Goal: Contribute content: Contribute content

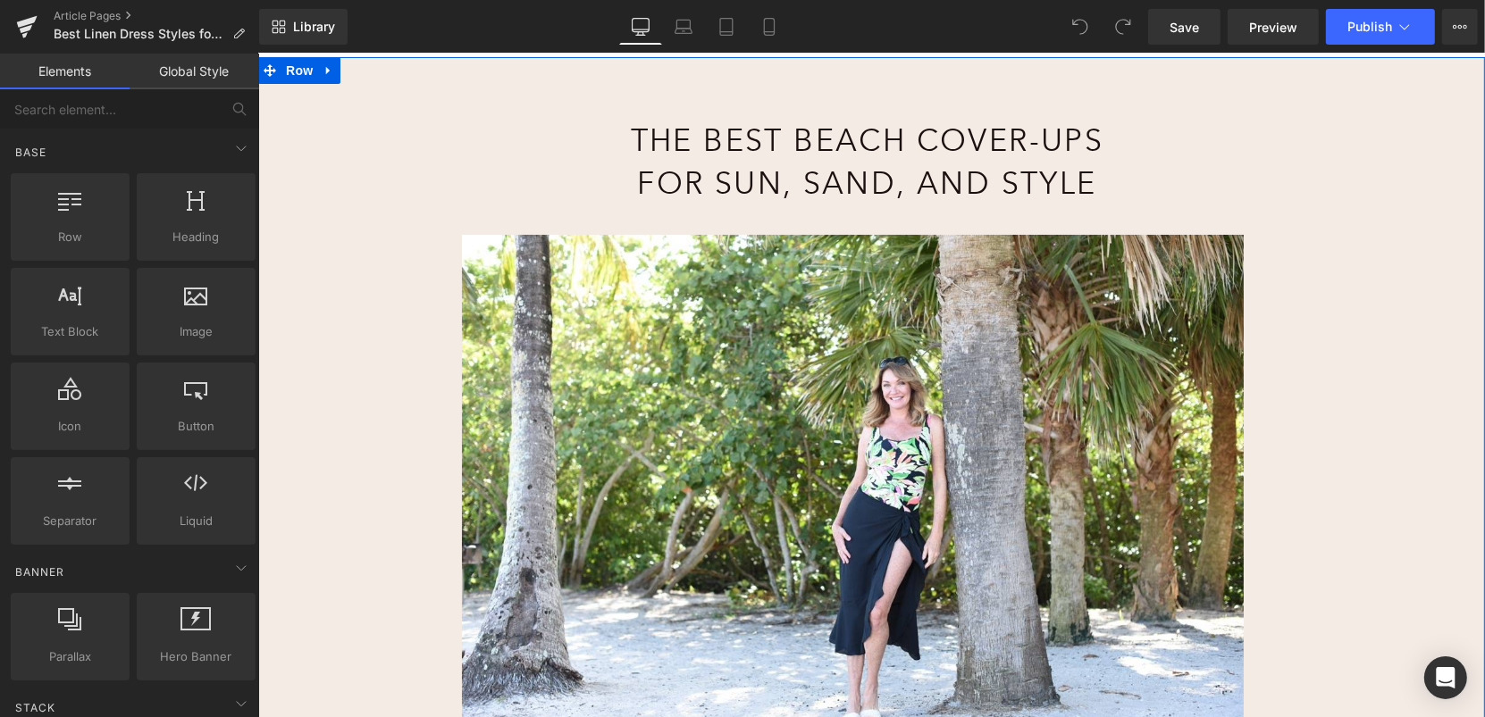
scroll to position [209, 0]
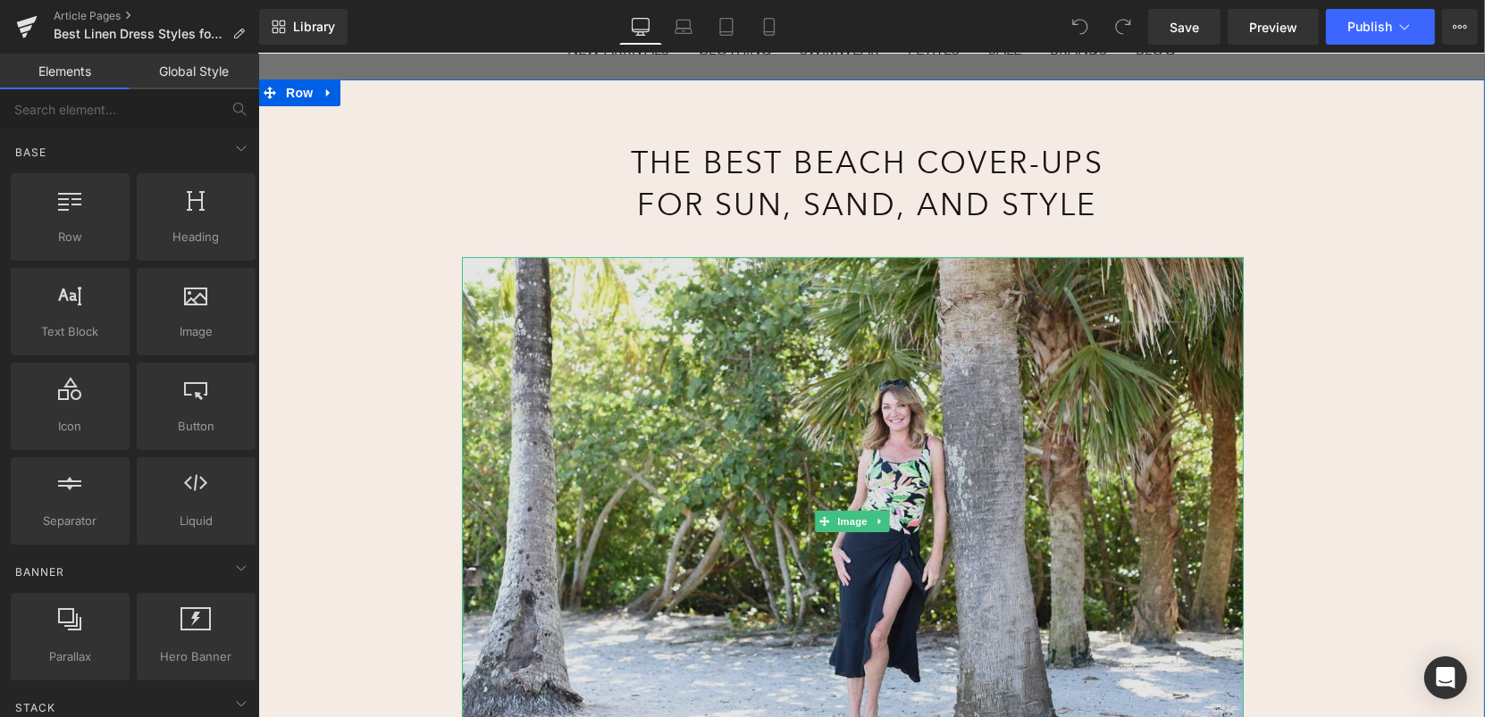
click at [788, 364] on img at bounding box center [852, 520] width 782 height 529
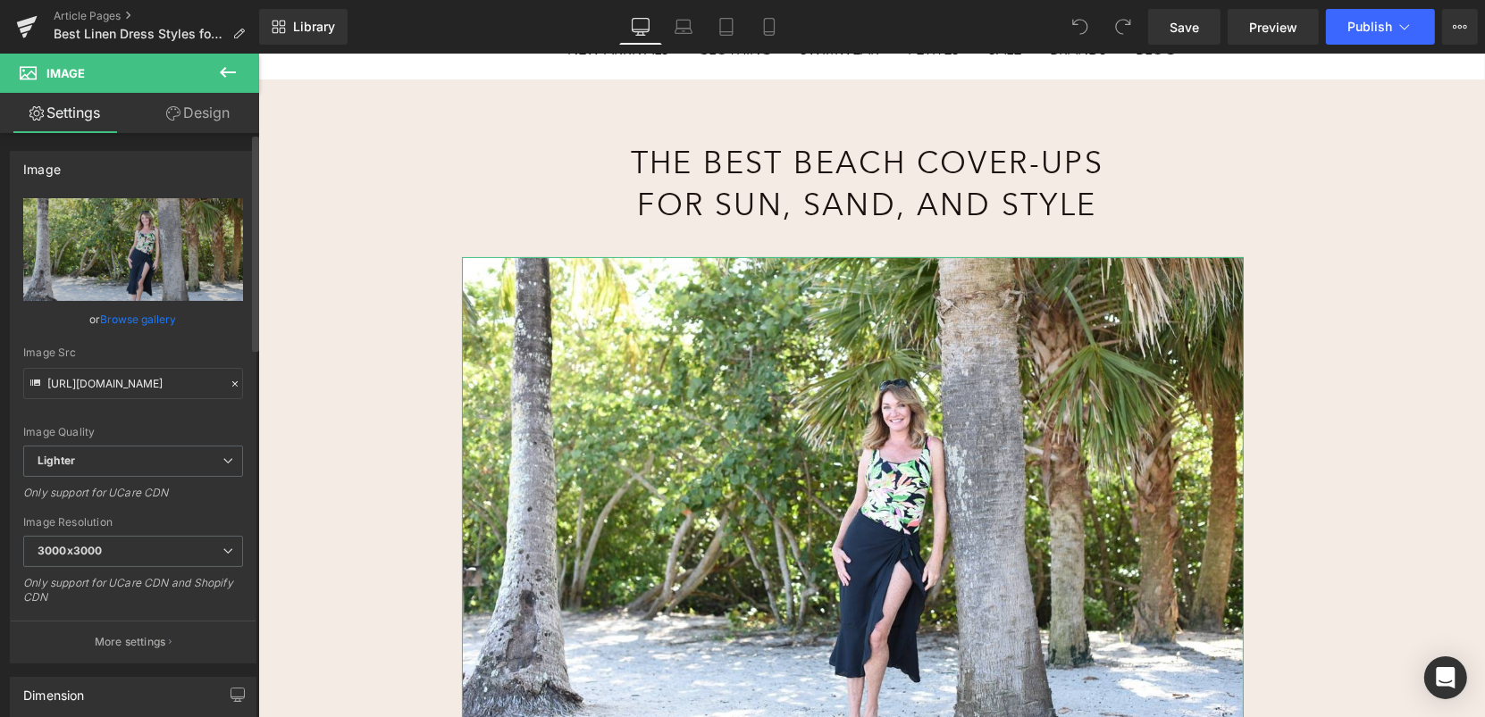
click at [128, 317] on link "Browse gallery" at bounding box center [139, 319] width 76 height 31
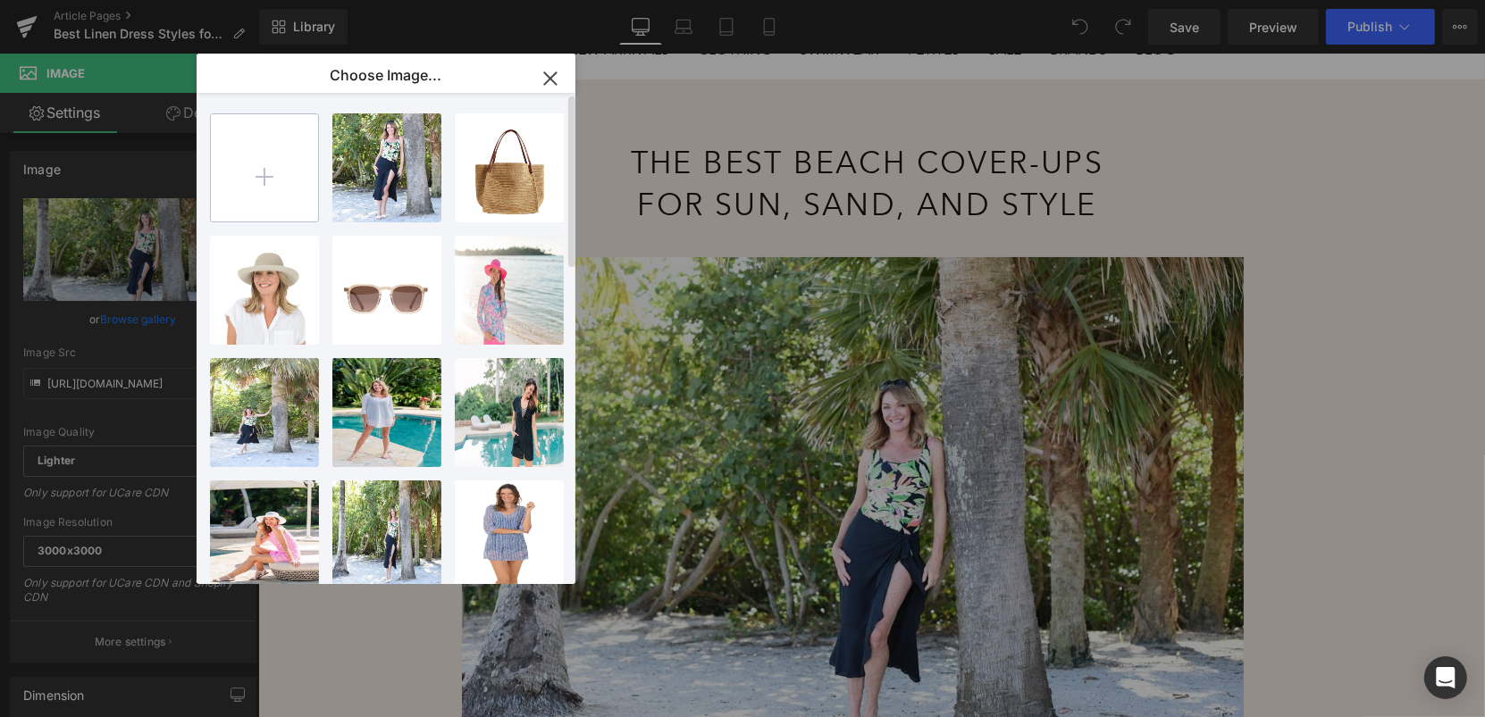
click at [265, 162] on input "file" at bounding box center [264, 167] width 107 height 107
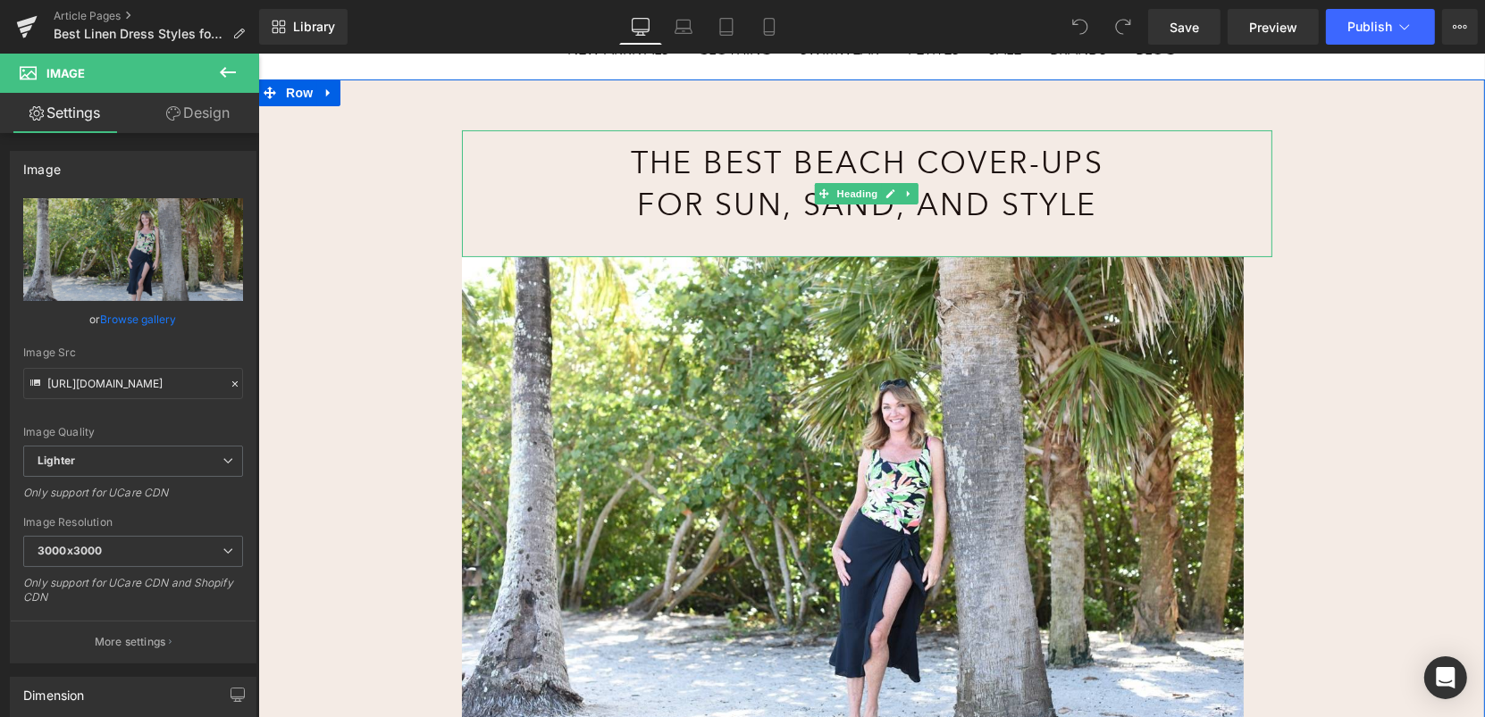
click at [790, 169] on h1 "The Best Beach Cover-Ups for Sun, Sand, and Style" at bounding box center [866, 183] width 590 height 85
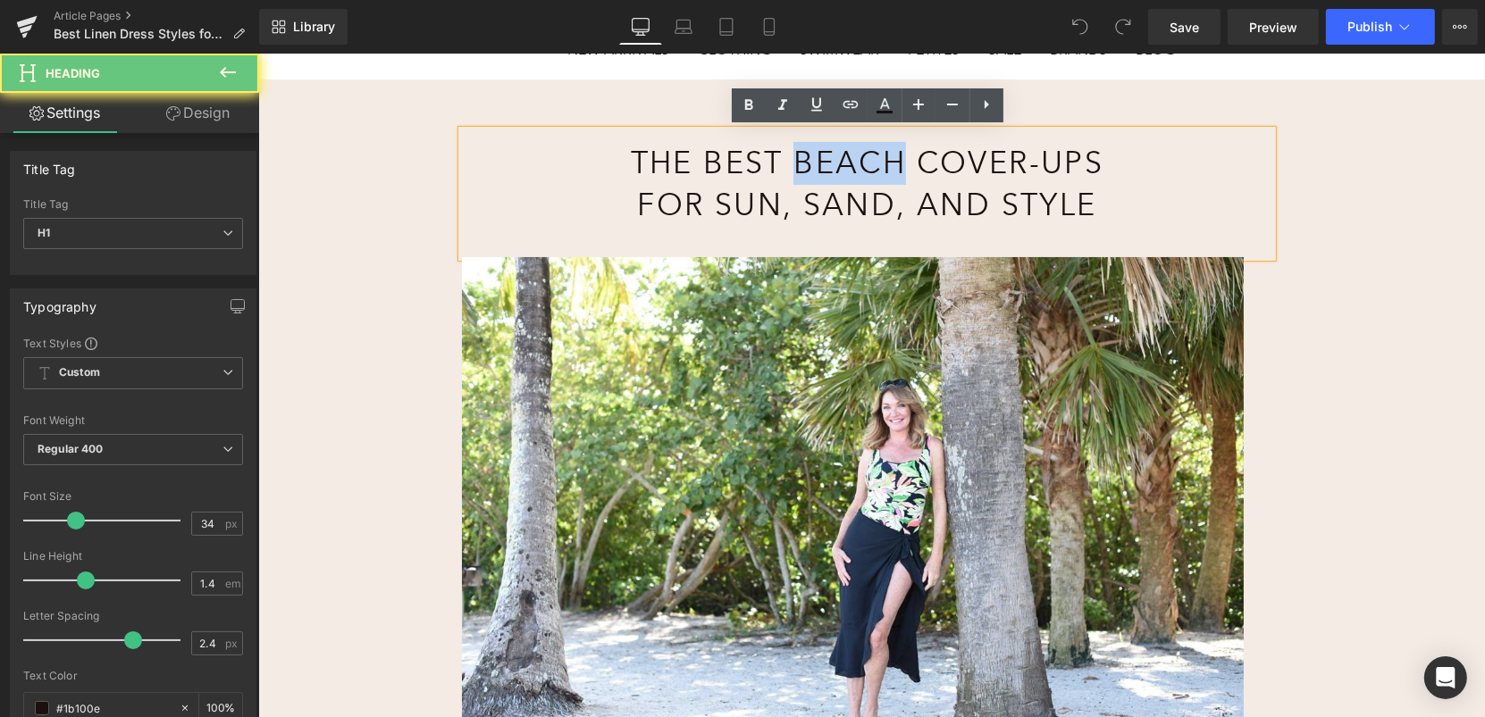
click at [790, 169] on h1 "The Best Beach Cover-Ups for Sun, Sand, and Style" at bounding box center [866, 183] width 590 height 85
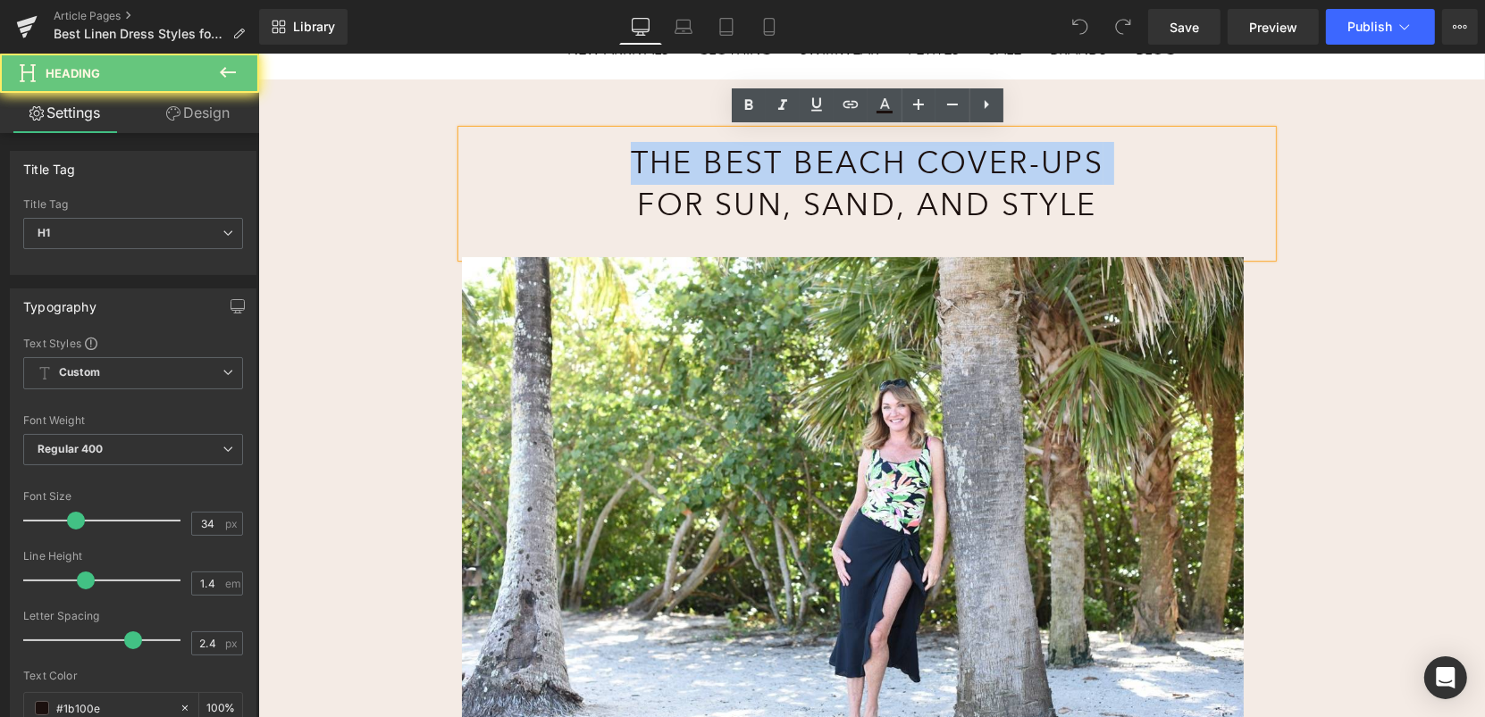
click at [790, 169] on h1 "The Best Beach Cover-Ups for Sun, Sand, and Style" at bounding box center [866, 183] width 590 height 85
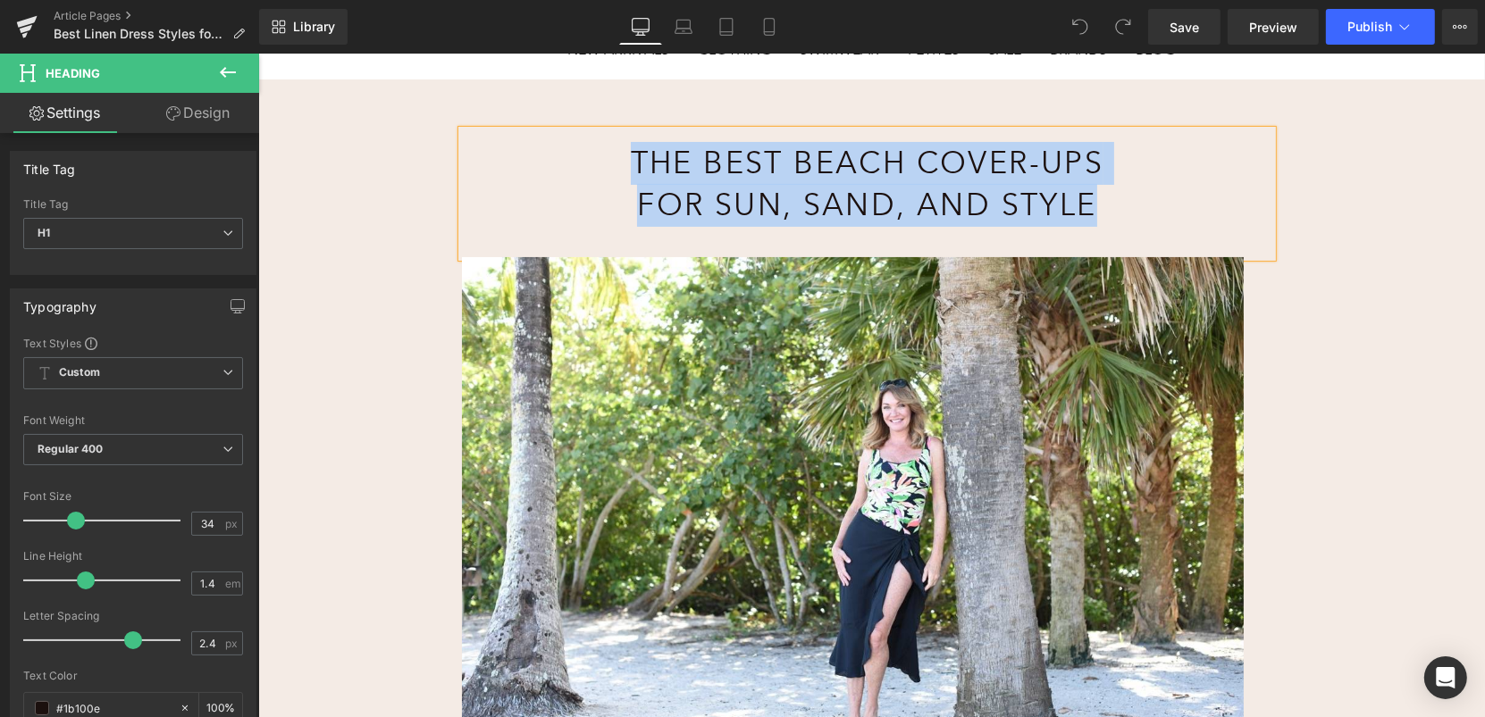
paste div
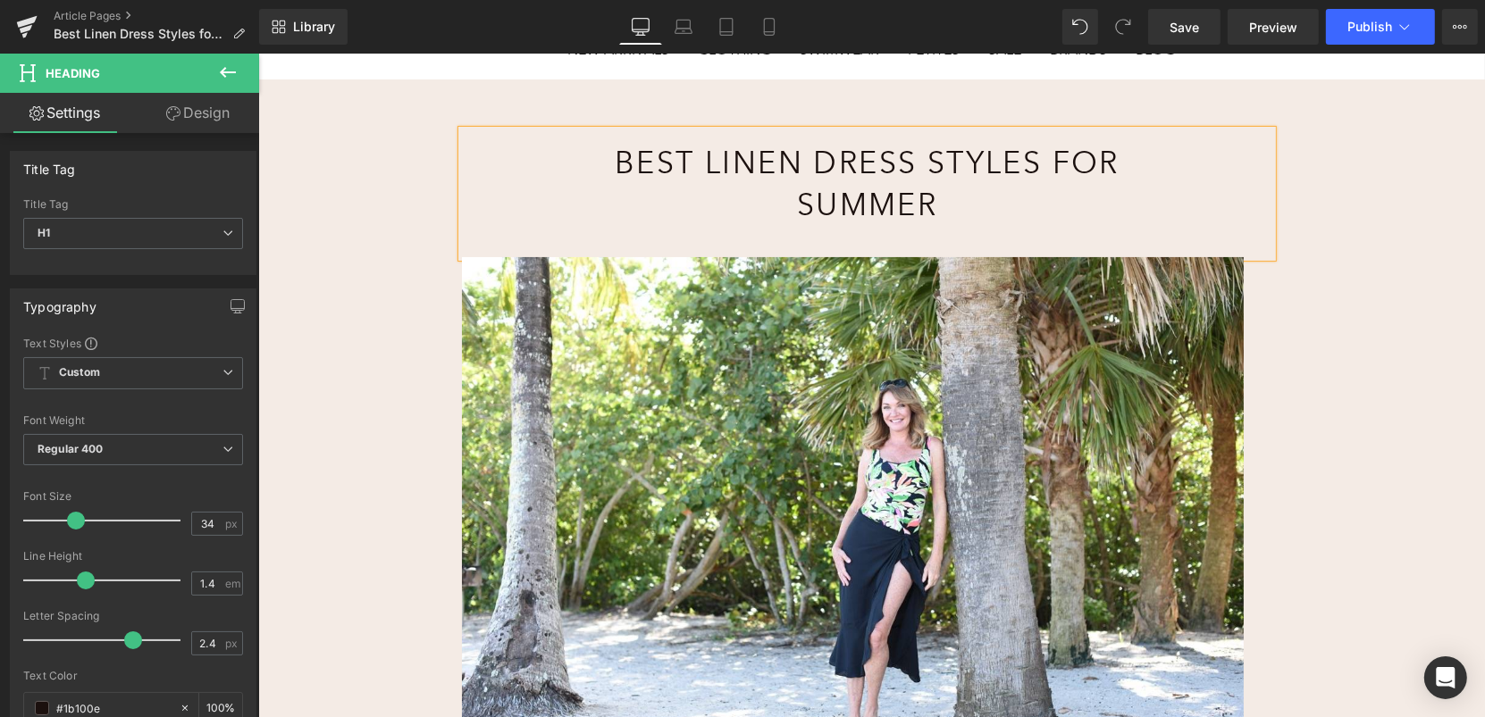
click at [1333, 189] on div "Best Linen Dress Styles for Summer Heading Image Rainforest Rainbow Girl Leg Sw…" at bounding box center [870, 671] width 1226 height 1184
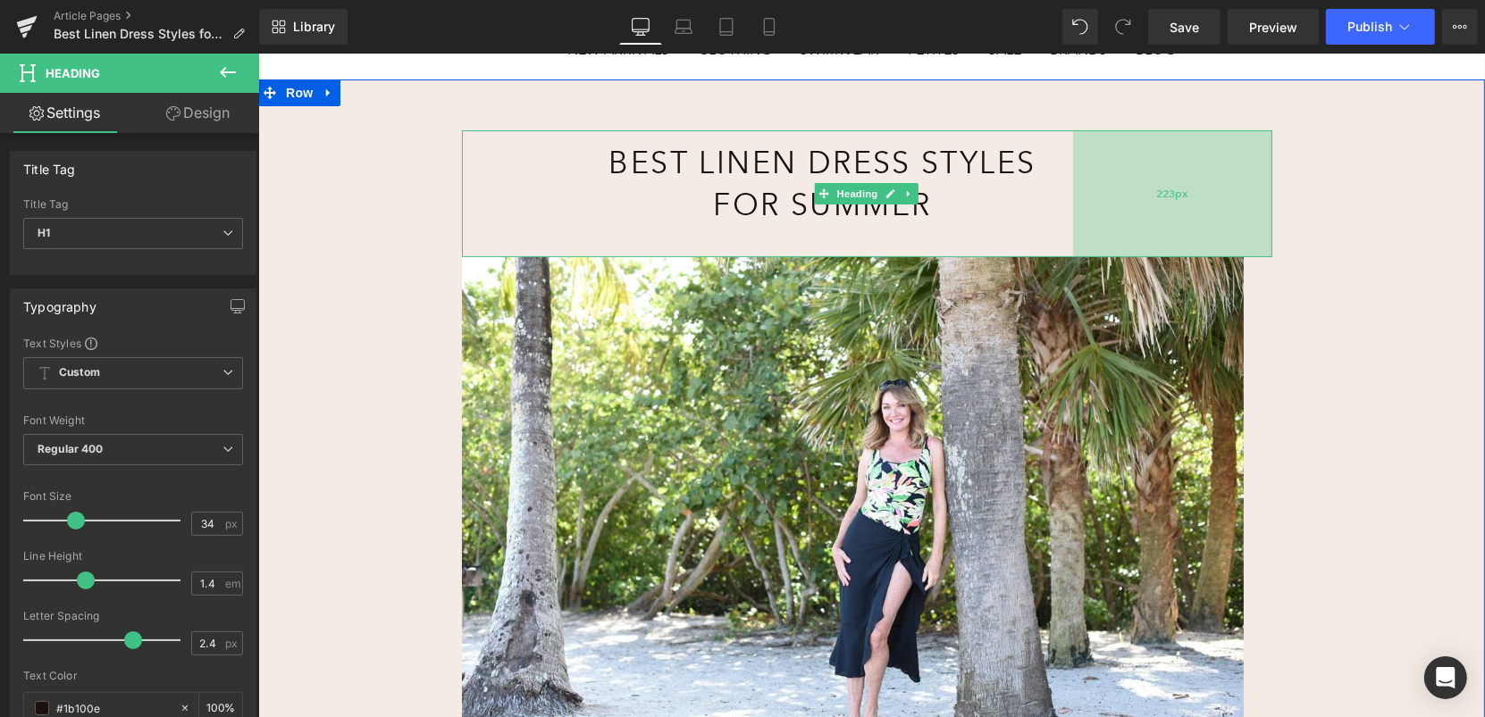
drag, startPoint x: 1268, startPoint y: 182, endPoint x: 1178, endPoint y: 172, distance: 89.9
click at [1178, 172] on div "223px" at bounding box center [1171, 193] width 199 height 127
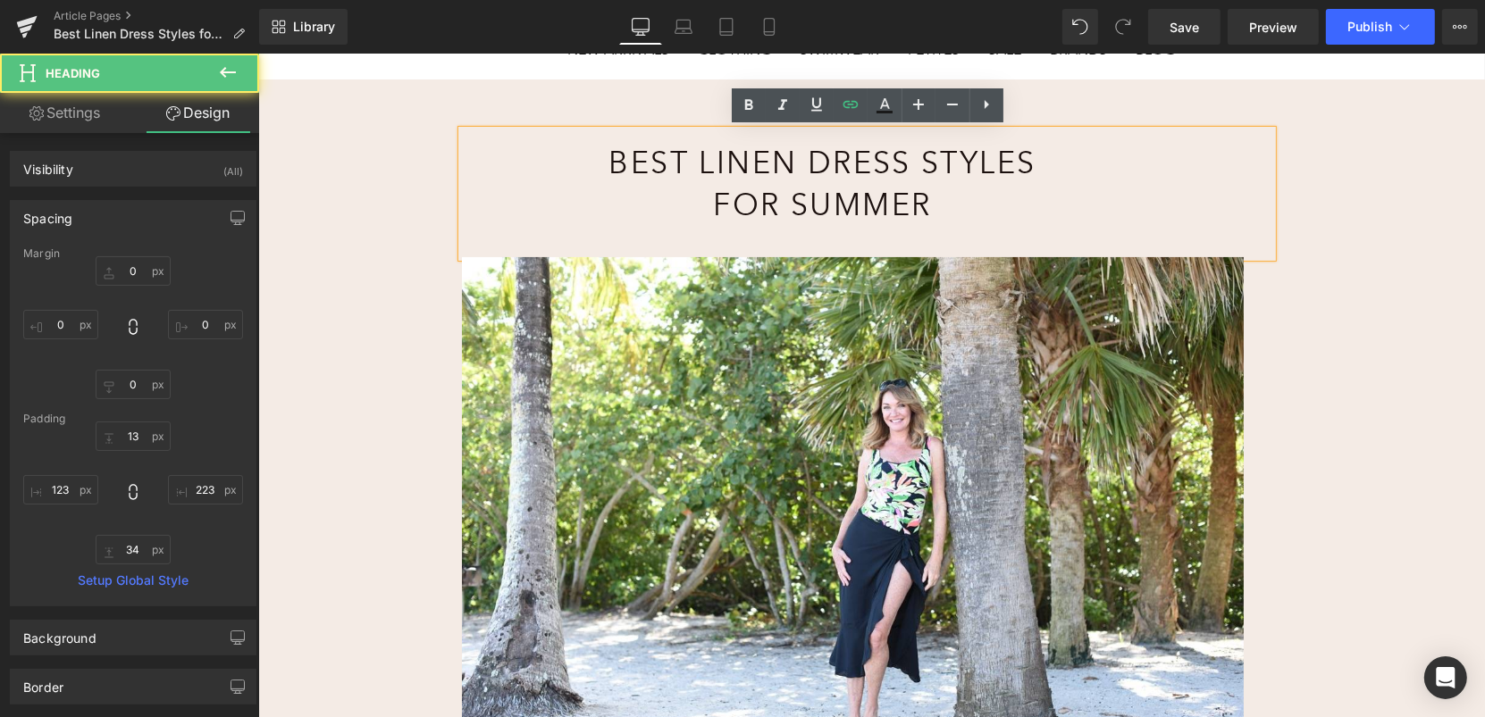
click at [430, 206] on div "Best Linen Dress Styles for Summer Heading 223px Image Rainforest Rainbow Girl …" at bounding box center [870, 671] width 1226 height 1184
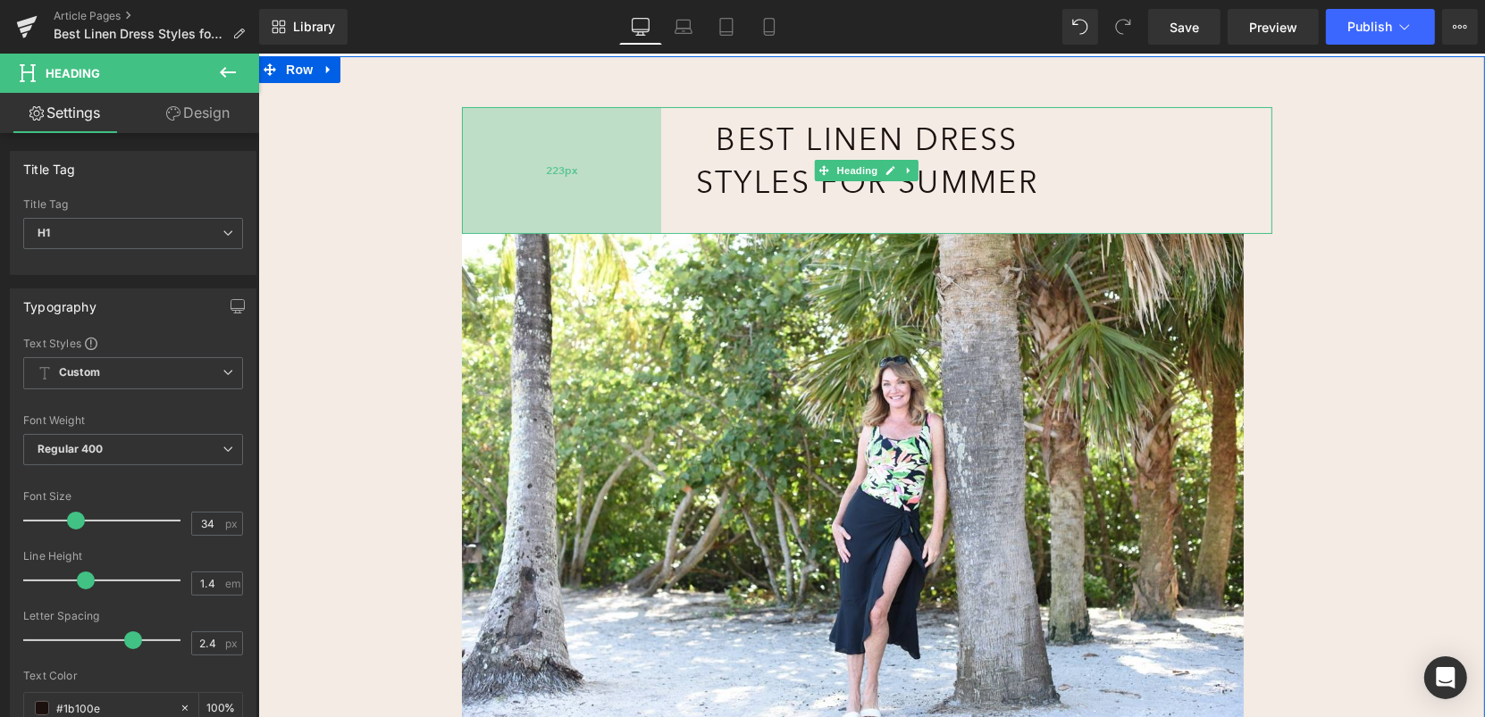
drag, startPoint x: 465, startPoint y: 186, endPoint x: 554, endPoint y: 197, distance: 90.1
click at [554, 197] on div "223px" at bounding box center [560, 169] width 199 height 127
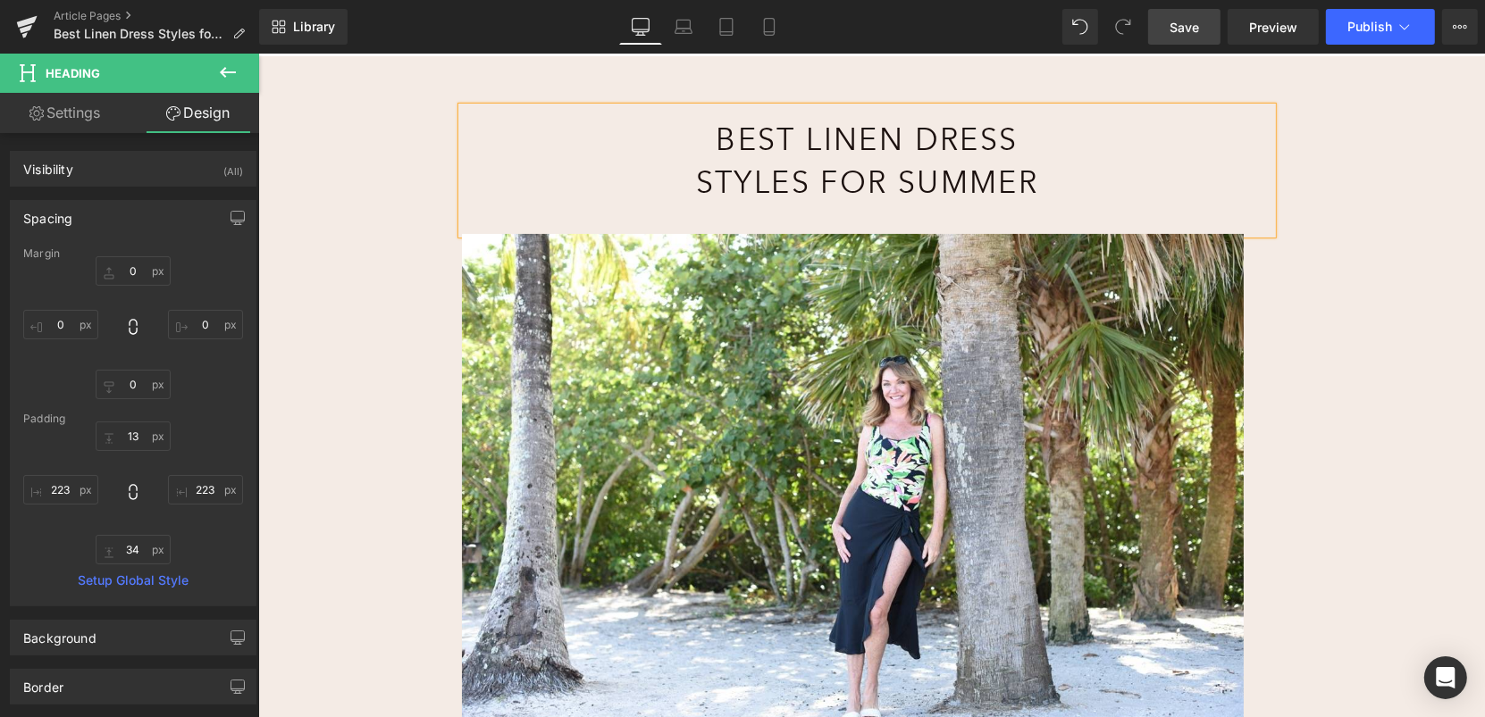
click at [1185, 24] on span "Save" at bounding box center [1183, 27] width 29 height 19
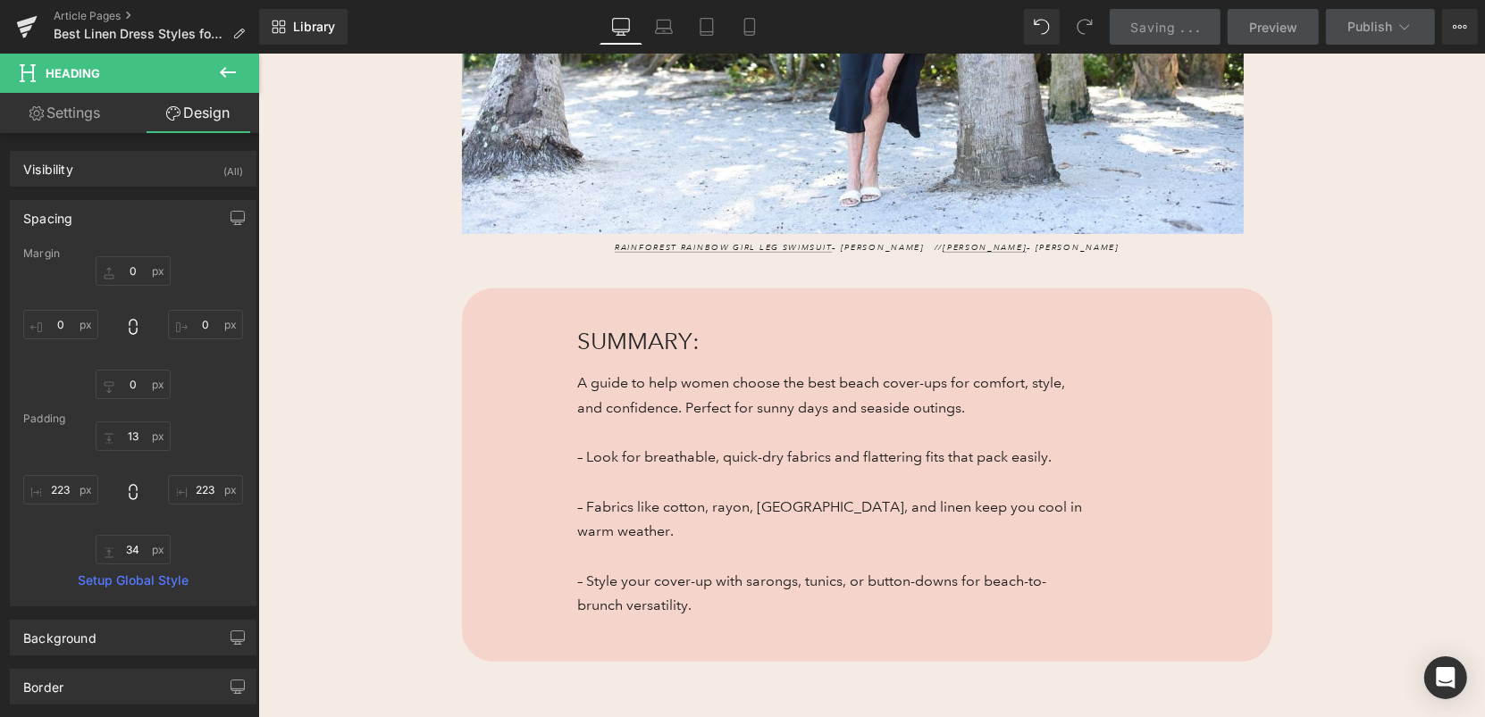
scroll to position [741, 0]
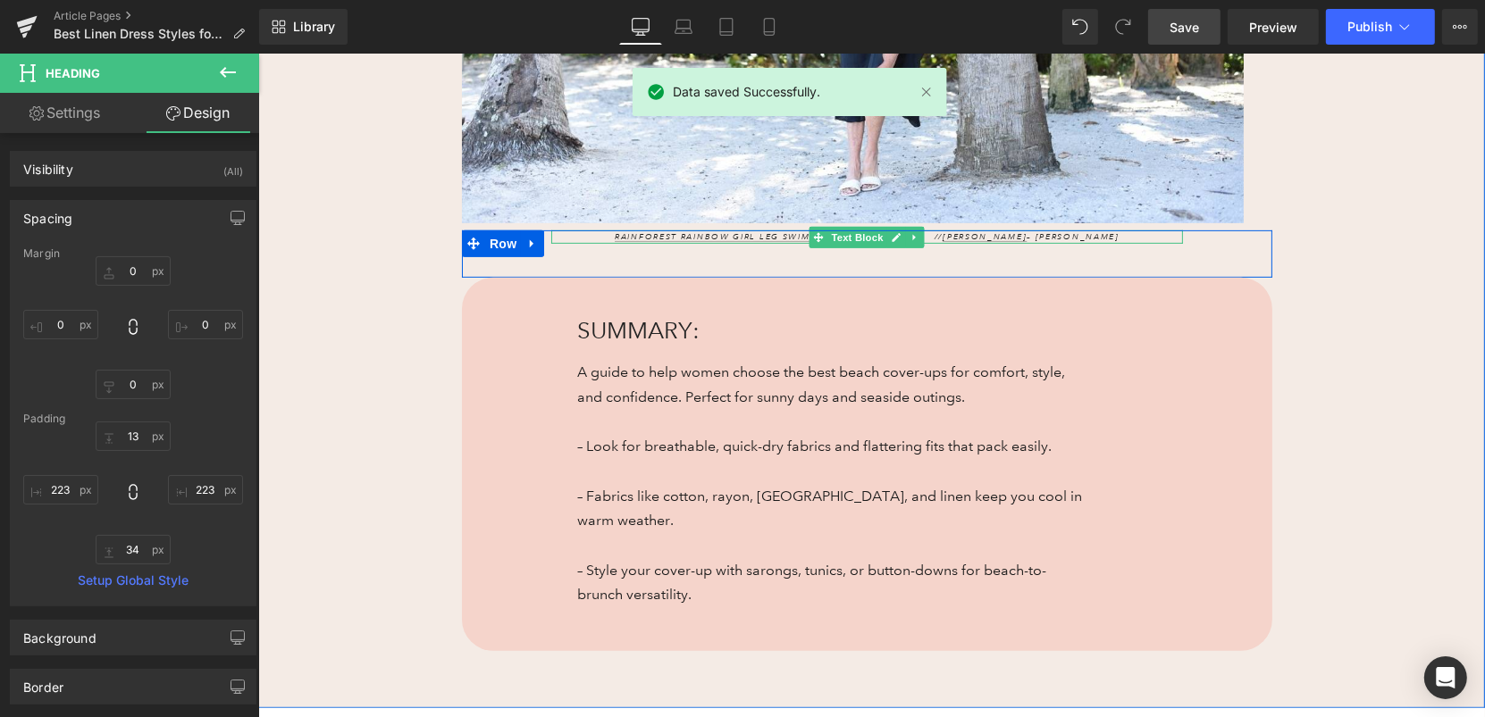
click at [1155, 236] on p "Rainforest Rainbow Girl Leg Swimsuit – [PERSON_NAME] // [PERSON_NAME] – [PERSON…" at bounding box center [866, 237] width 632 height 14
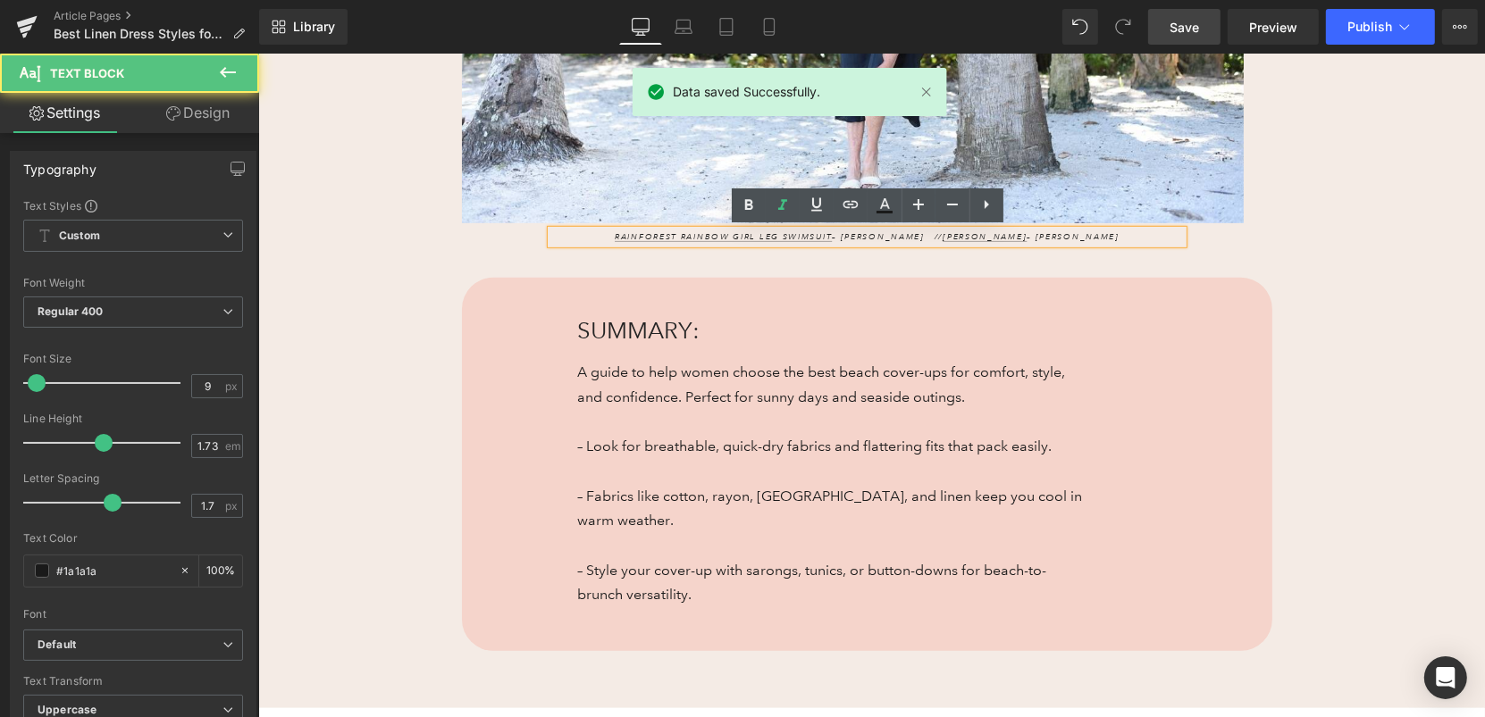
click at [1193, 239] on div "Rainforest Rainbow Girl Leg Swimsuit – [PERSON_NAME] // [PERSON_NAME] – [PERSON…" at bounding box center [866, 237] width 658 height 14
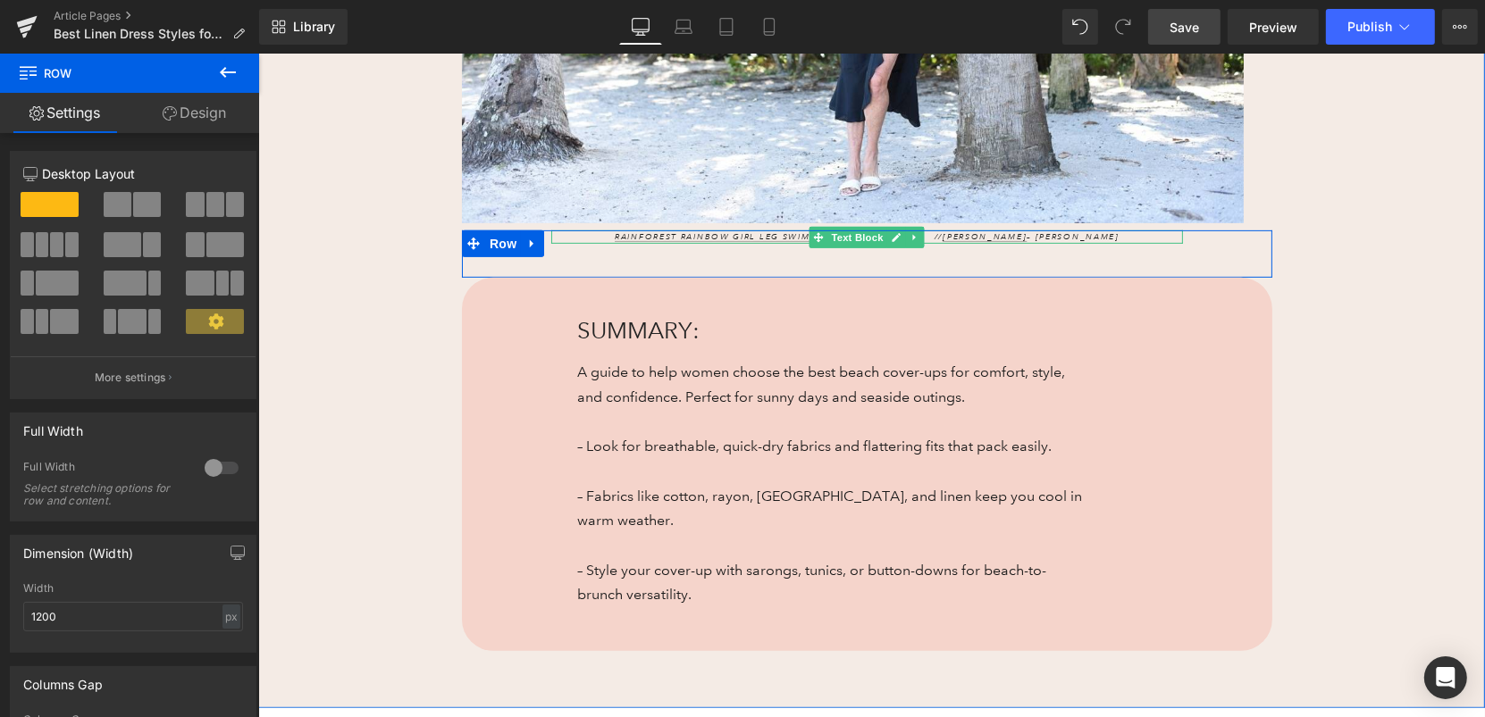
scroll to position [764, 0]
click at [909, 240] on icon at bounding box center [914, 236] width 10 height 11
click at [920, 237] on icon at bounding box center [923, 237] width 10 height 10
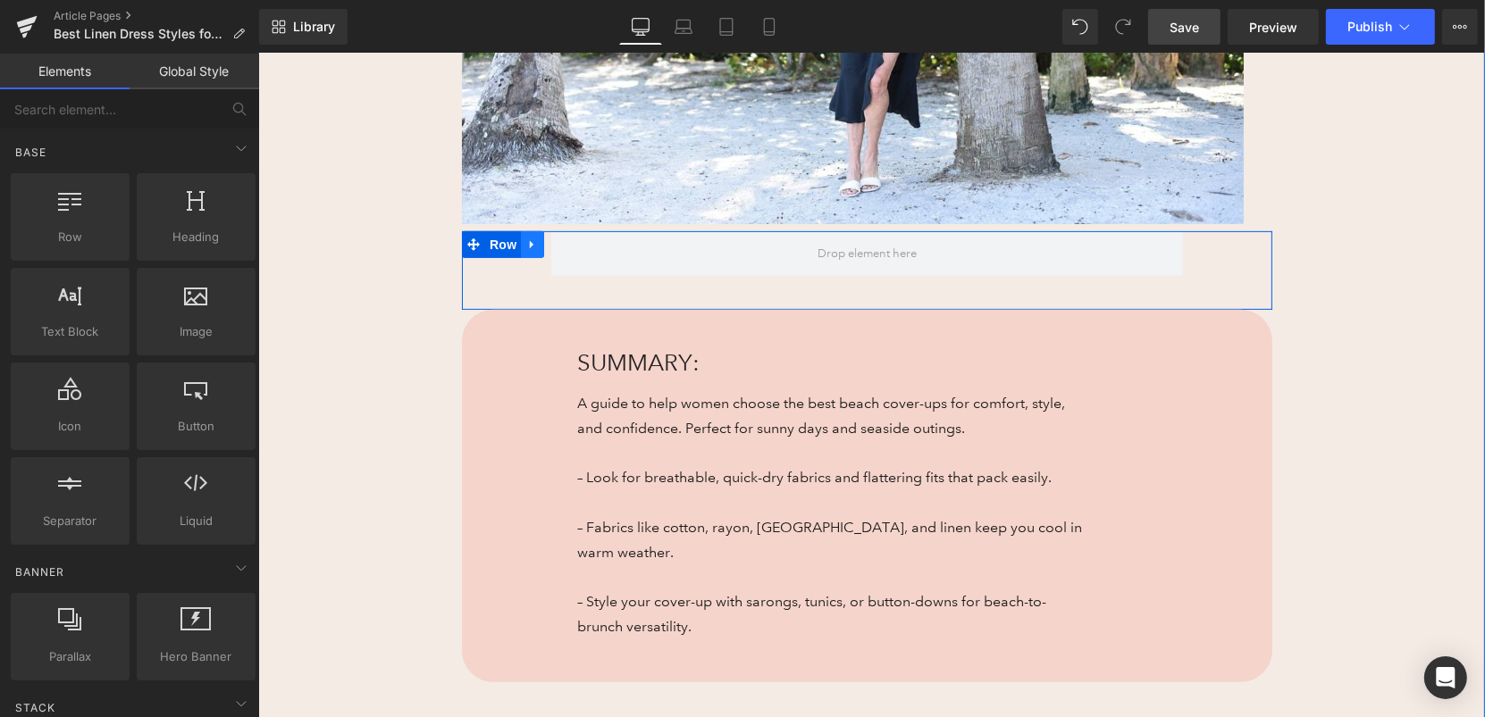
click at [532, 245] on icon at bounding box center [531, 243] width 13 height 13
click at [581, 241] on icon at bounding box center [578, 244] width 13 height 13
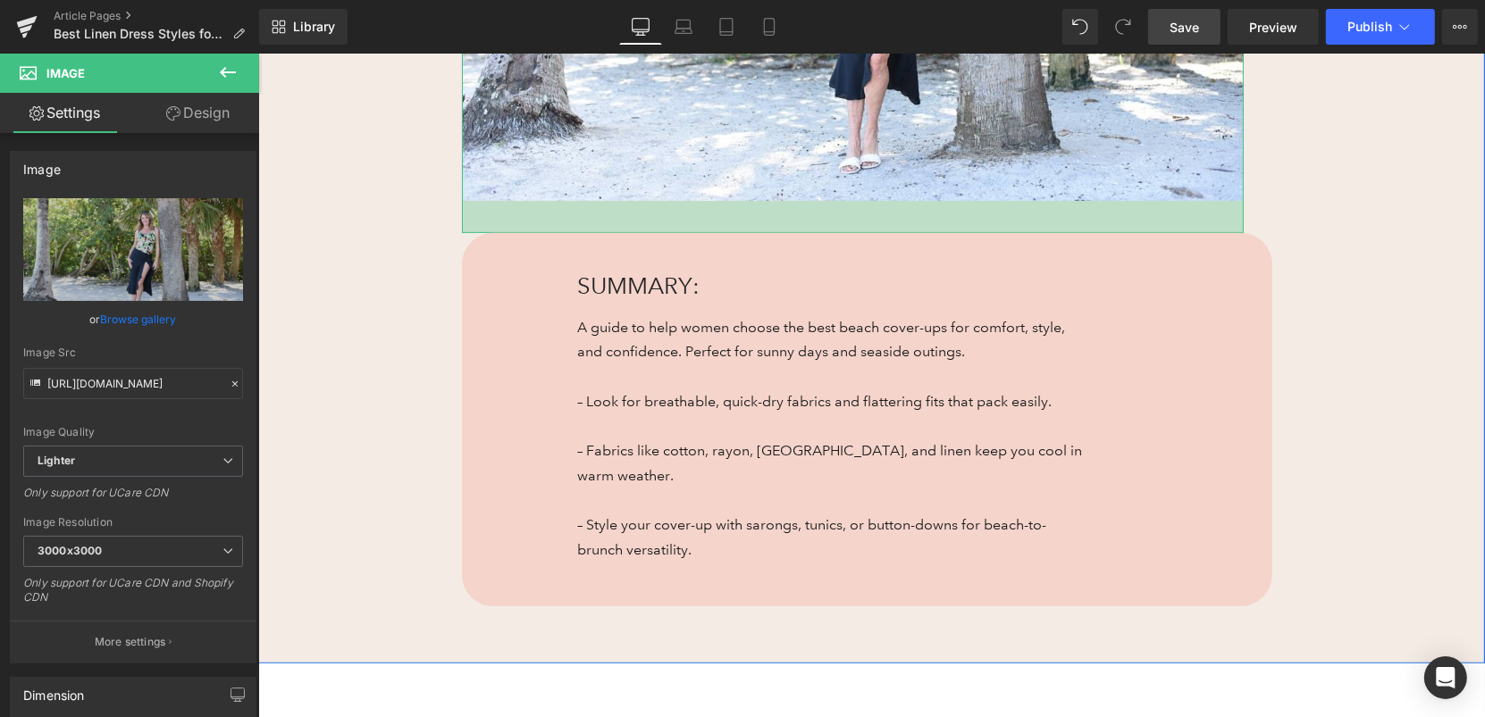
scroll to position [741, 0]
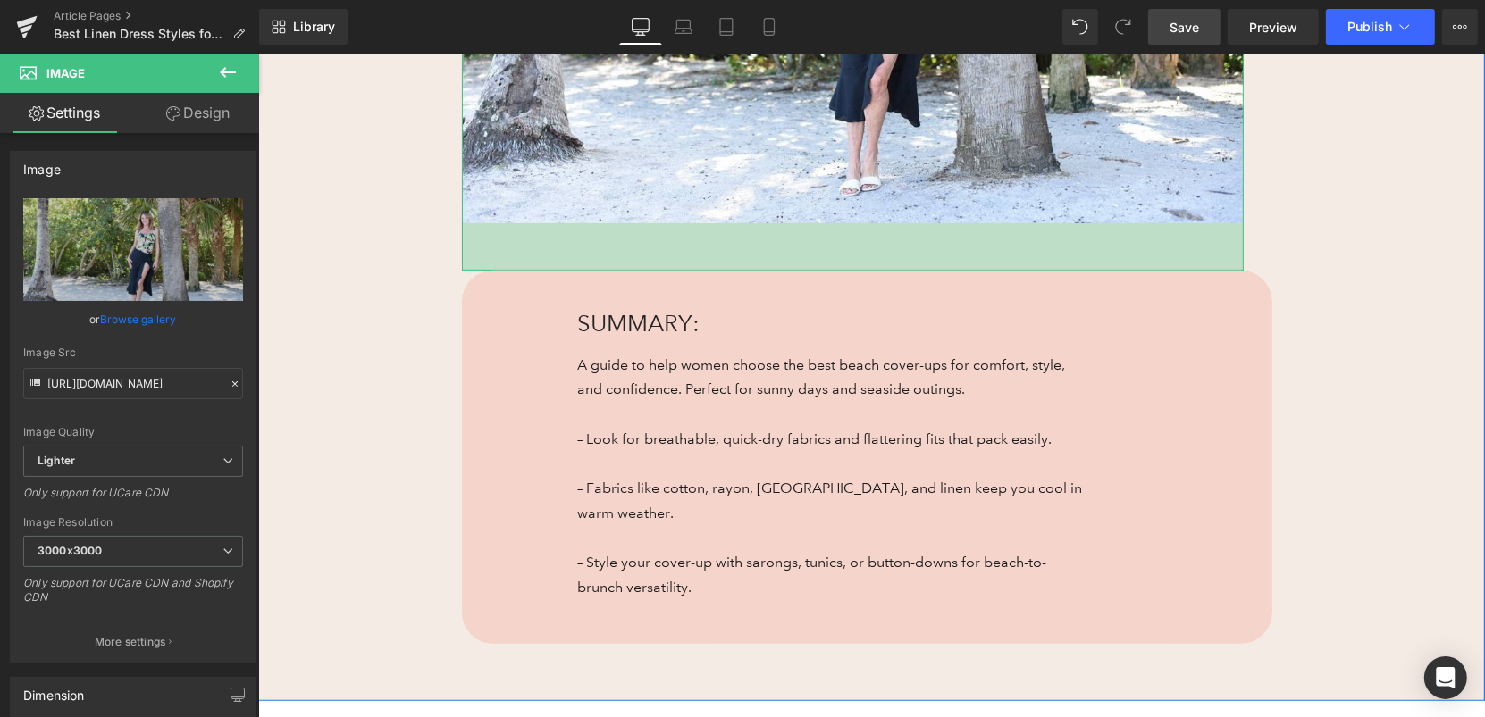
drag, startPoint x: 623, startPoint y: 225, endPoint x: 621, endPoint y: 291, distance: 66.1
click at [621, 293] on div "Best Linen Dress Styles for Summer Heading 223px 223px Image 53px SUMMARY: Head…" at bounding box center [866, 108] width 810 height 1069
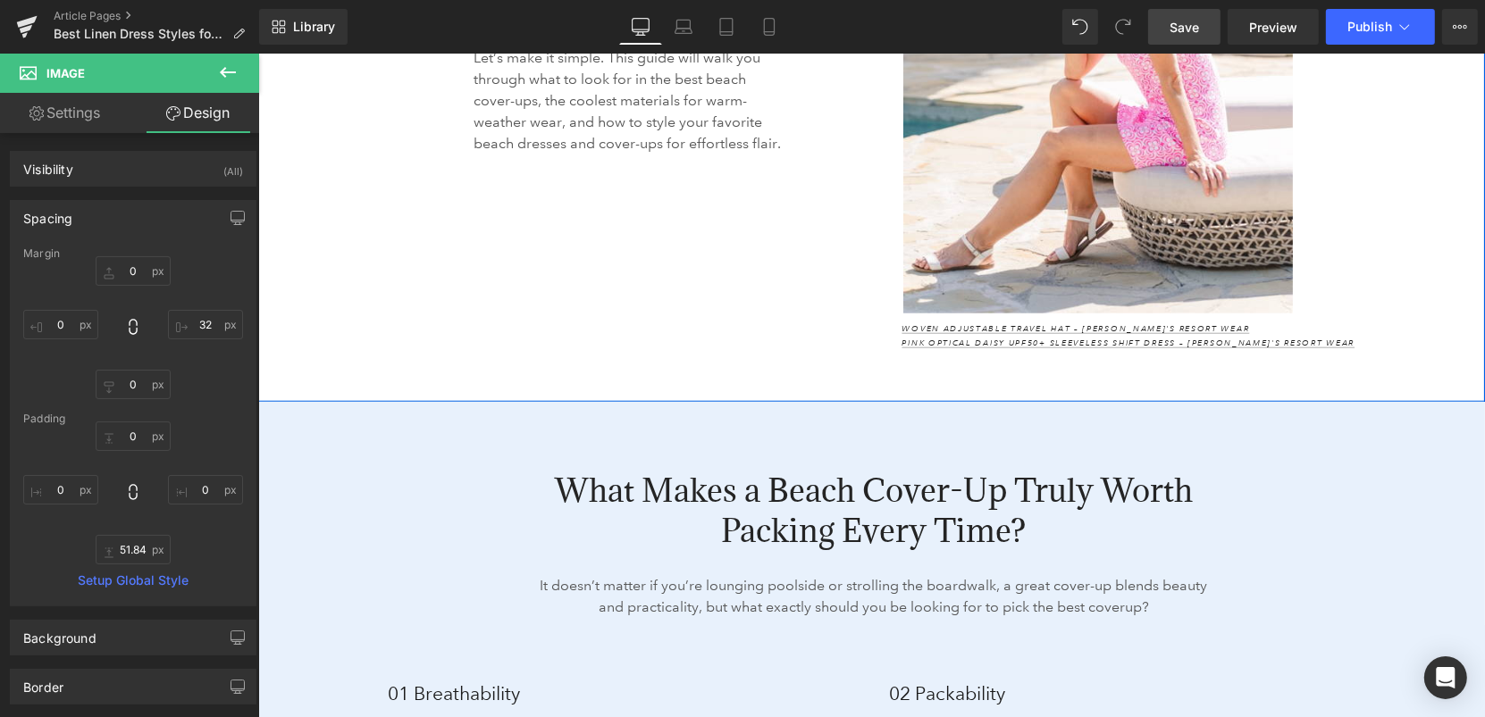
scroll to position [1823, 0]
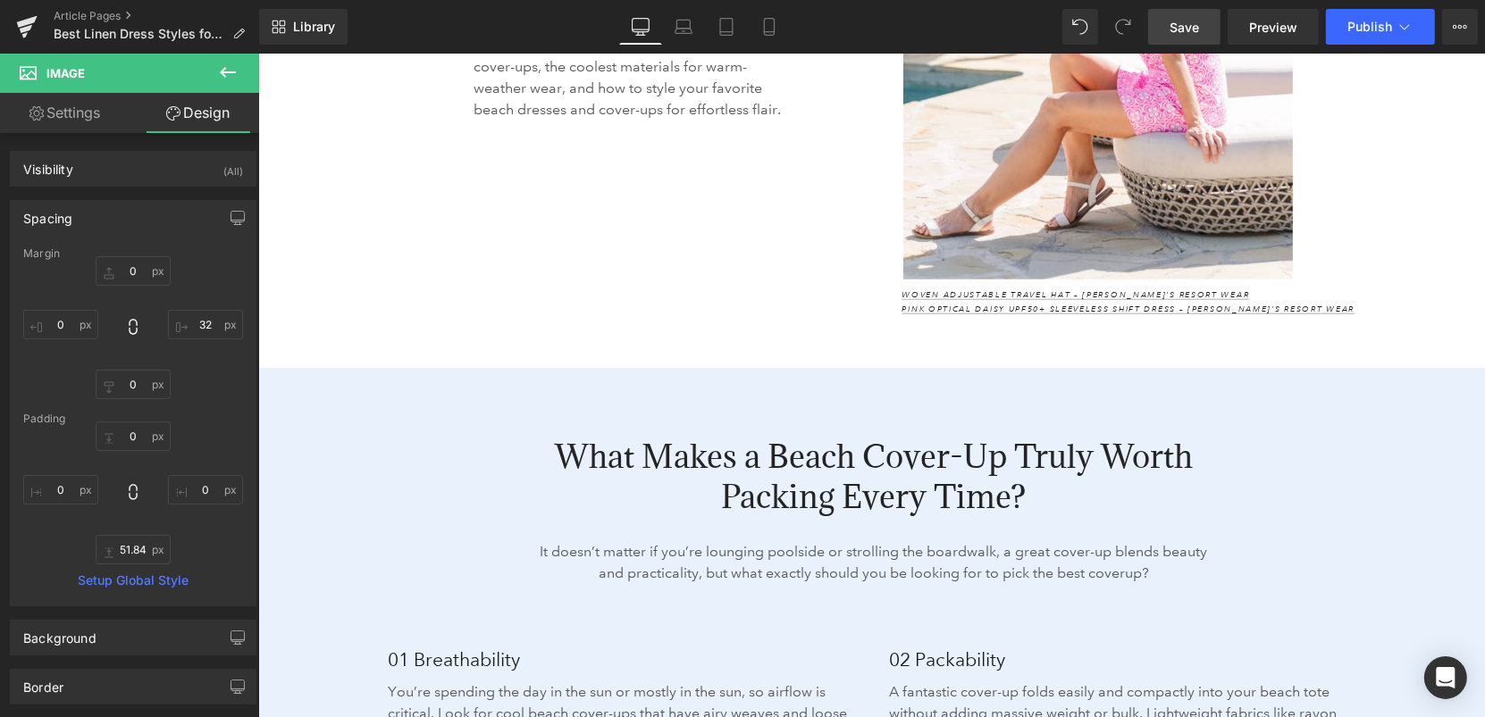
click at [1036, 452] on h2 "What Makes a Beach Cover-Up Truly Worth Packing Every Time?" at bounding box center [873, 475] width 668 height 79
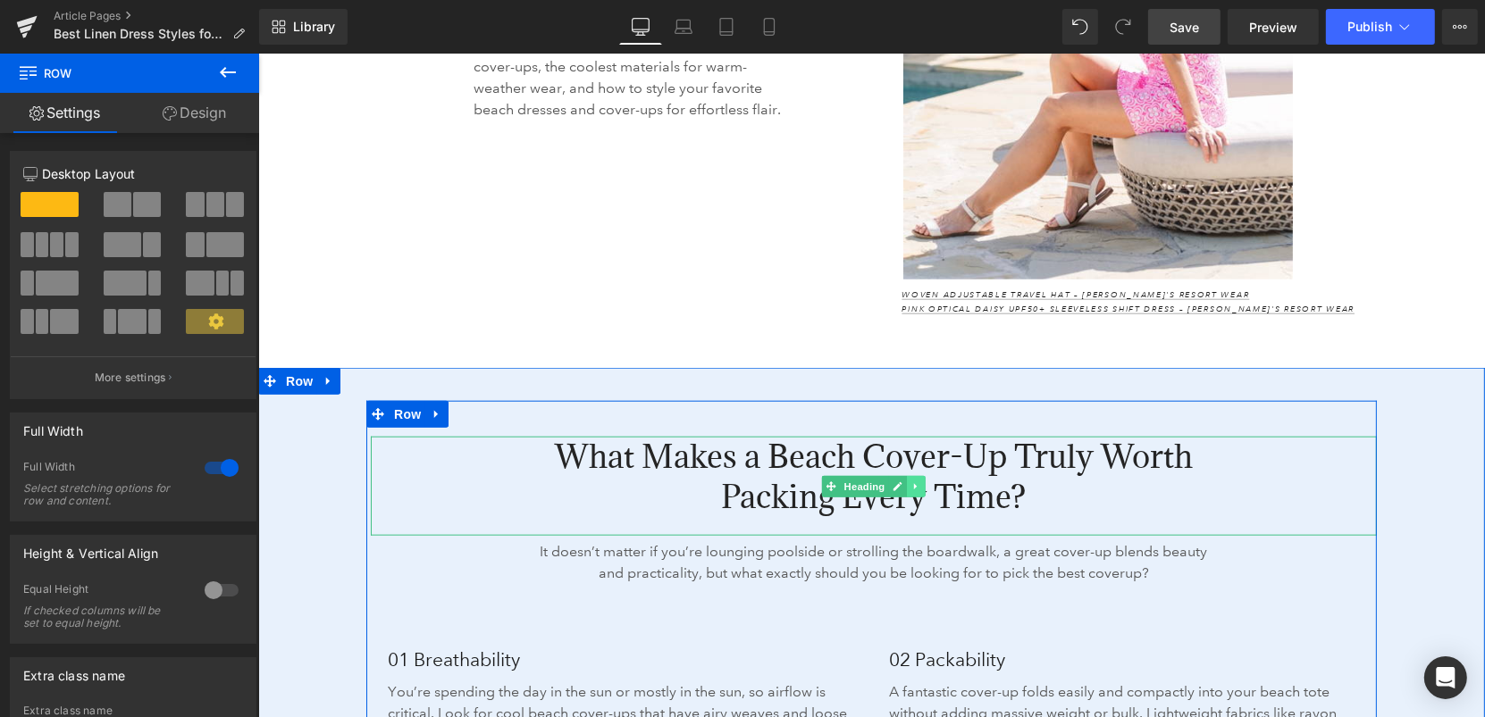
click at [918, 481] on icon at bounding box center [915, 486] width 10 height 11
click at [908, 481] on icon at bounding box center [906, 486] width 10 height 10
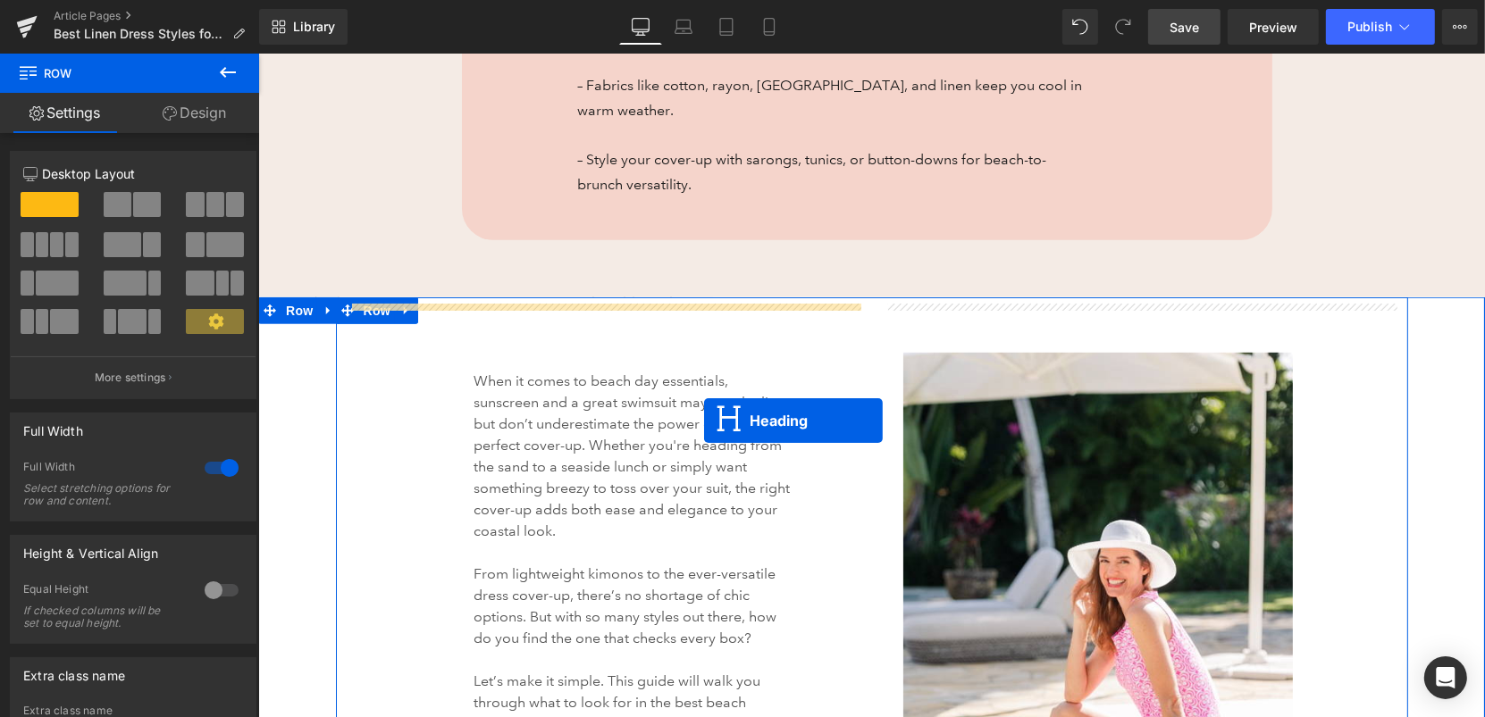
scroll to position [1189, 0]
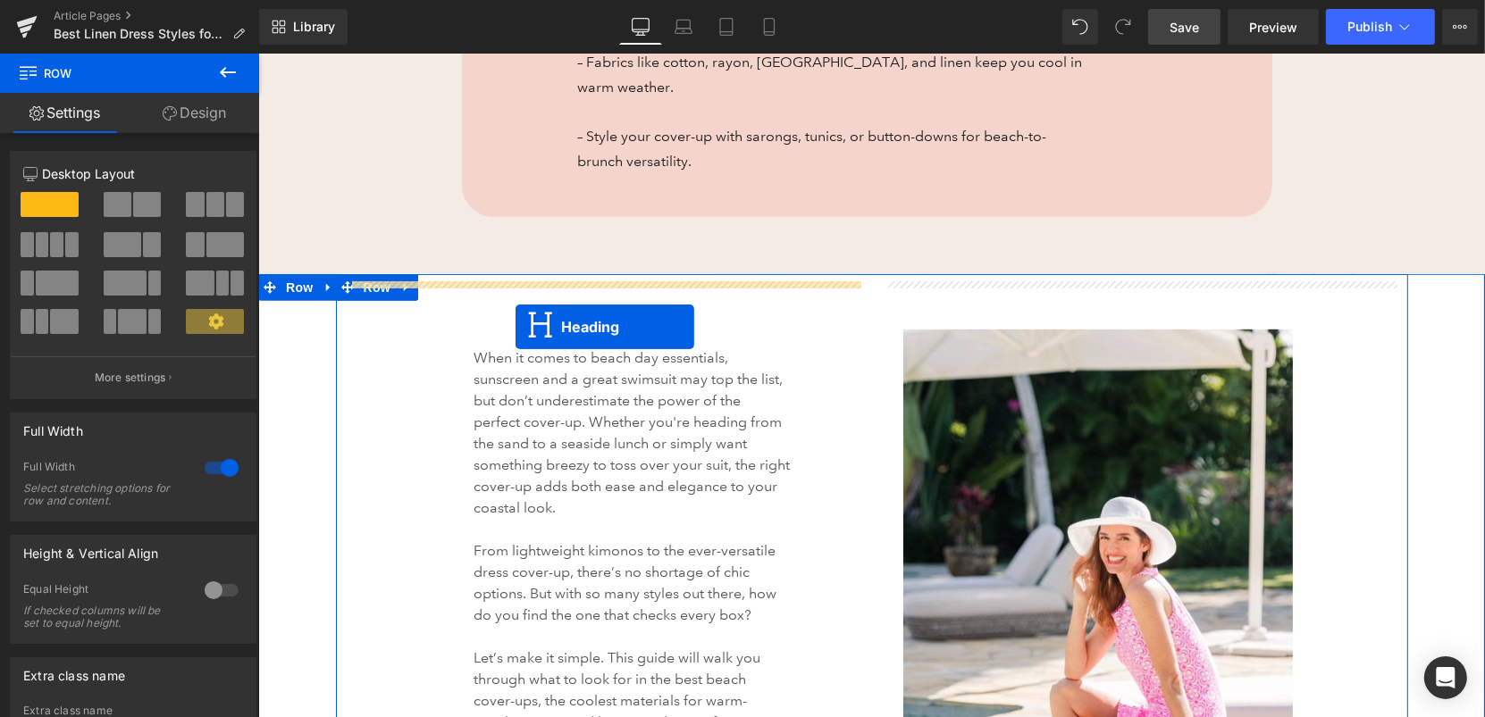
drag, startPoint x: 803, startPoint y: 463, endPoint x: 515, endPoint y: 326, distance: 319.3
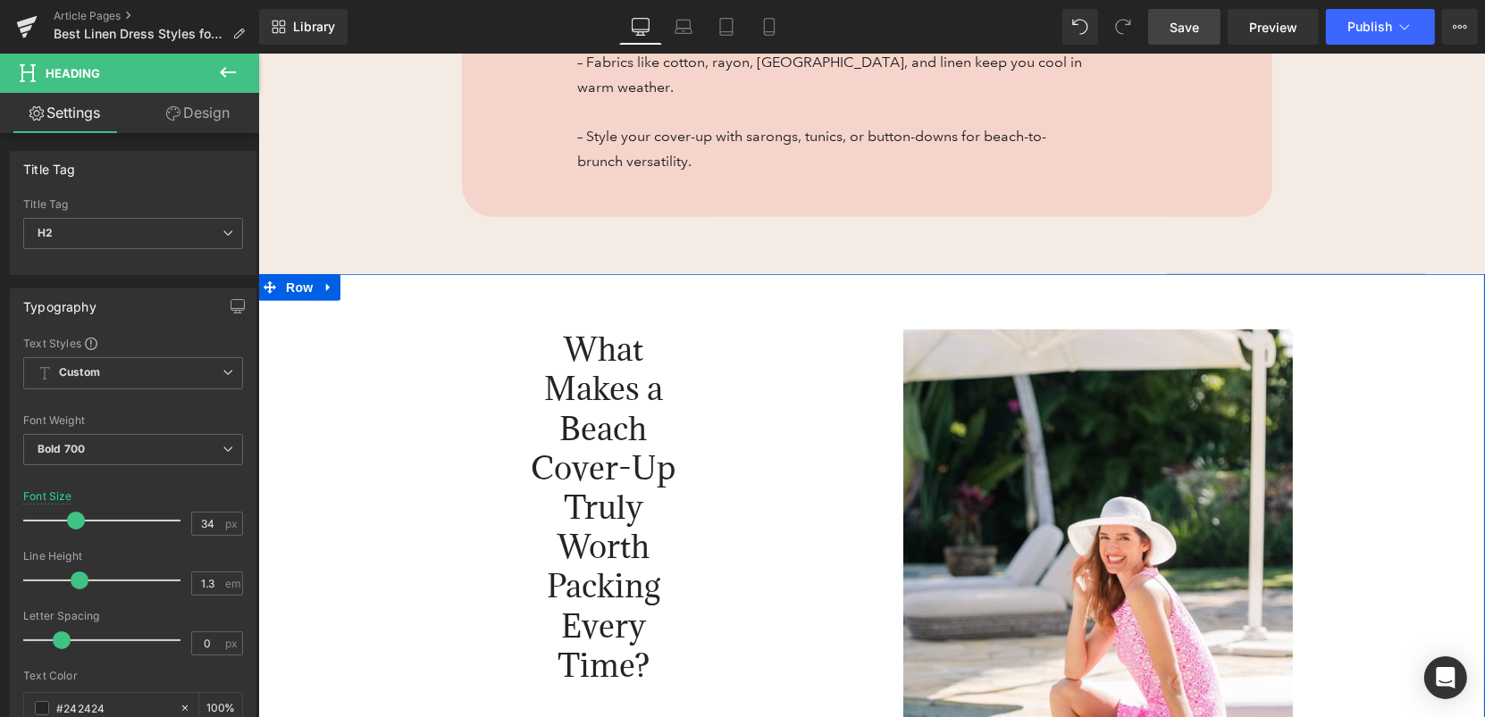
click at [300, 338] on div "What Makes a Beach Cover-Up Truly Worth Packing Every Time? Heading When it com…" at bounding box center [870, 727] width 1226 height 908
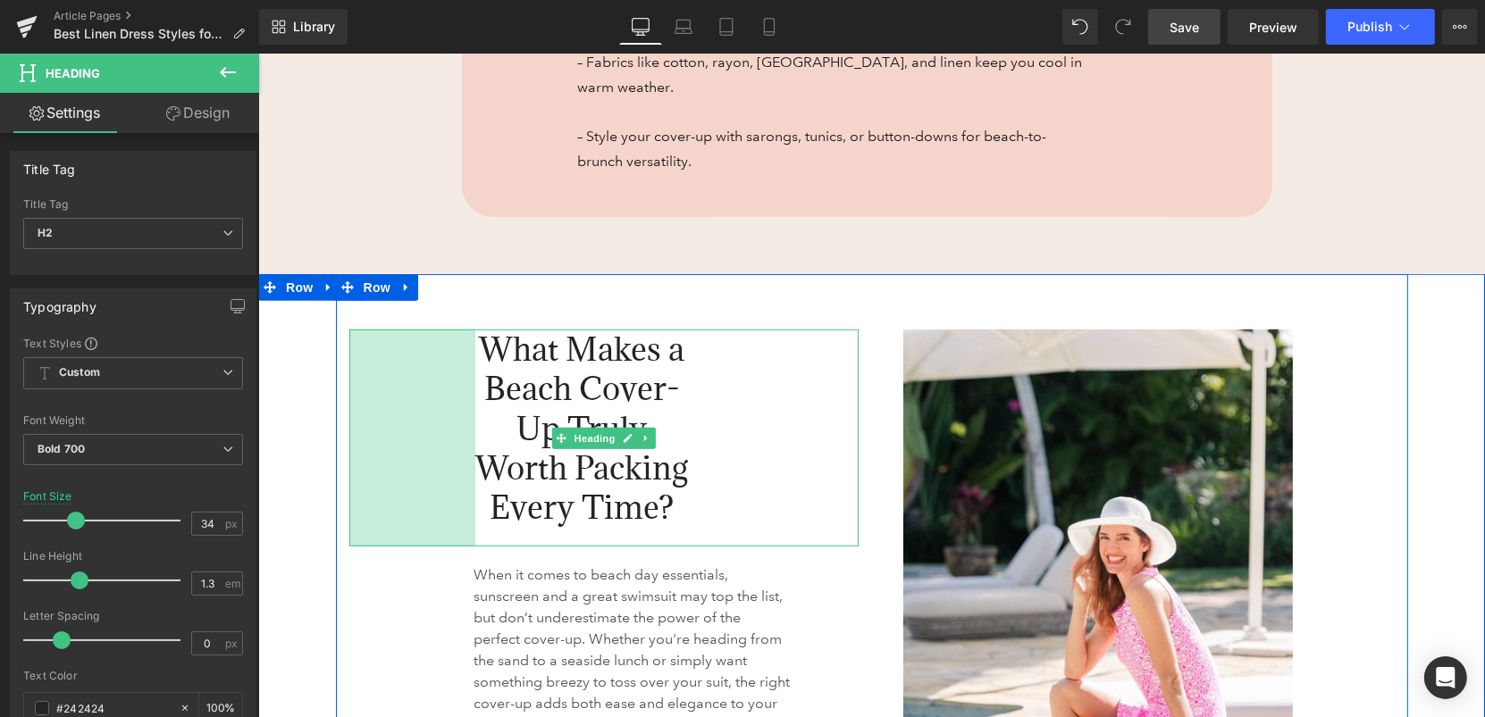
drag, startPoint x: 351, startPoint y: 410, endPoint x: 307, endPoint y: 400, distance: 44.9
click at [307, 400] on div "What Makes a Beach Cover-Up Truly Worth Packing Every Time? Heading 141px When …" at bounding box center [870, 647] width 1226 height 749
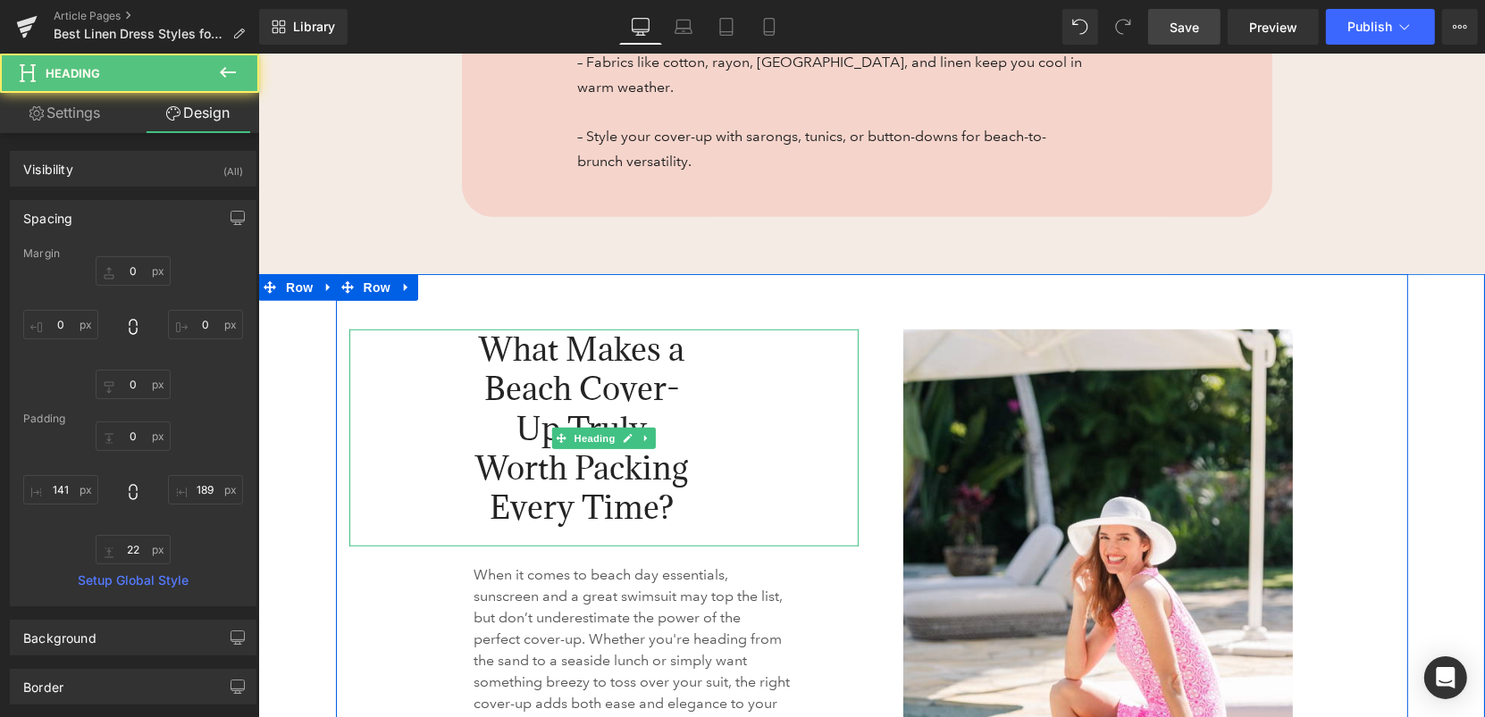
click at [521, 347] on span "What Makes a Beach Cover-Up Truly Worth Packing Every Time?" at bounding box center [581, 427] width 213 height 199
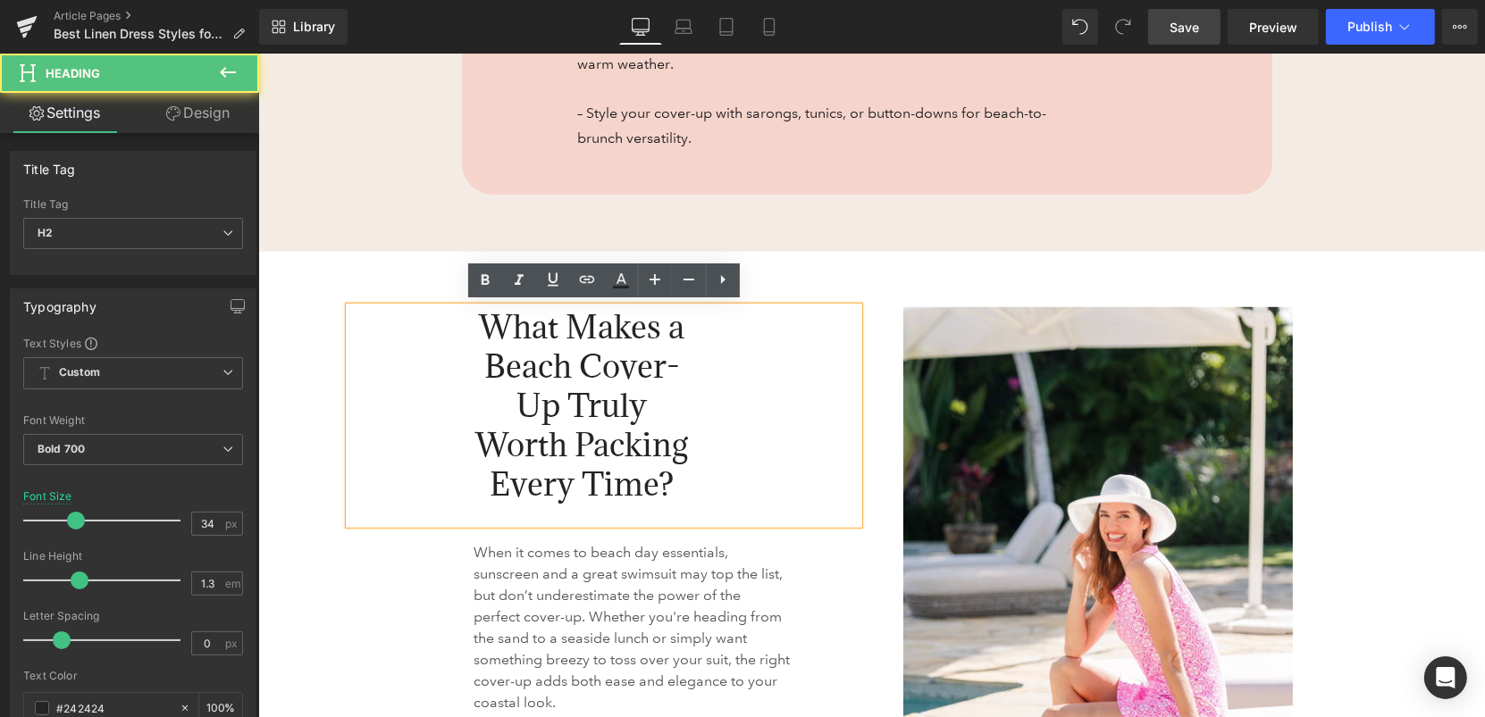
scroll to position [1166, 0]
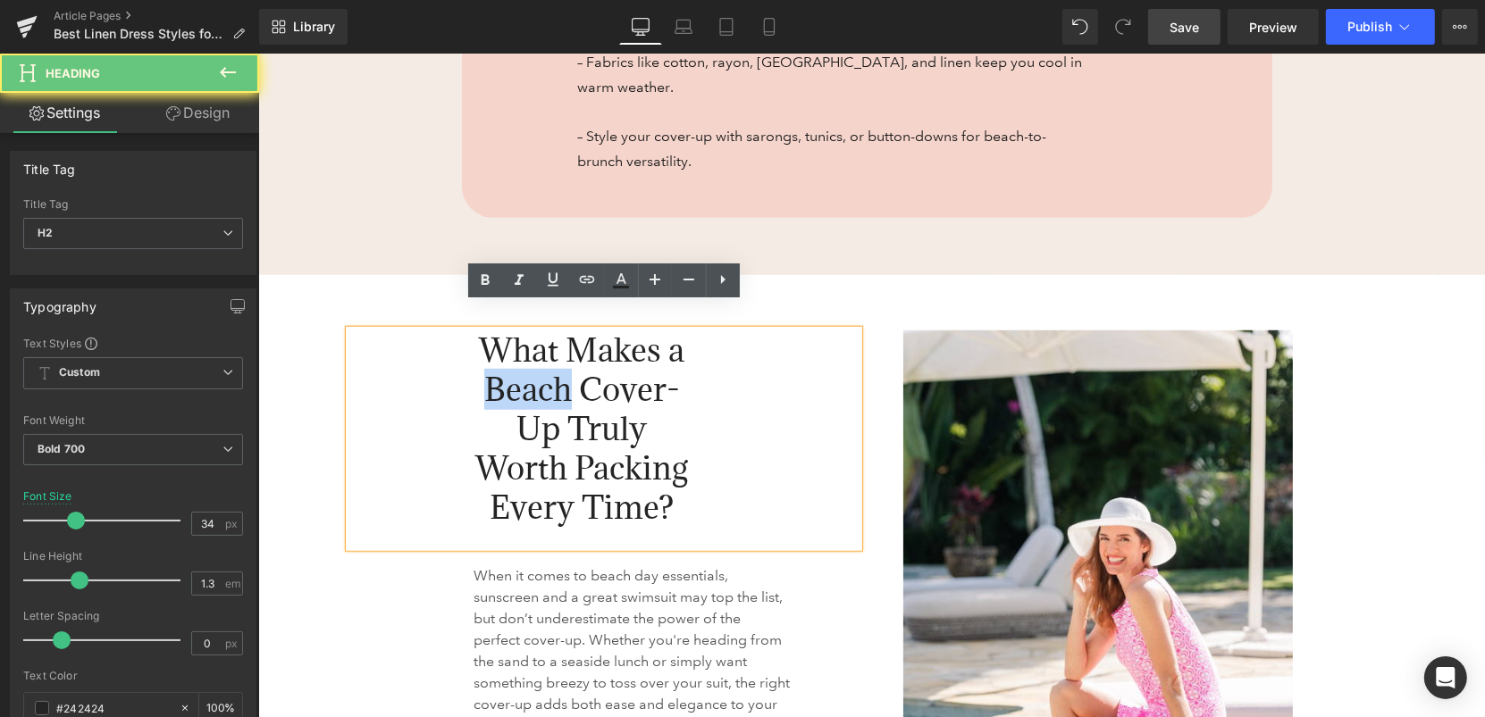
click at [521, 347] on span "What Makes a Beach Cover-Up Truly Worth Packing Every Time?" at bounding box center [581, 428] width 213 height 199
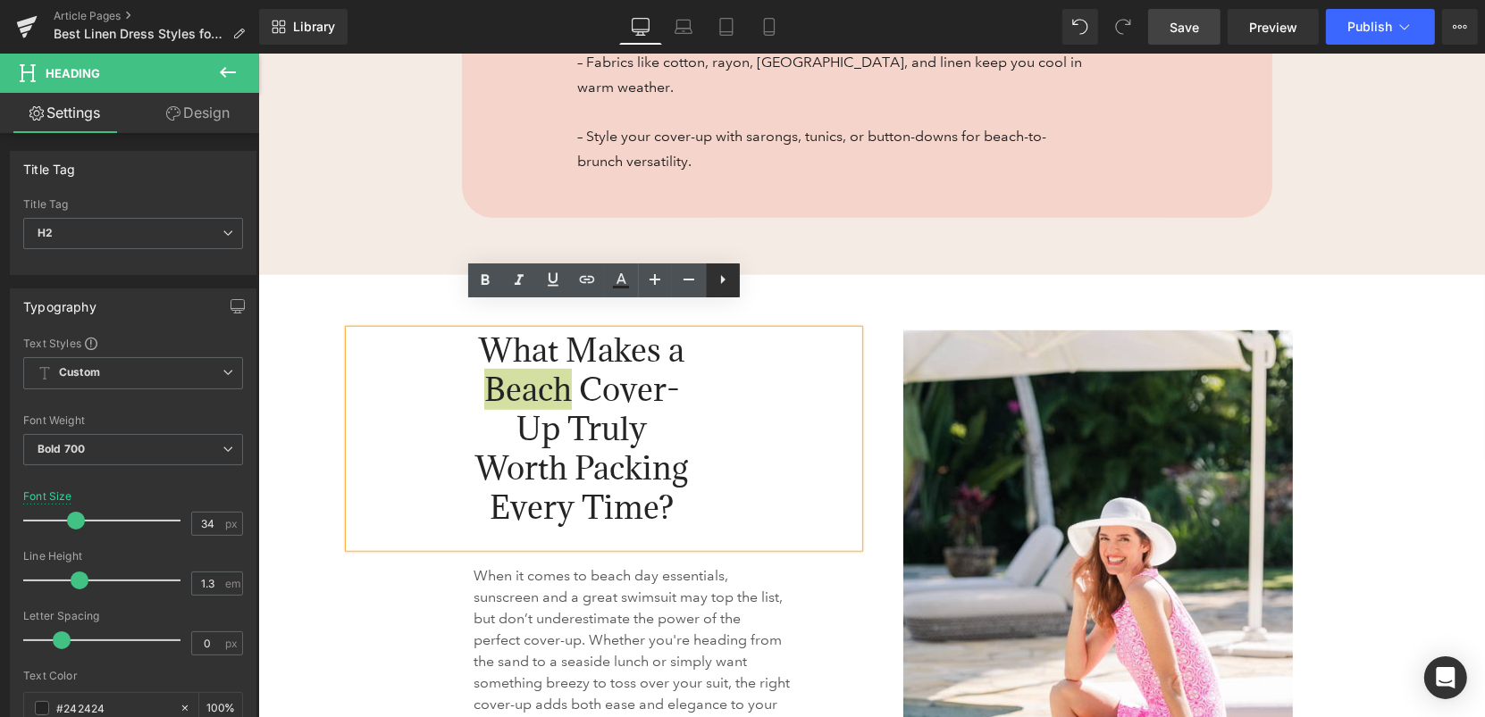
click at [724, 282] on icon at bounding box center [722, 279] width 21 height 21
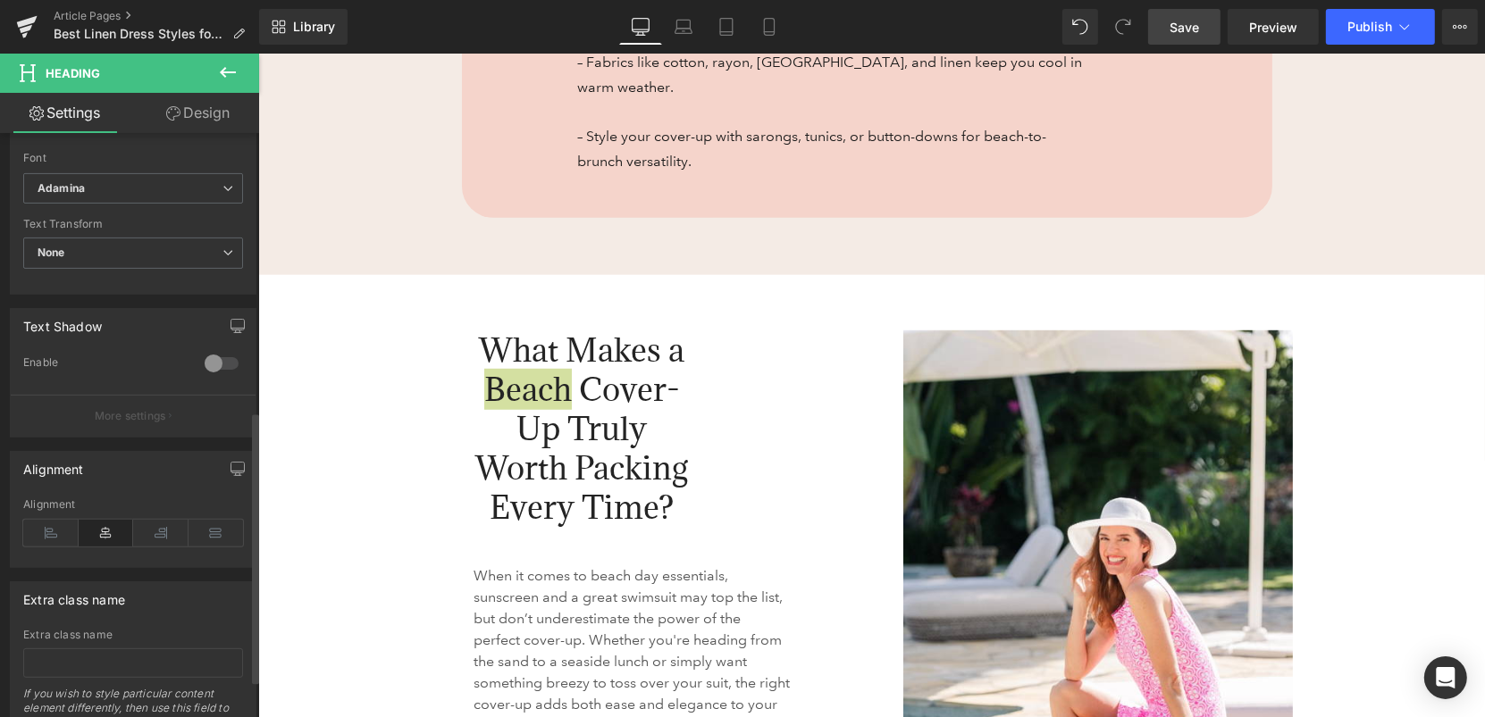
scroll to position [615, 0]
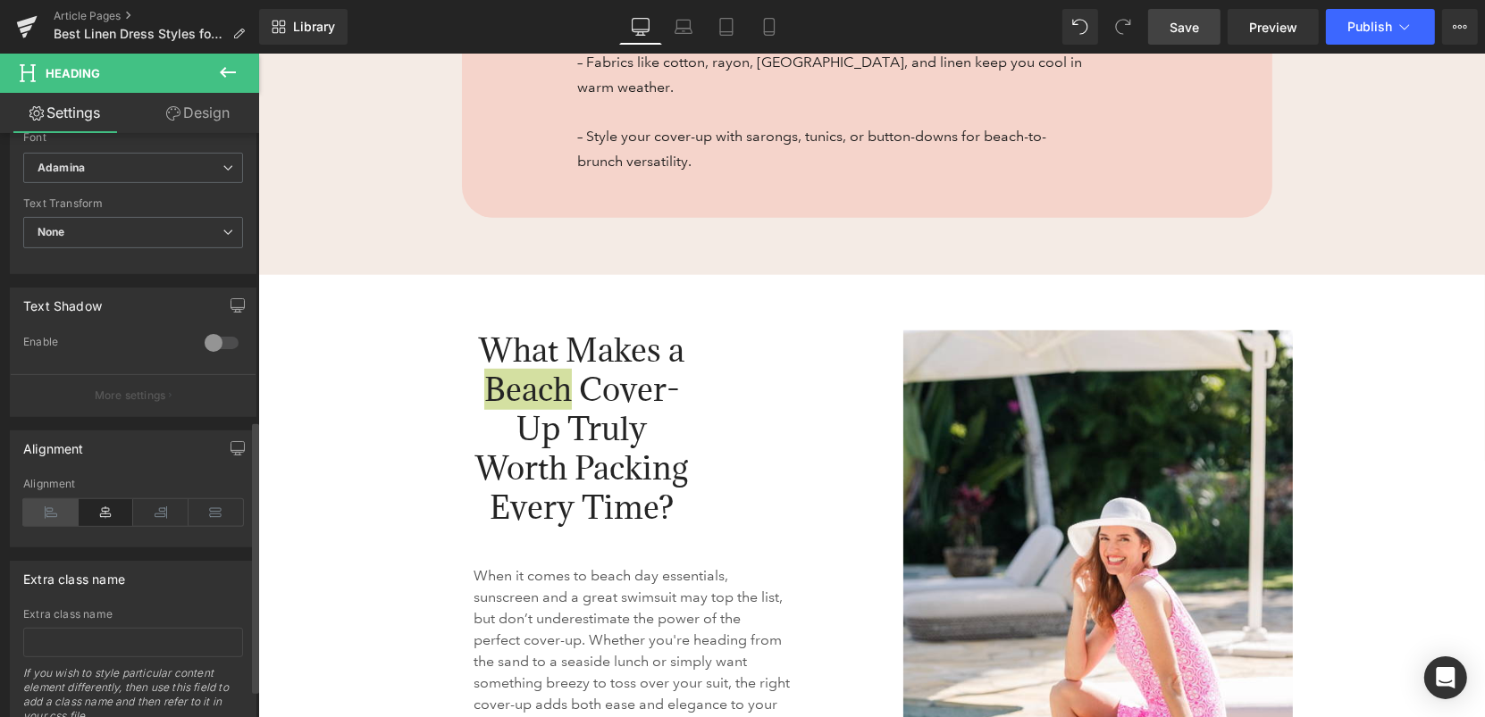
click at [53, 508] on icon at bounding box center [50, 512] width 55 height 27
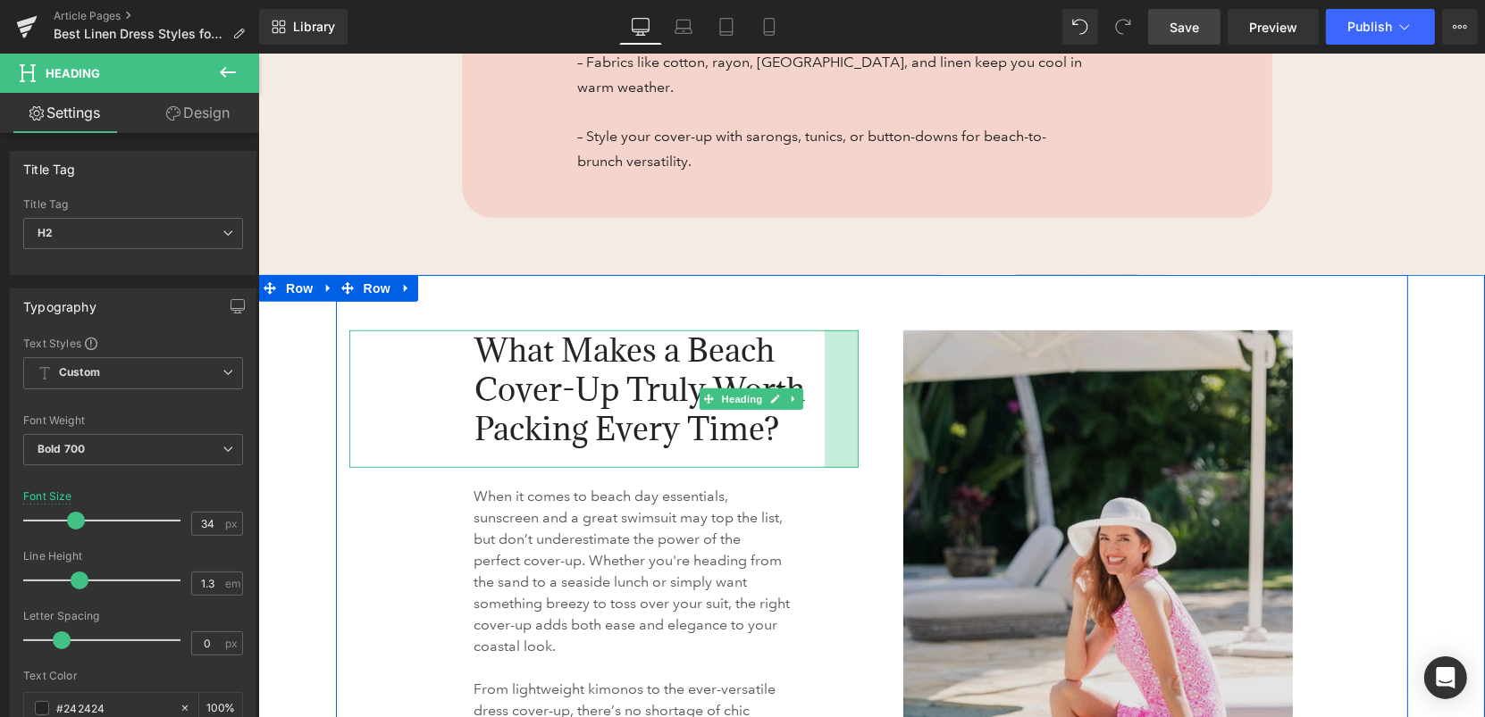
drag, startPoint x: 855, startPoint y: 418, endPoint x: 990, endPoint y: 410, distance: 135.1
click at [990, 410] on div "What Makes a Beach Cover-Up Truly Worth Packing Every Time? Heading 141px 38px …" at bounding box center [871, 616] width 1072 height 685
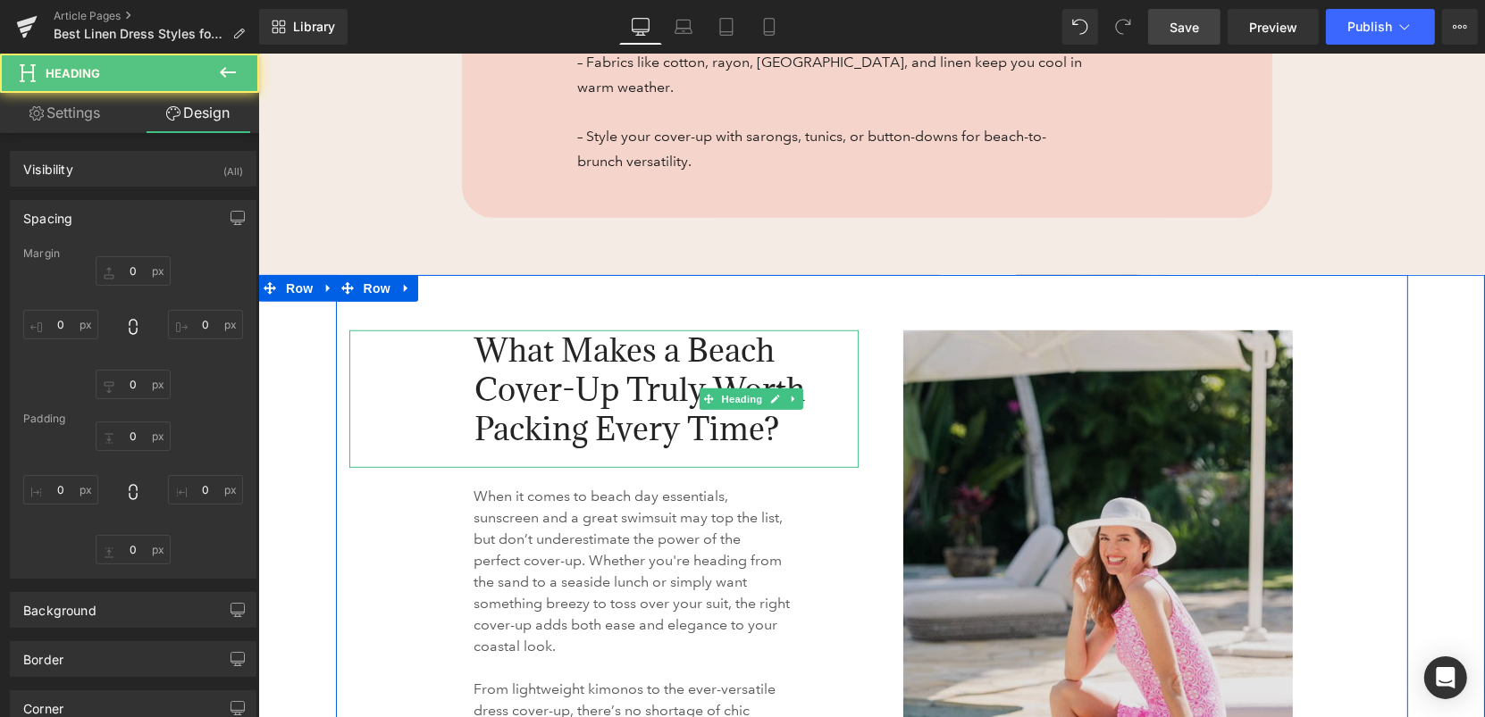
type input "0"
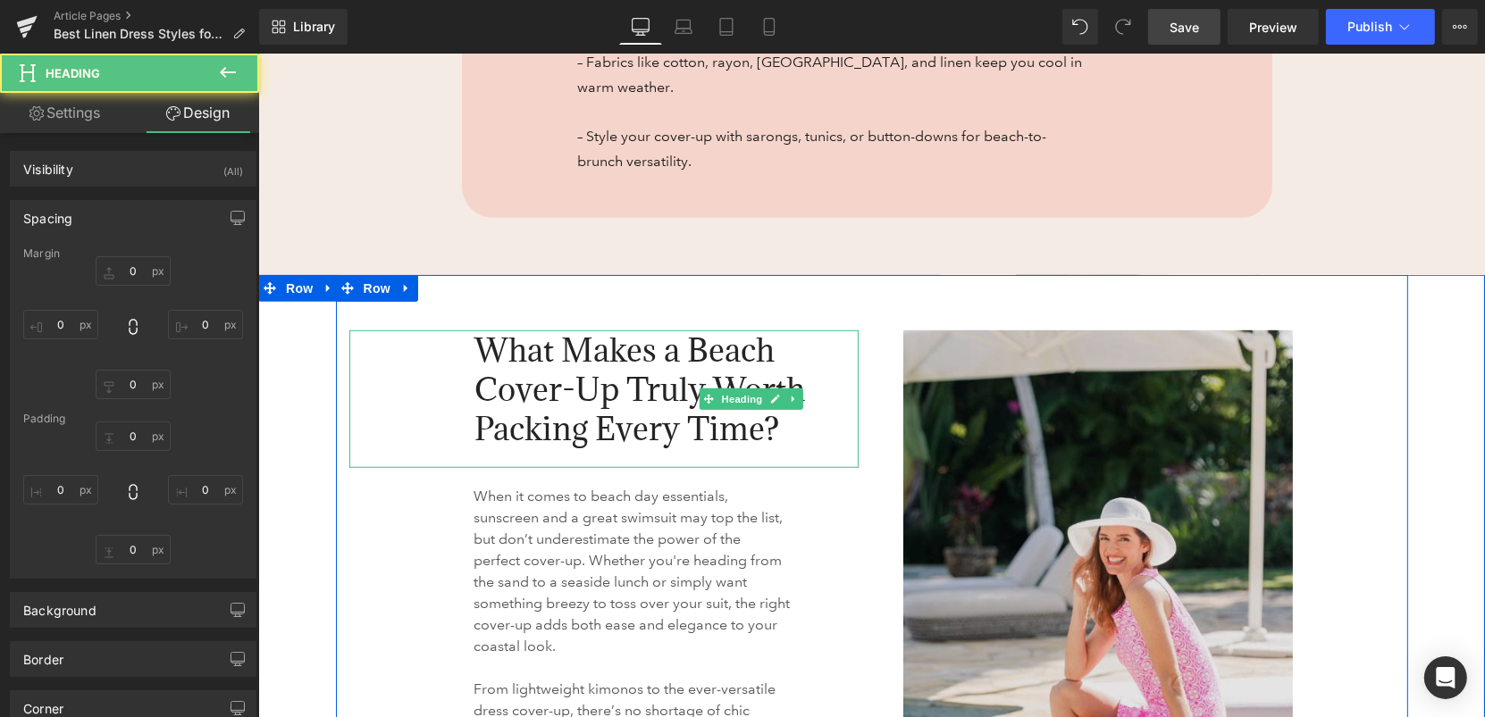
type input "38"
type input "22"
type input "141"
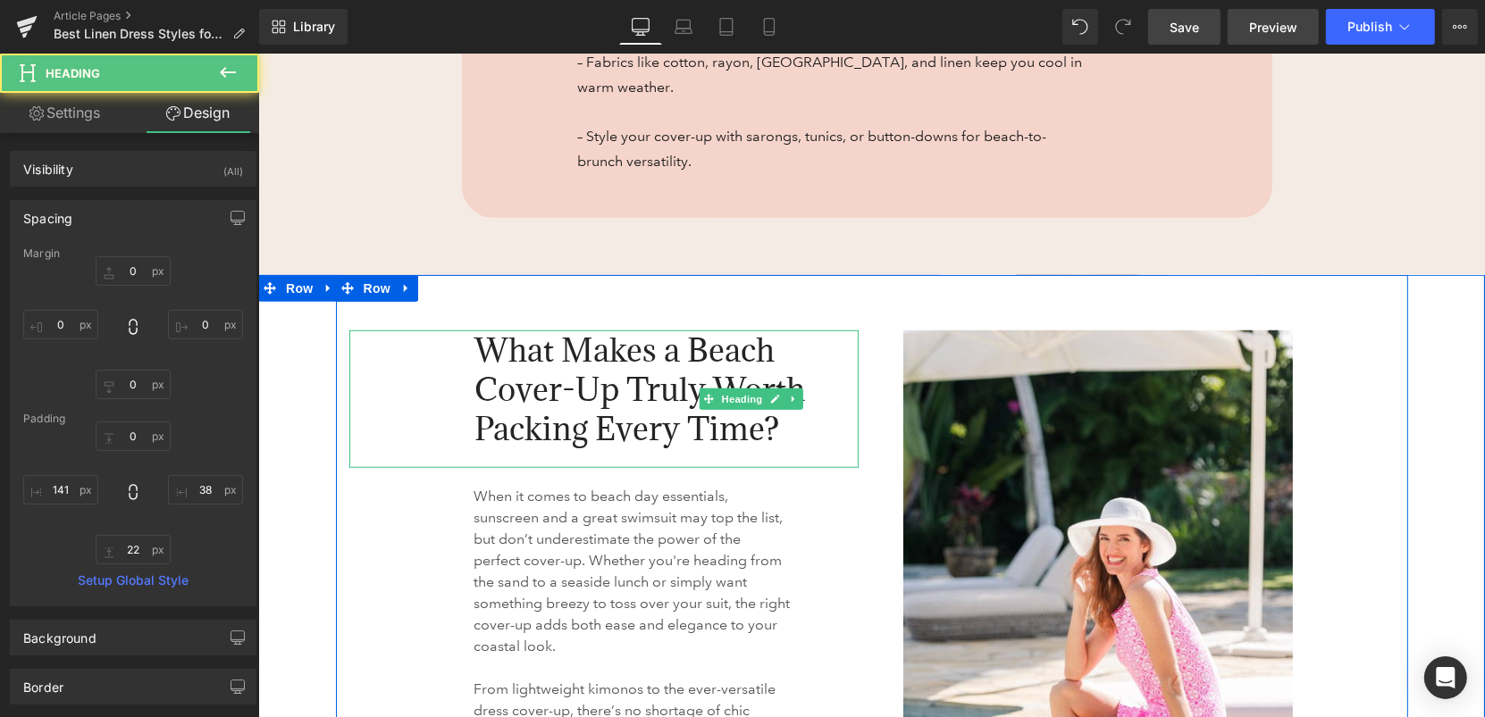
scroll to position [1188, 0]
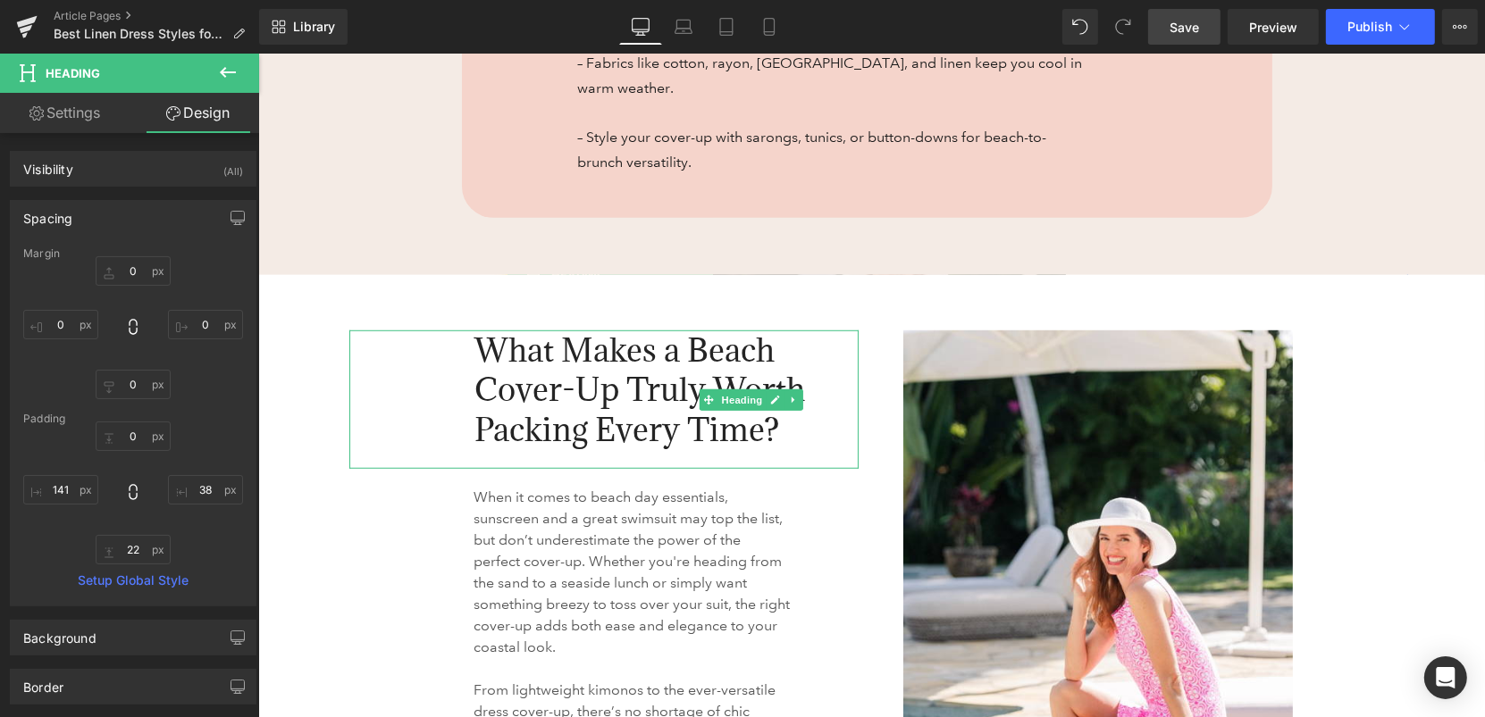
click at [1201, 30] on link "Save" at bounding box center [1184, 27] width 72 height 36
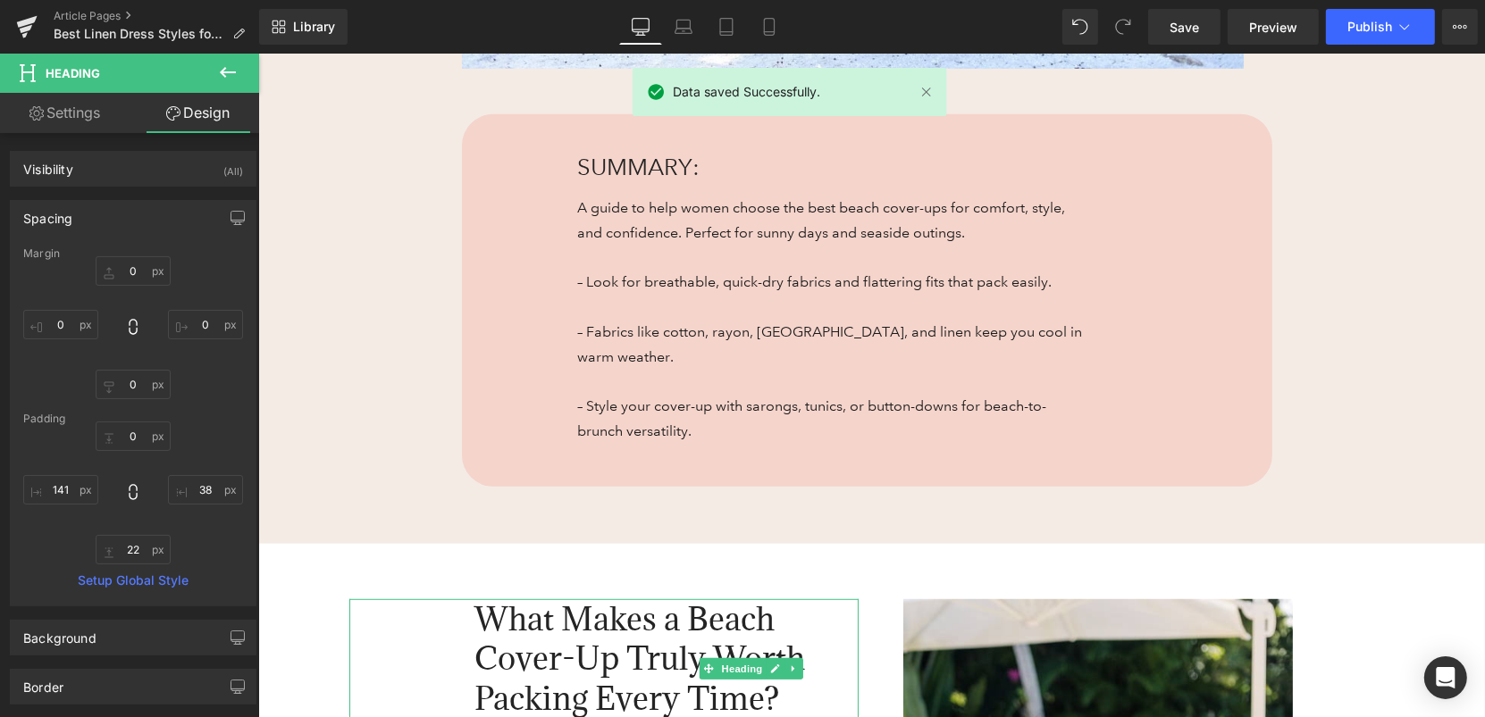
scroll to position [881, 0]
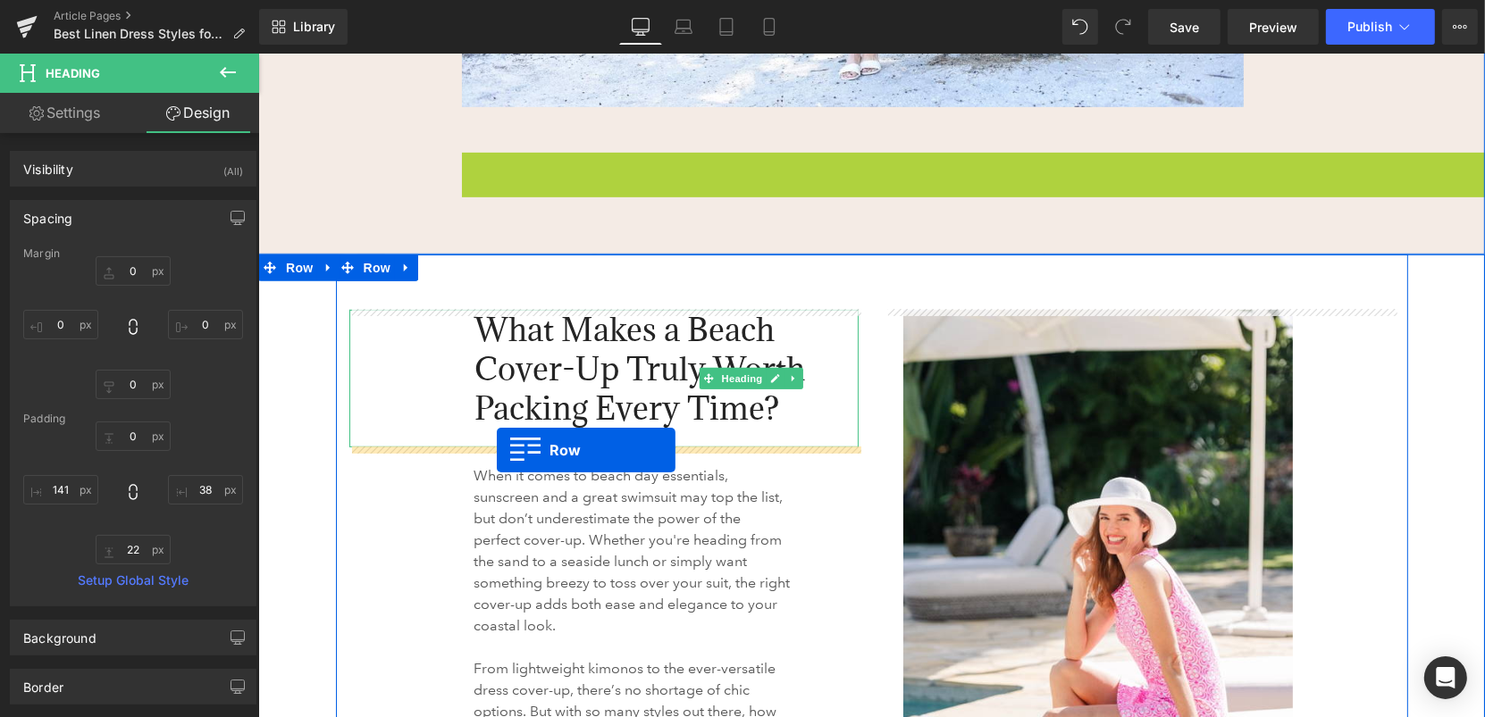
drag, startPoint x: 473, startPoint y: 163, endPoint x: 497, endPoint y: 448, distance: 285.9
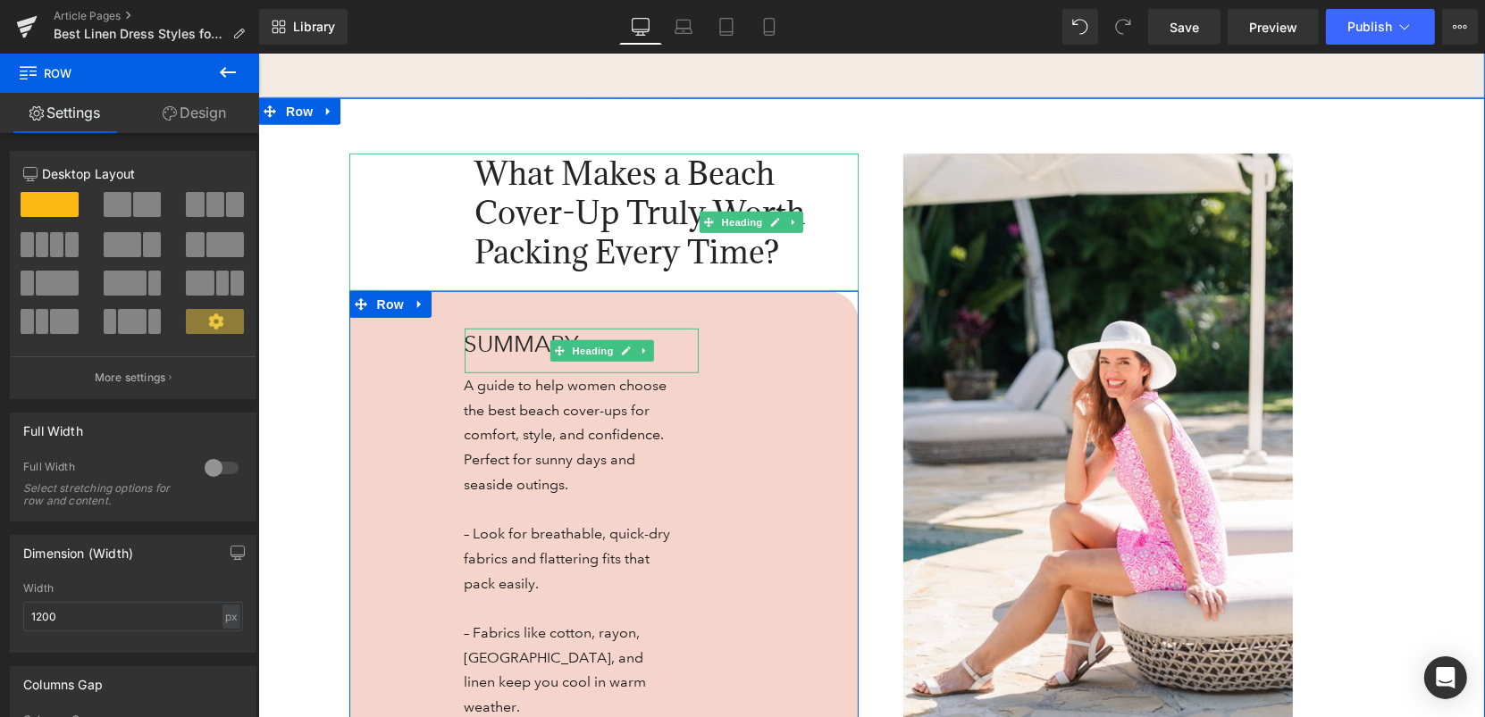
scroll to position [1006, 0]
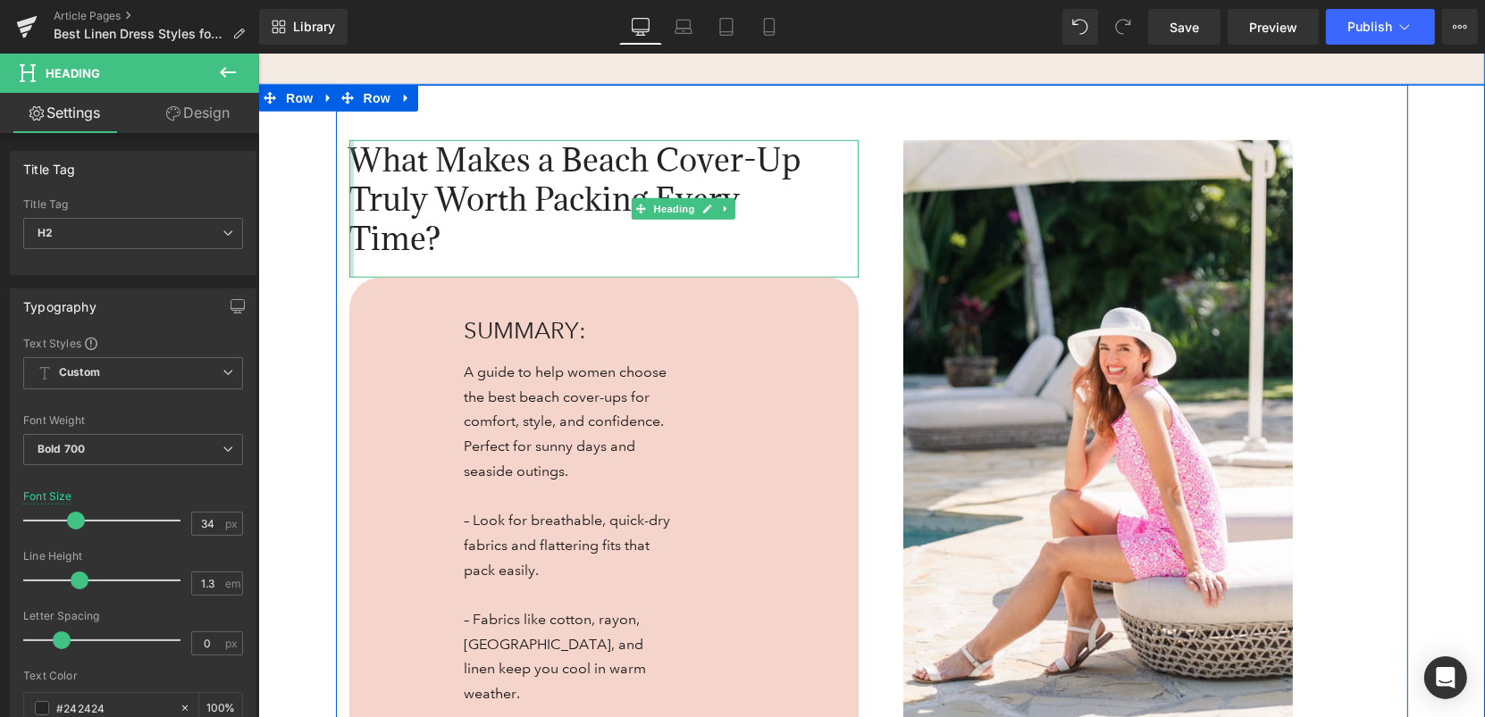
drag, startPoint x: 468, startPoint y: 198, endPoint x: 339, endPoint y: 199, distance: 128.6
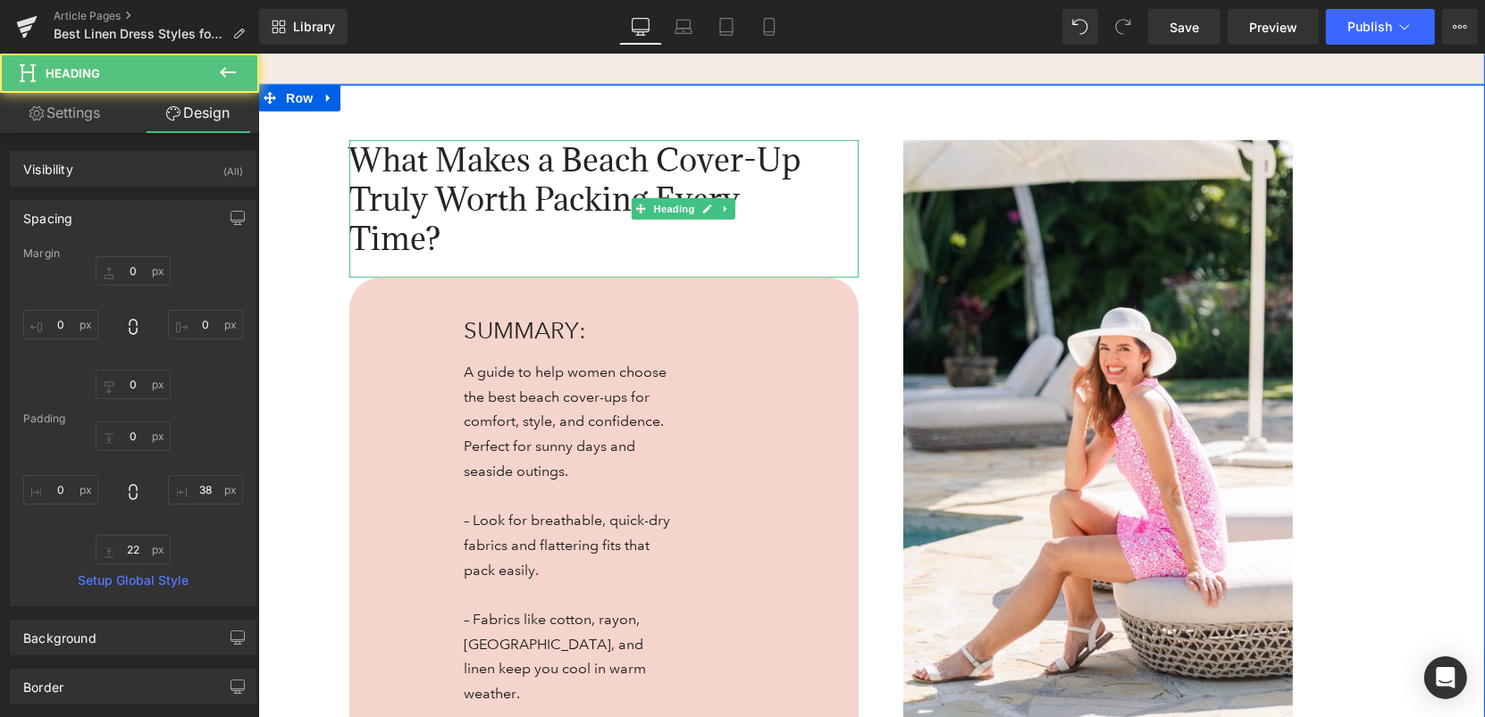
click at [322, 203] on div "What Makes a Beach Cover-Up Truly Worth Packing Every Time? Heading 38px SUMMAR…" at bounding box center [870, 717] width 1226 height 1266
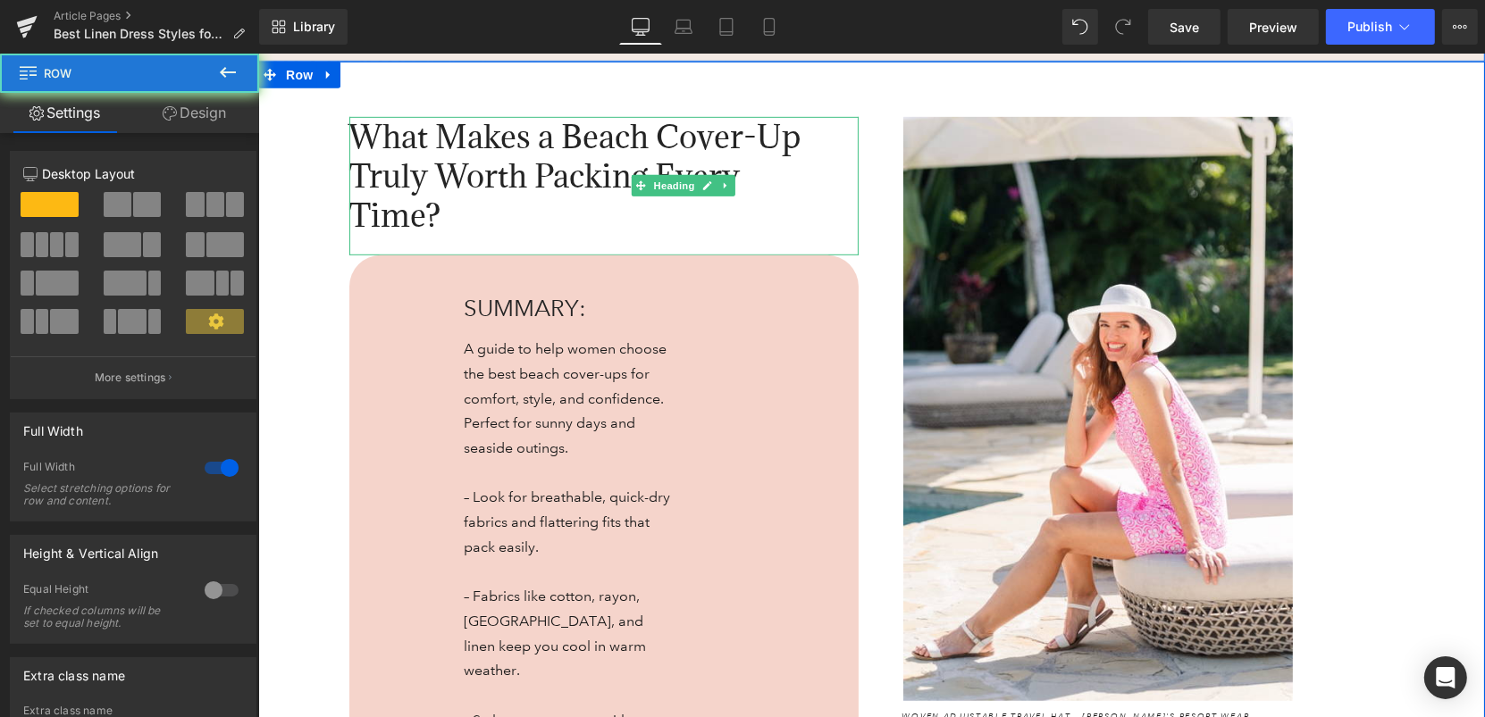
scroll to position [983, 0]
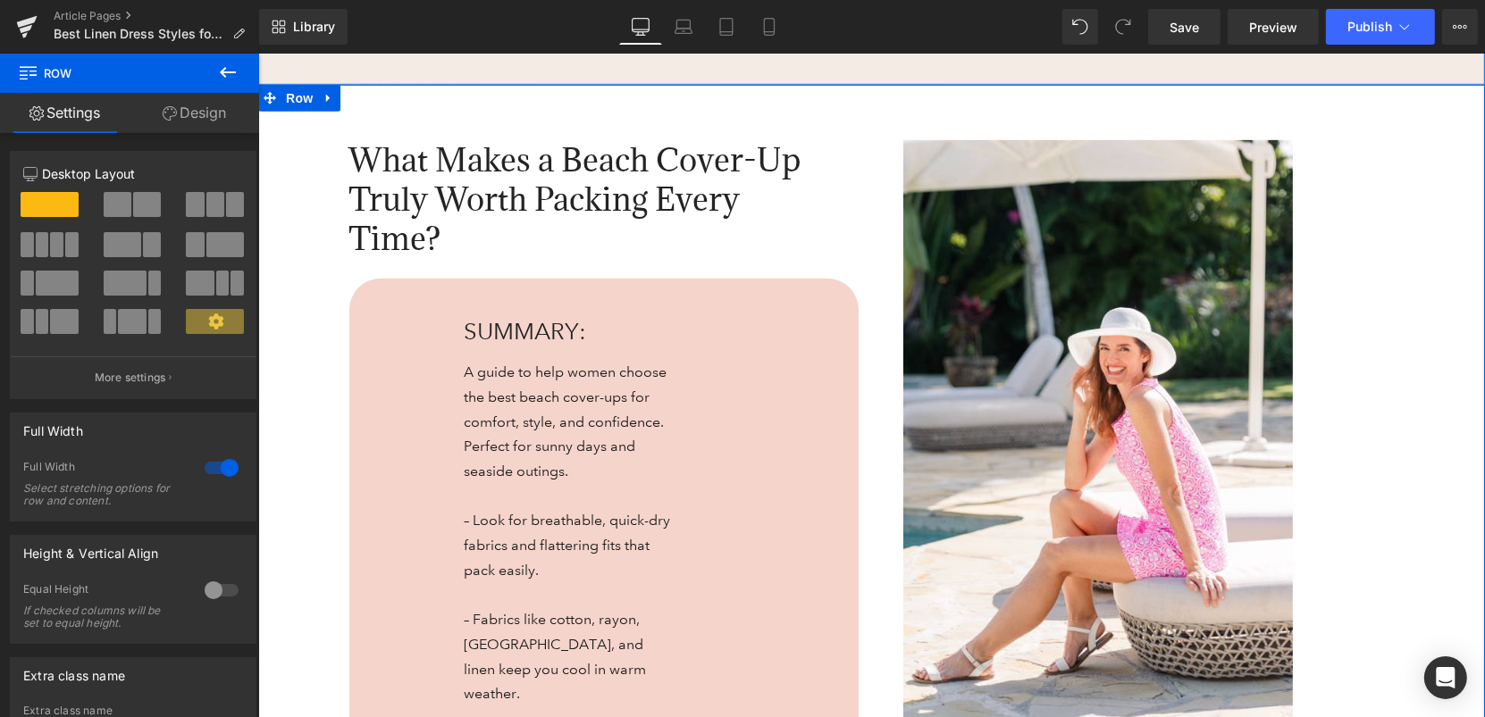
click at [871, 168] on div "Image Woven Adjustable Travel Hat – [PERSON_NAME]'s Resort Wear Pink Optical Da…" at bounding box center [1139, 449] width 536 height 621
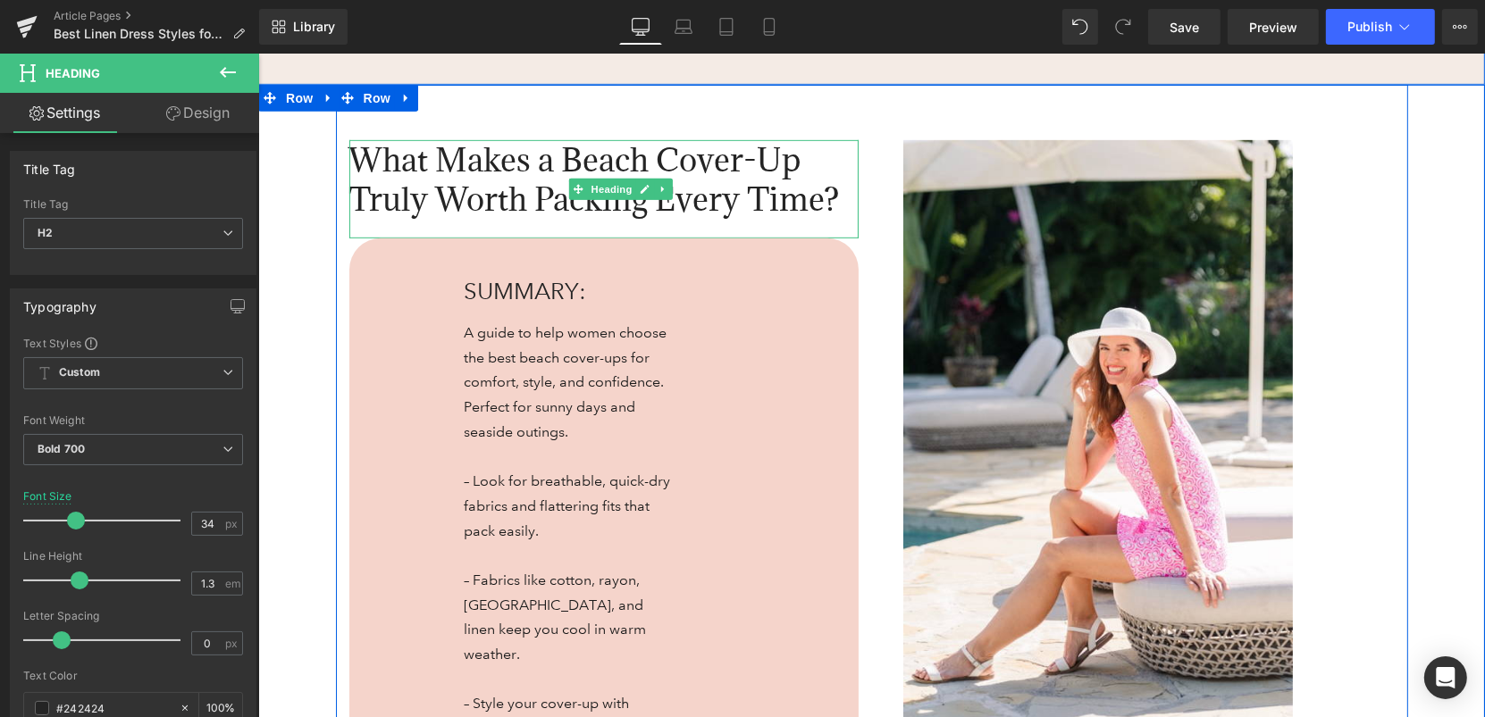
drag, startPoint x: 829, startPoint y: 206, endPoint x: 863, endPoint y: 208, distance: 34.0
click at [863, 208] on div "What Makes a Beach Cover-Up Truly Worth Packing Every Time? Heading SUMMARY: He…" at bounding box center [603, 720] width 536 height 1162
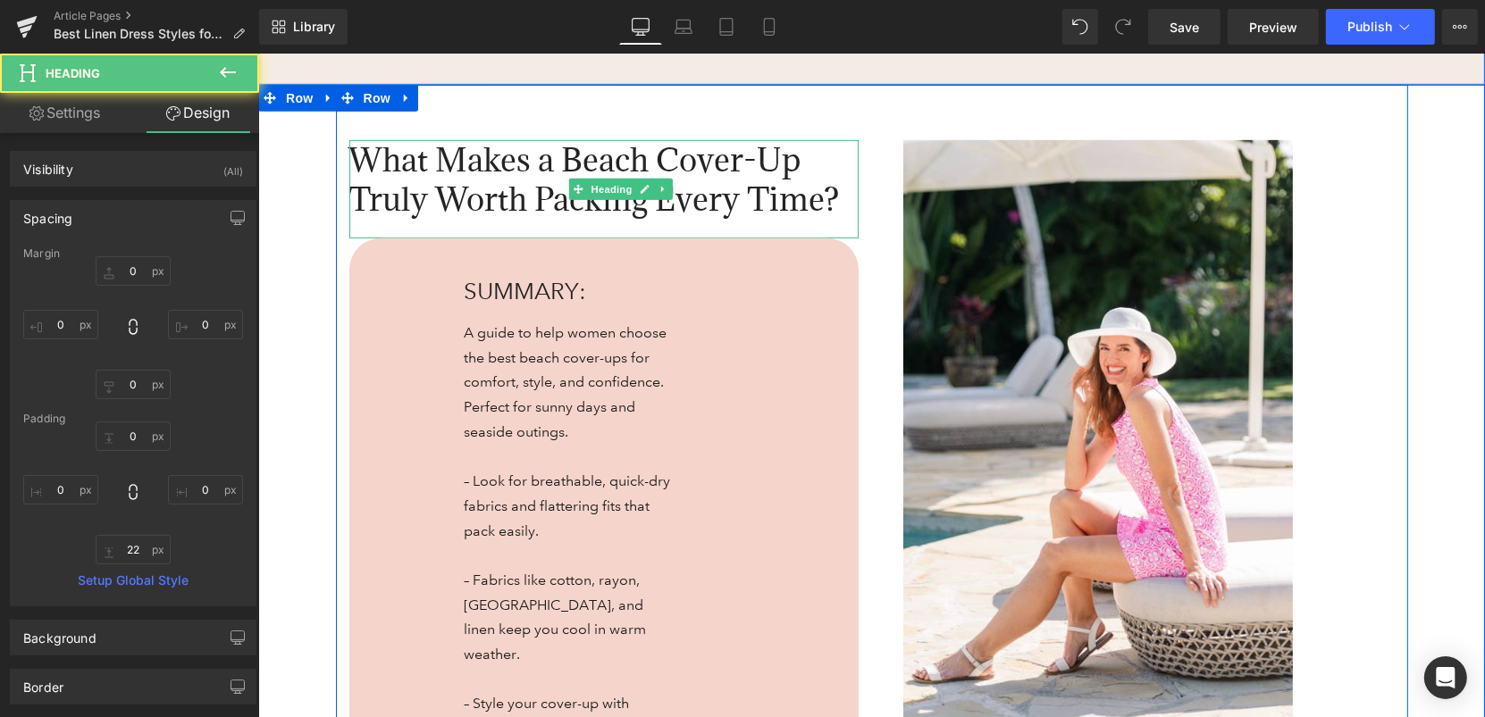
click at [876, 206] on div "Image Woven Adjustable Travel Hat – [PERSON_NAME]'s Resort Wear Pink Optical Da…" at bounding box center [1139, 449] width 536 height 621
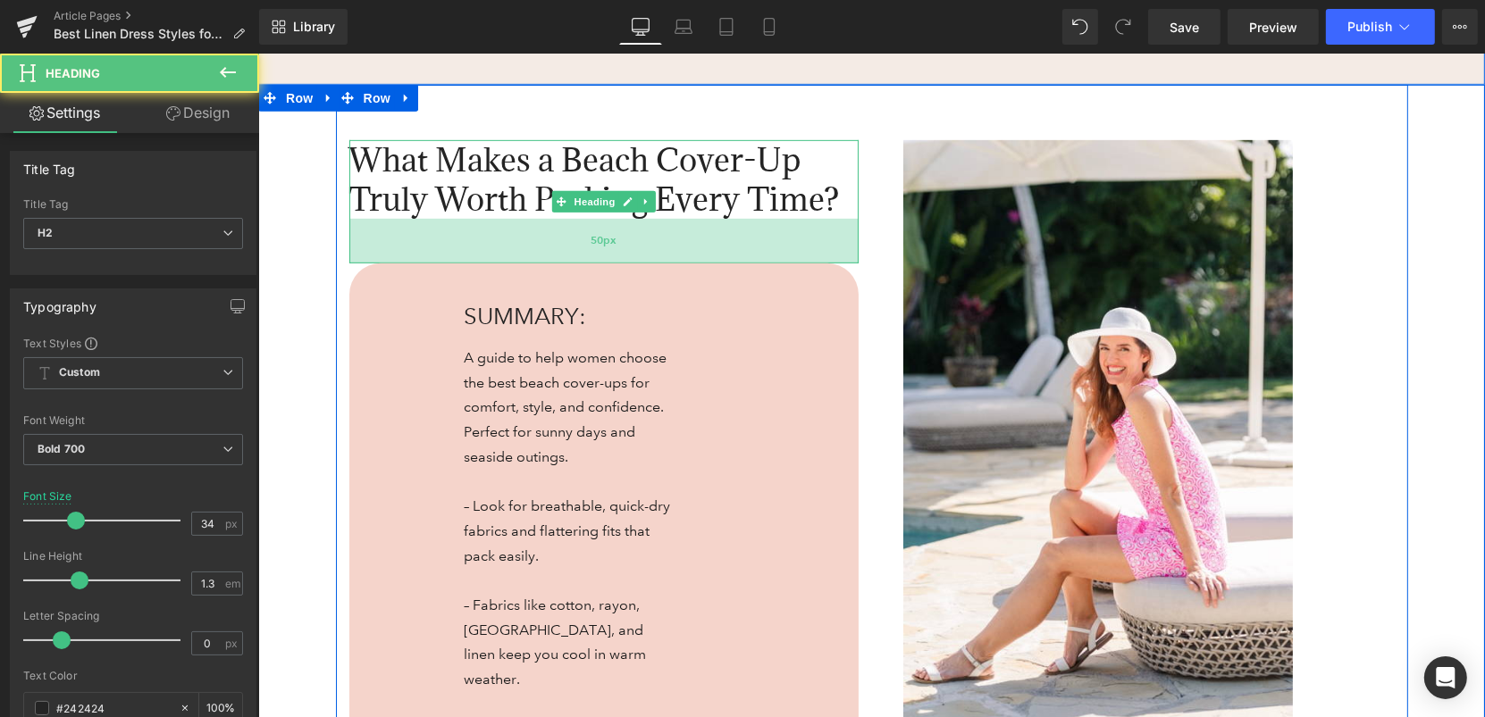
drag, startPoint x: 816, startPoint y: 234, endPoint x: 816, endPoint y: 258, distance: 24.1
click at [816, 258] on div "50px" at bounding box center [602, 240] width 509 height 45
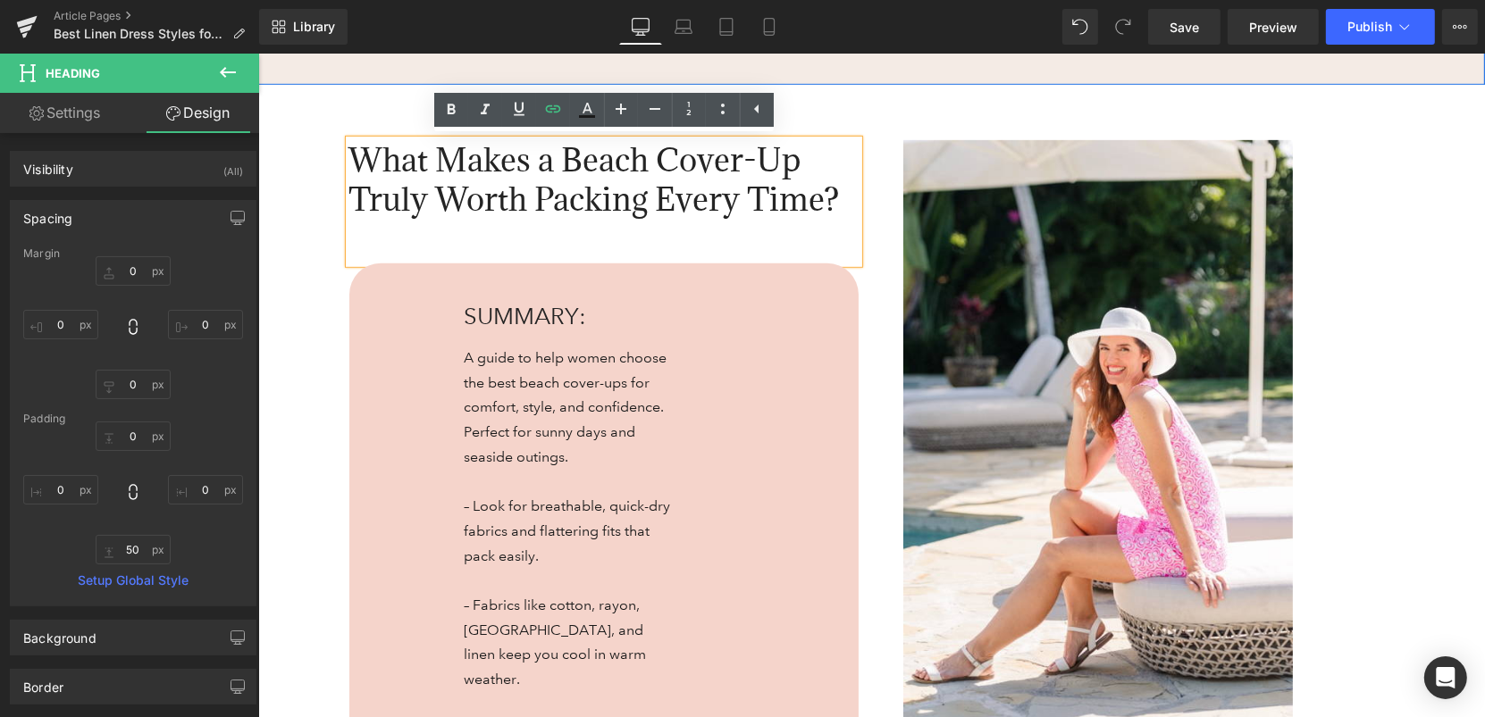
click at [285, 387] on div "What Makes a Beach Cover-Up Truly Worth Packing Every Time? Heading 50px SUMMAR…" at bounding box center [870, 709] width 1226 height 1251
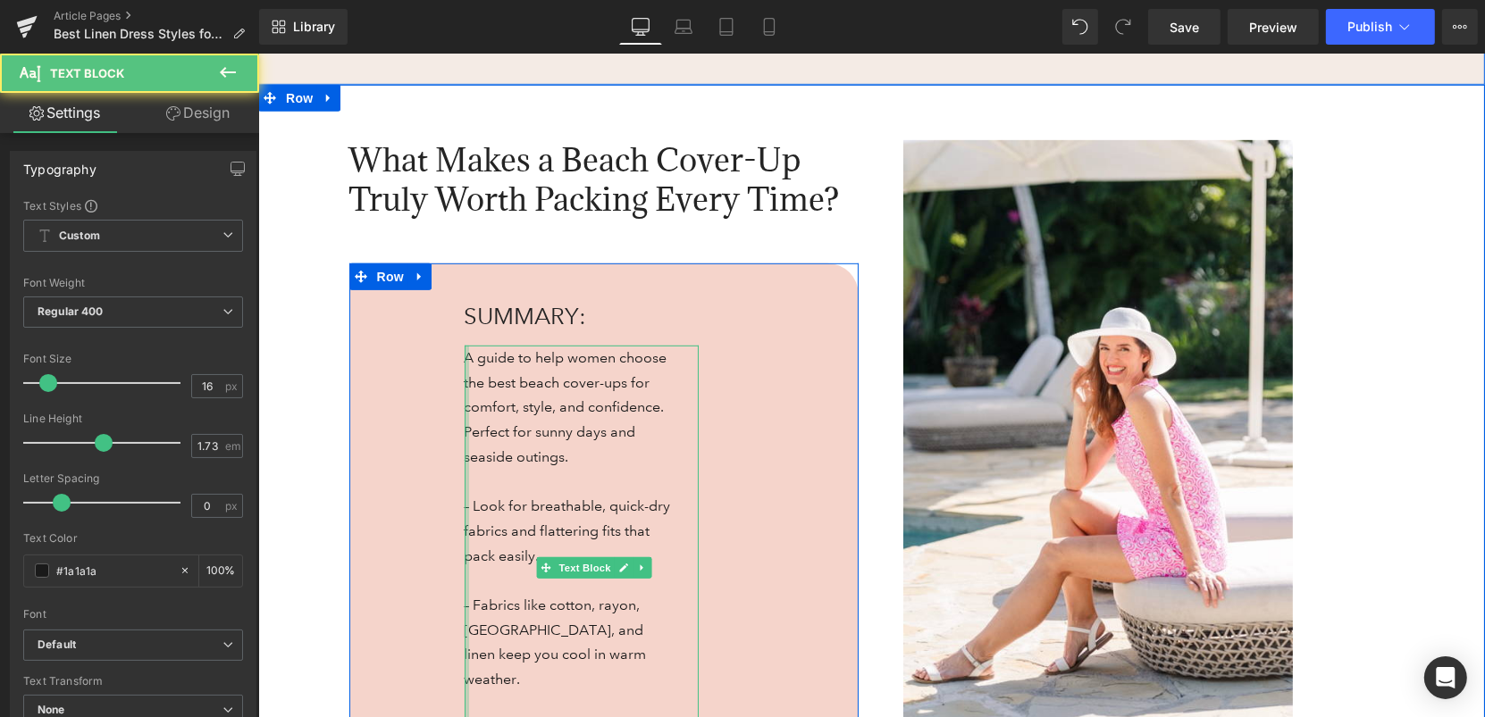
drag, startPoint x: 465, startPoint y: 419, endPoint x: 404, endPoint y: 415, distance: 60.8
click at [404, 415] on div "SUMMARY: Heading A guide to help women choose the best beach cover-ups for comf…" at bounding box center [602, 561] width 509 height 596
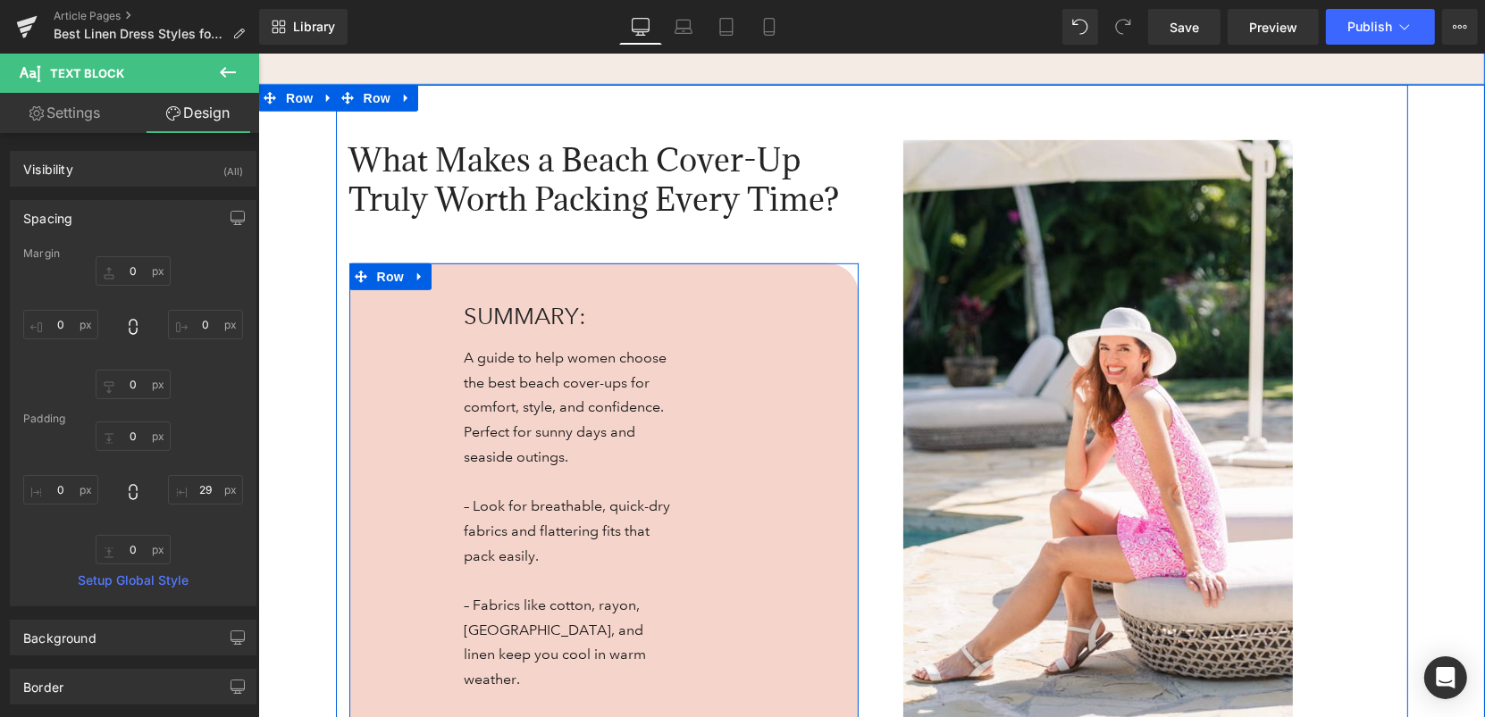
click at [331, 423] on div "What Makes a Beach Cover-Up Truly Worth Packing Every Time? Heading 50px SUMMAR…" at bounding box center [870, 709] width 1226 height 1251
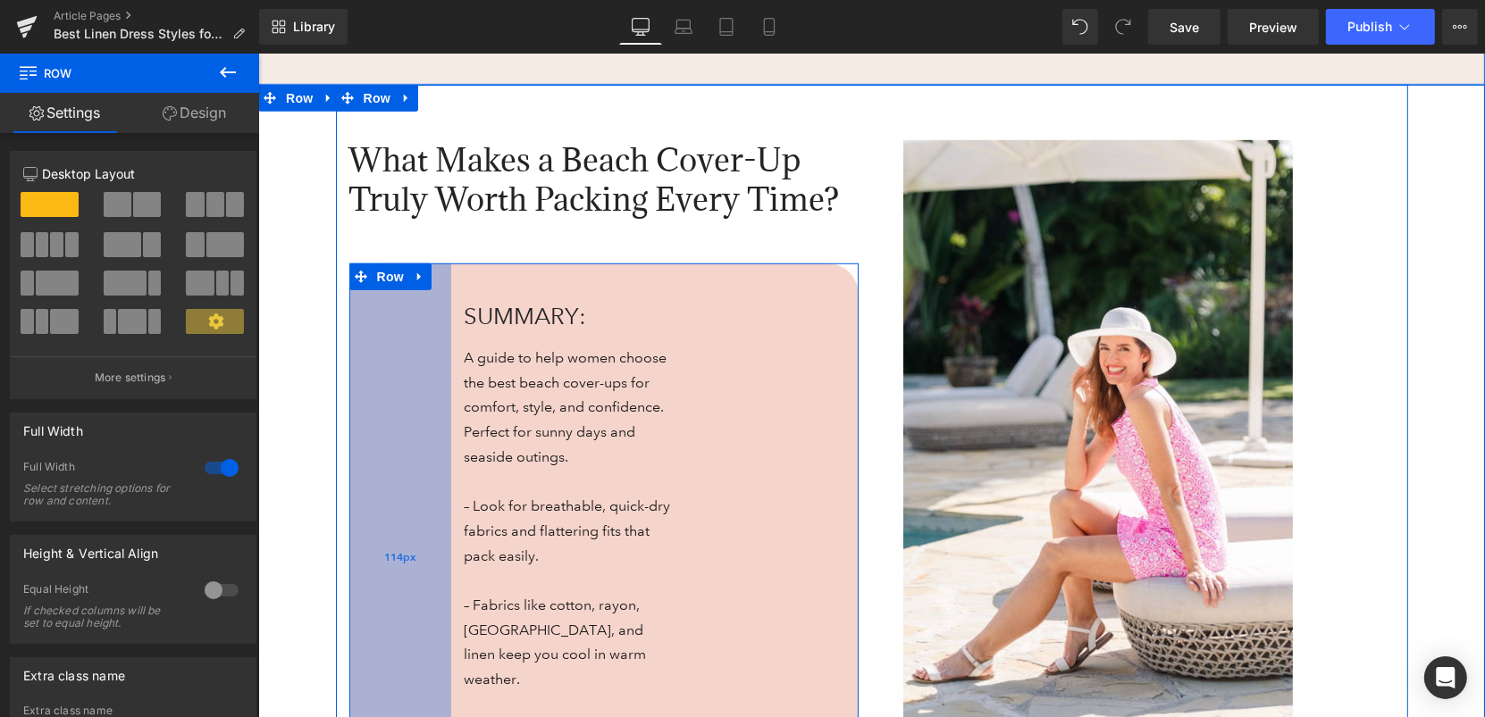
scroll to position [1006, 0]
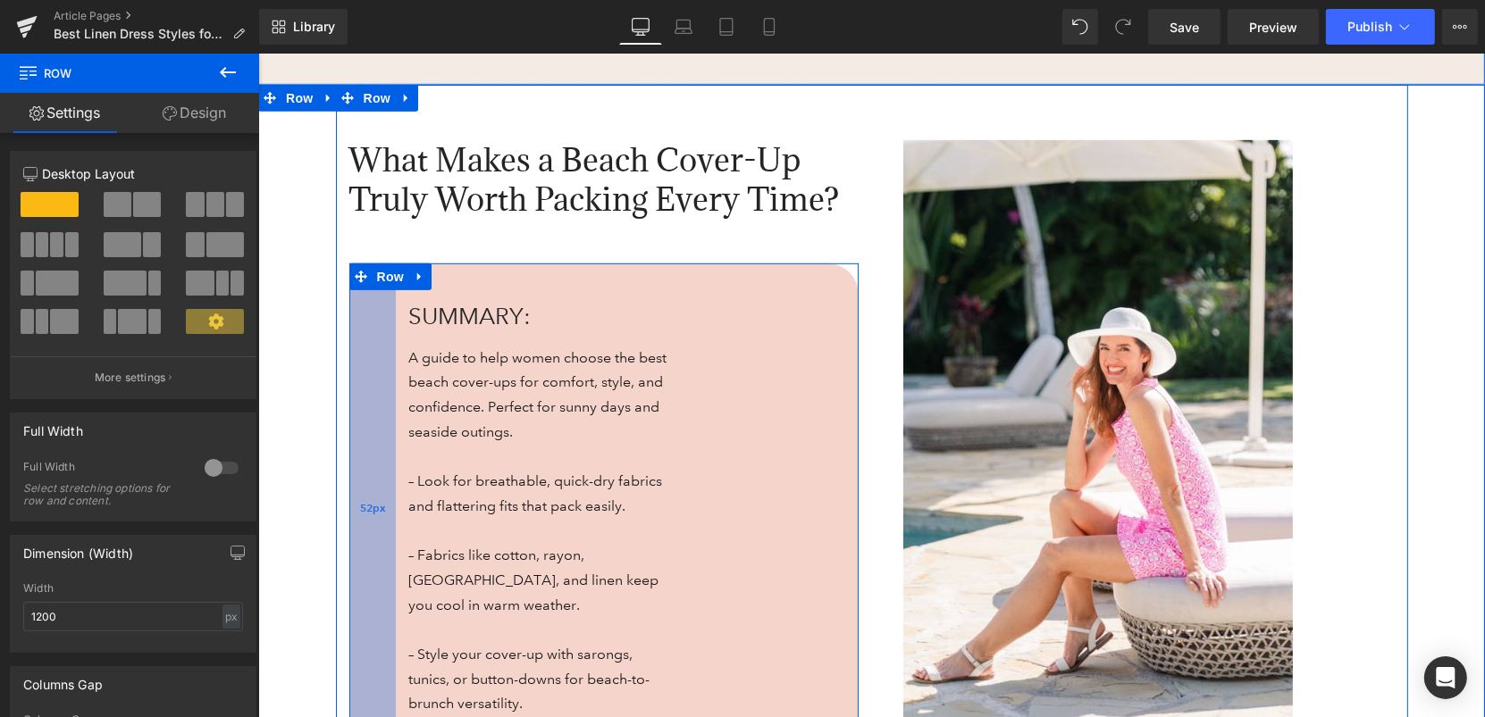
drag, startPoint x: 439, startPoint y: 431, endPoint x: 384, endPoint y: 429, distance: 55.4
click at [384, 429] on div "52px" at bounding box center [371, 511] width 46 height 497
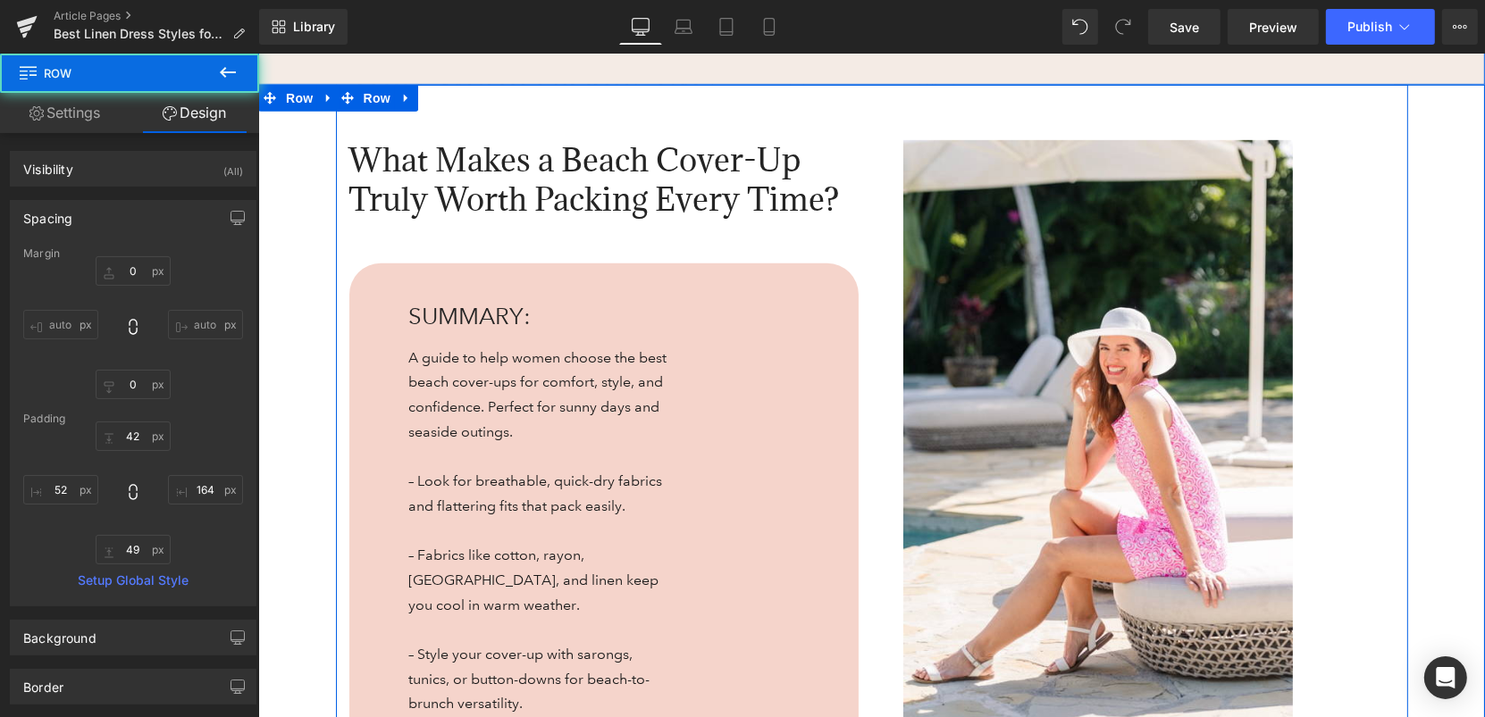
click at [891, 406] on link at bounding box center [1138, 431] width 509 height 584
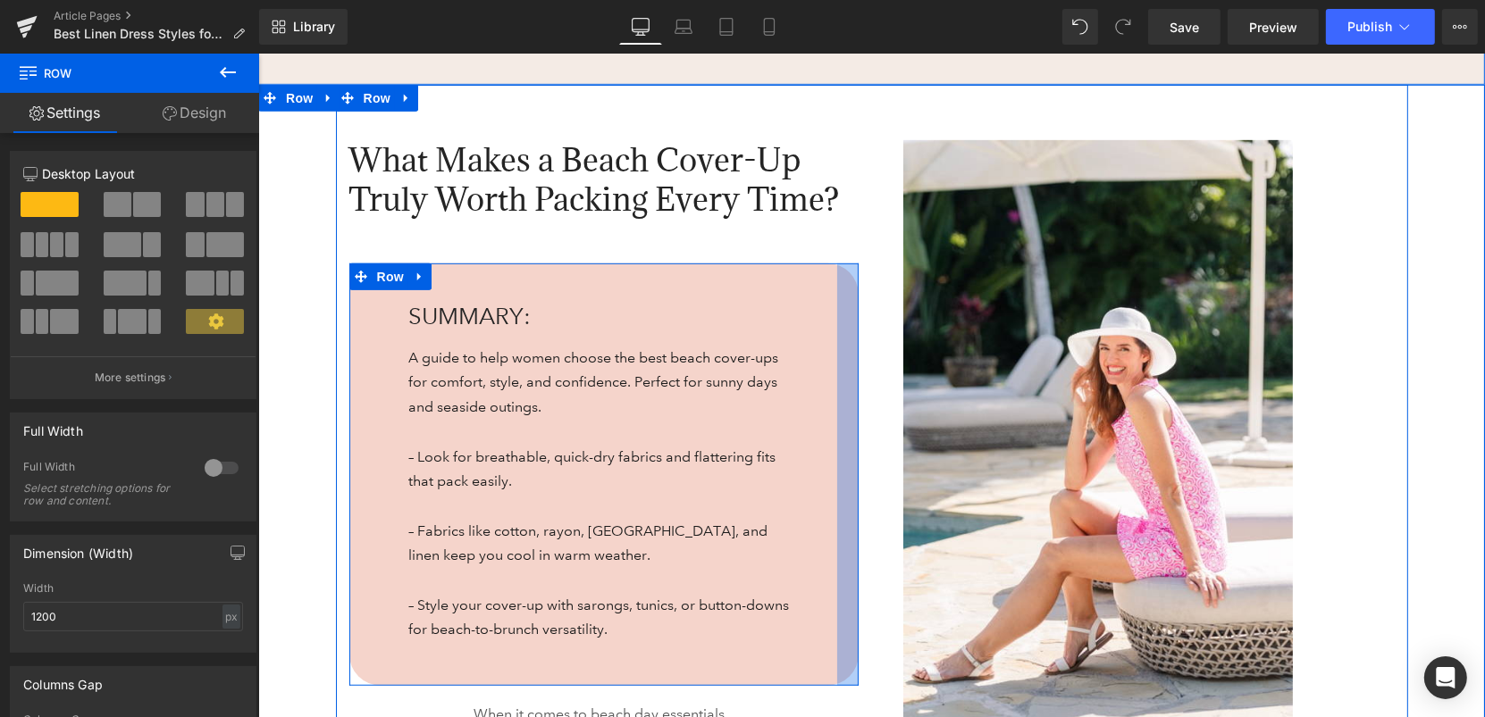
drag, startPoint x: 723, startPoint y: 438, endPoint x: 848, endPoint y: 415, distance: 127.0
click at [848, 415] on div at bounding box center [846, 474] width 21 height 423
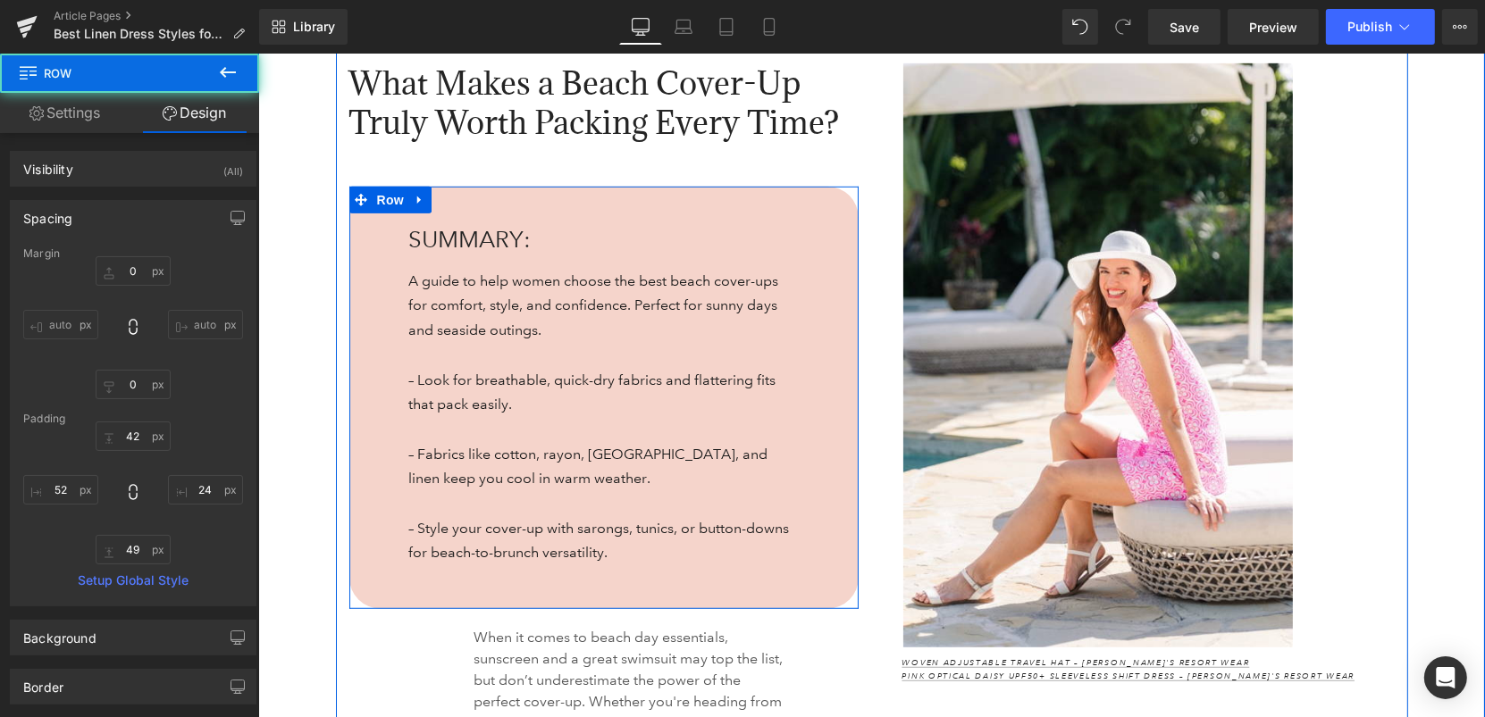
scroll to position [1084, 0]
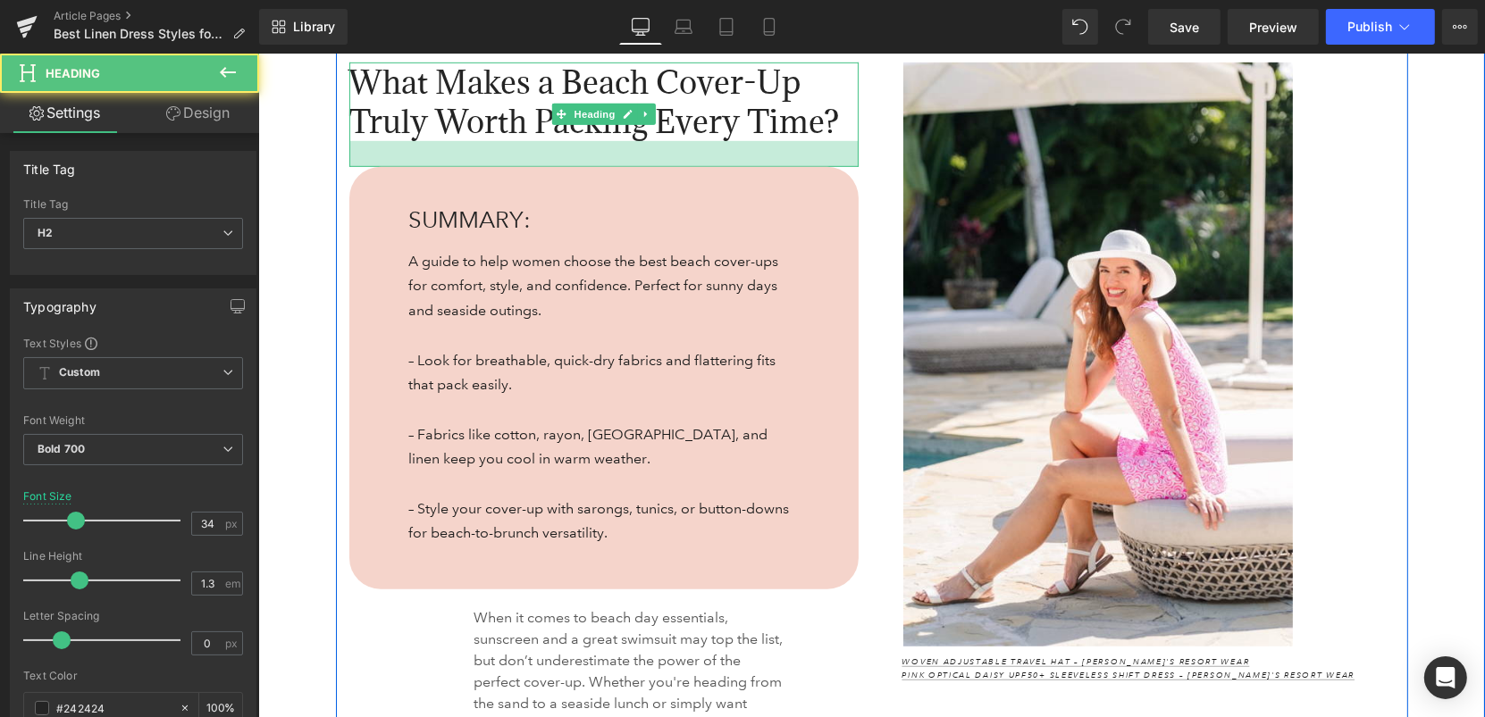
drag, startPoint x: 691, startPoint y: 169, endPoint x: 691, endPoint y: 150, distance: 18.8
click at [691, 150] on div at bounding box center [602, 153] width 509 height 26
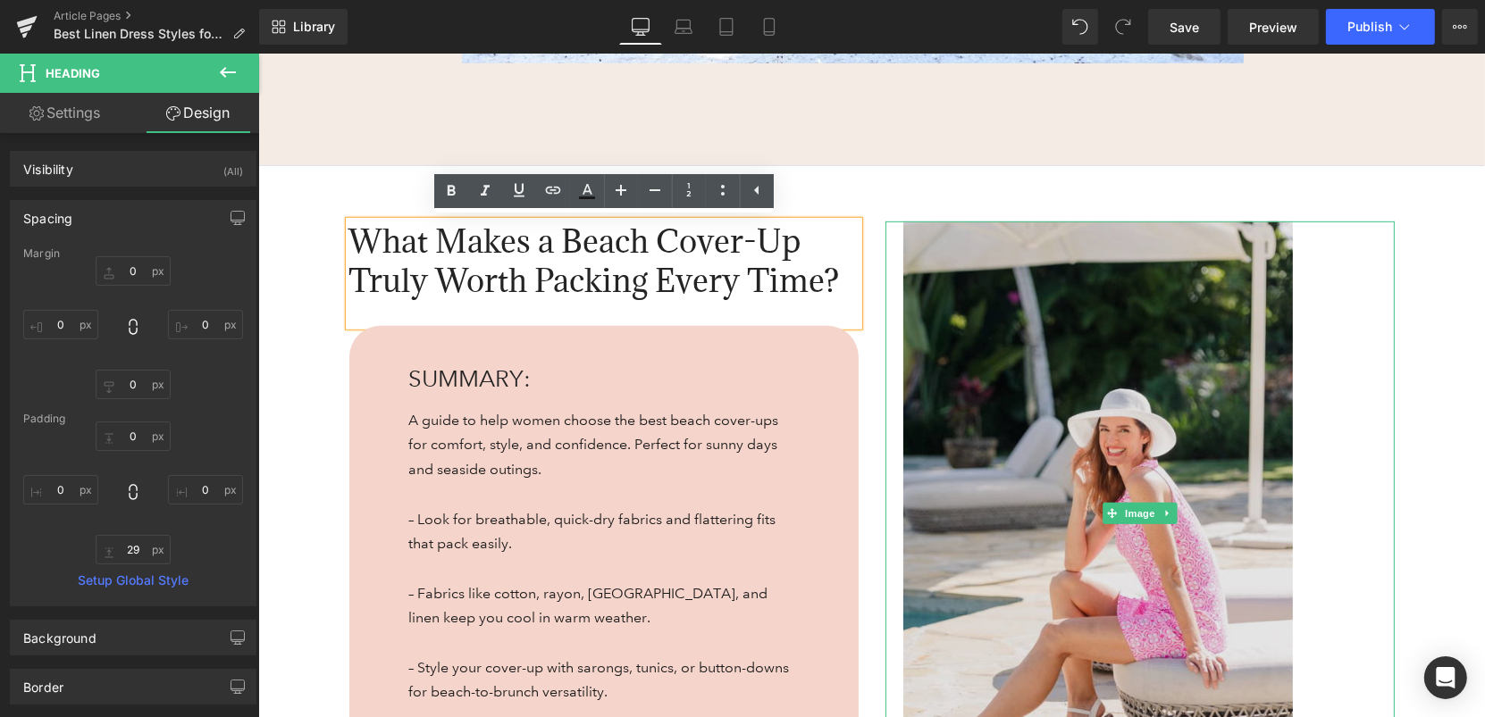
scroll to position [901, 0]
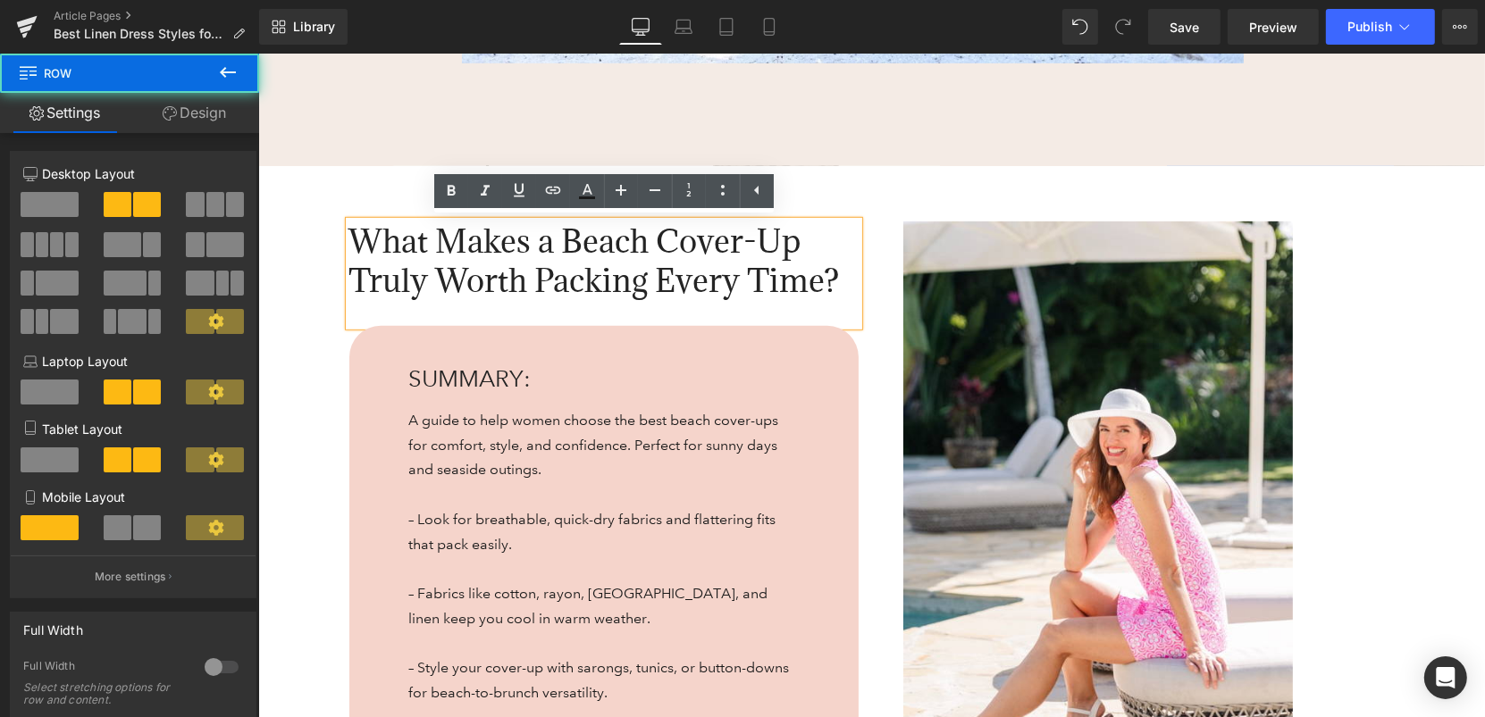
click at [1394, 389] on div "Image Woven Adjustable Travel Hat – [PERSON_NAME]'s Resort Wear Pink Optical Da…" at bounding box center [1139, 531] width 536 height 621
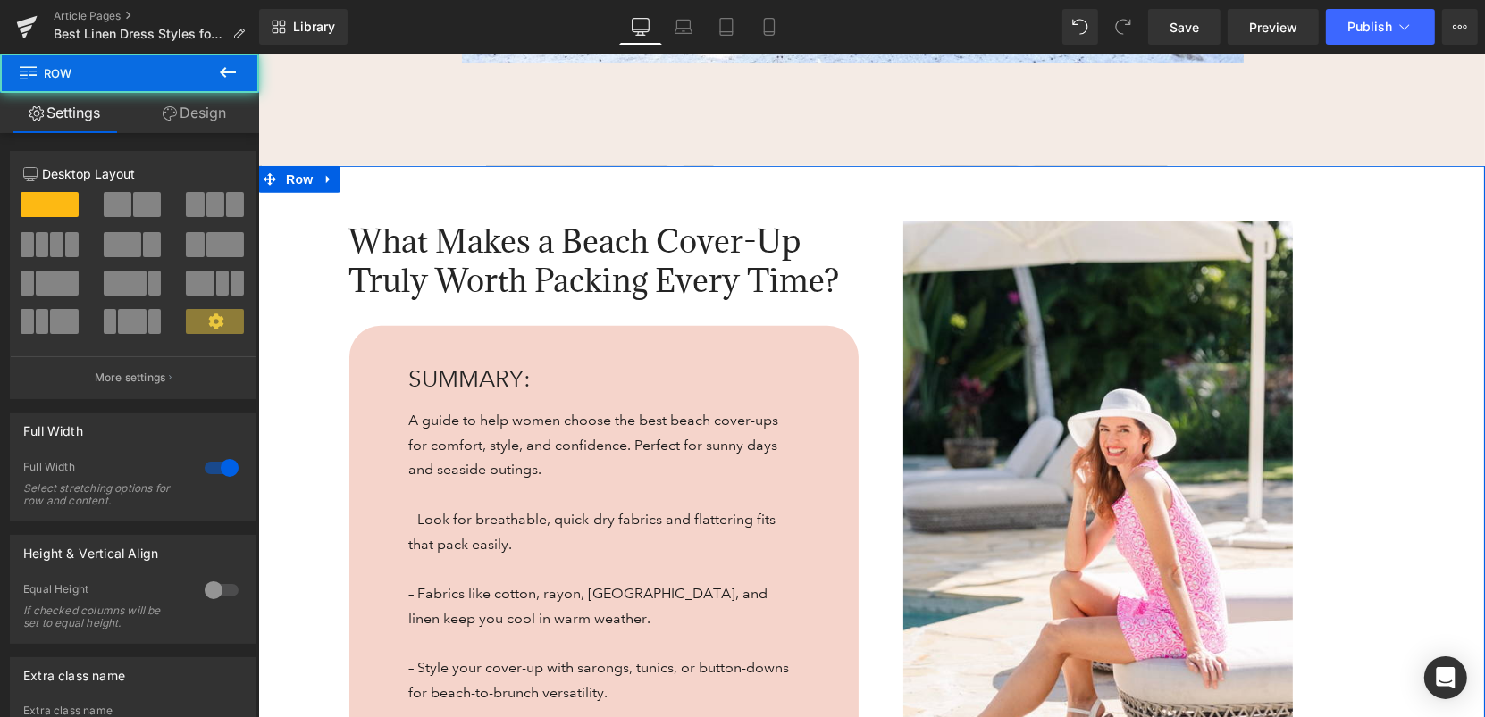
click at [1420, 390] on div "What Makes a Beach Cover-Up Truly Worth Packing Every Time? Heading SUMMARY: He…" at bounding box center [870, 694] width 1226 height 1059
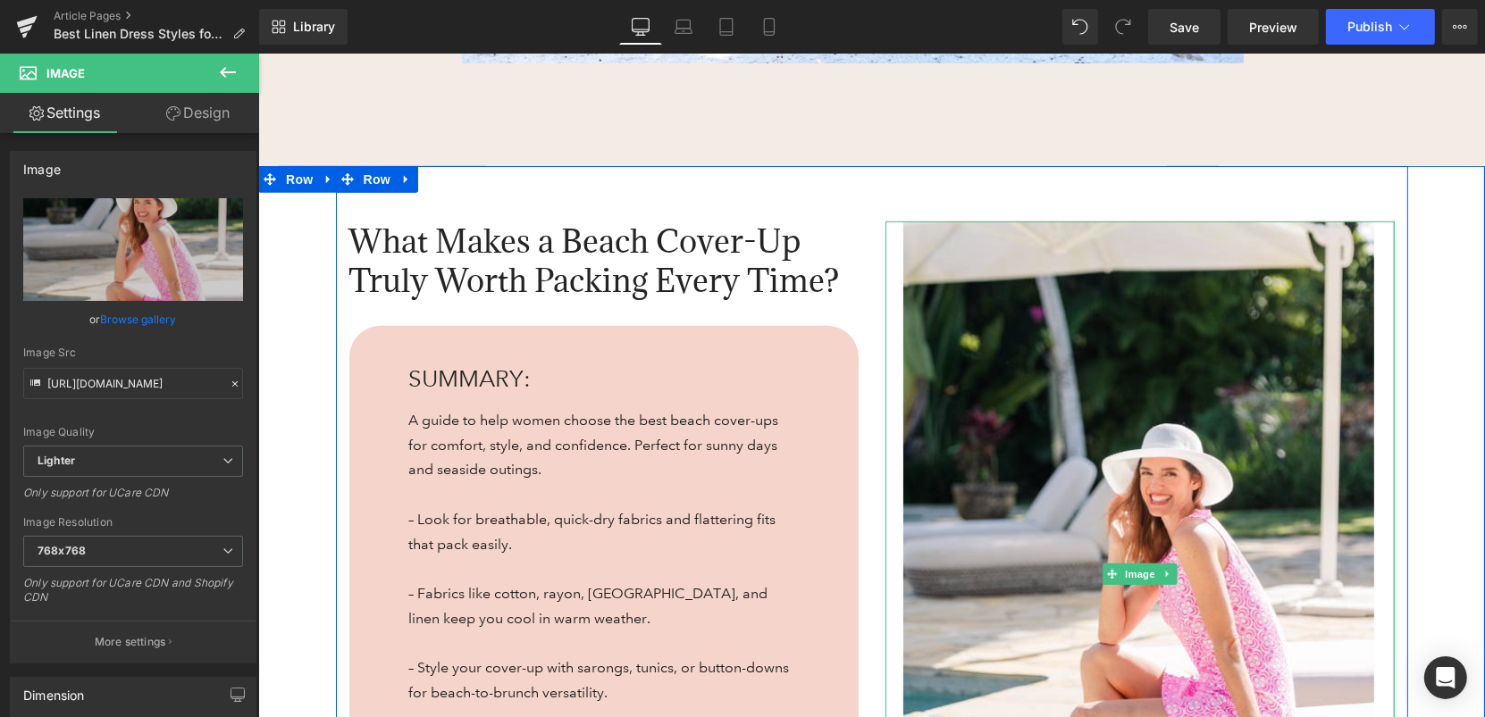
click at [1388, 420] on div "Image" at bounding box center [1138, 574] width 509 height 707
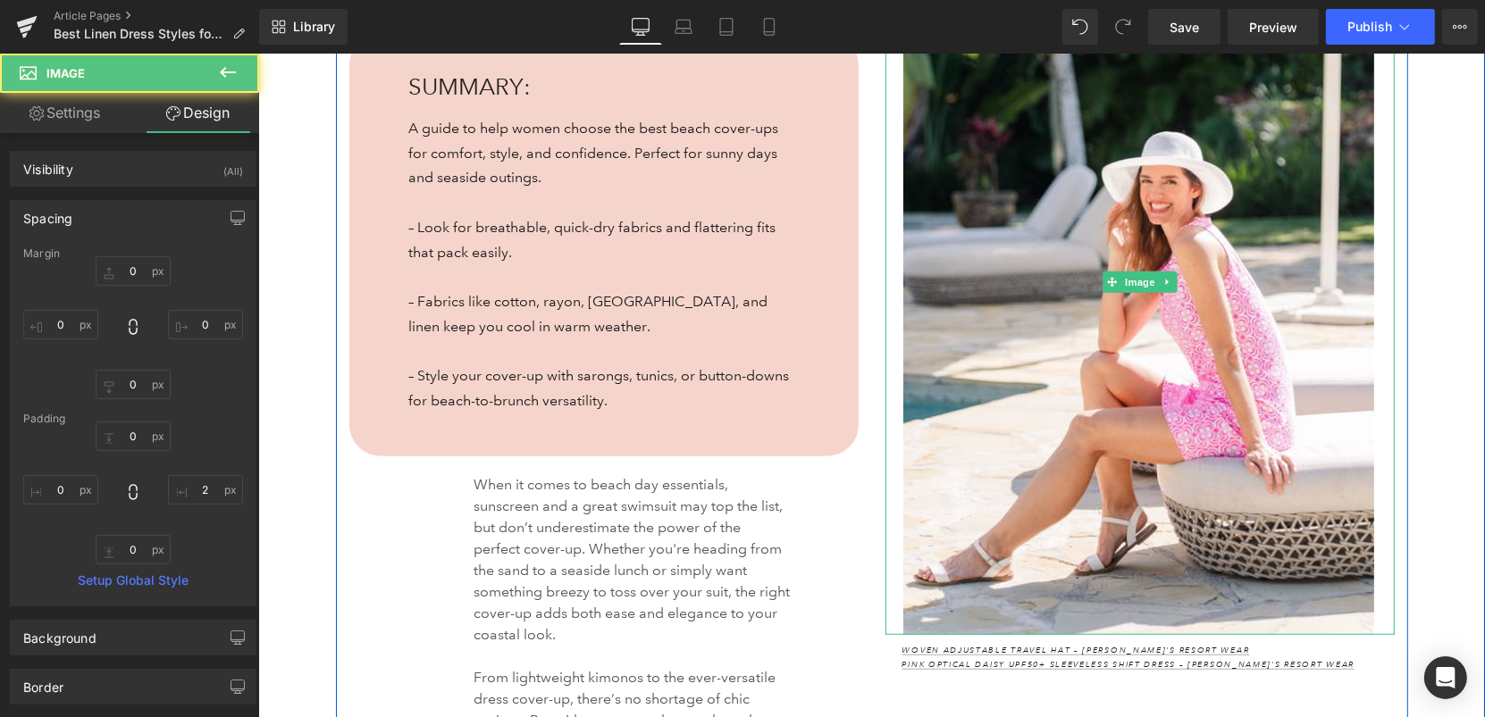
scroll to position [1231, 0]
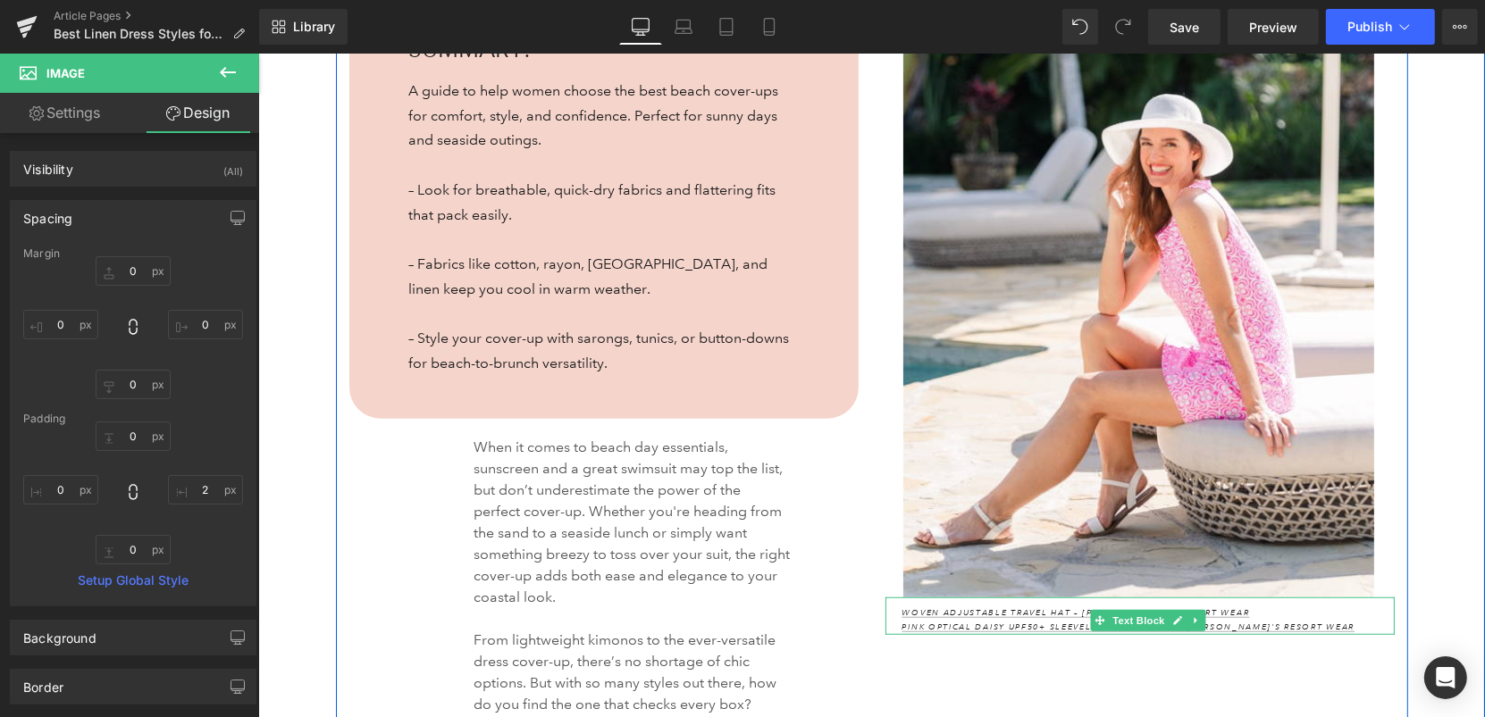
click at [1346, 619] on p "Woven Adjustable Travel Hat – [PERSON_NAME]'s Resort Wear Pink Optical Daisy UP…" at bounding box center [1147, 620] width 492 height 28
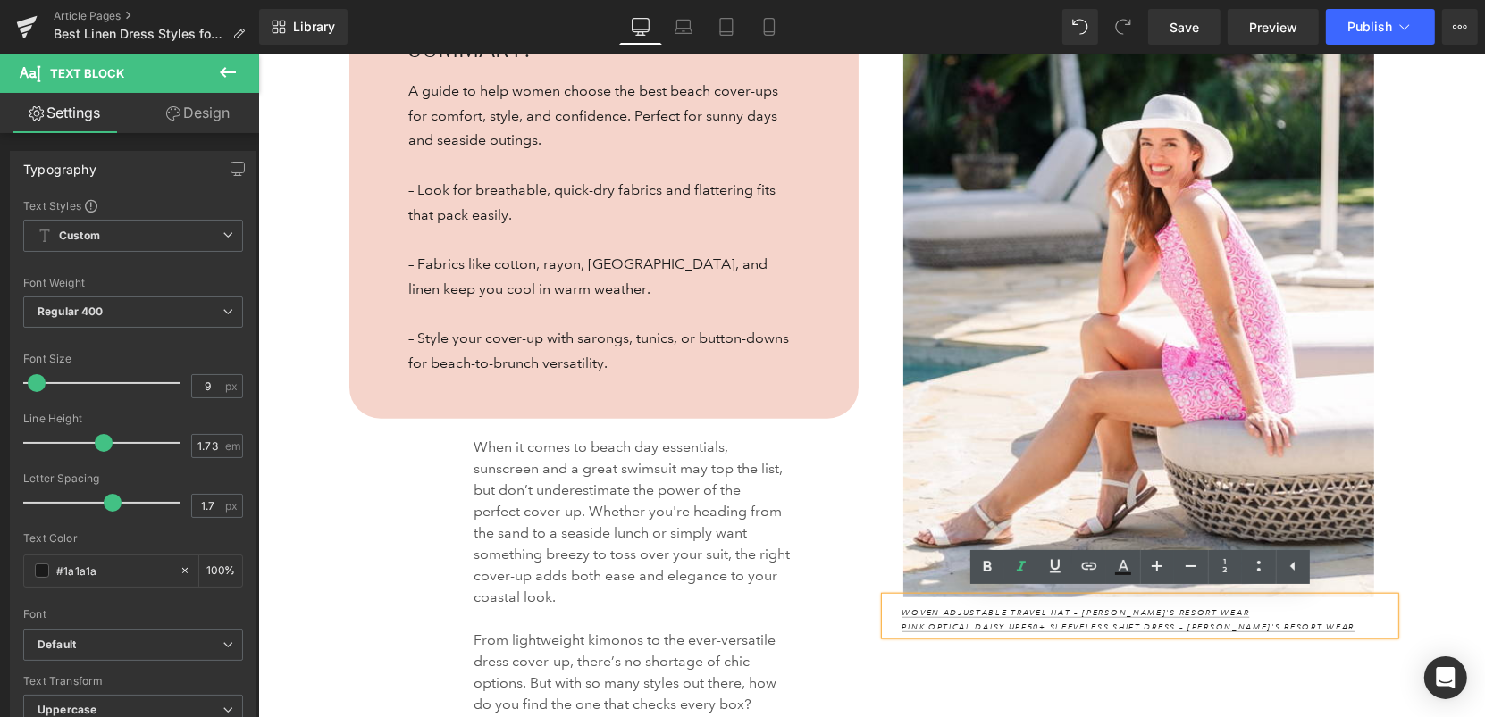
click at [1410, 570] on div "What Makes a Beach Cover-Up Truly Worth Packing Every Time? Heading SUMMARY: He…" at bounding box center [870, 365] width 1226 height 1059
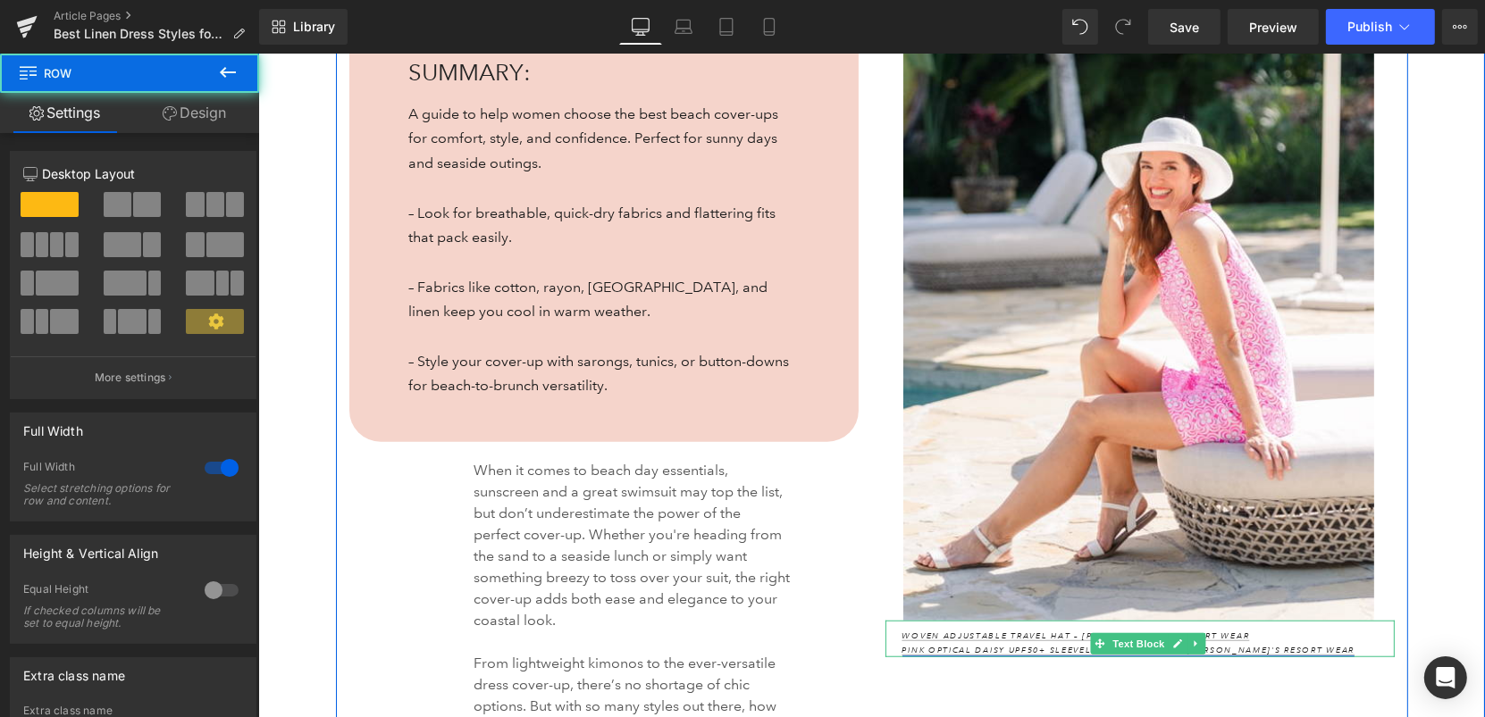
scroll to position [1254, 0]
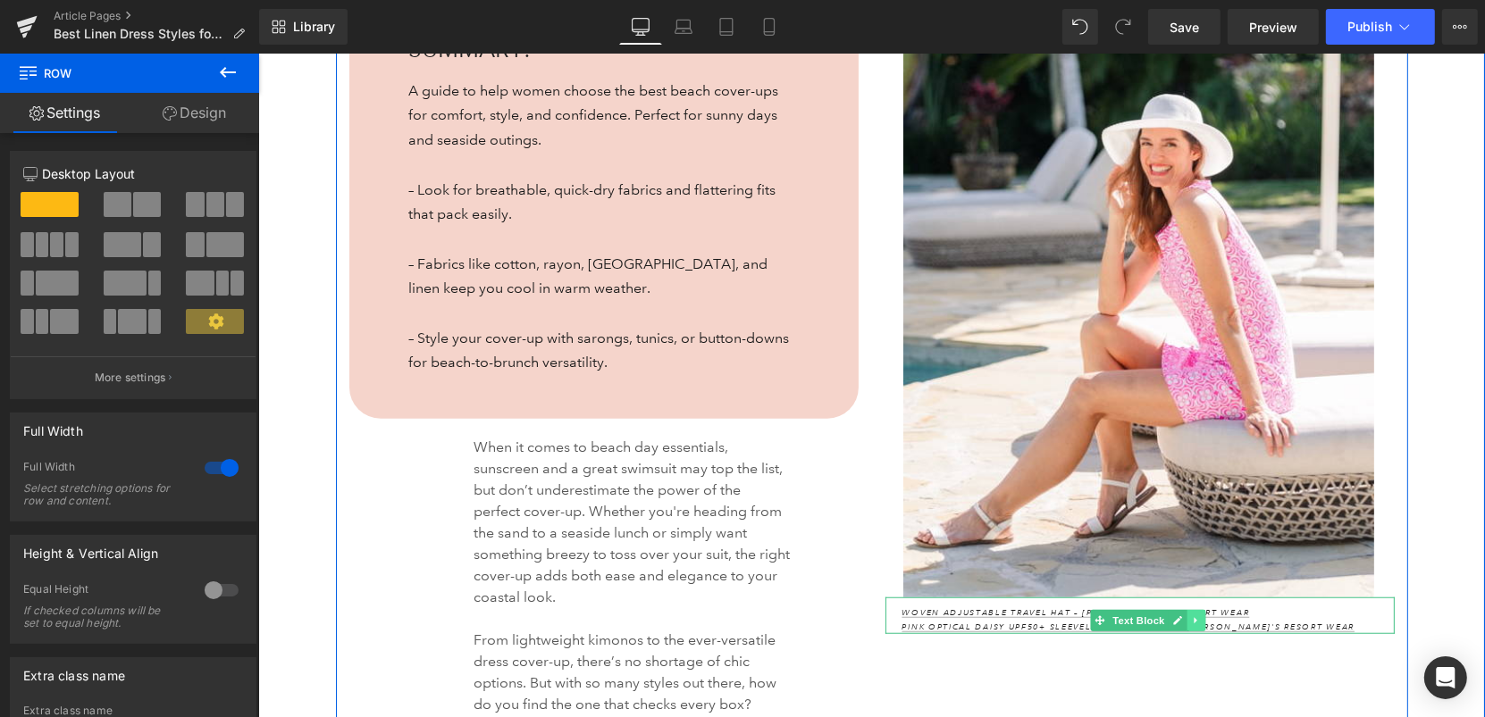
click at [1197, 622] on icon at bounding box center [1195, 620] width 10 height 11
click at [1204, 622] on icon at bounding box center [1205, 620] width 10 height 10
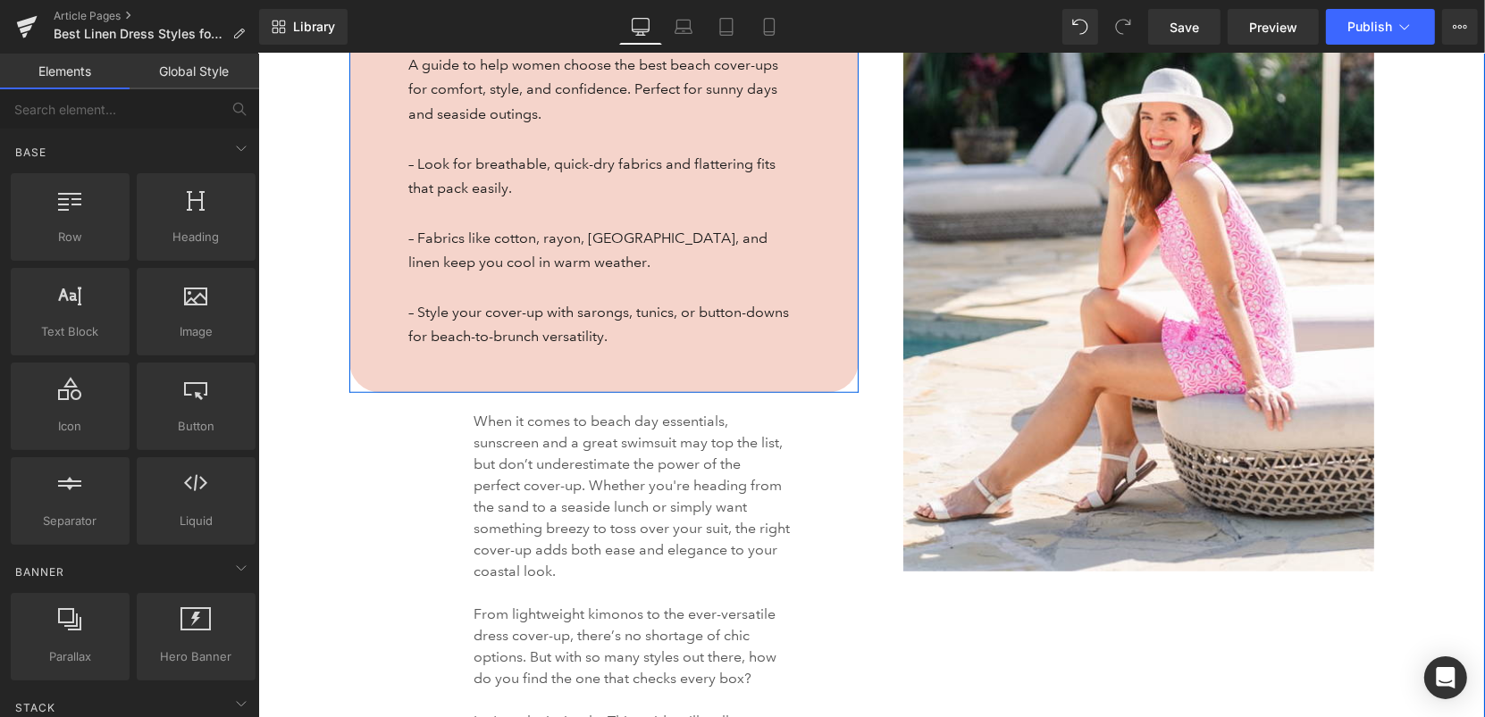
scroll to position [1306, 0]
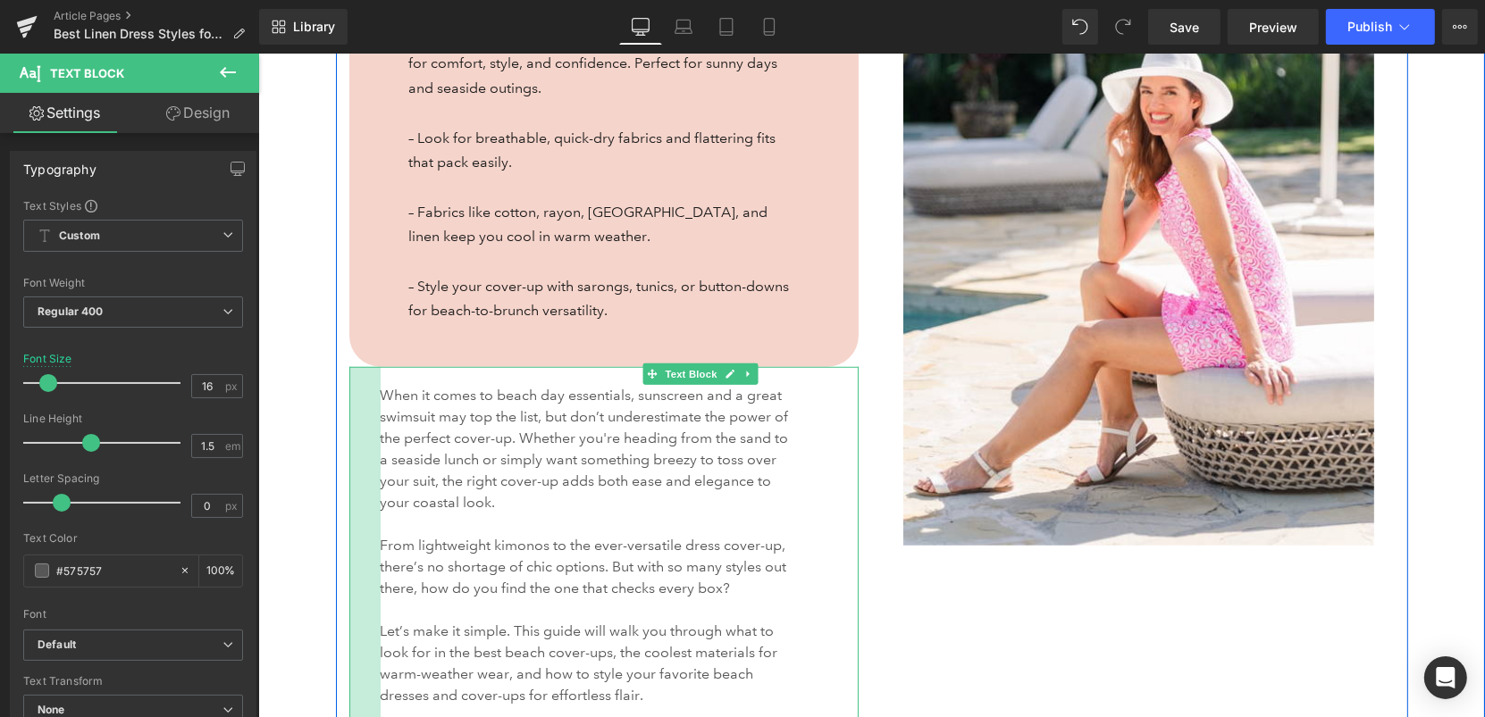
drag, startPoint x: 351, startPoint y: 473, endPoint x: 242, endPoint y: 465, distance: 109.3
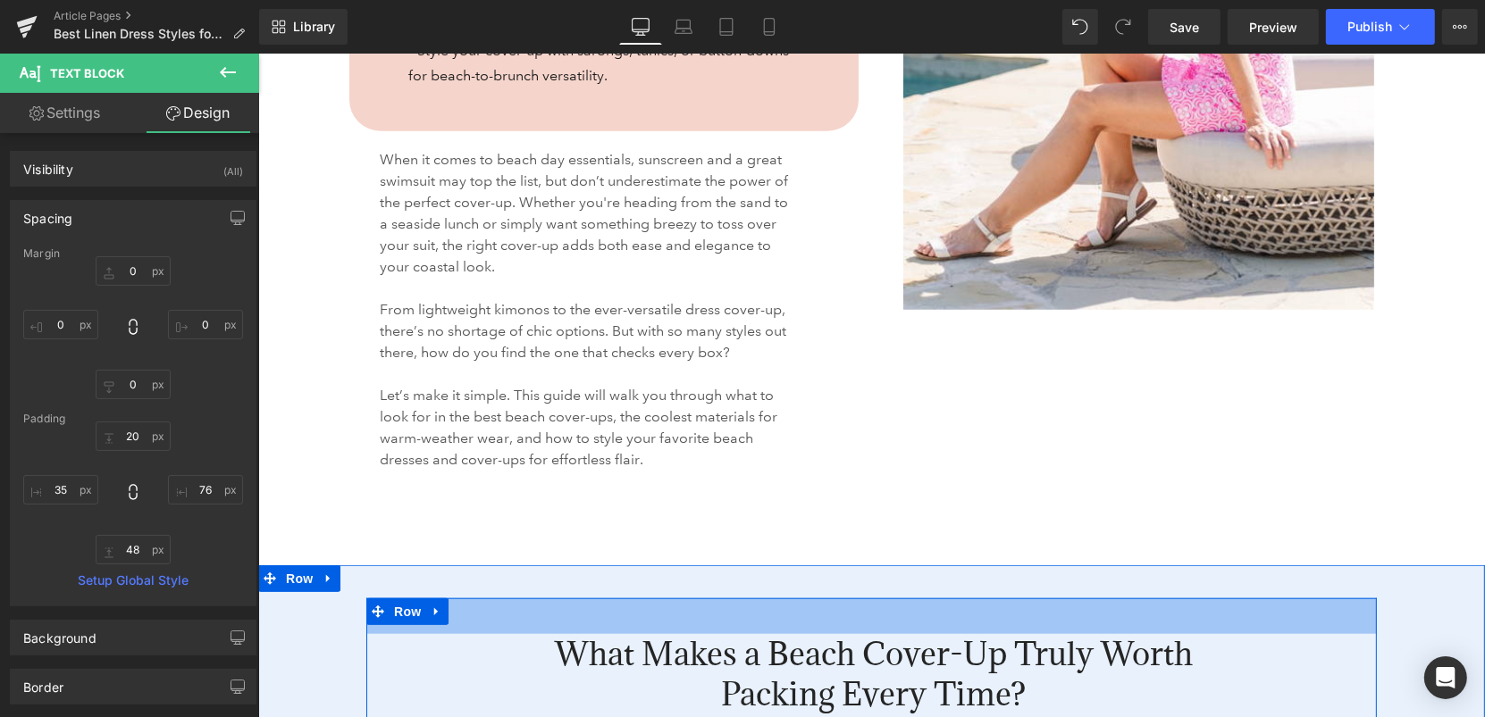
scroll to position [1506, 0]
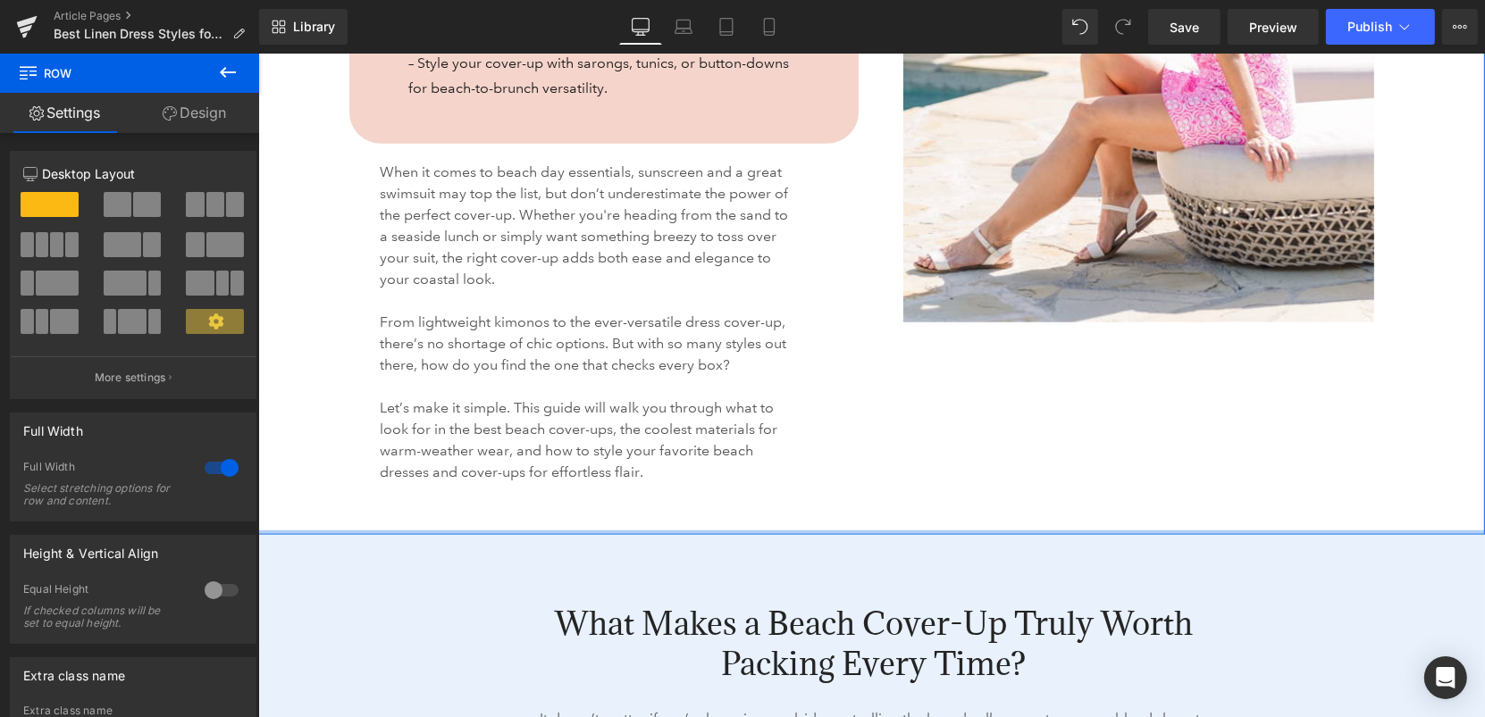
drag, startPoint x: 881, startPoint y: 559, endPoint x: 878, endPoint y: 514, distance: 45.6
click at [878, 514] on div "What Makes a Beach Cover-Up Truly Worth Packing Every Time? Heading SUMMARY: He…" at bounding box center [870, 48] width 1226 height 974
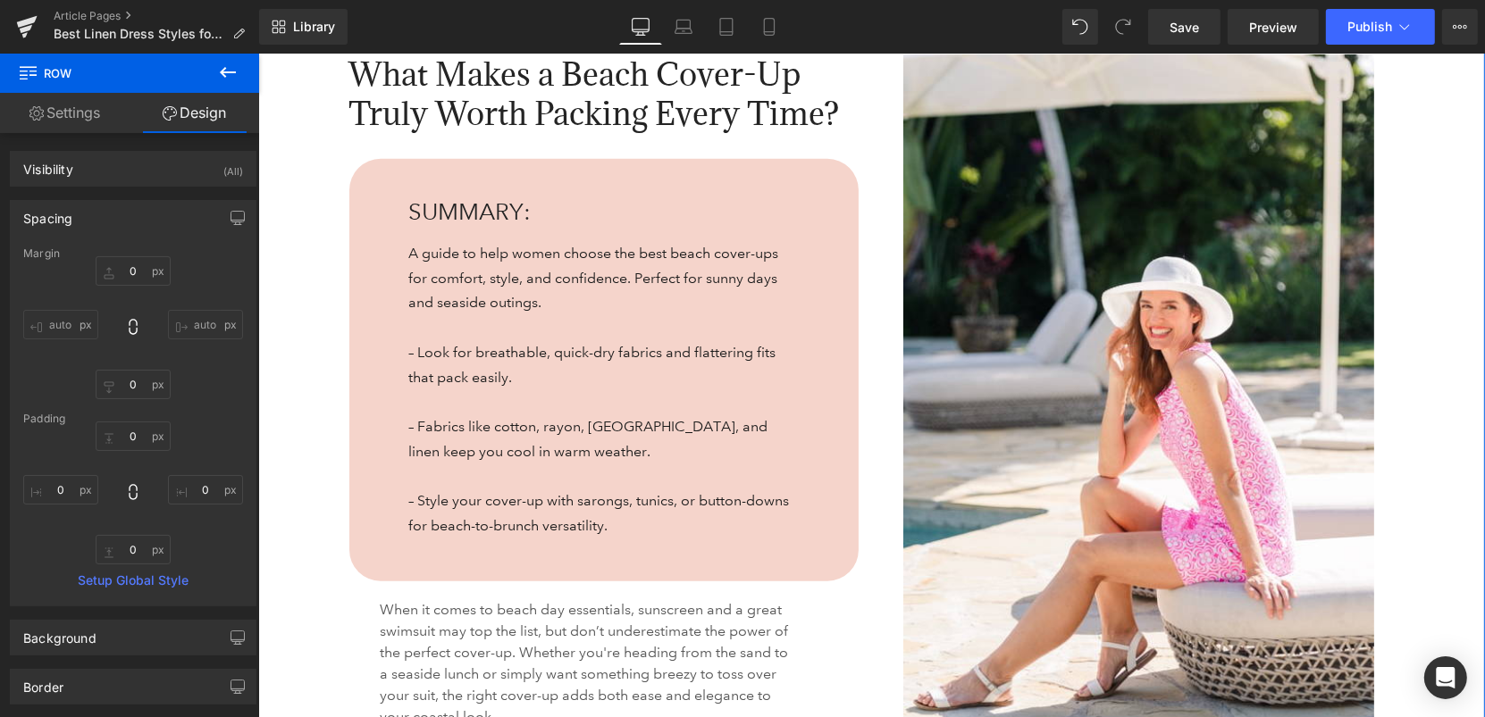
scroll to position [1093, 0]
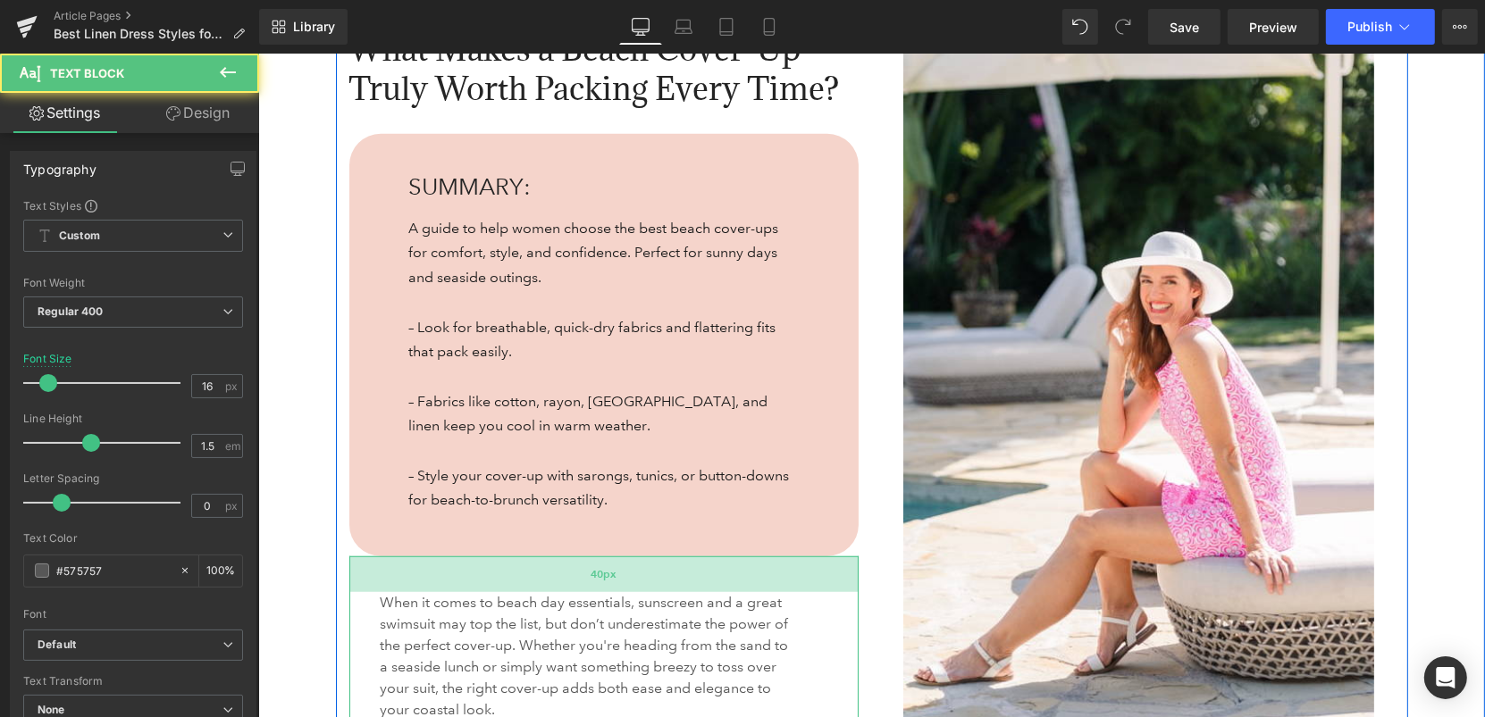
drag, startPoint x: 694, startPoint y: 557, endPoint x: 694, endPoint y: 576, distance: 19.7
click at [694, 576] on div "40px" at bounding box center [602, 574] width 509 height 36
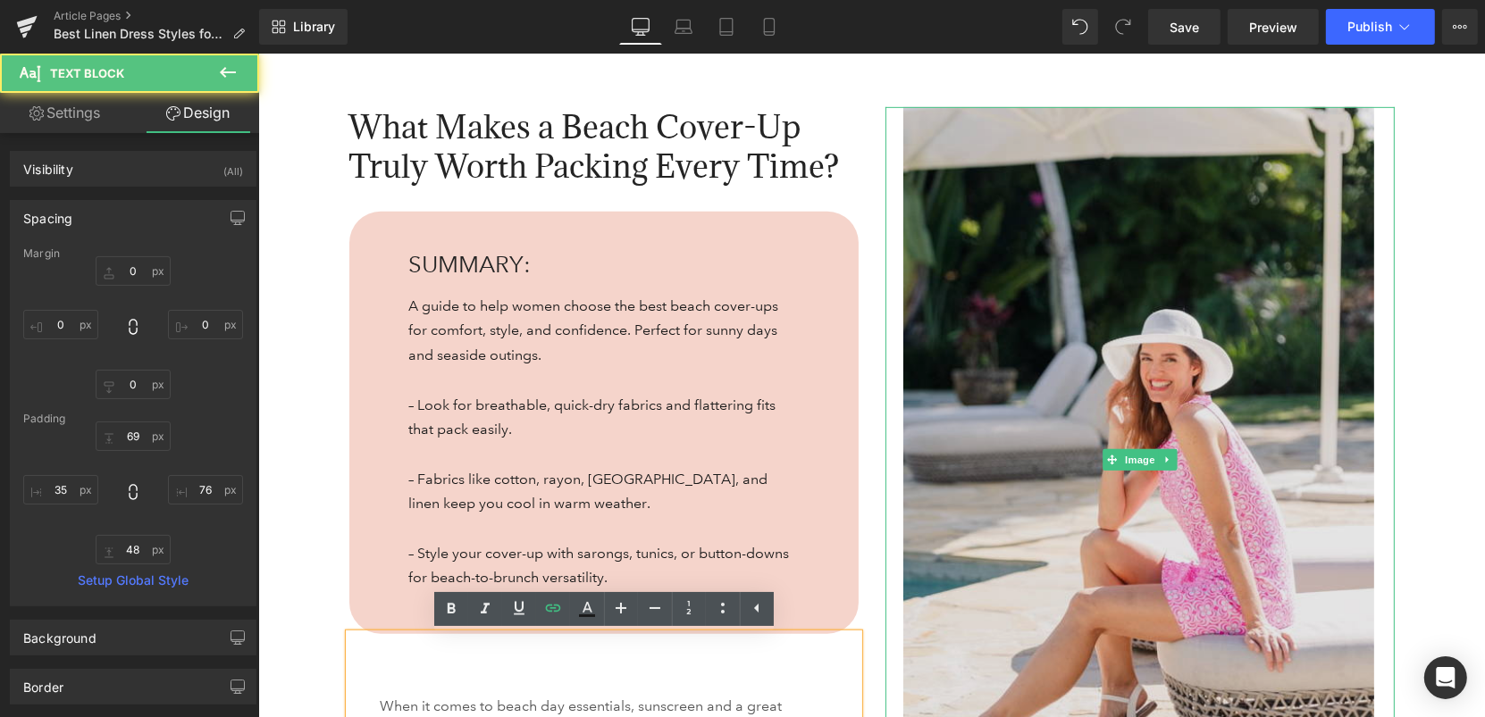
scroll to position [1034, 0]
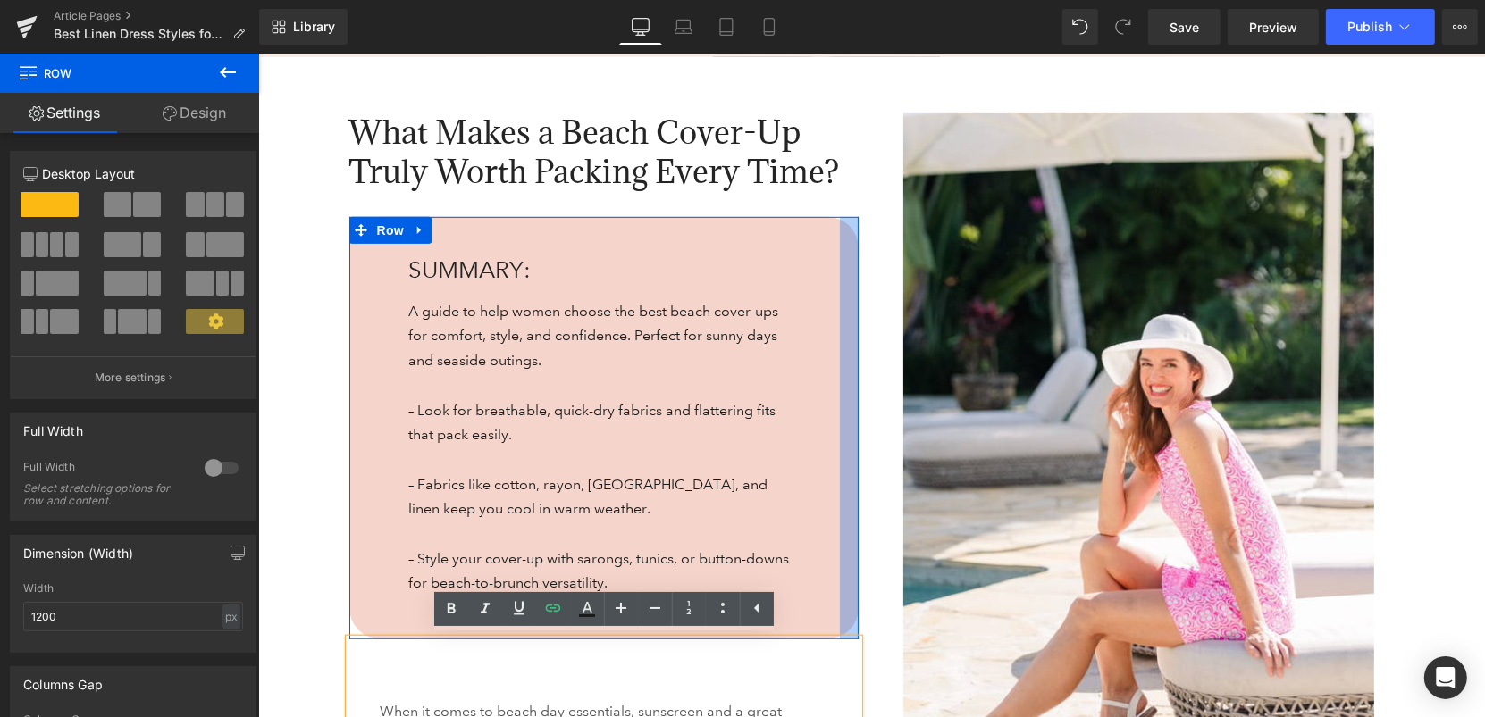
click at [856, 270] on div at bounding box center [848, 427] width 19 height 423
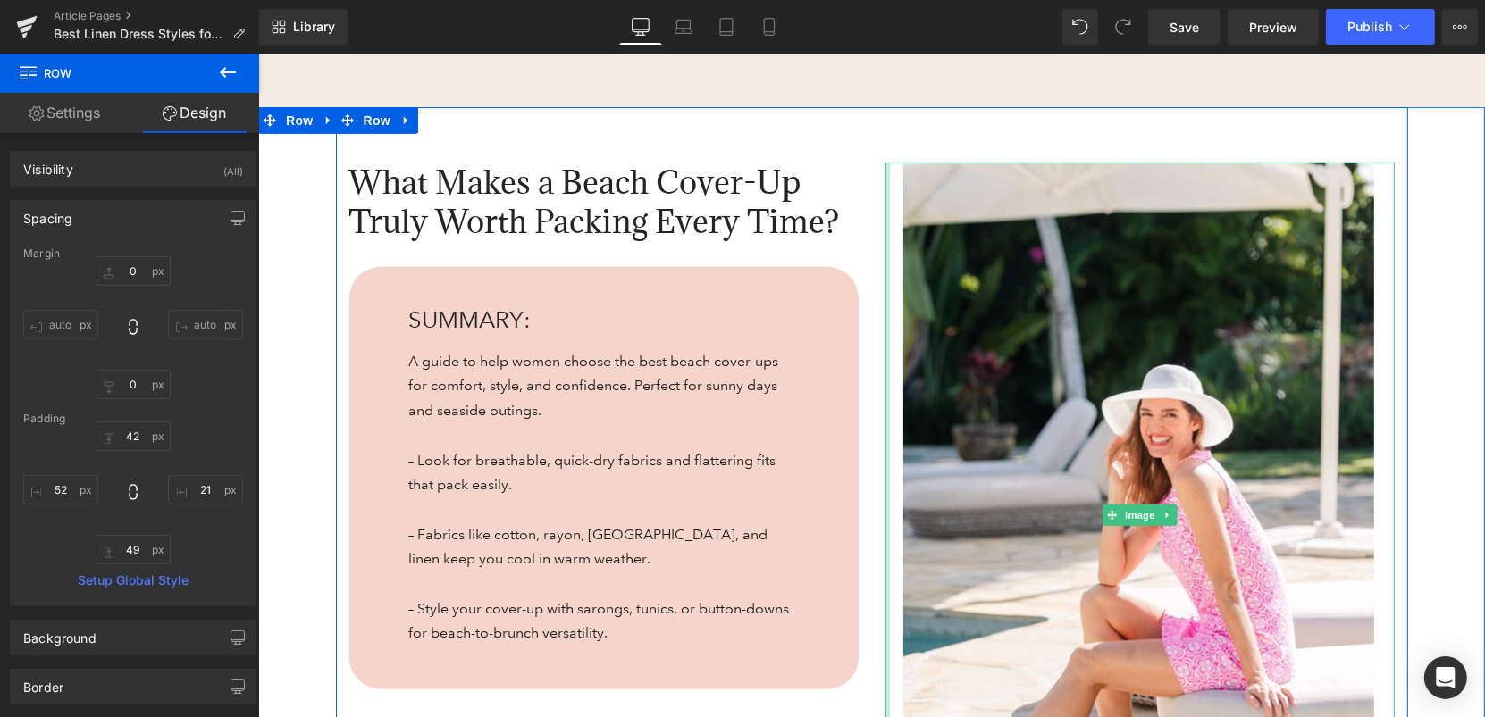
scroll to position [976, 0]
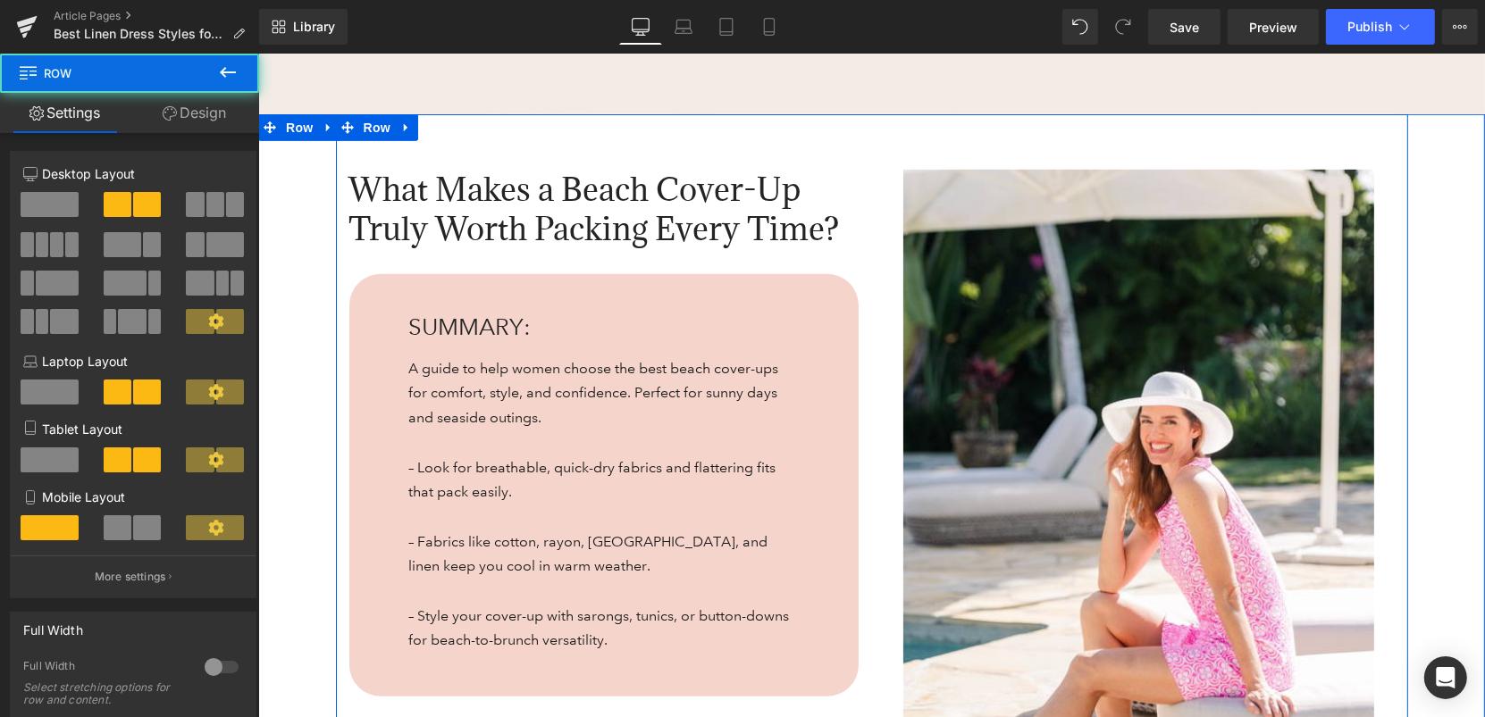
click at [882, 132] on div "What Makes a Beach Cover-Up Truly Worth Packing Every Time? Heading SUMMARY: He…" at bounding box center [871, 621] width 1072 height 1017
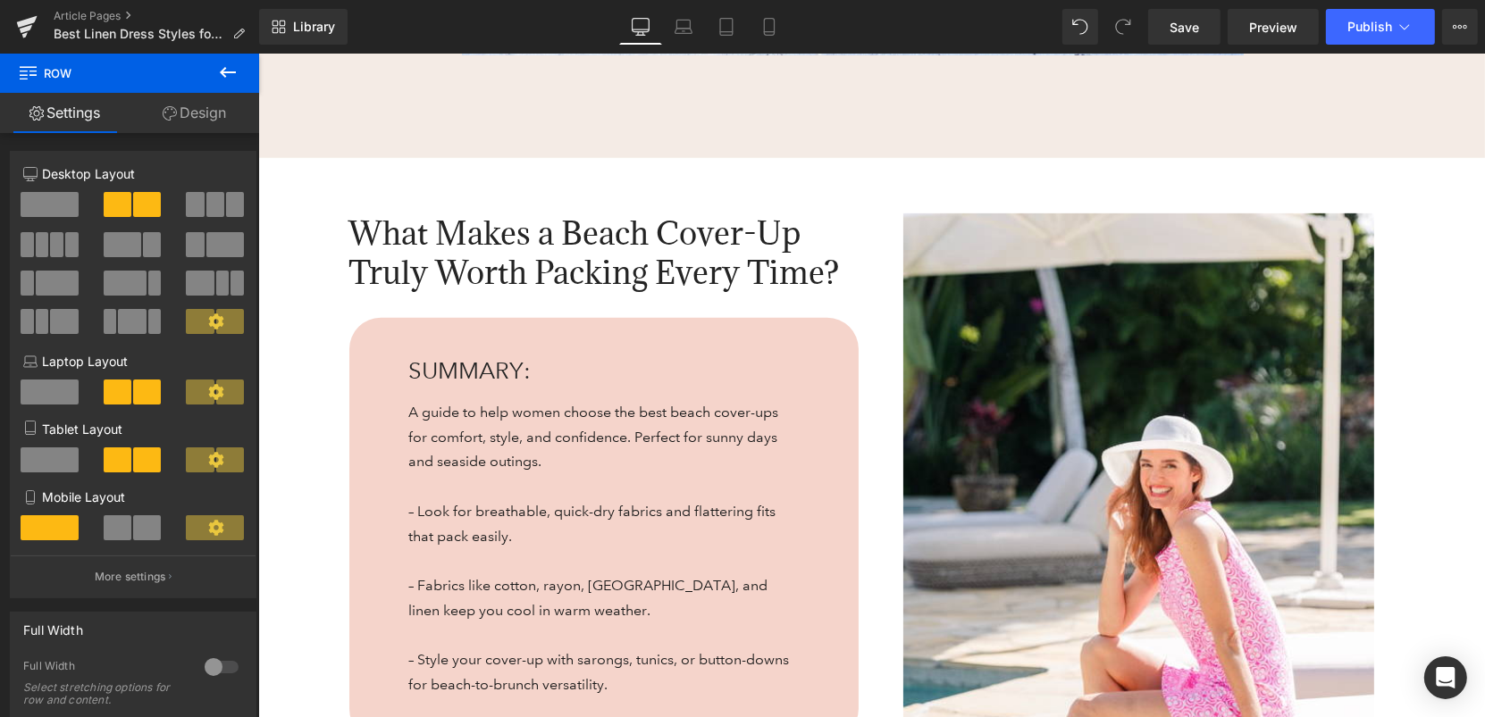
scroll to position [932, 0]
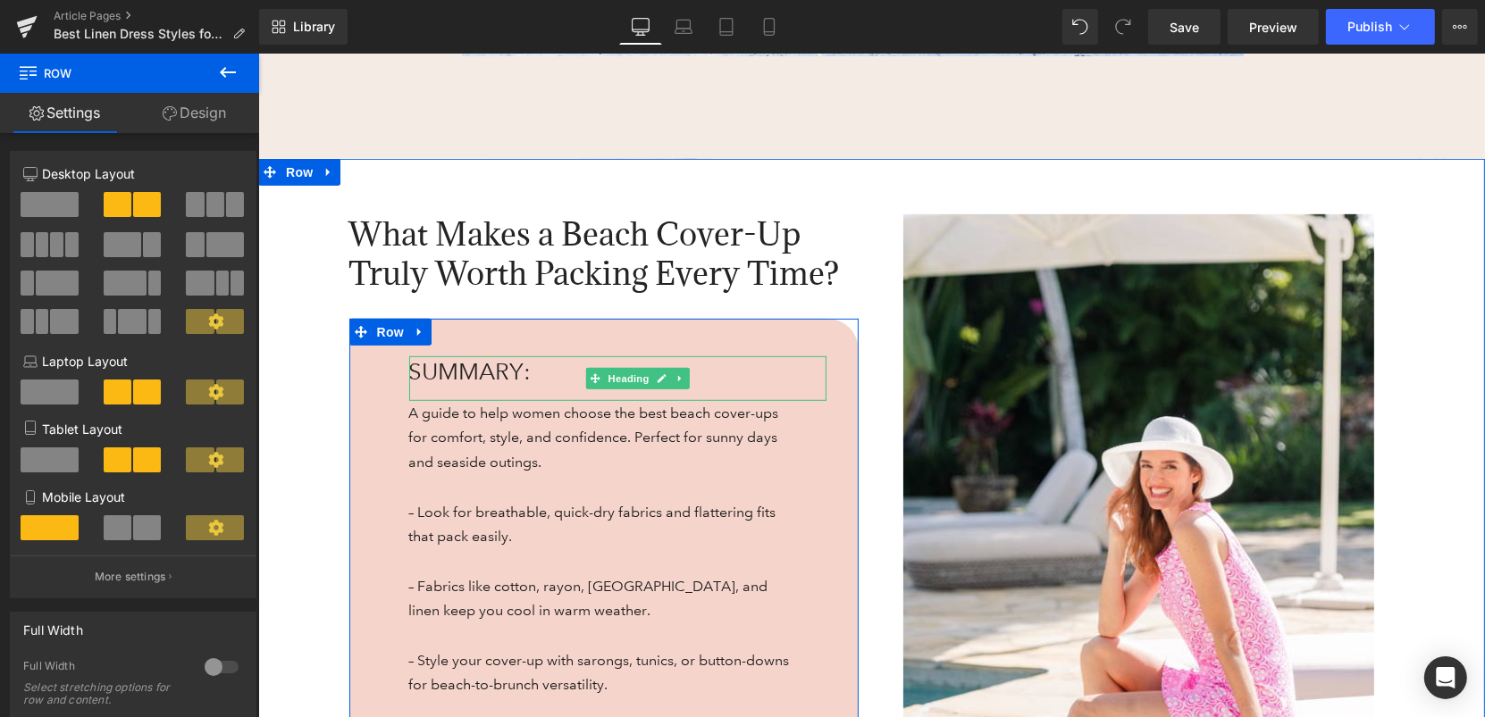
click at [414, 369] on span "SUMMARY:" at bounding box center [469, 370] width 122 height 28
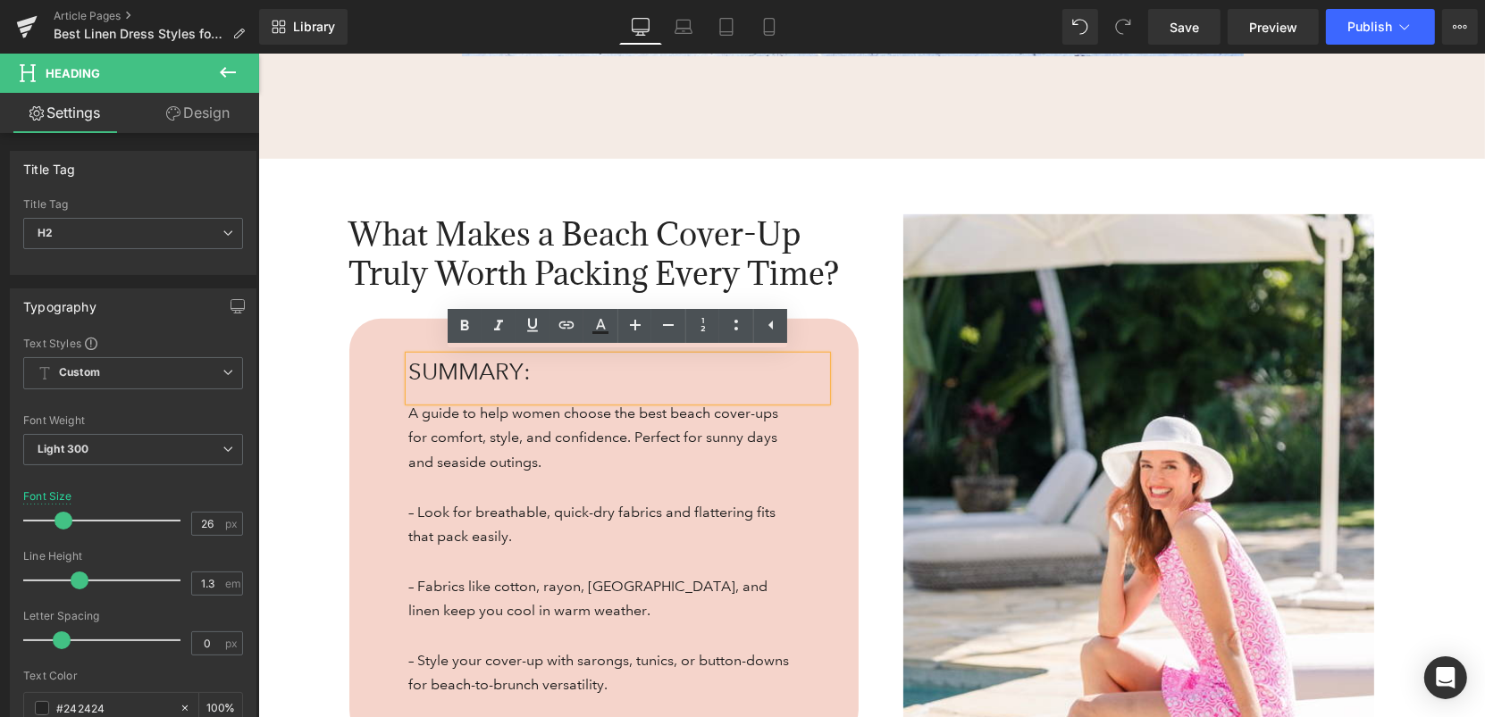
click at [425, 370] on span "SUMMARY:" at bounding box center [469, 370] width 122 height 28
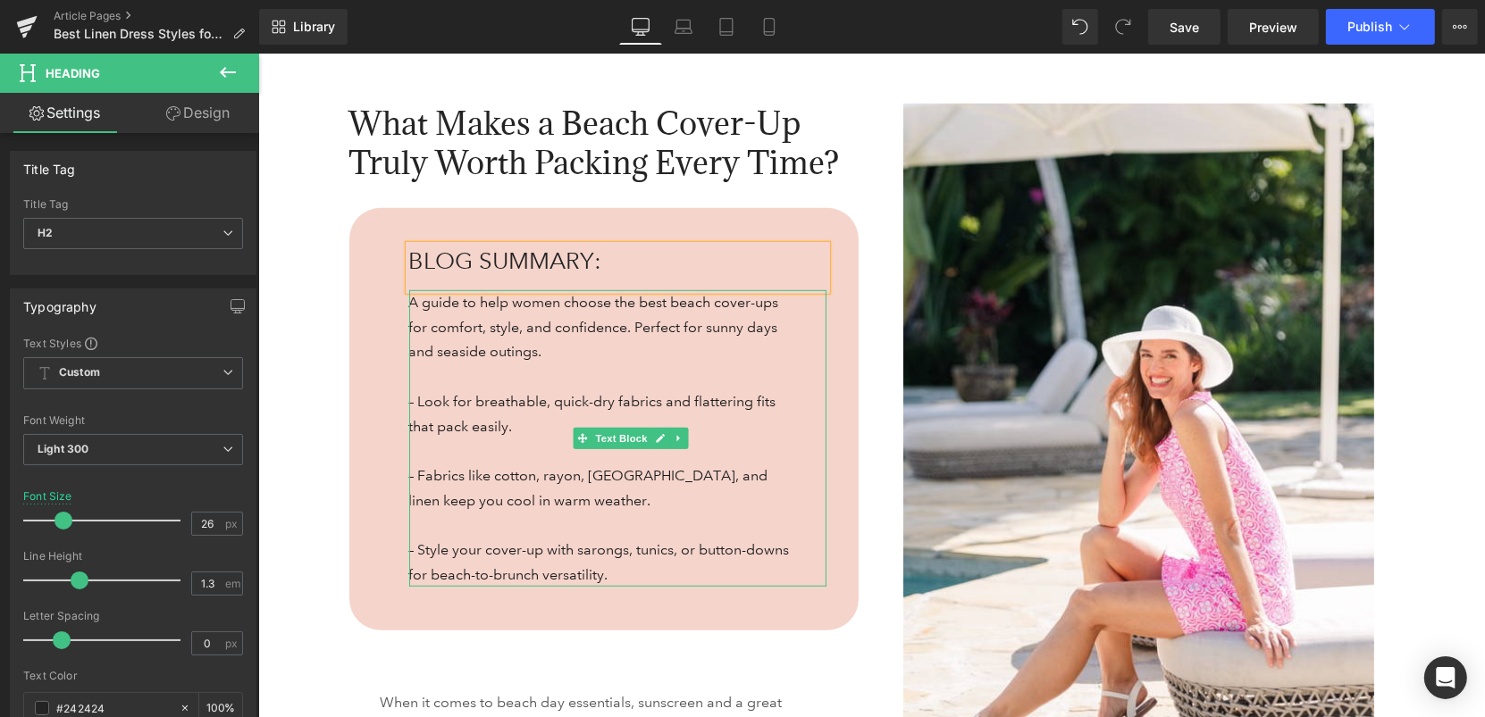
scroll to position [1025, 0]
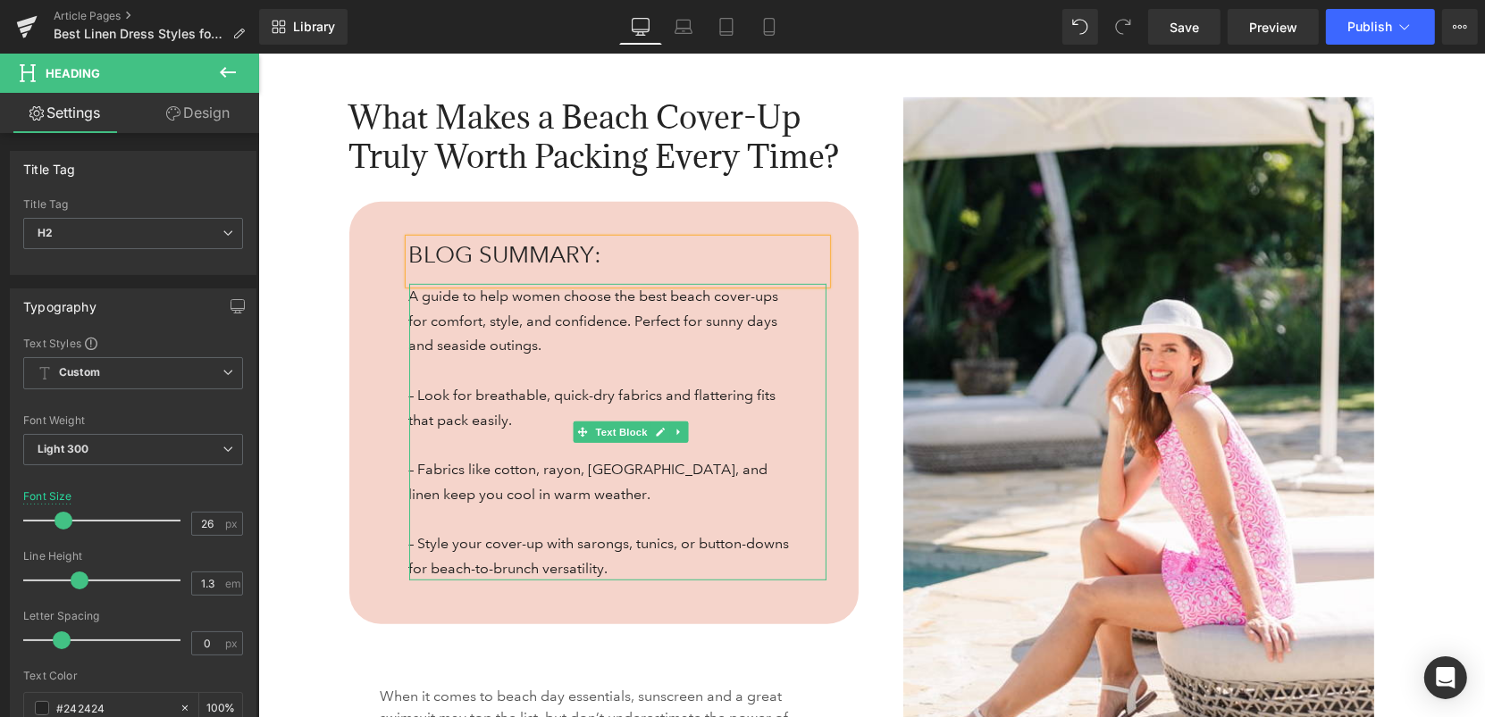
click at [442, 383] on p "– Look for breathable, quick-dry fabrics and flattering fits that pack easily." at bounding box center [603, 406] width 391 height 49
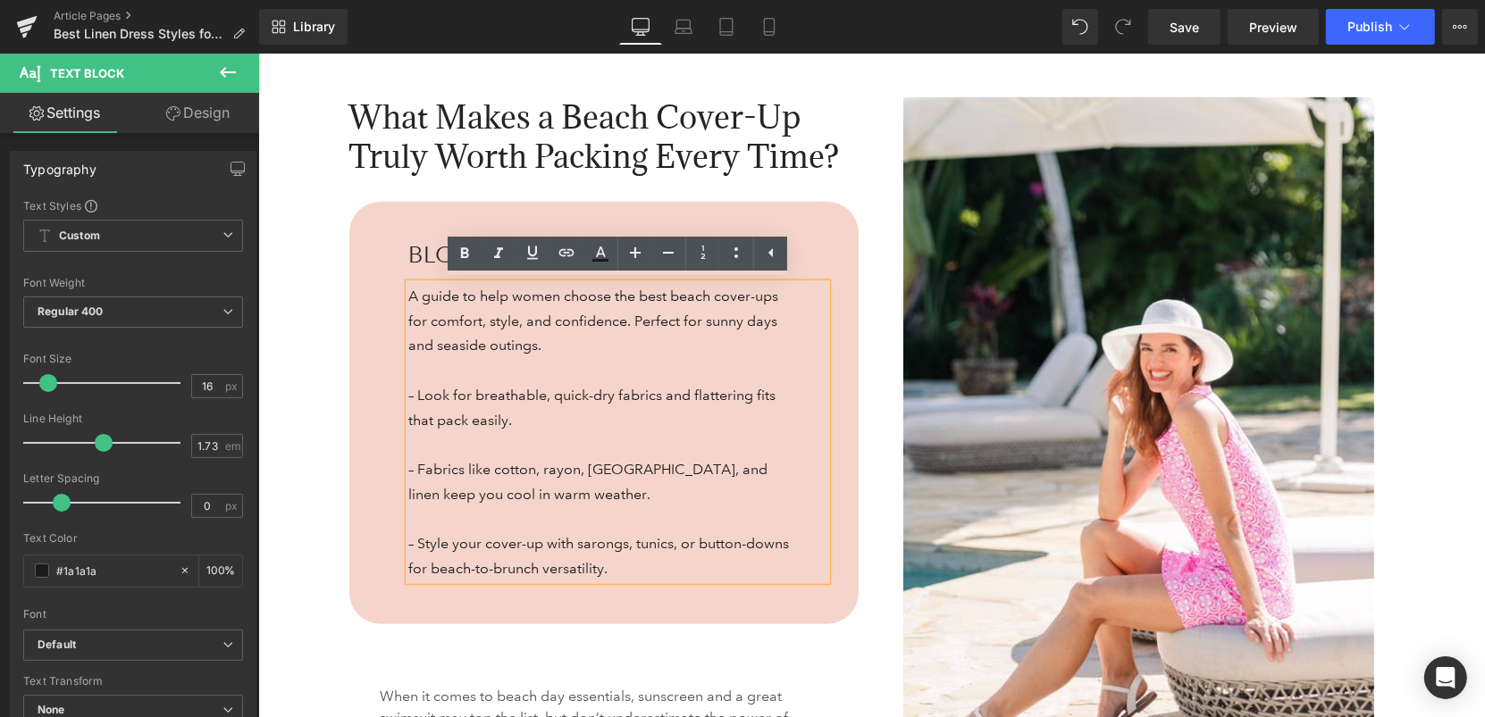
click at [621, 565] on p "– Style your cover-up with sarongs, tunics, or button-downs for beach-to-brunch…" at bounding box center [603, 555] width 391 height 49
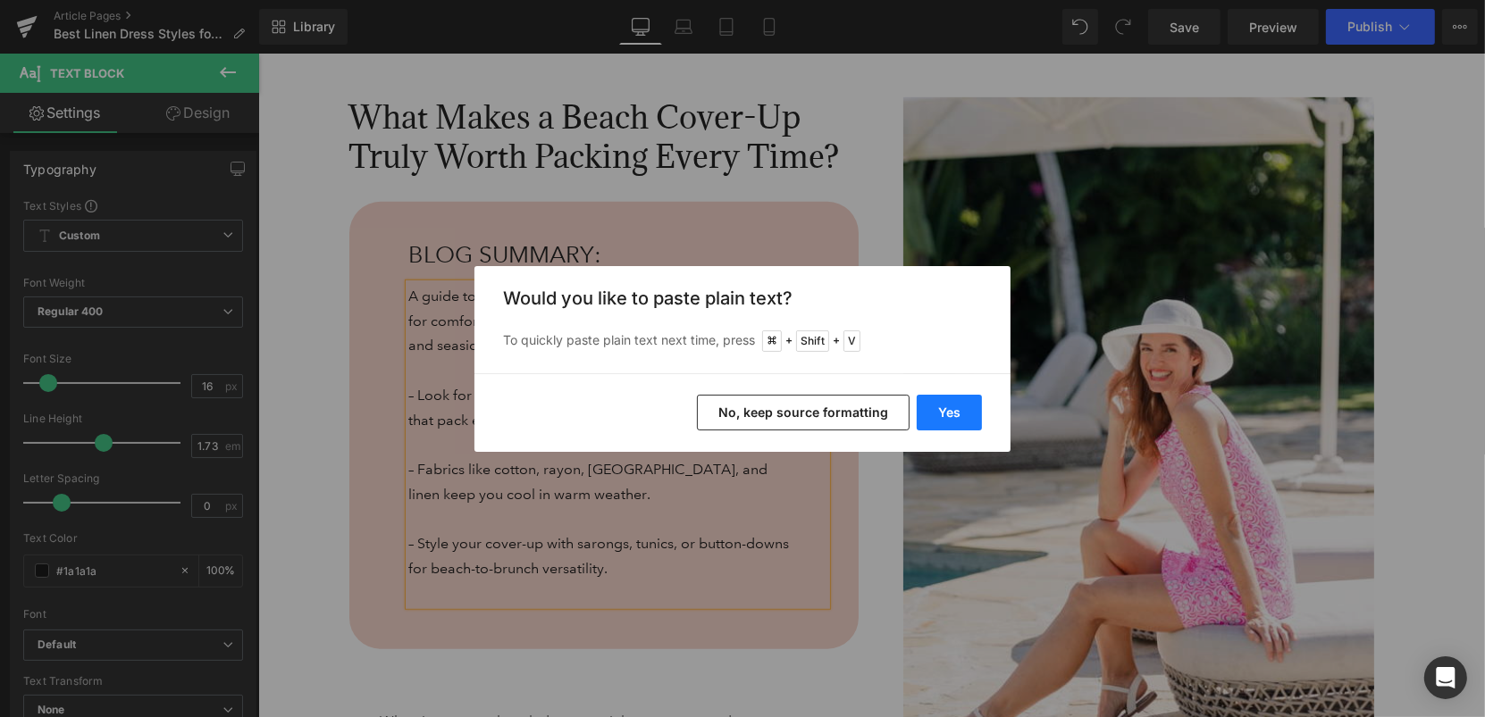
click at [947, 406] on button "Yes" at bounding box center [949, 413] width 65 height 36
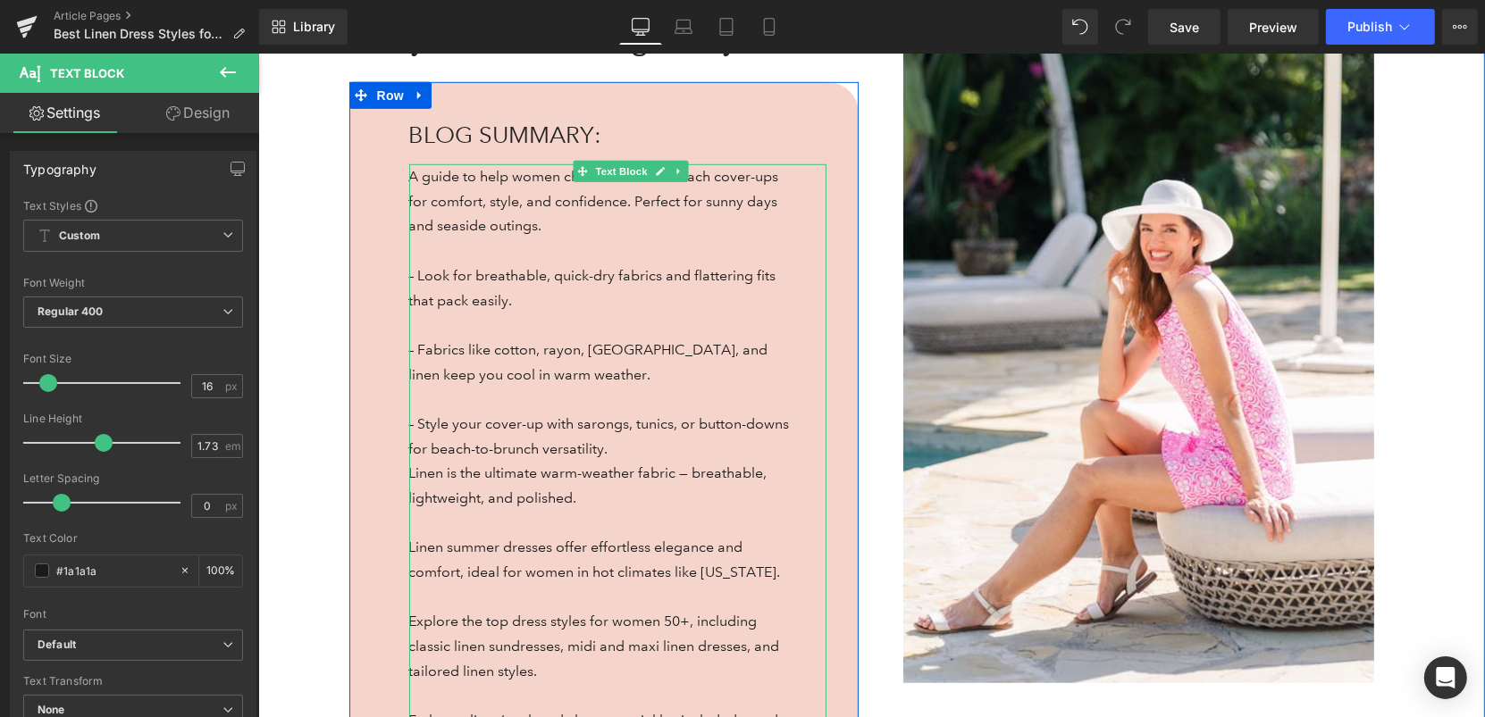
scroll to position [1161, 0]
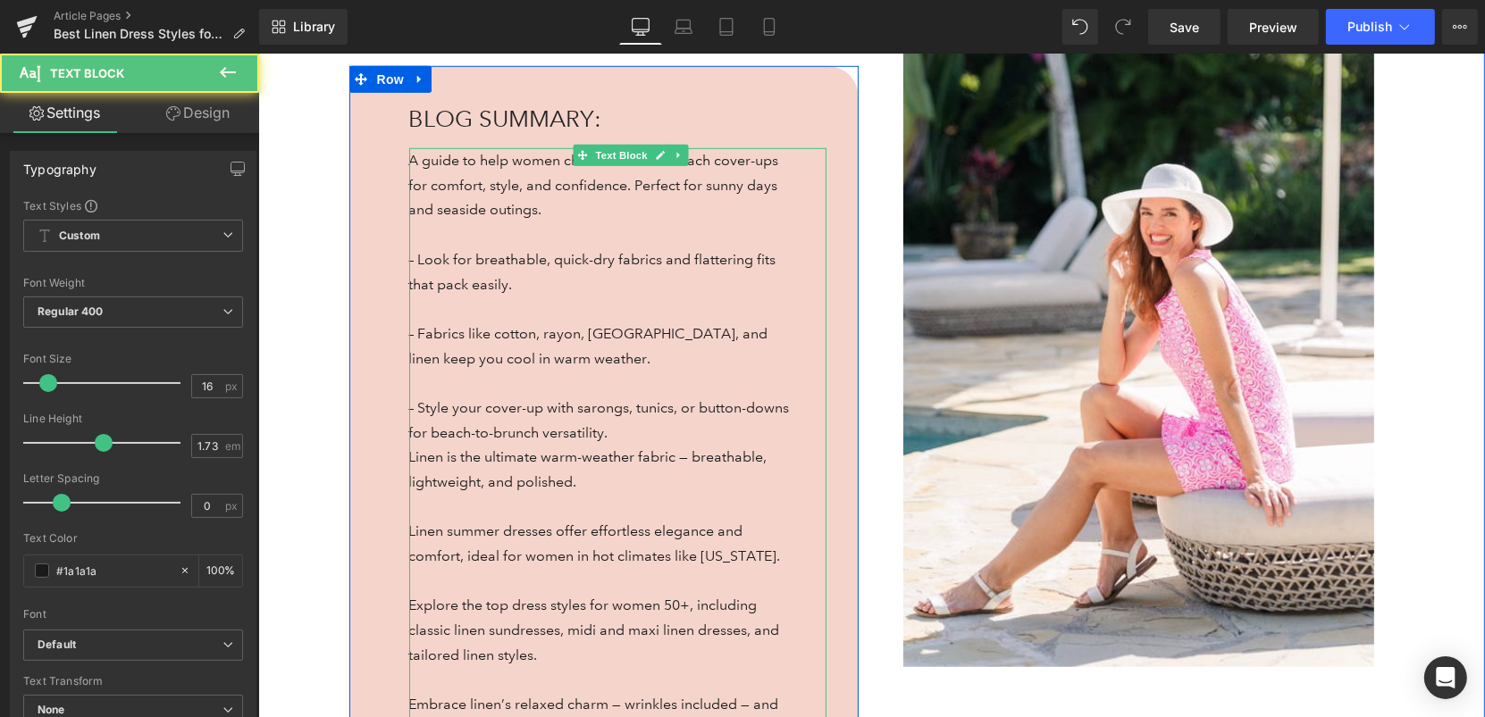
click at [431, 453] on p "Linen is the ultimate warm-weather fabric — breathable, lightweight, and polish…" at bounding box center [603, 468] width 391 height 49
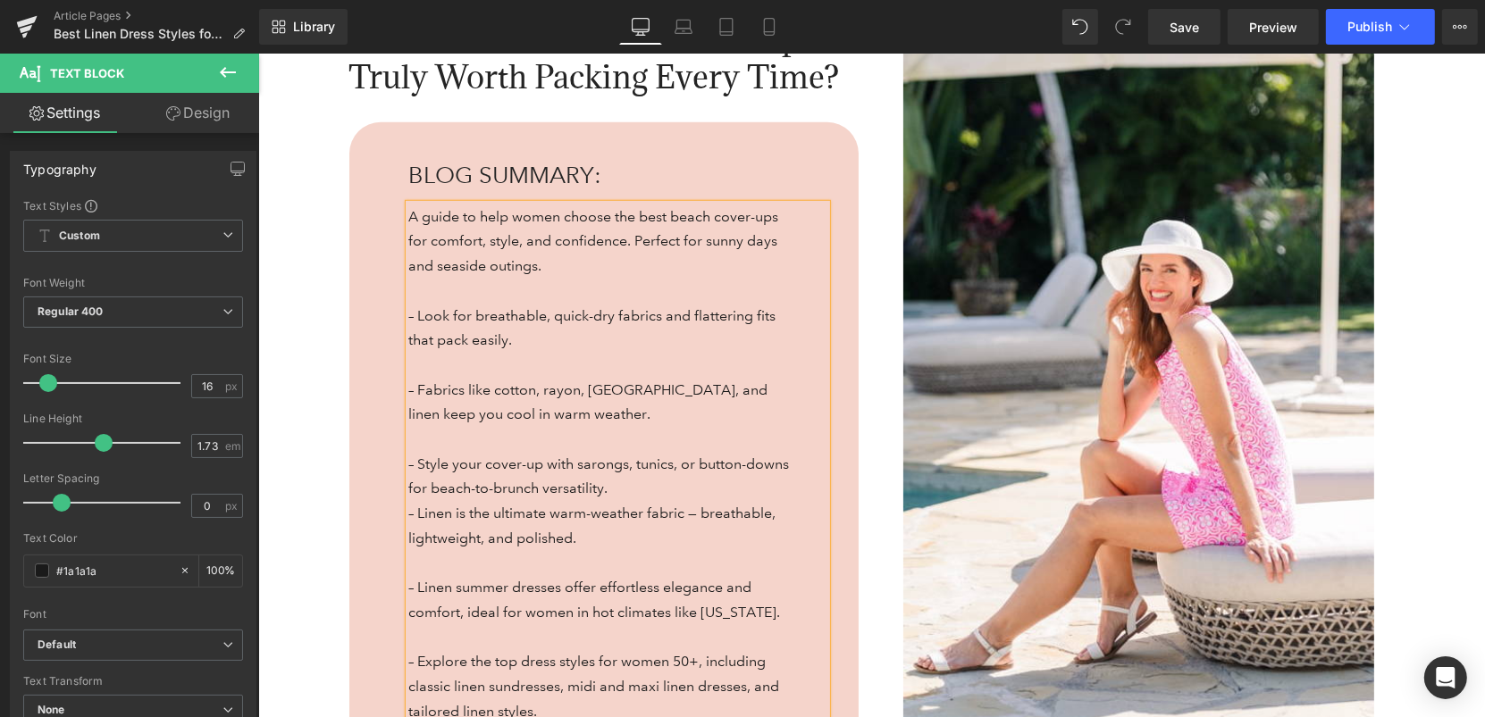
scroll to position [1127, 0]
drag, startPoint x: 614, startPoint y: 489, endPoint x: 407, endPoint y: 218, distance: 340.4
click at [408, 218] on div "A guide to help women choose the best beach cover-ups for comfort, style, and c…" at bounding box center [616, 625] width 417 height 841
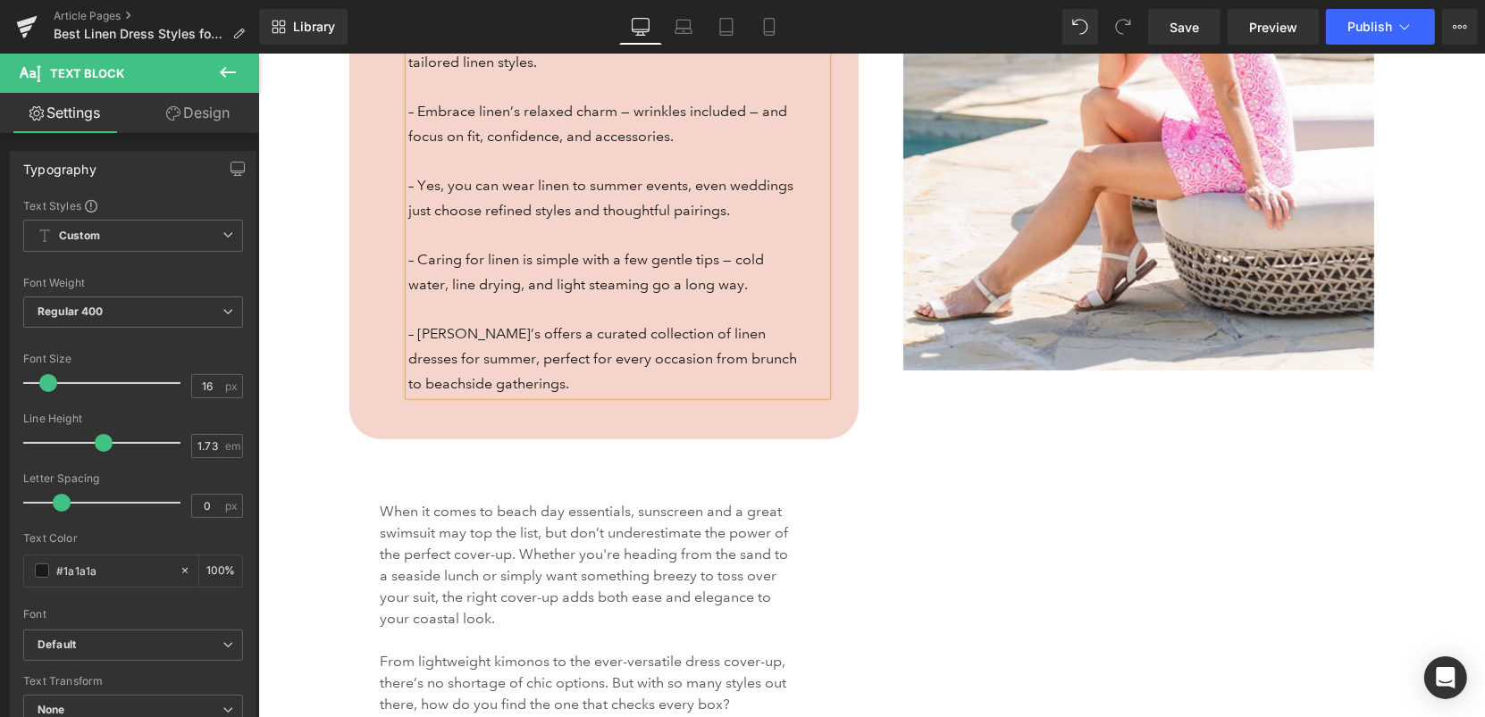
scroll to position [1466, 0]
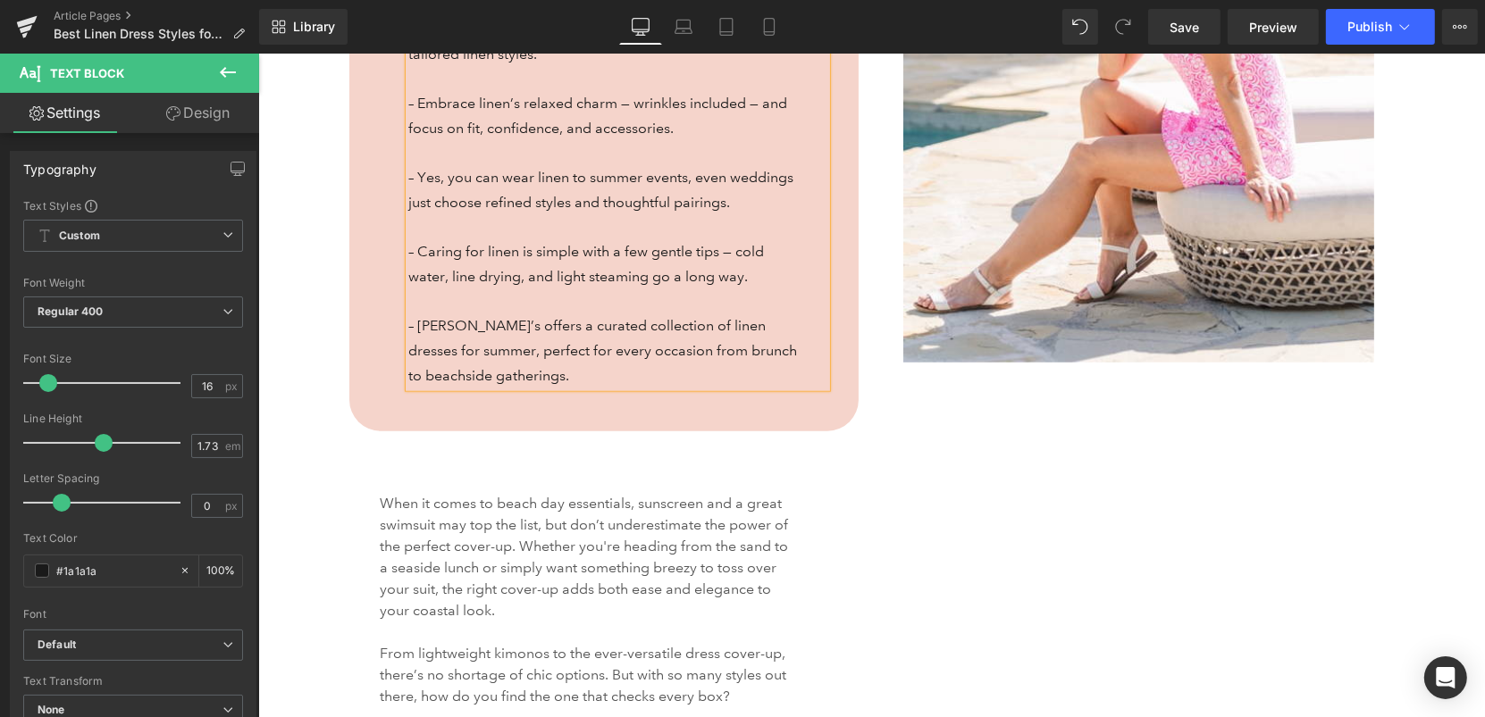
click at [902, 443] on div "What Makes a Beach Cover-Up Truly Worth Packing Every Time? Heading BLOG SUMMAR…" at bounding box center [871, 233] width 1072 height 1265
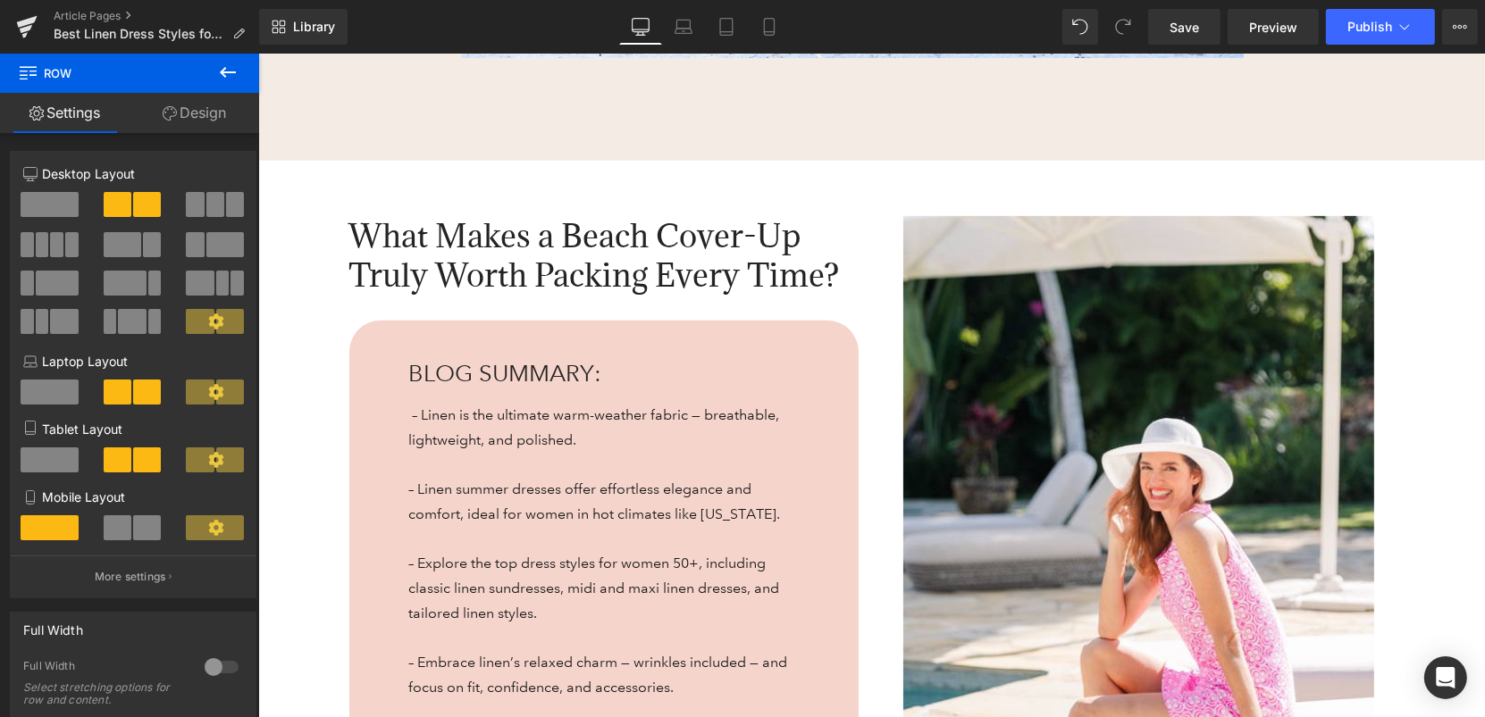
scroll to position [902, 0]
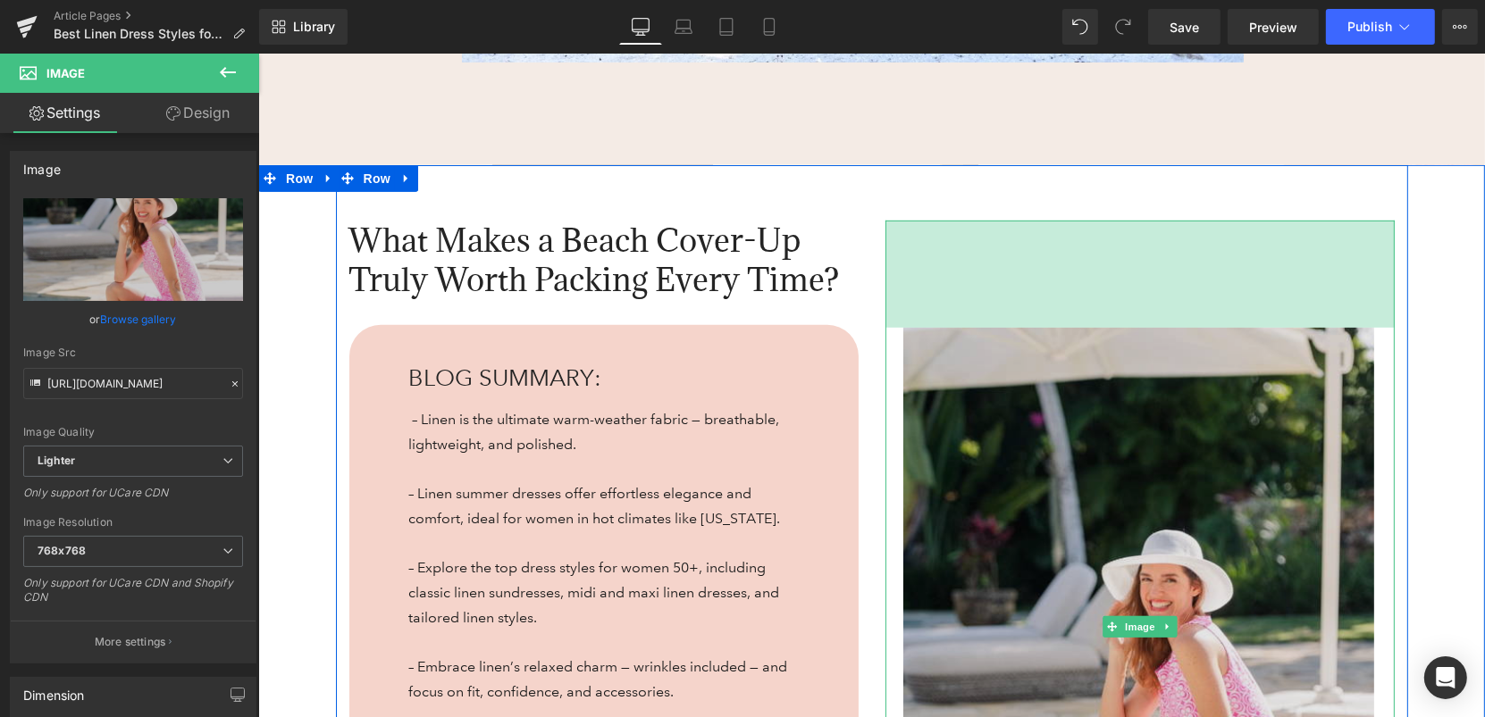
drag, startPoint x: 988, startPoint y: 222, endPoint x: 989, endPoint y: 329, distance: 107.2
click at [989, 329] on div "Image 120px" at bounding box center [1138, 627] width 509 height 814
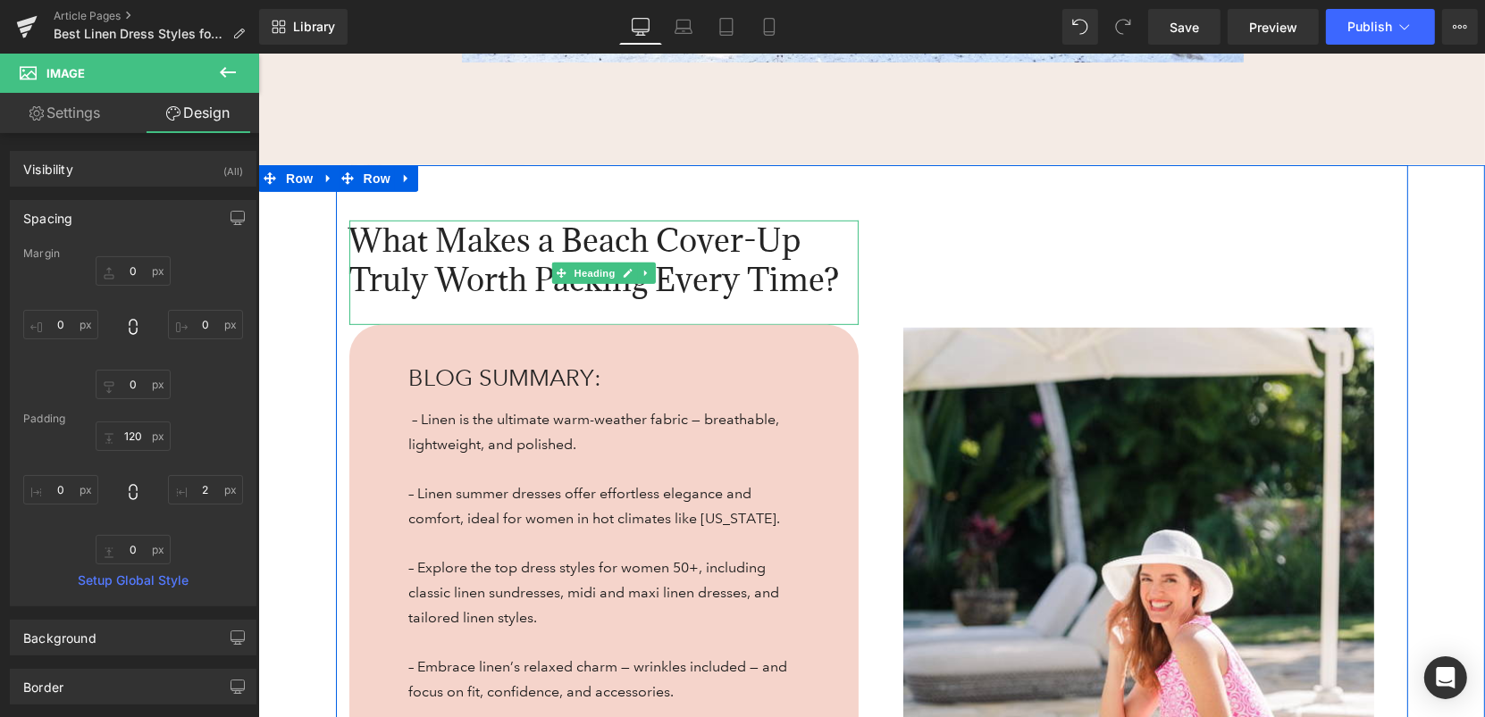
click at [792, 247] on span "What Makes a Beach Cover-Up Truly Worth Packing Every Time?" at bounding box center [593, 259] width 490 height 80
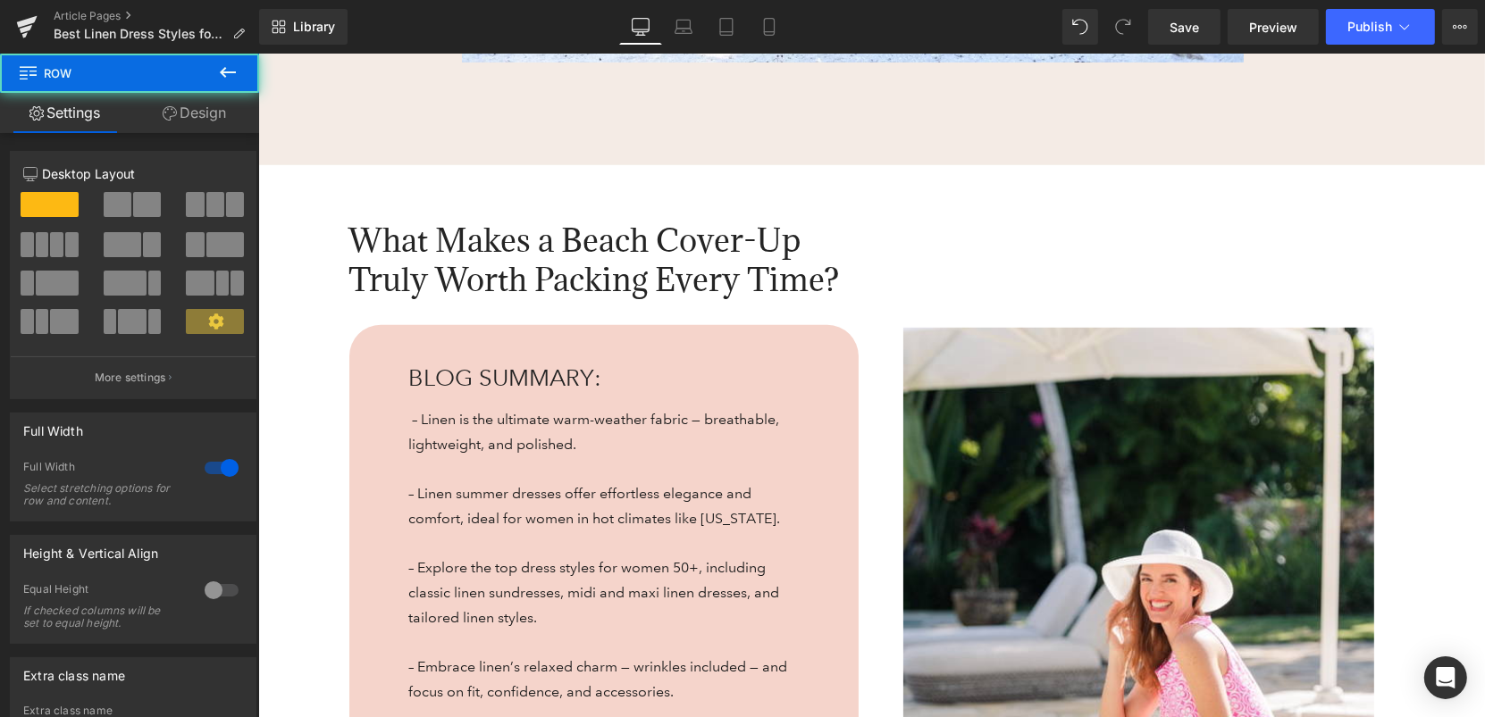
scroll to position [925, 0]
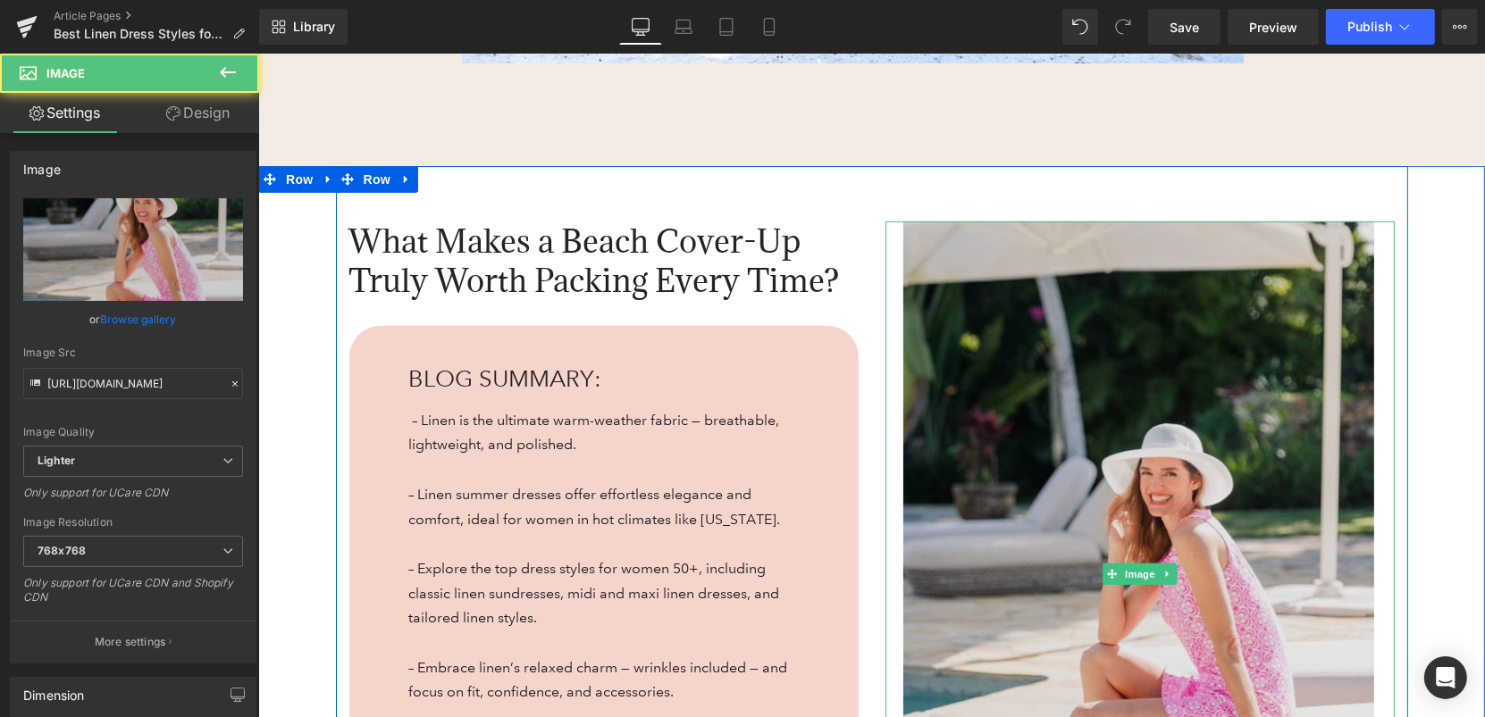
drag, startPoint x: 954, startPoint y: 314, endPoint x: 954, endPoint y: 235, distance: 78.6
click at [954, 235] on div "Image" at bounding box center [1138, 574] width 509 height 707
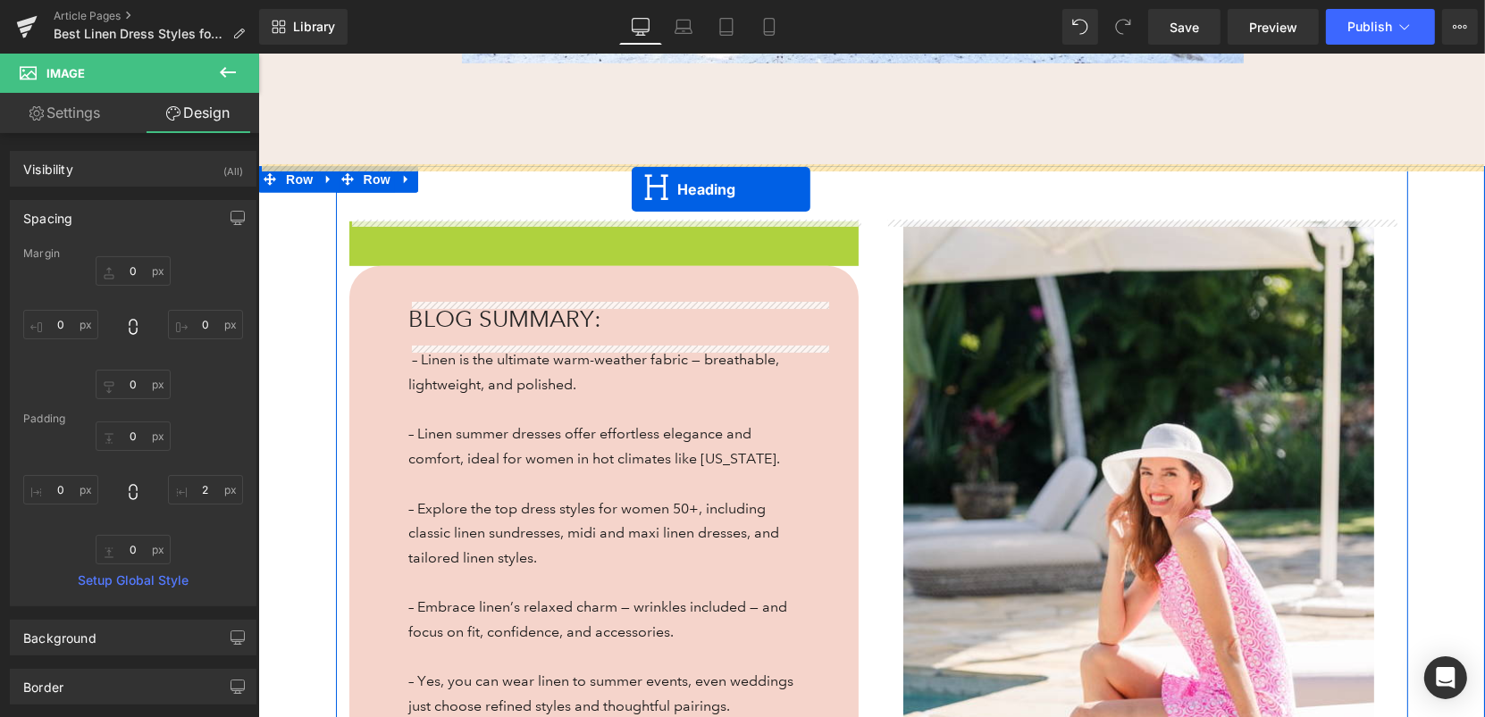
drag, startPoint x: 562, startPoint y: 276, endPoint x: 631, endPoint y: 188, distance: 111.3
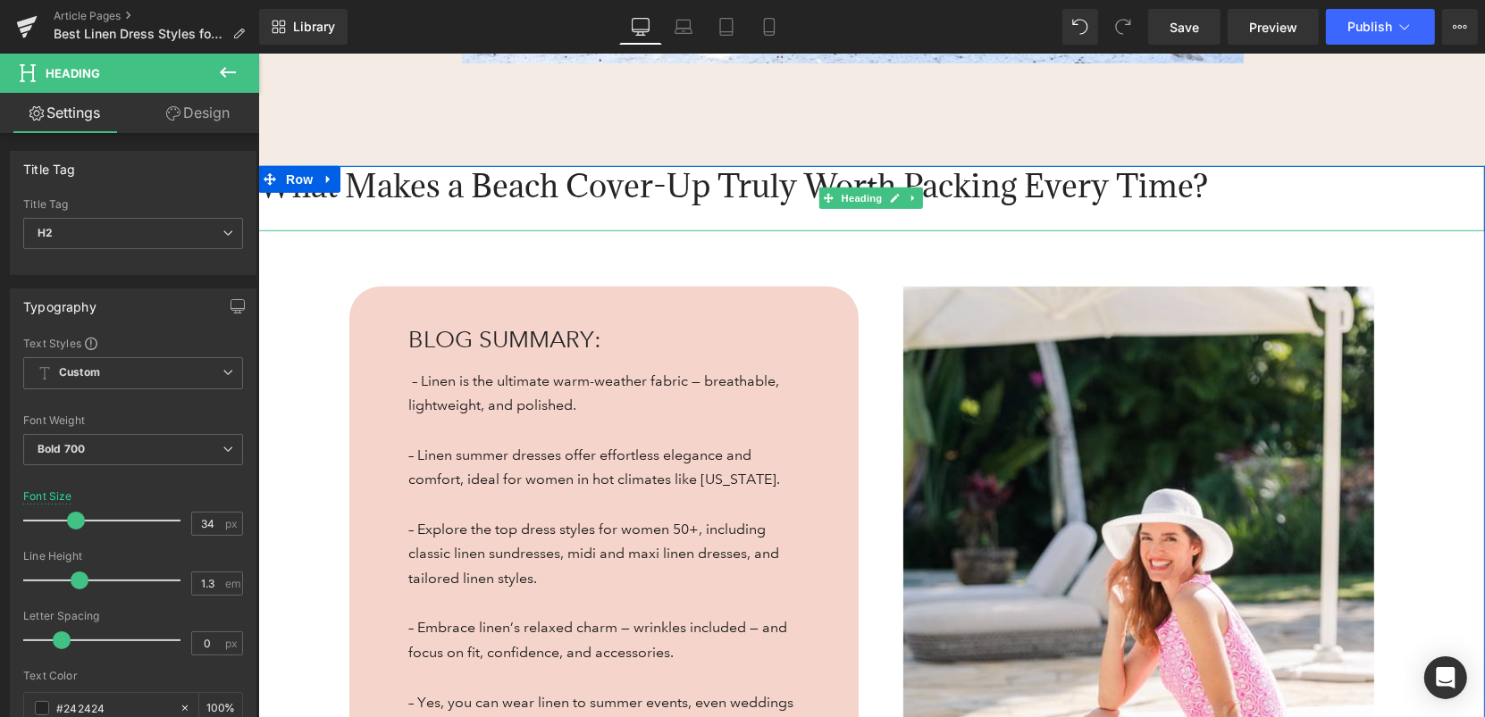
scroll to position [879, 0]
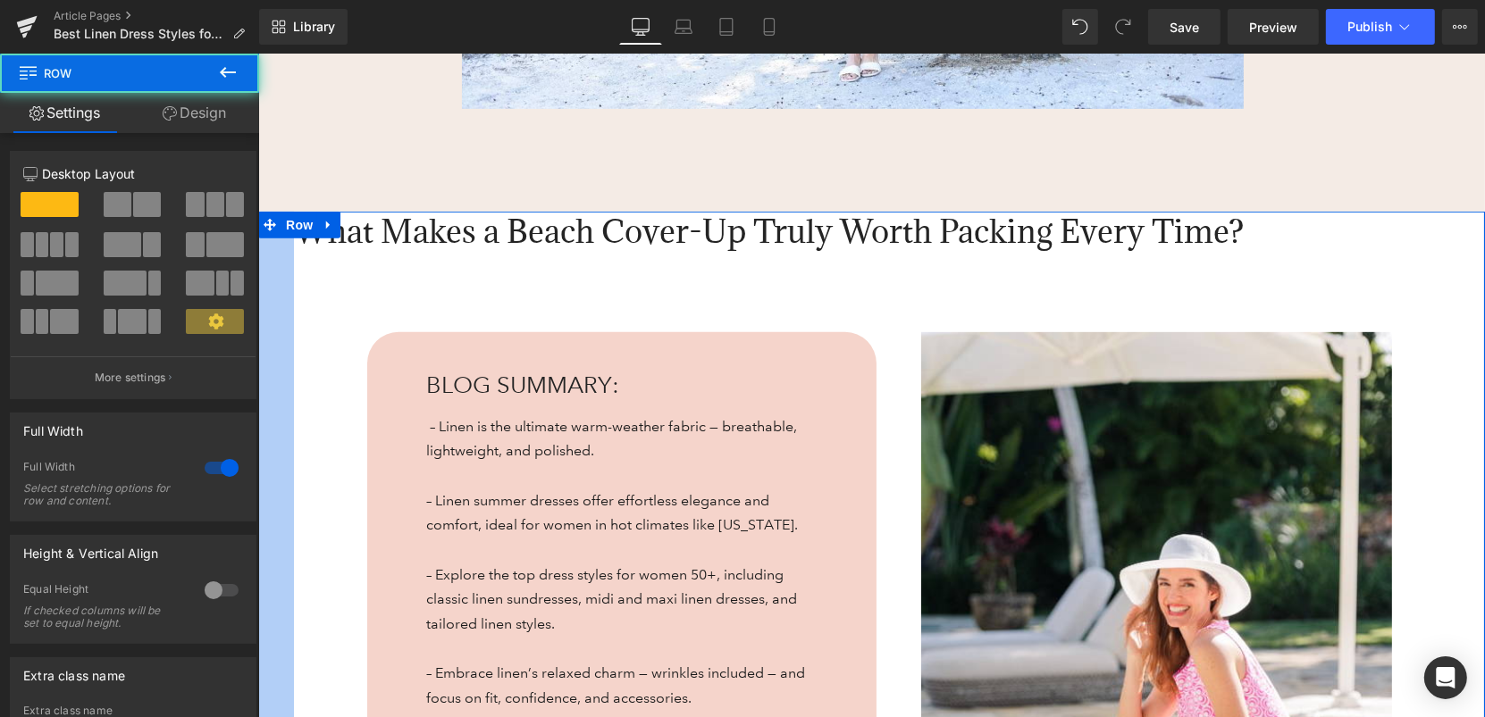
drag, startPoint x: 257, startPoint y: 287, endPoint x: 297, endPoint y: 287, distance: 40.2
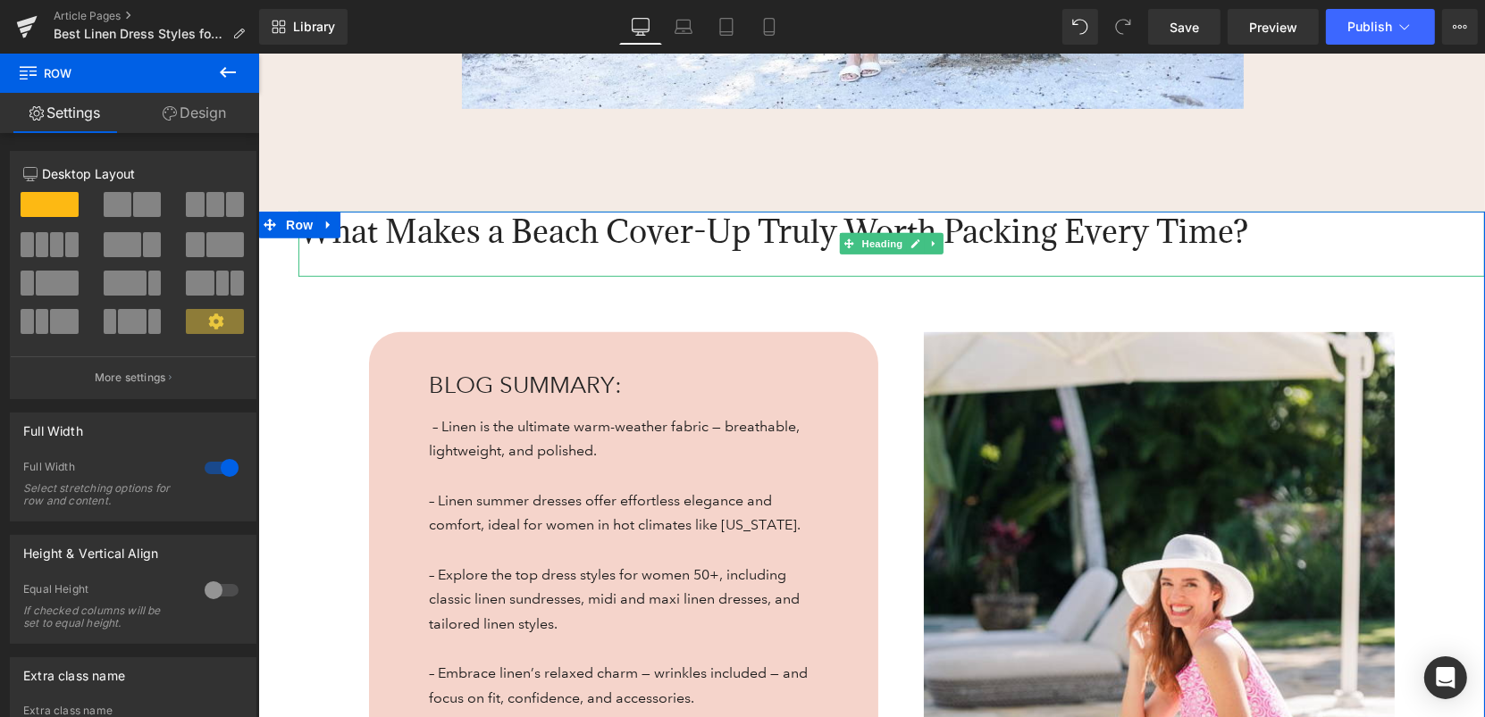
click at [385, 229] on span "What Makes a Beach Cover-Up Truly Worth Packing Every Time?" at bounding box center [772, 230] width 950 height 41
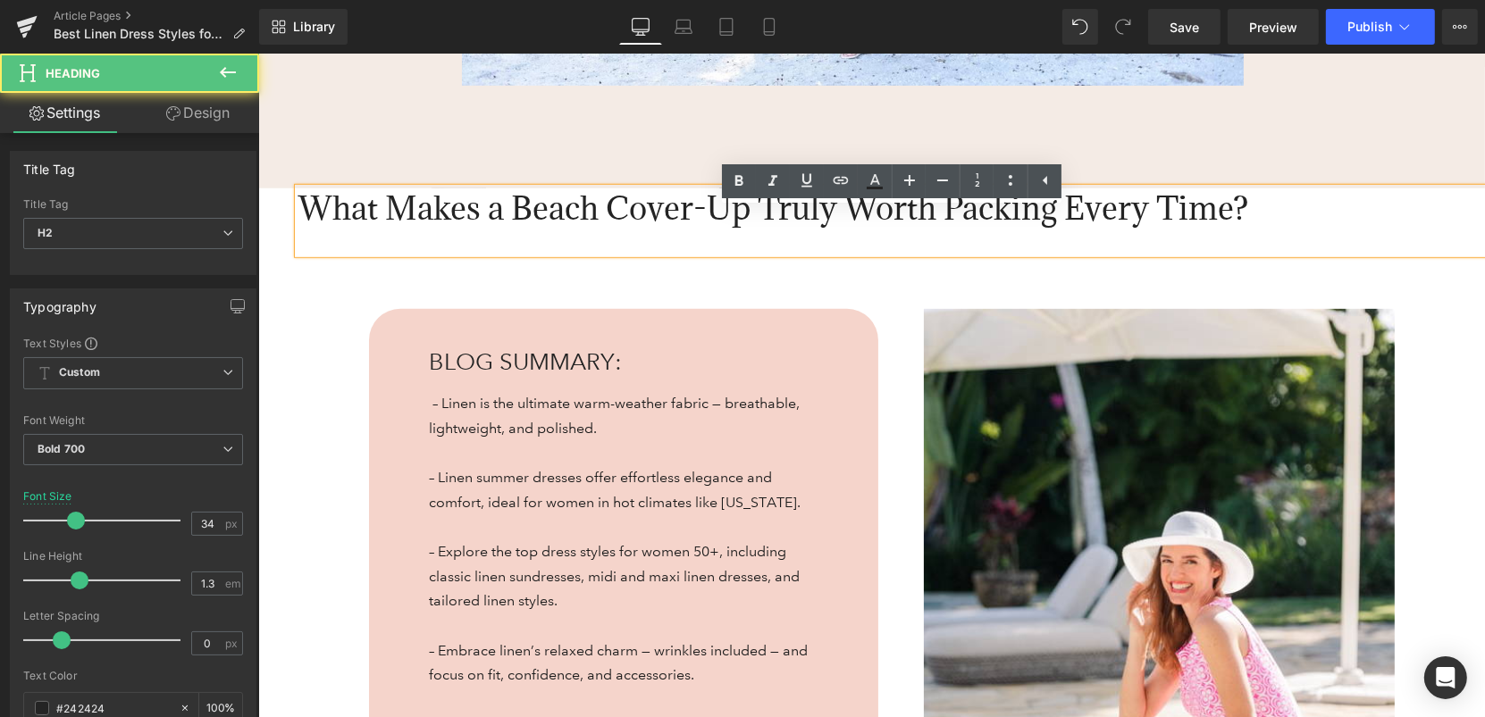
scroll to position [856, 0]
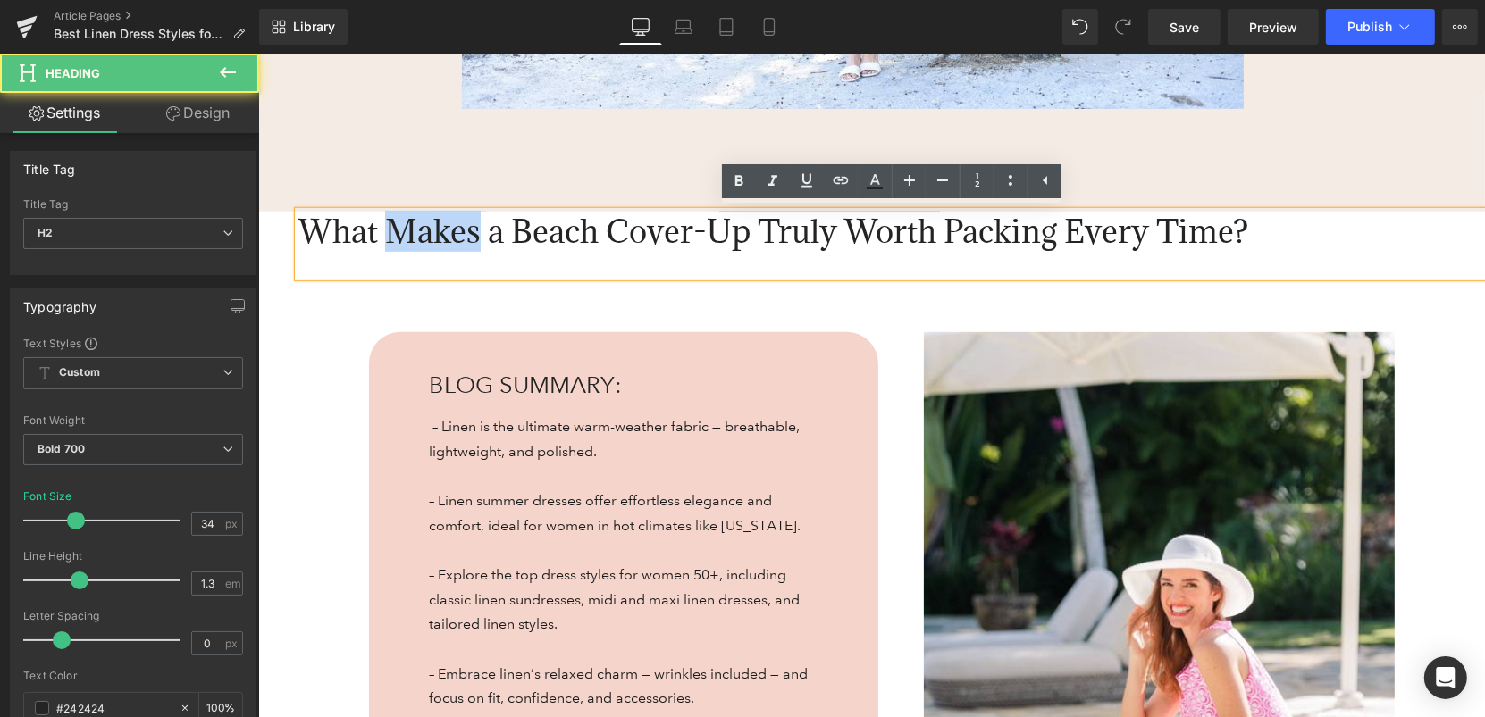
click at [385, 229] on span "What Makes a Beach Cover-Up Truly Worth Packing Every Time?" at bounding box center [772, 230] width 950 height 41
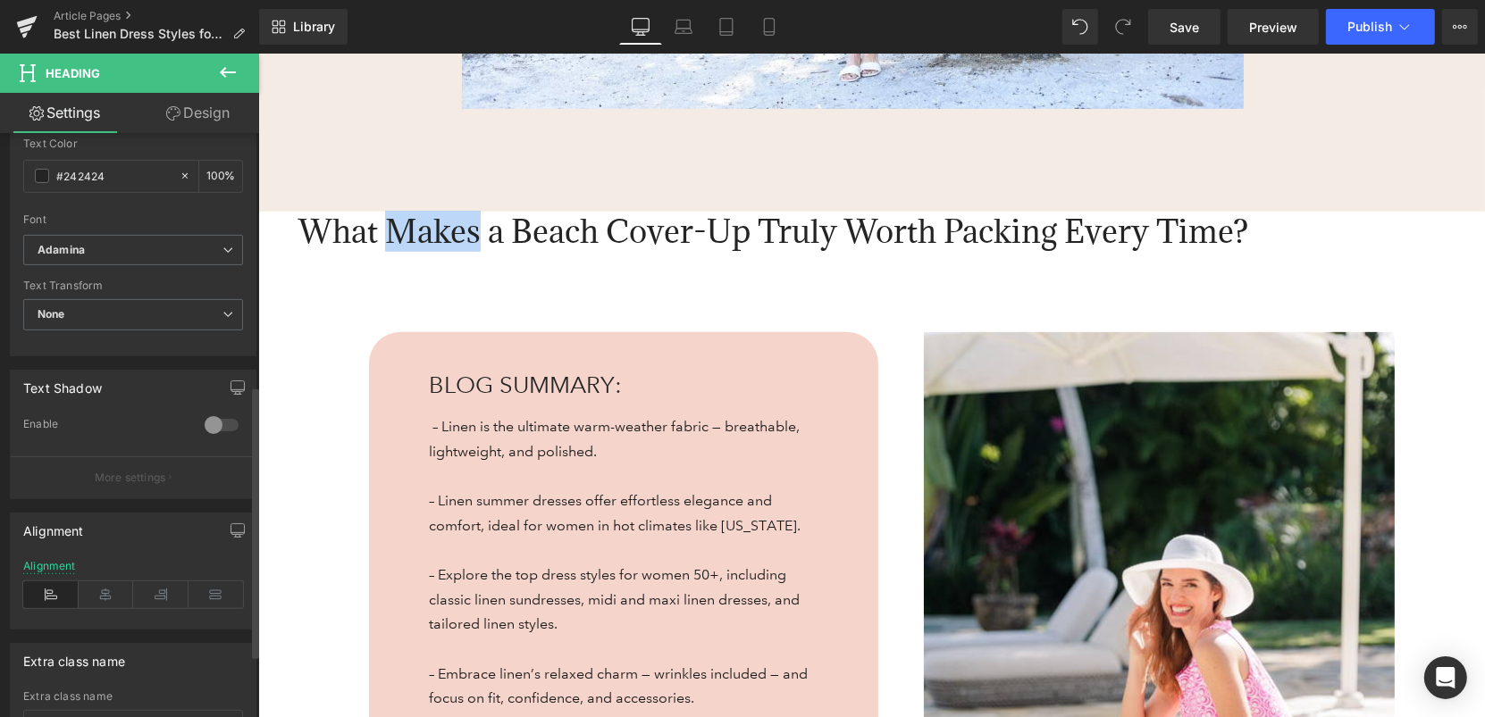
scroll to position [540, 0]
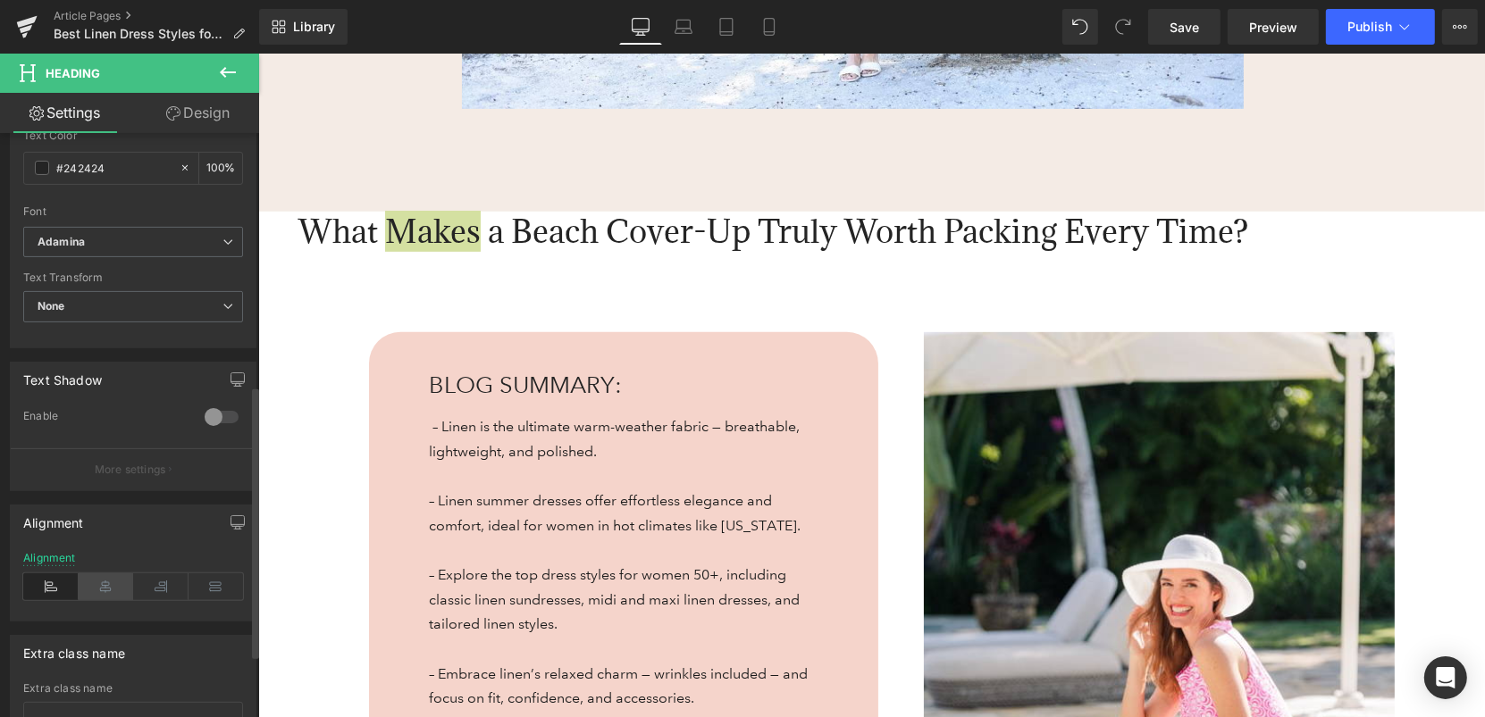
click at [105, 573] on icon at bounding box center [106, 586] width 55 height 27
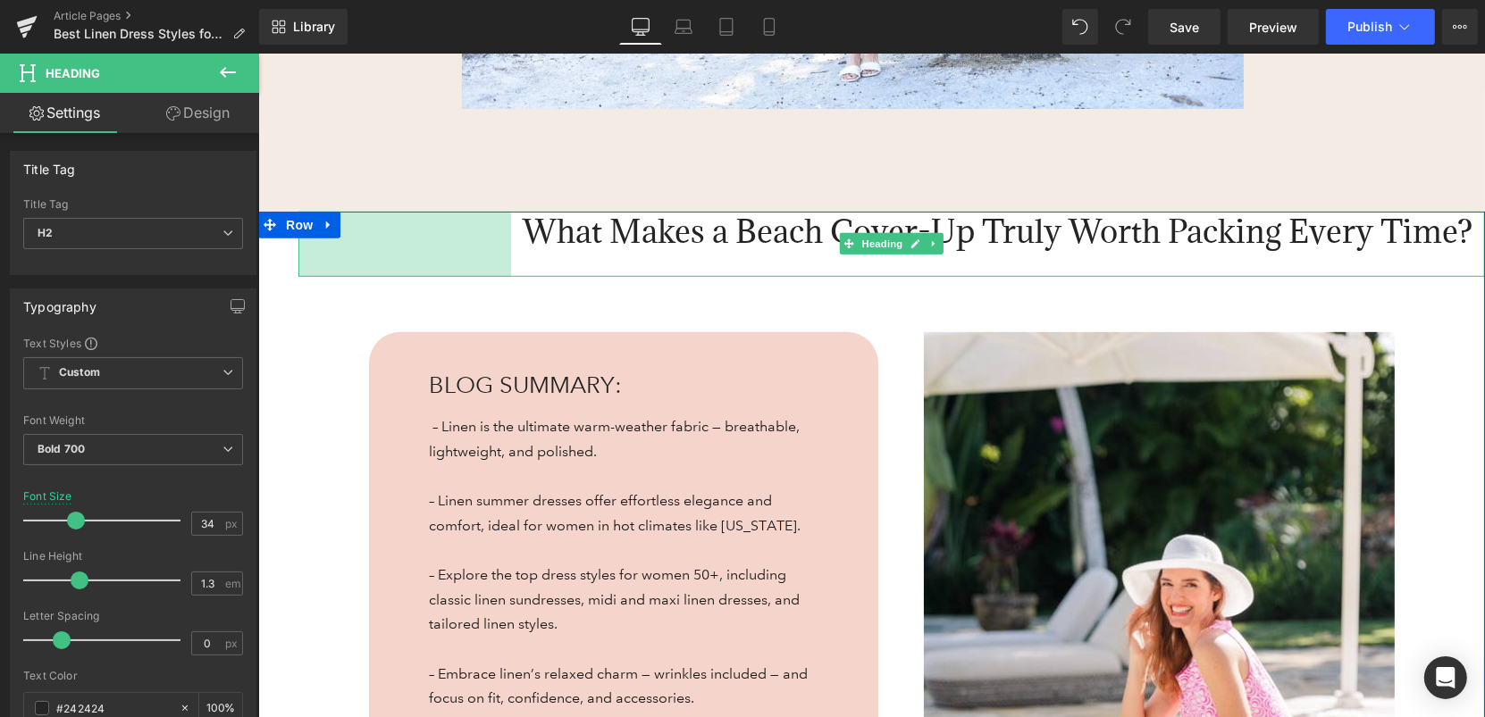
drag, startPoint x: 300, startPoint y: 255, endPoint x: 513, endPoint y: 248, distance: 212.7
click at [513, 248] on div "What Makes a Beach Cover-Up Truly Worth Packing Every Time? Heading 238px" at bounding box center [890, 243] width 1186 height 65
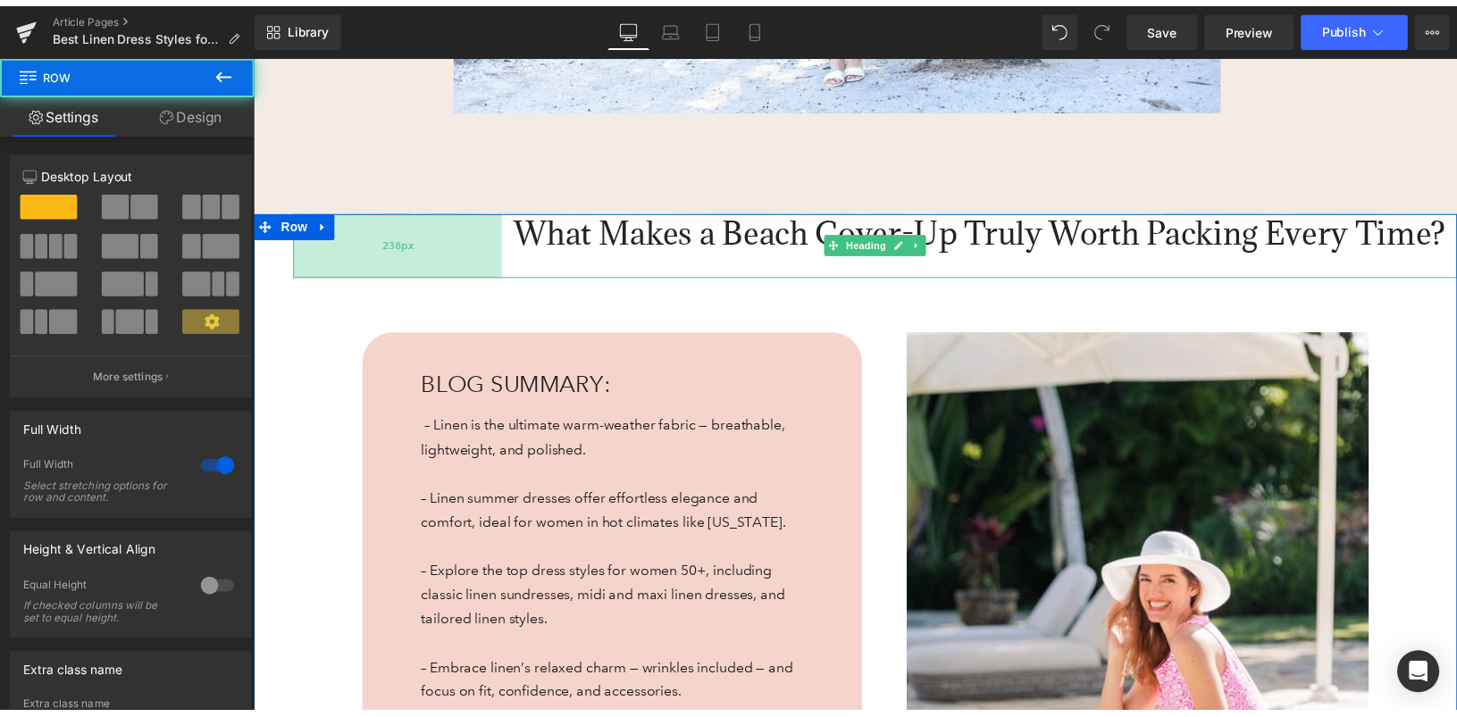
scroll to position [879, 0]
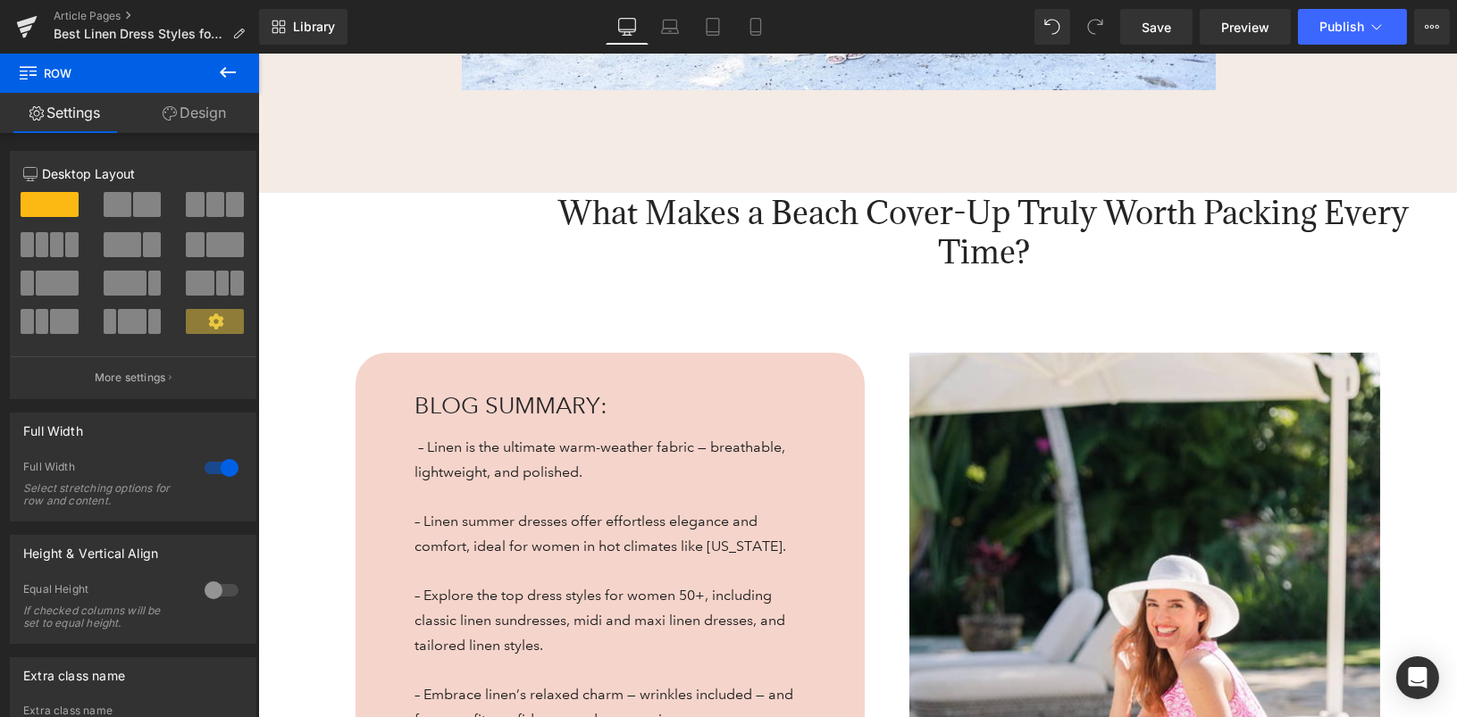
click at [1439, 247] on h2 "What Makes a Beach Cover-Up Truly Worth Packing Every Time?" at bounding box center [983, 232] width 946 height 79
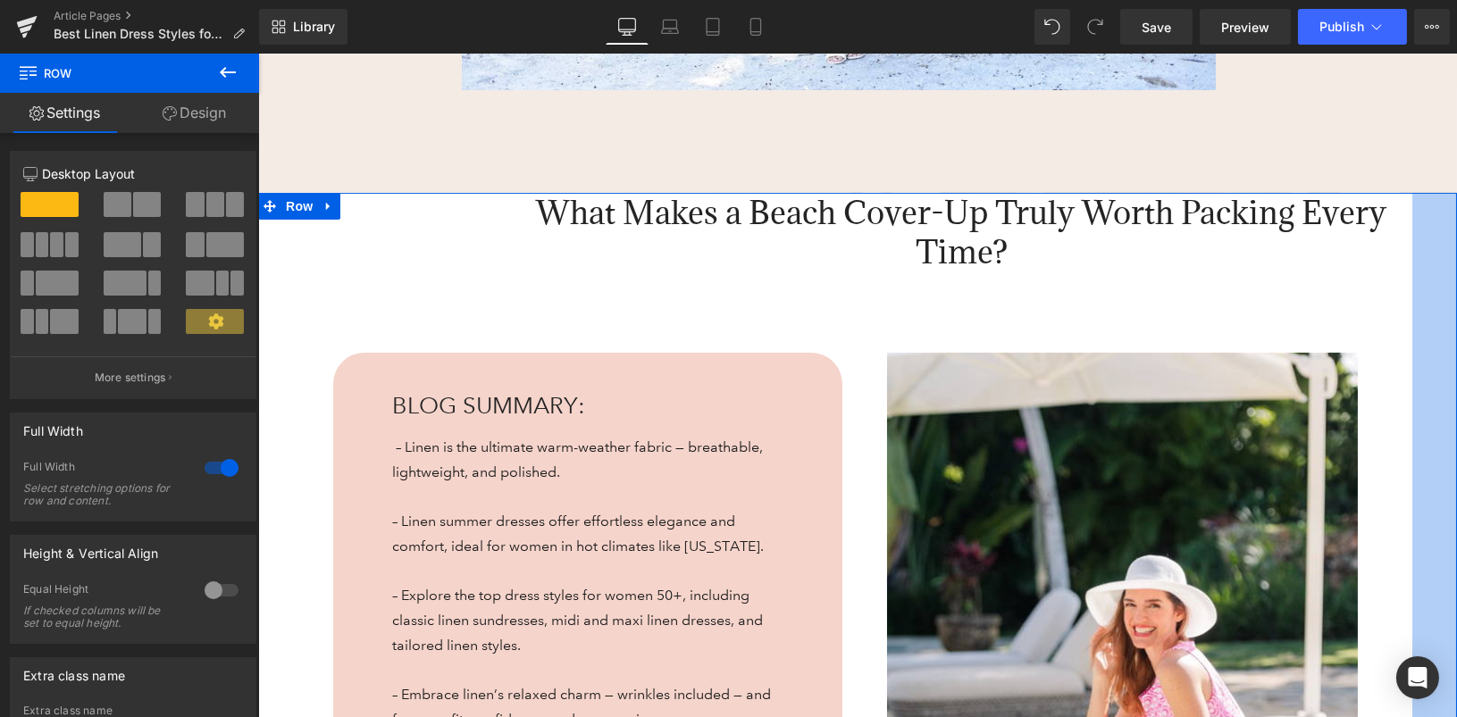
drag, startPoint x: 1452, startPoint y: 227, endPoint x: 1404, endPoint y: 228, distance: 47.4
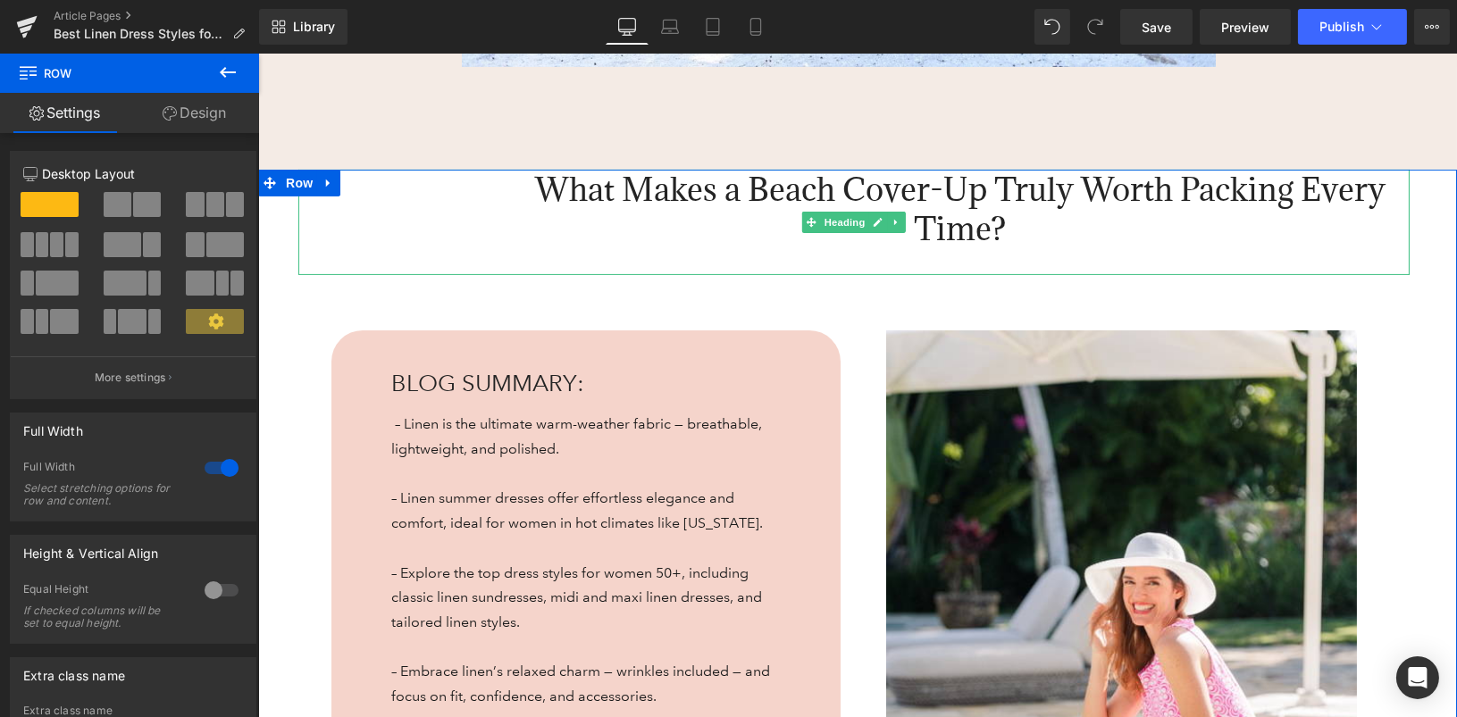
scroll to position [856, 0]
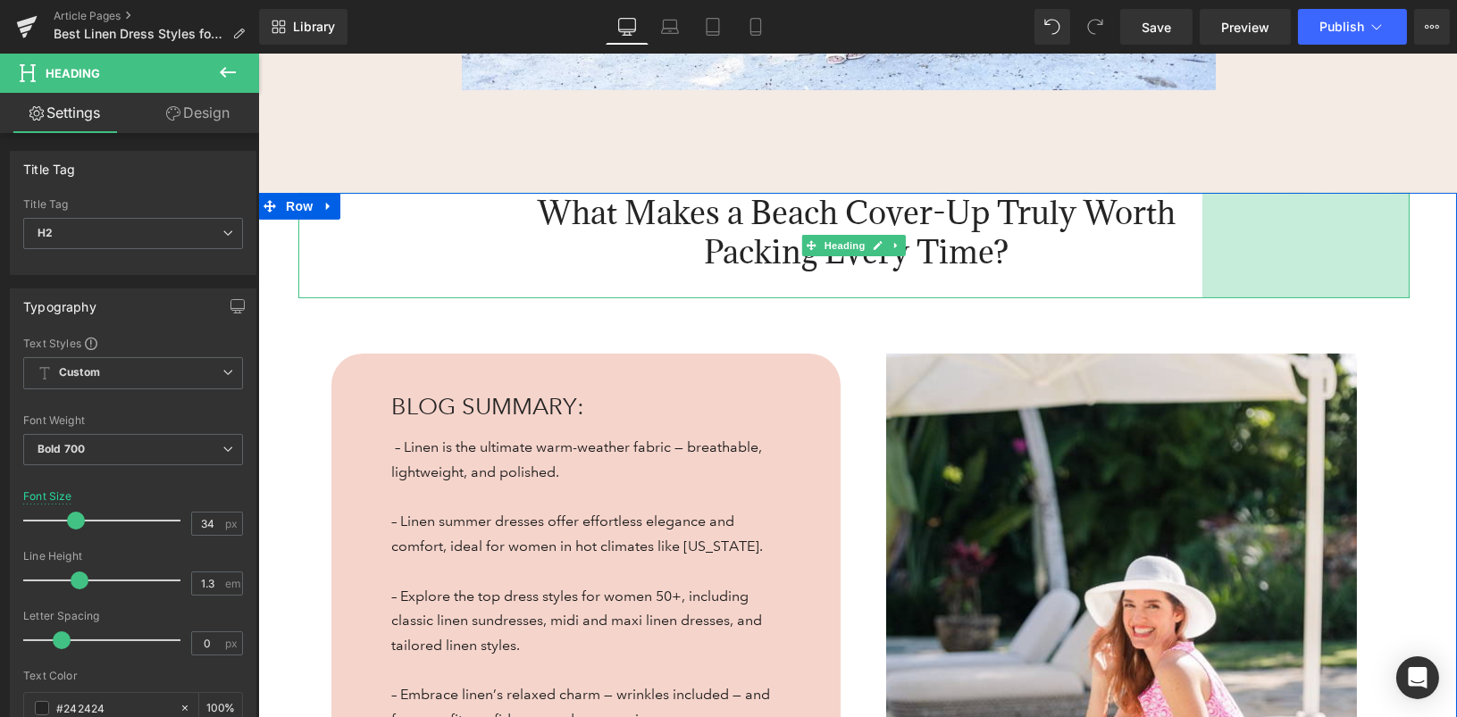
drag, startPoint x: 1408, startPoint y: 248, endPoint x: 1183, endPoint y: 253, distance: 225.2
click at [1183, 253] on div "What Makes a Beach Cover-Up Truly Worth Packing Every Time? Heading 238px 232px" at bounding box center [852, 245] width 1111 height 105
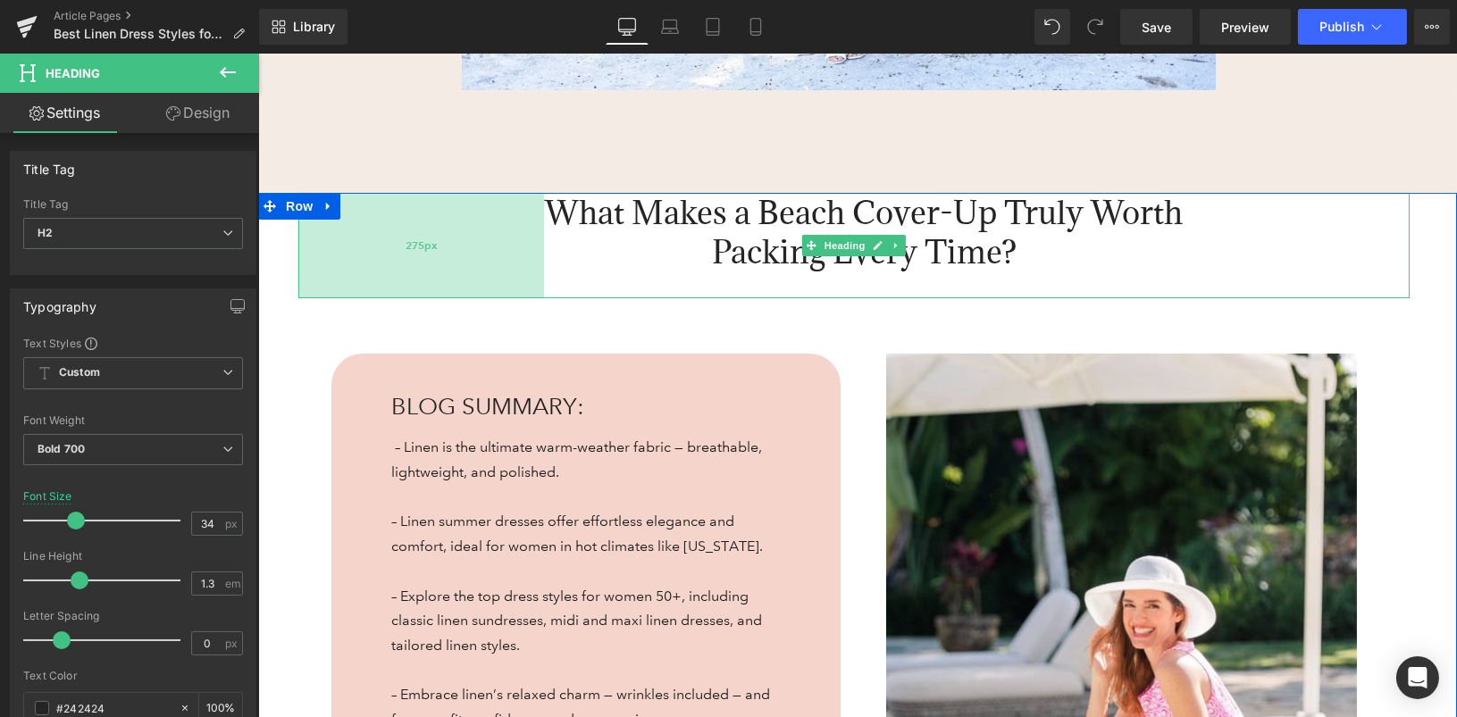
drag, startPoint x: 446, startPoint y: 258, endPoint x: 479, endPoint y: 258, distance: 33.1
click at [479, 258] on div "275px" at bounding box center [420, 245] width 246 height 105
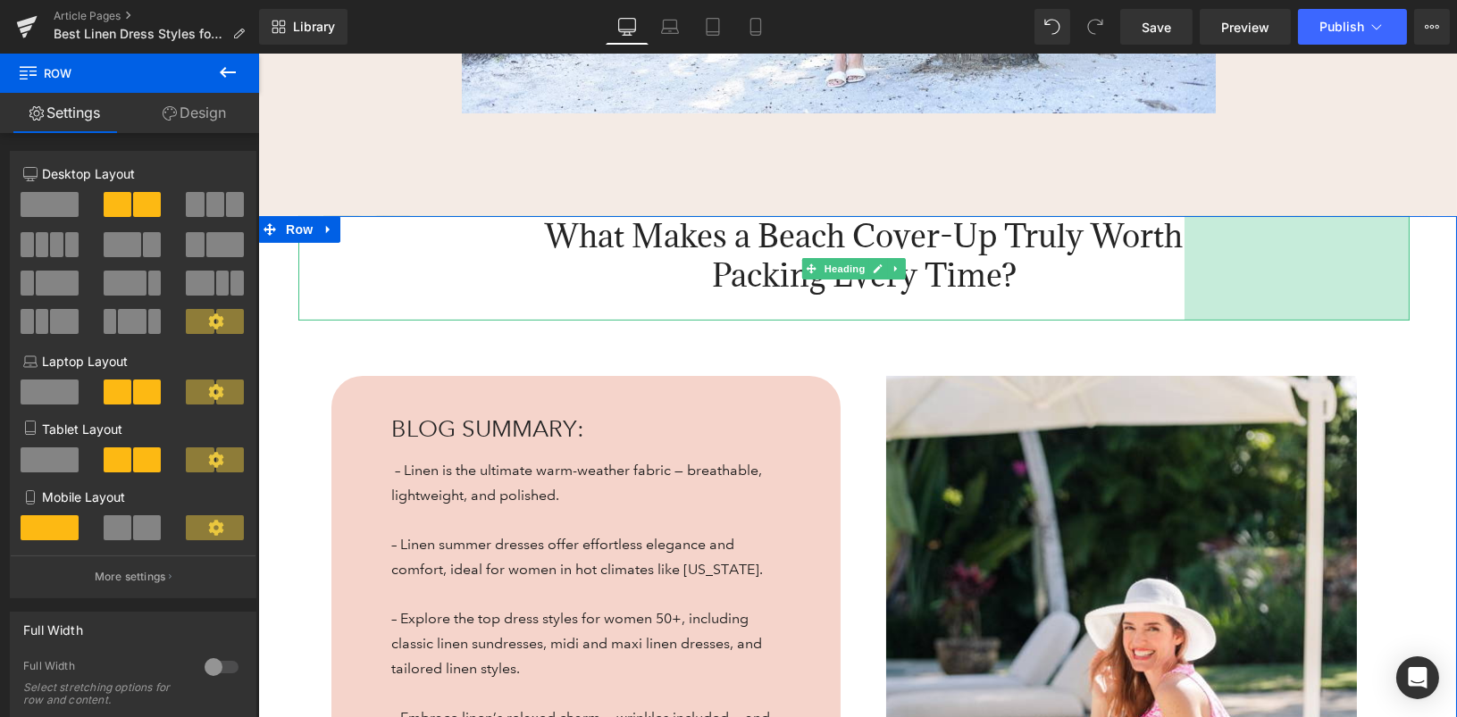
scroll to position [879, 0]
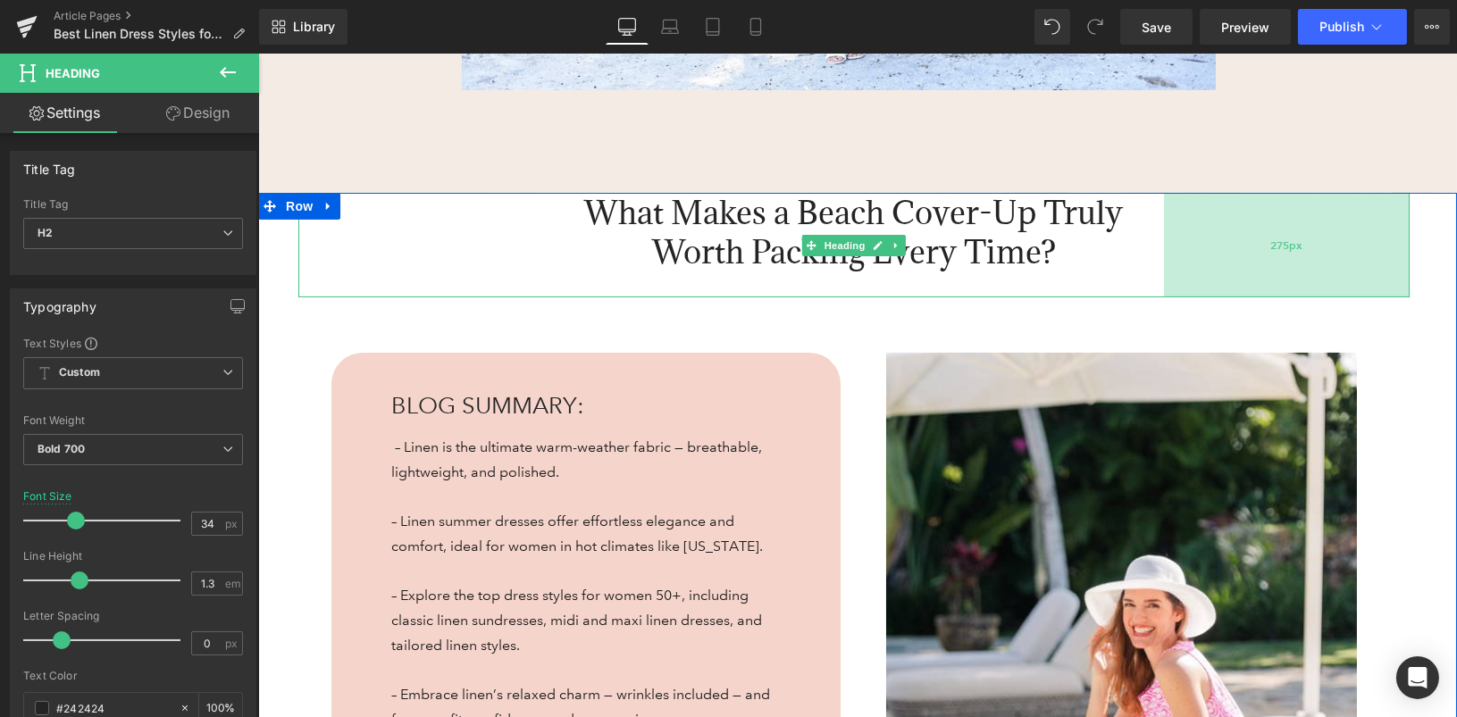
drag, startPoint x: 1369, startPoint y: 252, endPoint x: 1348, endPoint y: 266, distance: 25.0
click at [1348, 266] on div "275px" at bounding box center [1286, 245] width 246 height 105
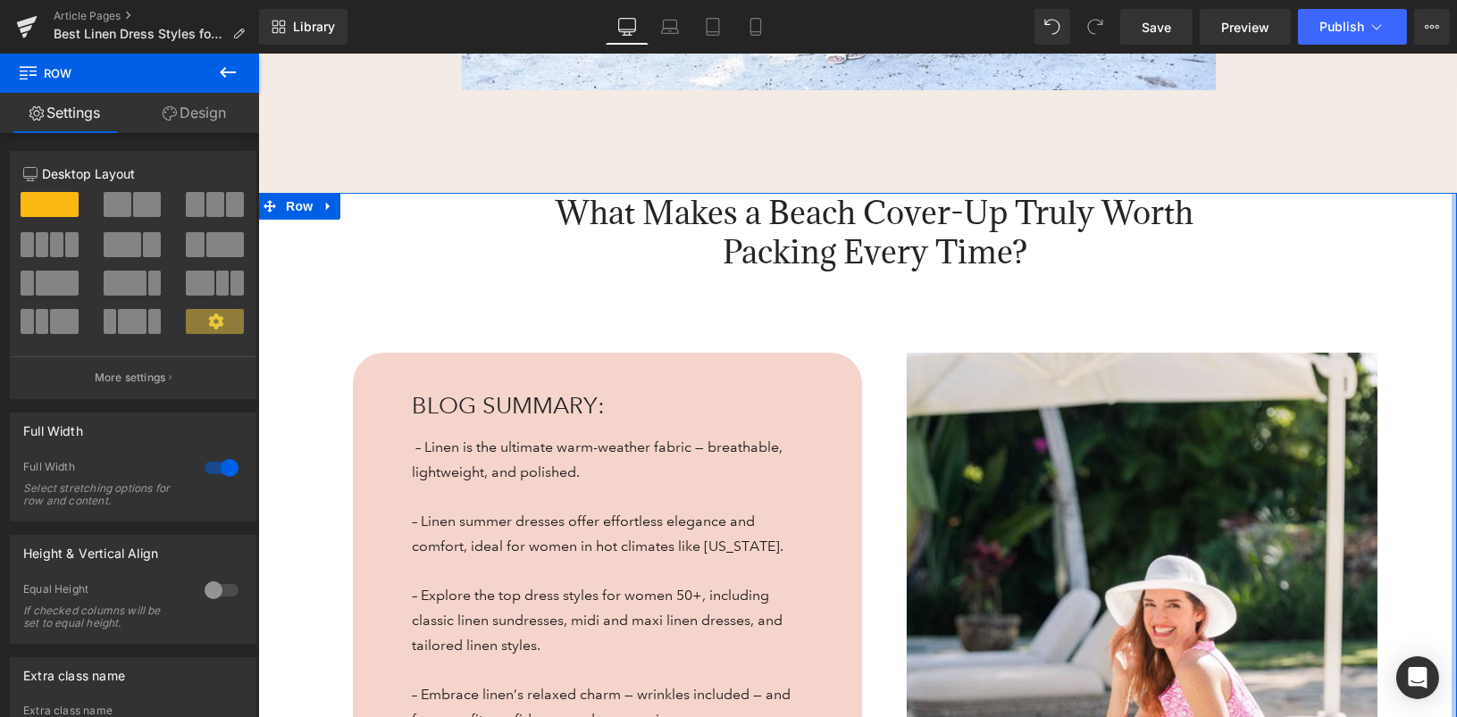
drag, startPoint x: 1414, startPoint y: 271, endPoint x: 1462, endPoint y: 234, distance: 60.6
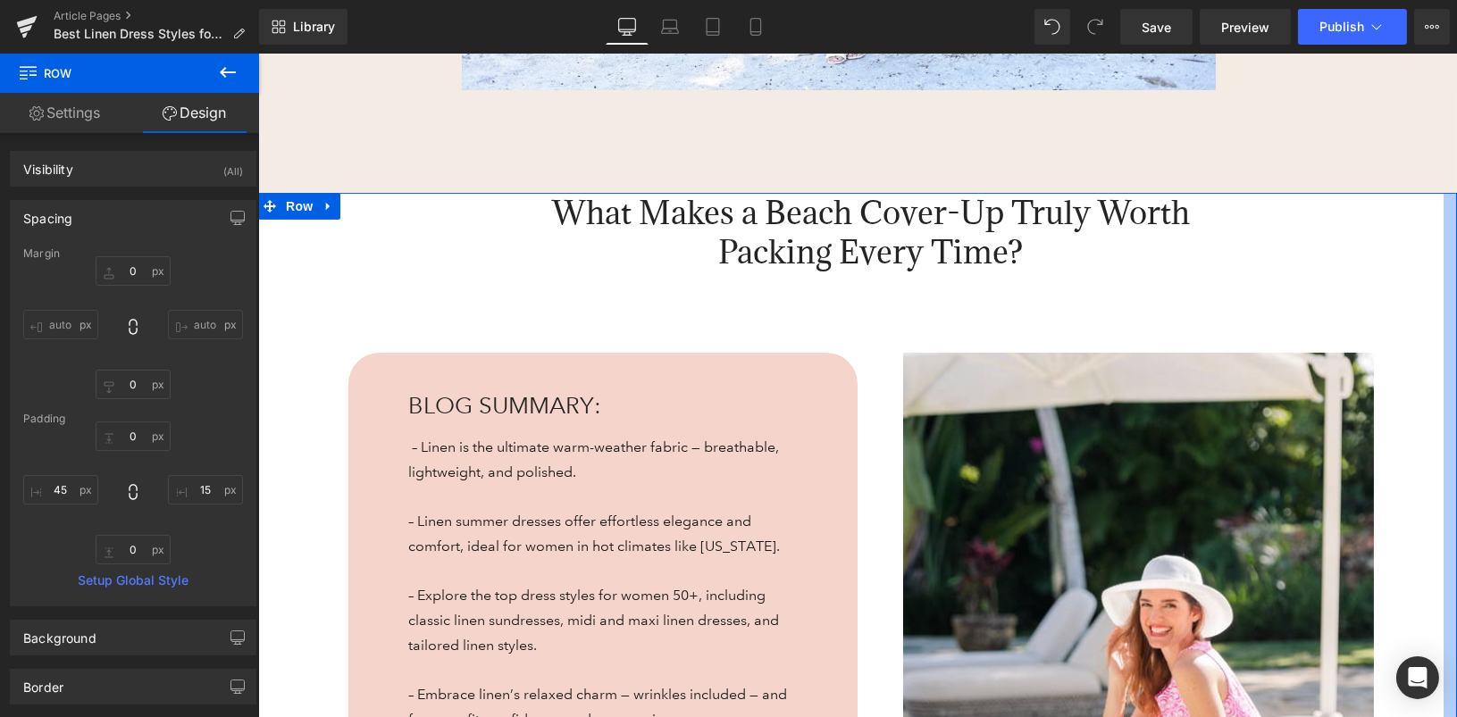
scroll to position [856, 0]
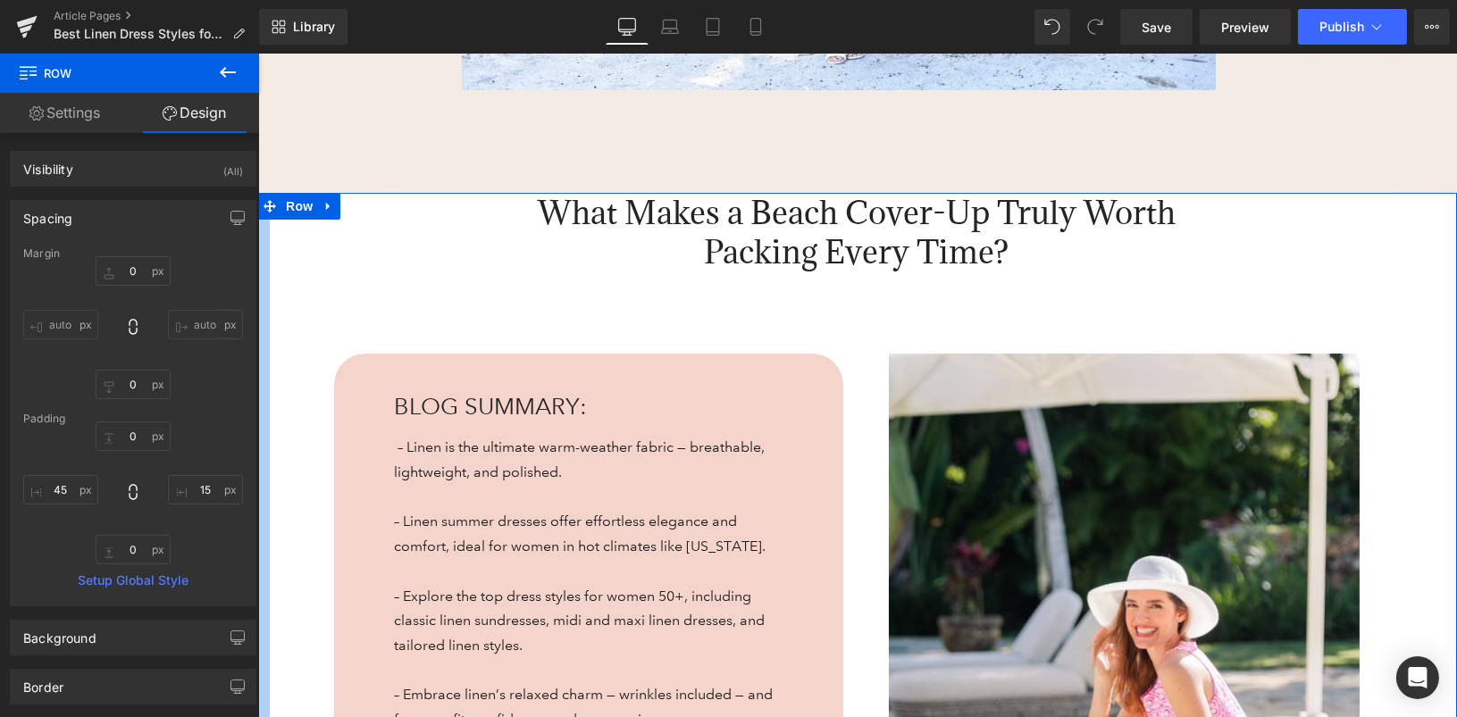
drag, startPoint x: 288, startPoint y: 322, endPoint x: 259, endPoint y: 322, distance: 28.6
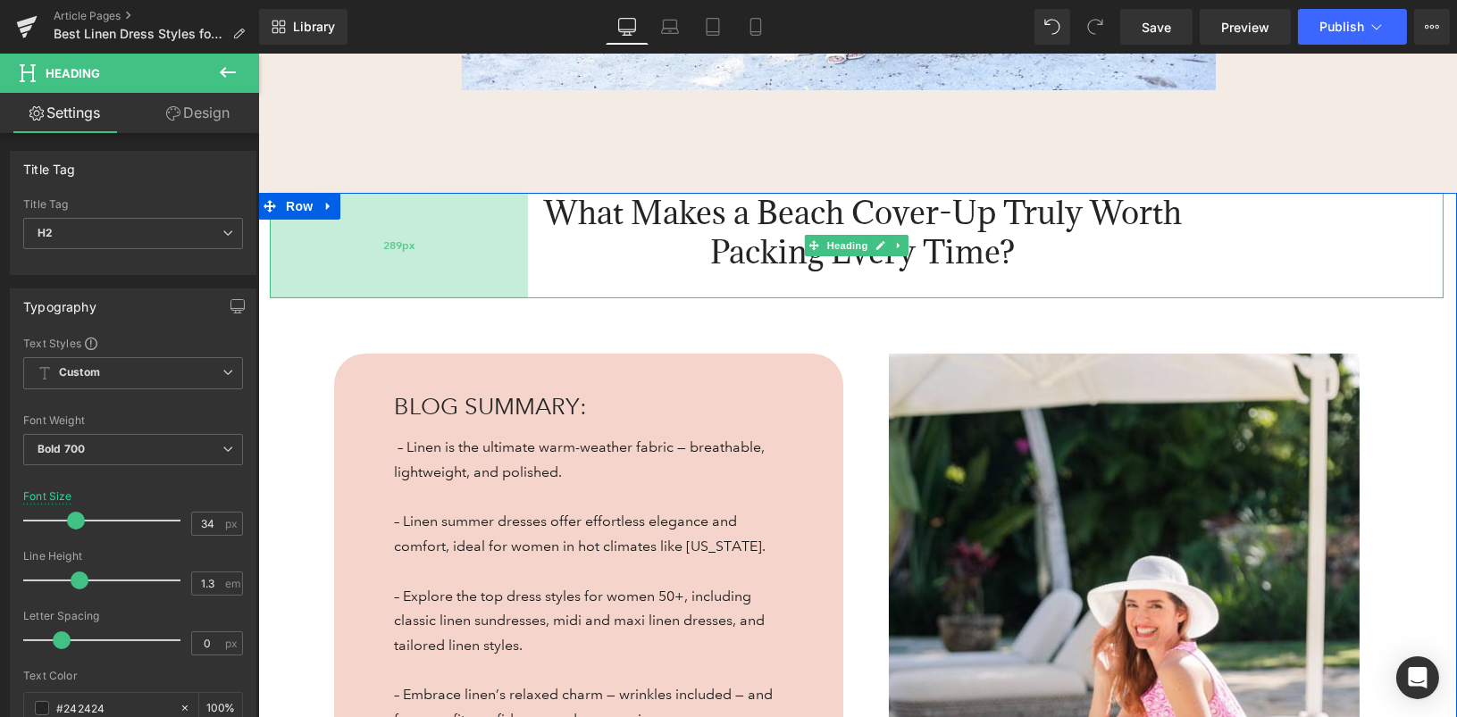
scroll to position [879, 0]
drag, startPoint x: 420, startPoint y: 272, endPoint x: 433, endPoint y: 272, distance: 13.4
click at [433, 272] on div "290px" at bounding box center [398, 245] width 259 height 105
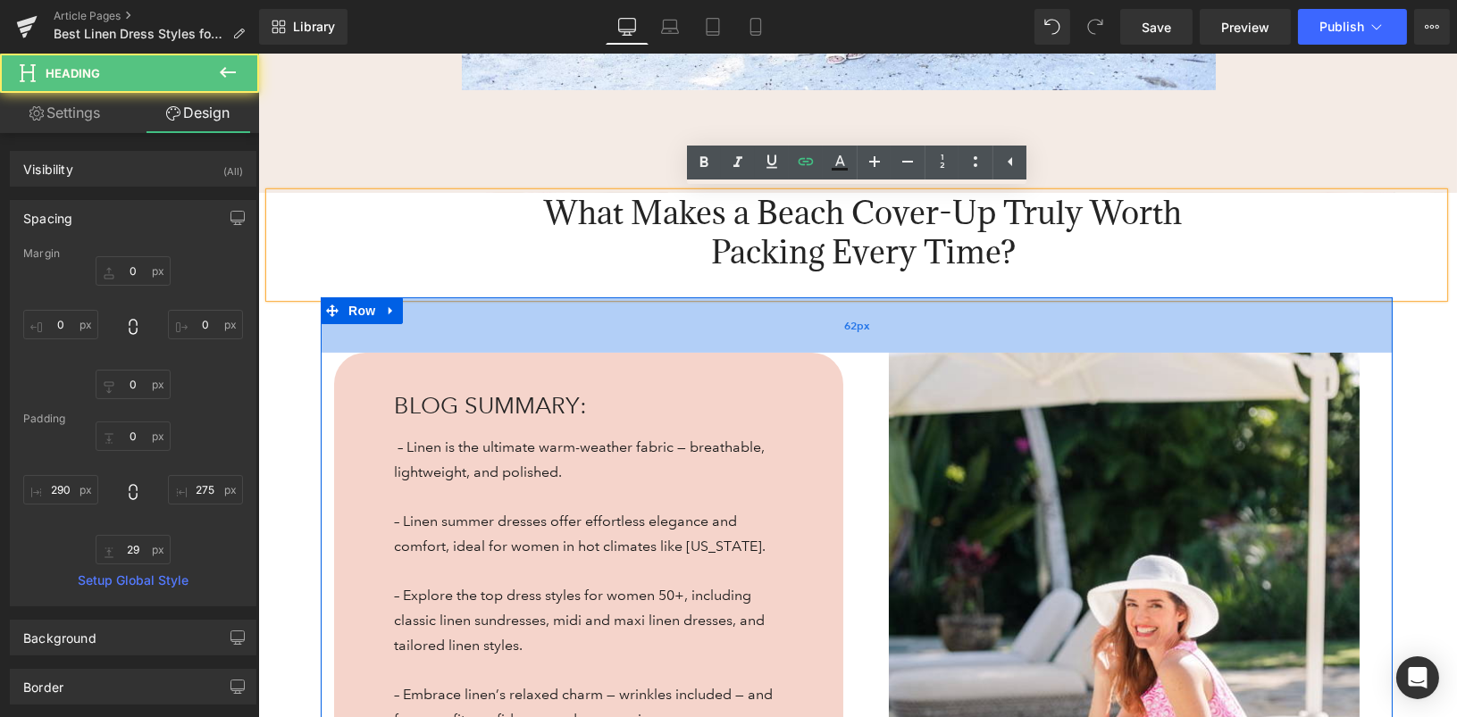
click at [781, 317] on div "62px" at bounding box center [856, 324] width 1072 height 55
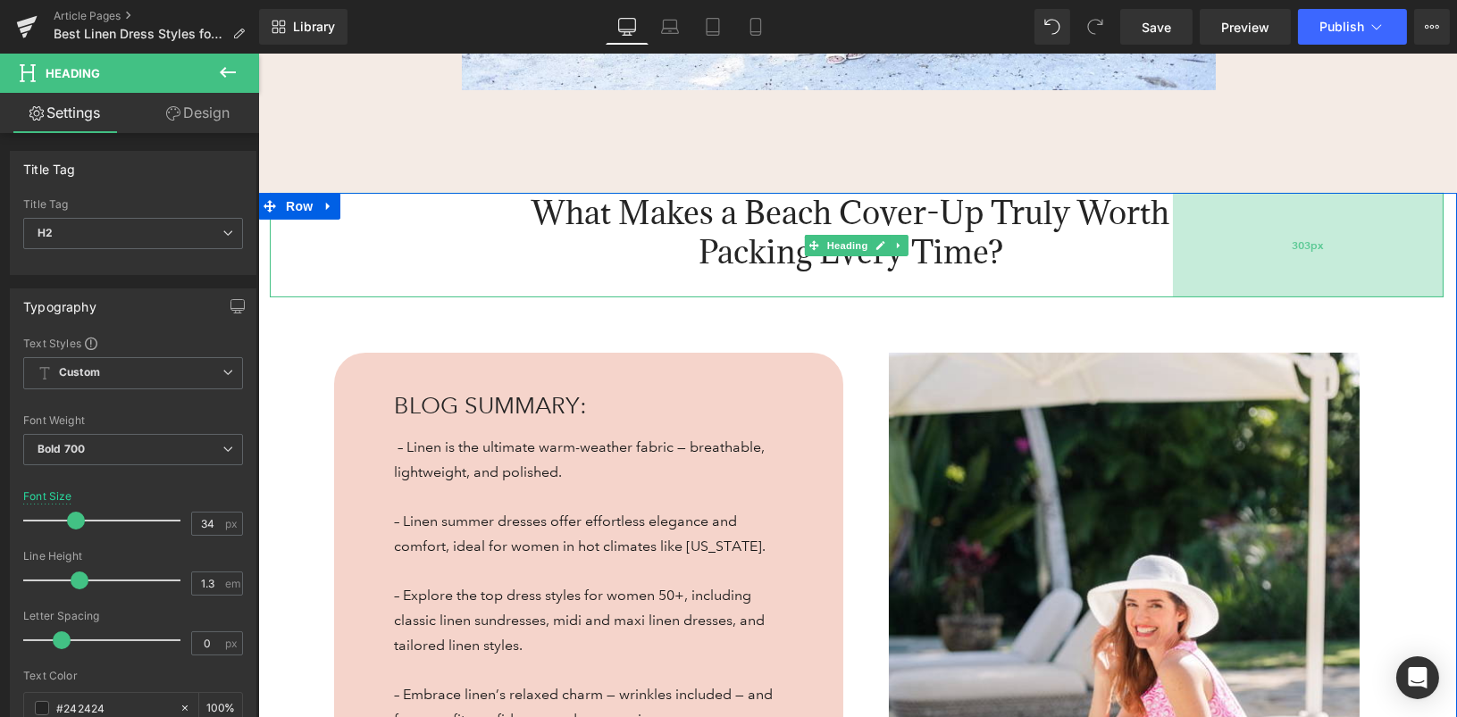
drag, startPoint x: 1369, startPoint y: 250, endPoint x: 1344, endPoint y: 260, distance: 26.9
click at [1344, 260] on div "303px" at bounding box center [1307, 245] width 271 height 105
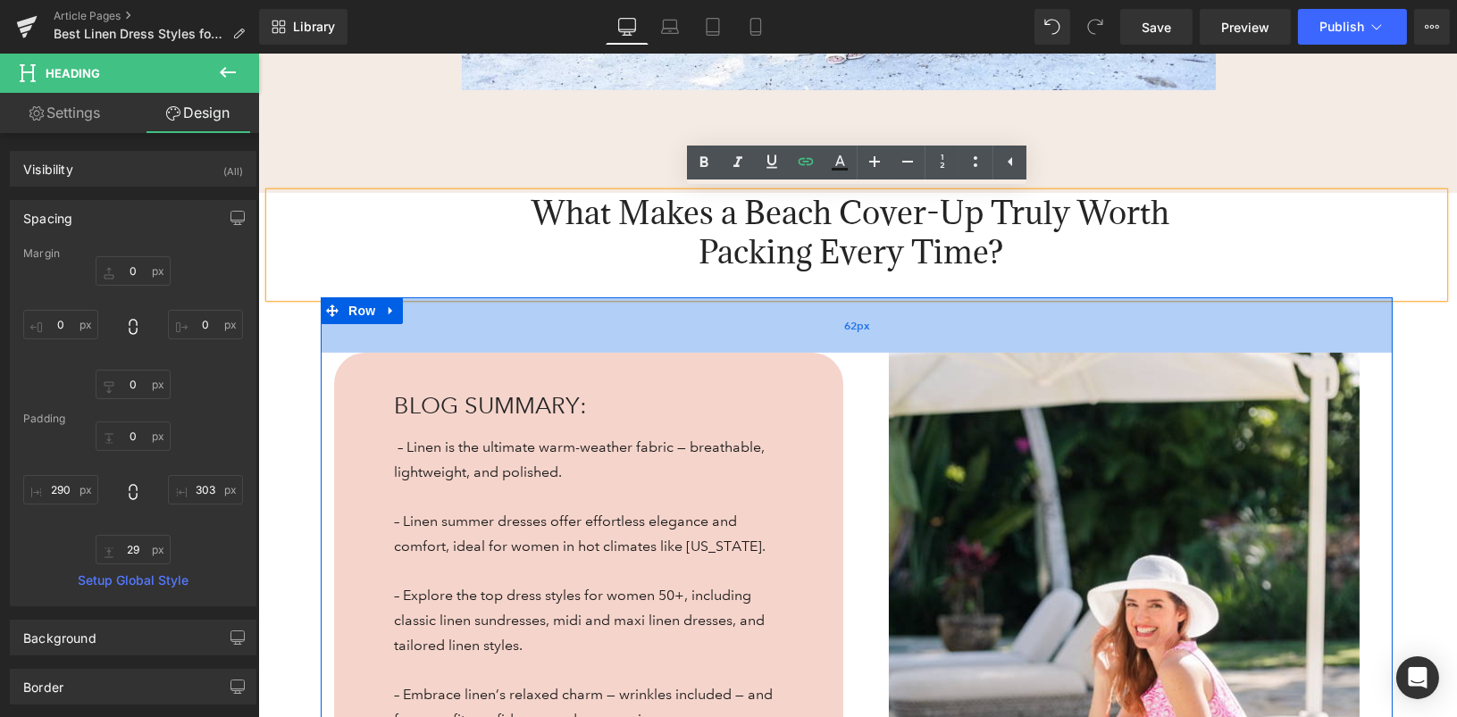
click at [552, 325] on div "62px" at bounding box center [856, 324] width 1072 height 55
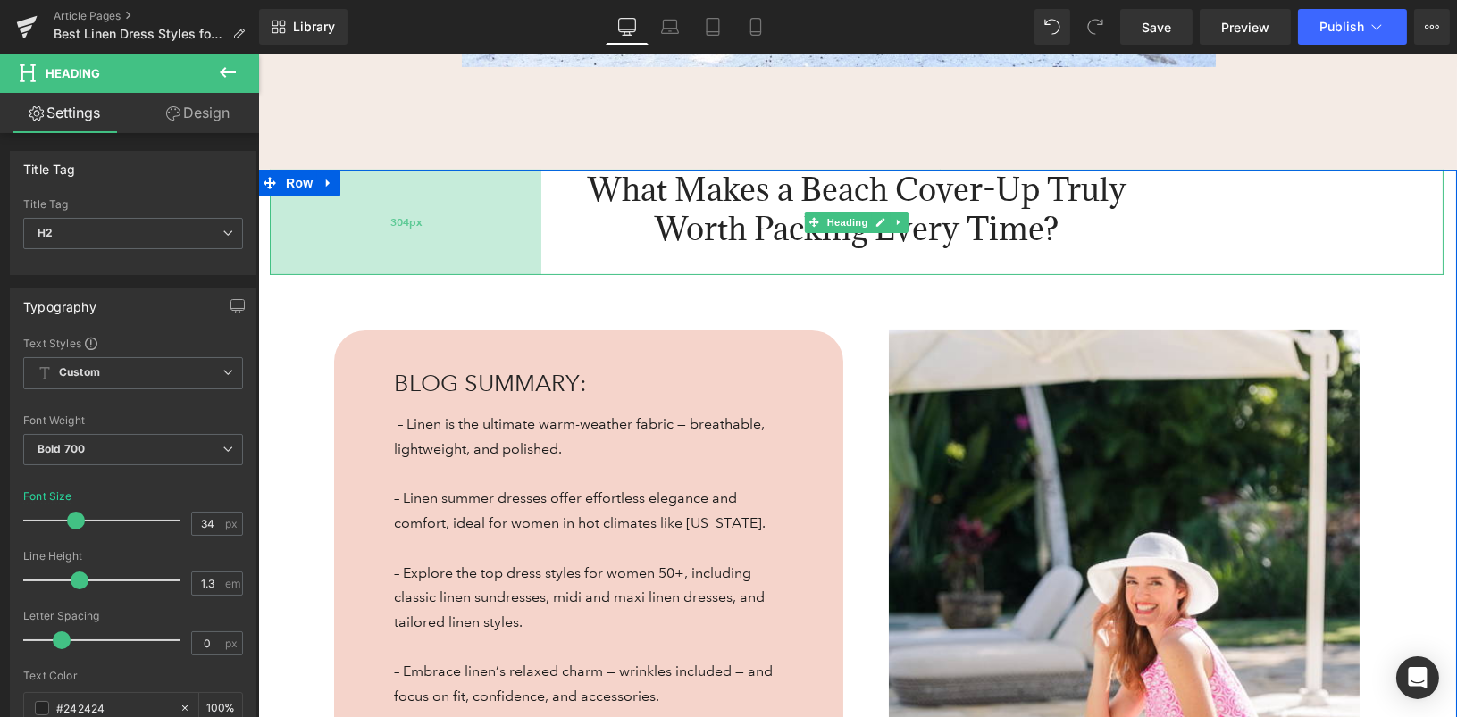
scroll to position [856, 0]
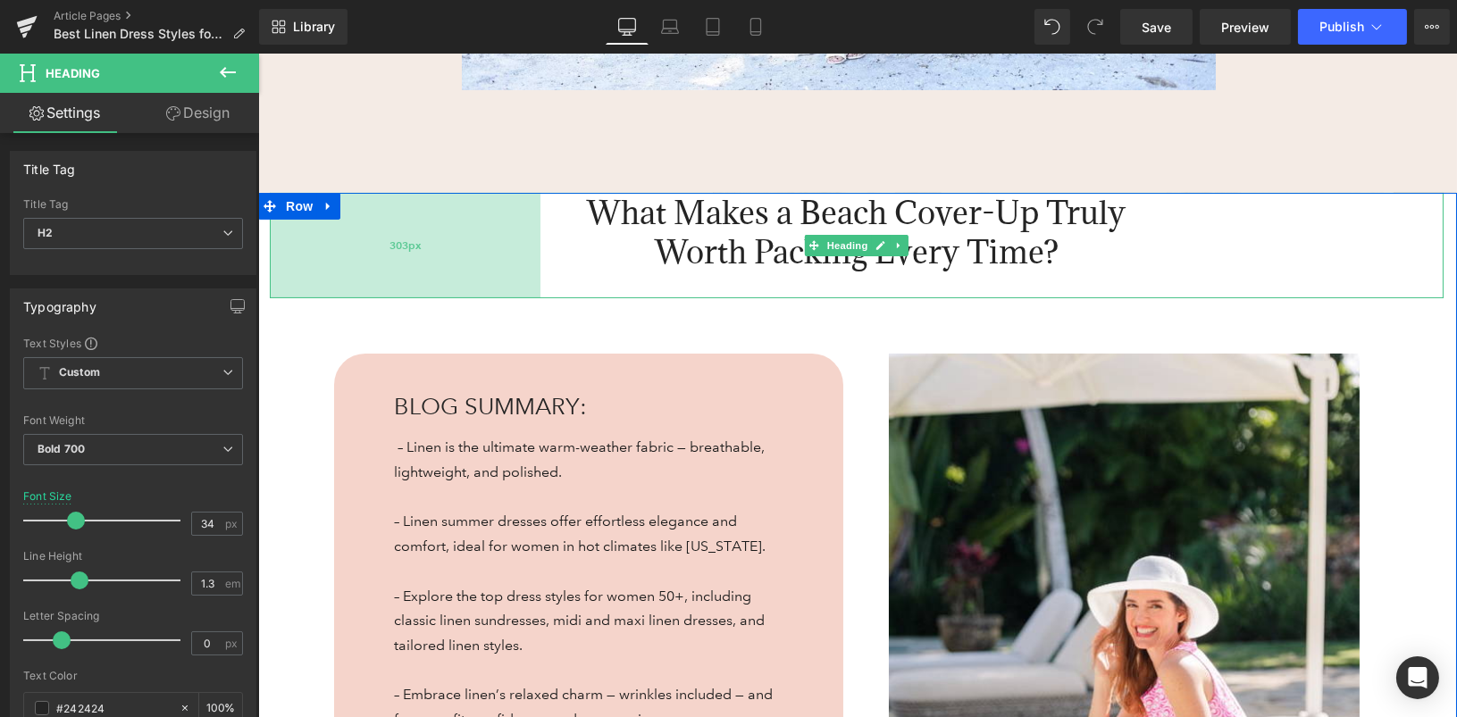
drag, startPoint x: 475, startPoint y: 265, endPoint x: 487, endPoint y: 265, distance: 11.6
click at [487, 265] on div "303px" at bounding box center [404, 245] width 271 height 105
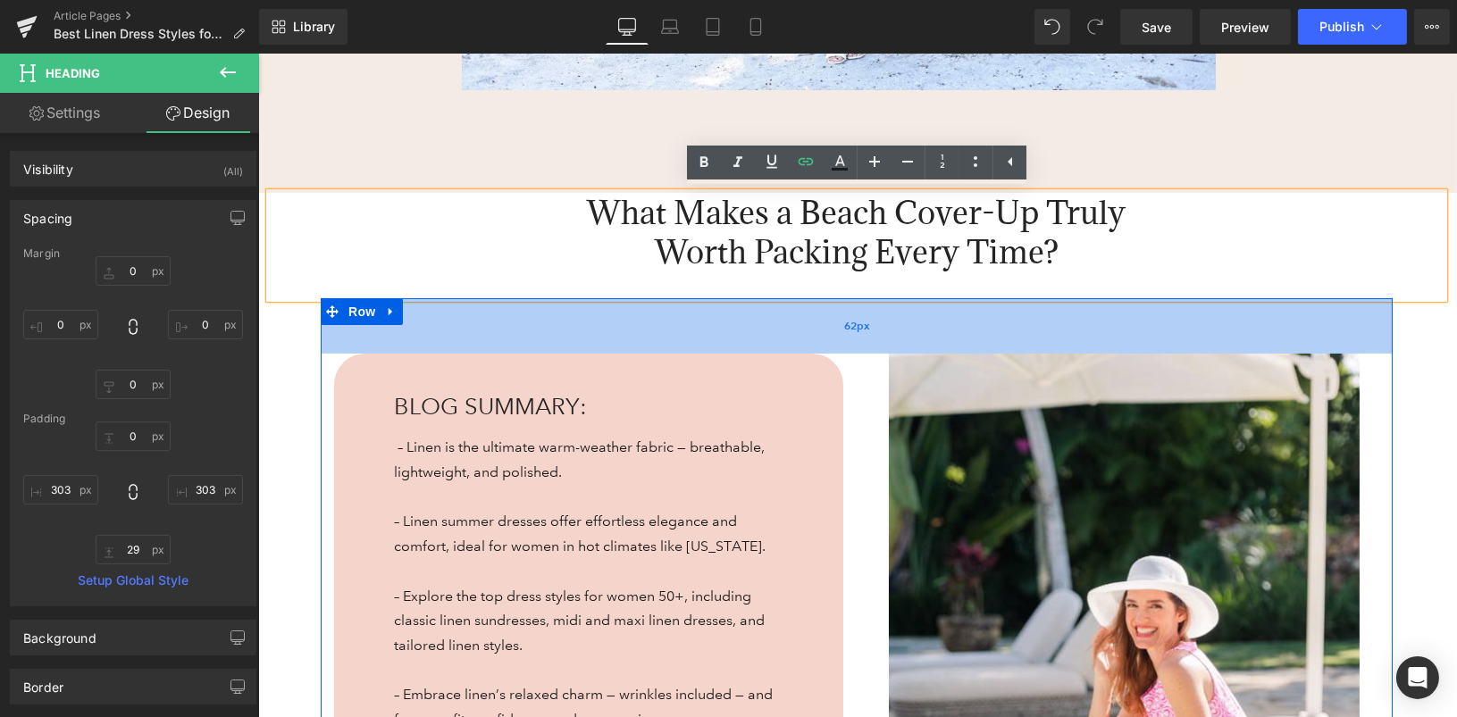
click at [551, 345] on div "62px" at bounding box center [856, 325] width 1072 height 55
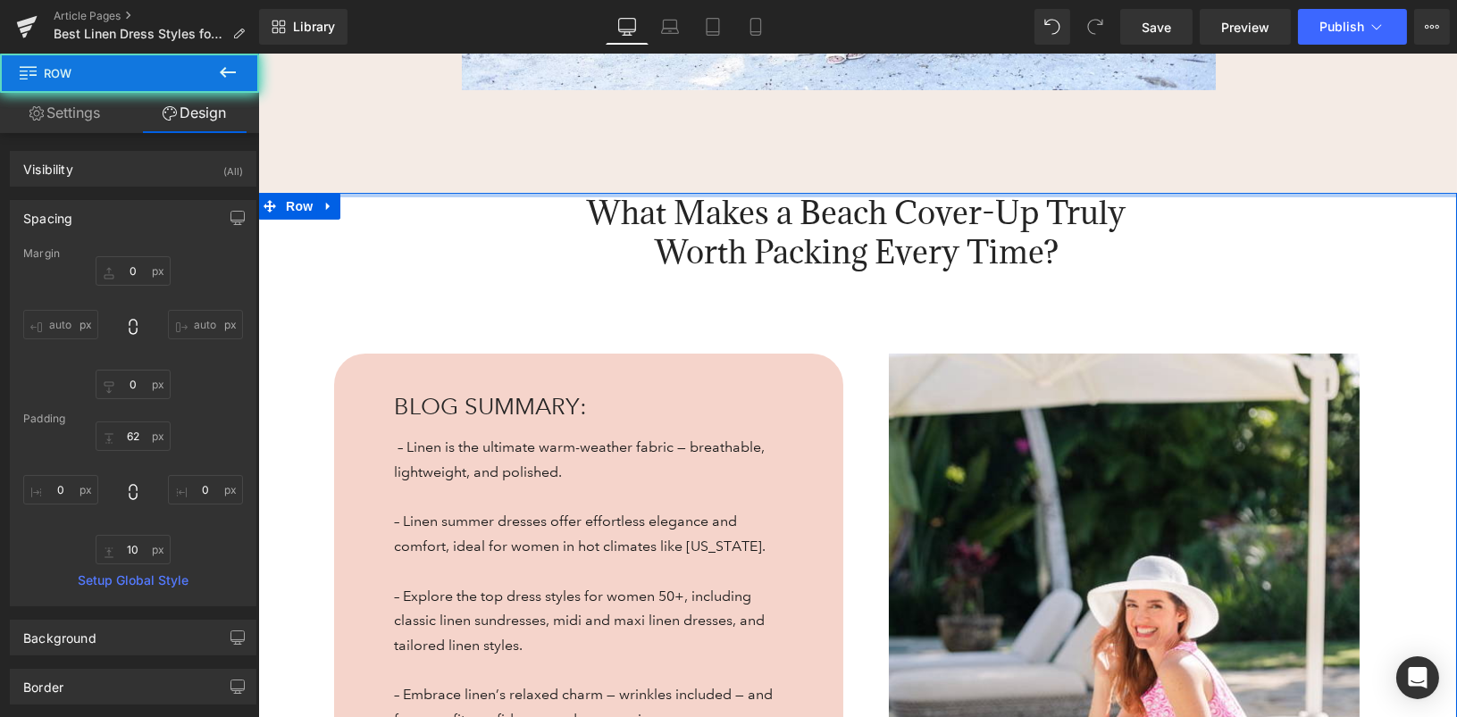
scroll to position [879, 0]
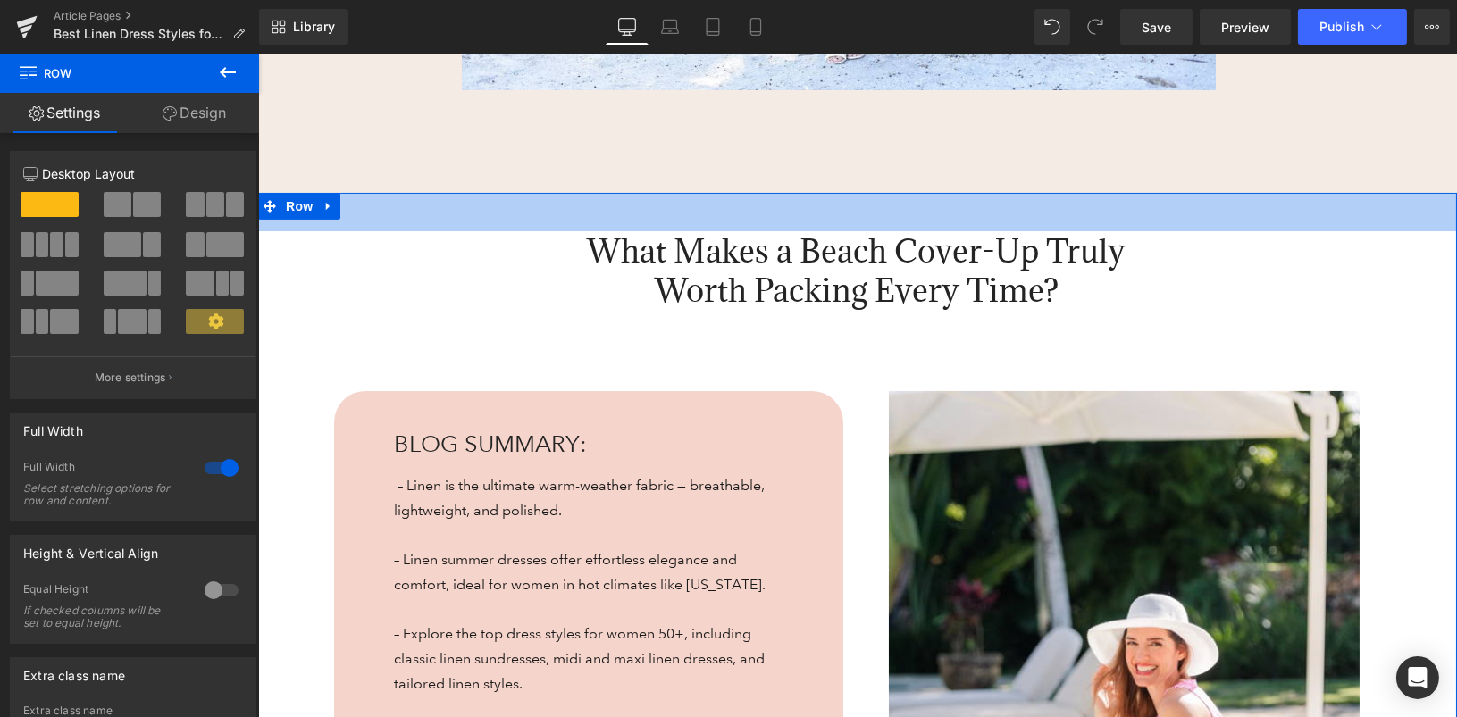
drag, startPoint x: 542, startPoint y: 195, endPoint x: 539, endPoint y: 233, distance: 38.6
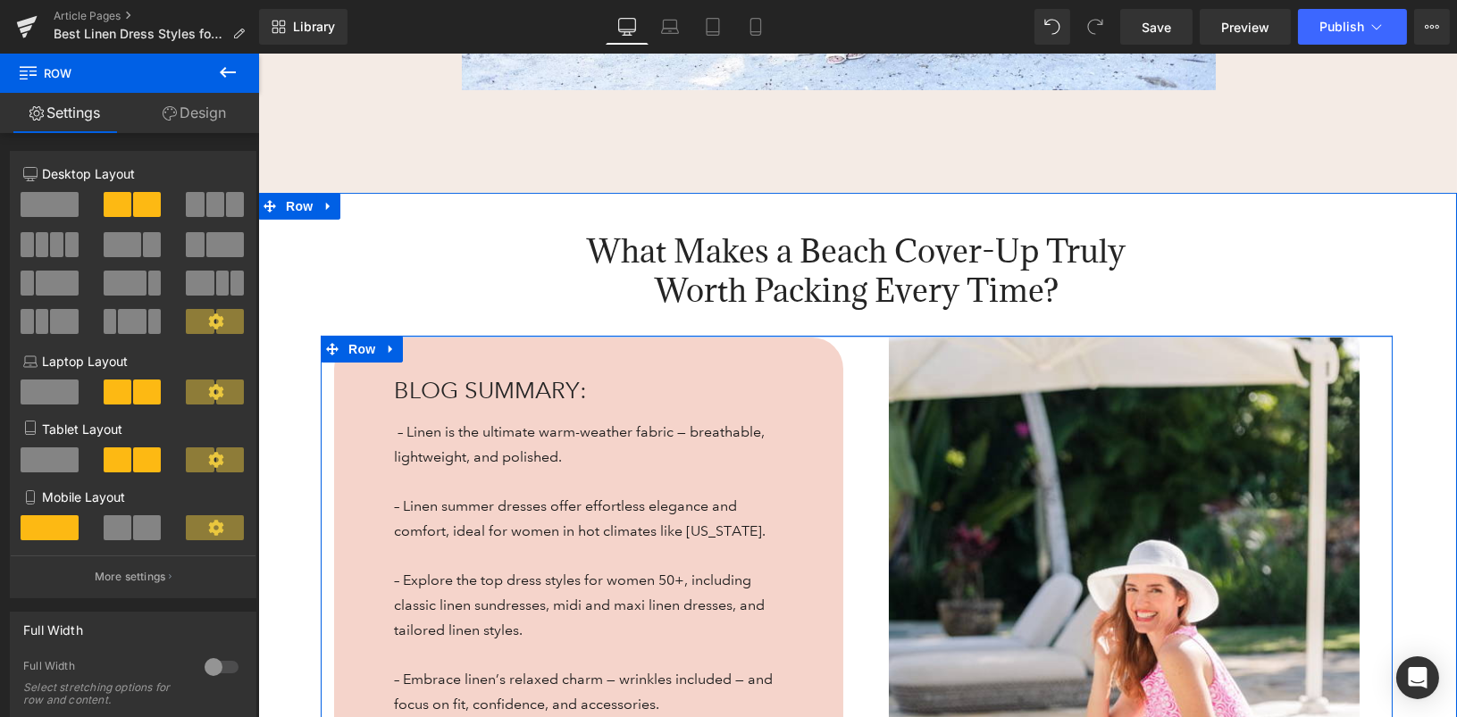
drag, startPoint x: 699, startPoint y: 374, endPoint x: 699, endPoint y: 322, distance: 52.7
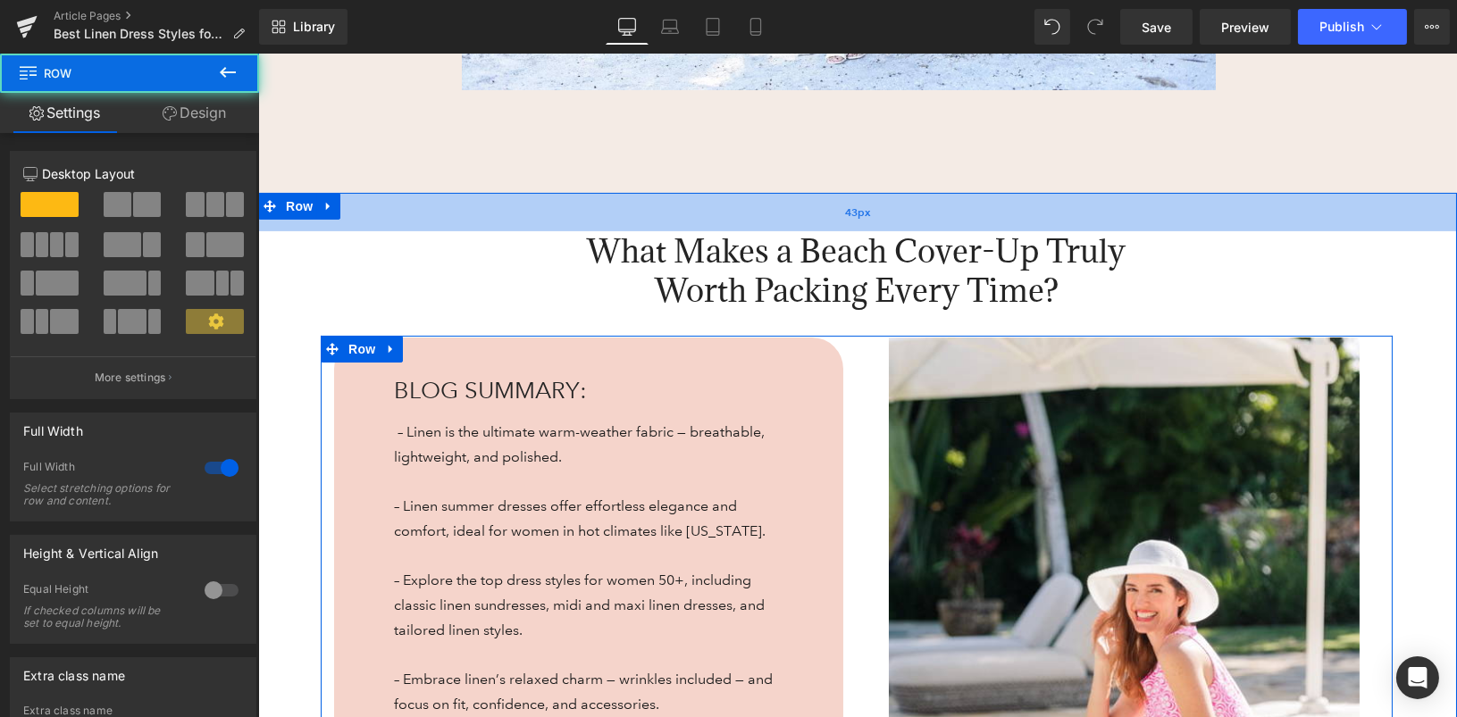
click at [1317, 197] on div "43px" at bounding box center [856, 212] width 1199 height 38
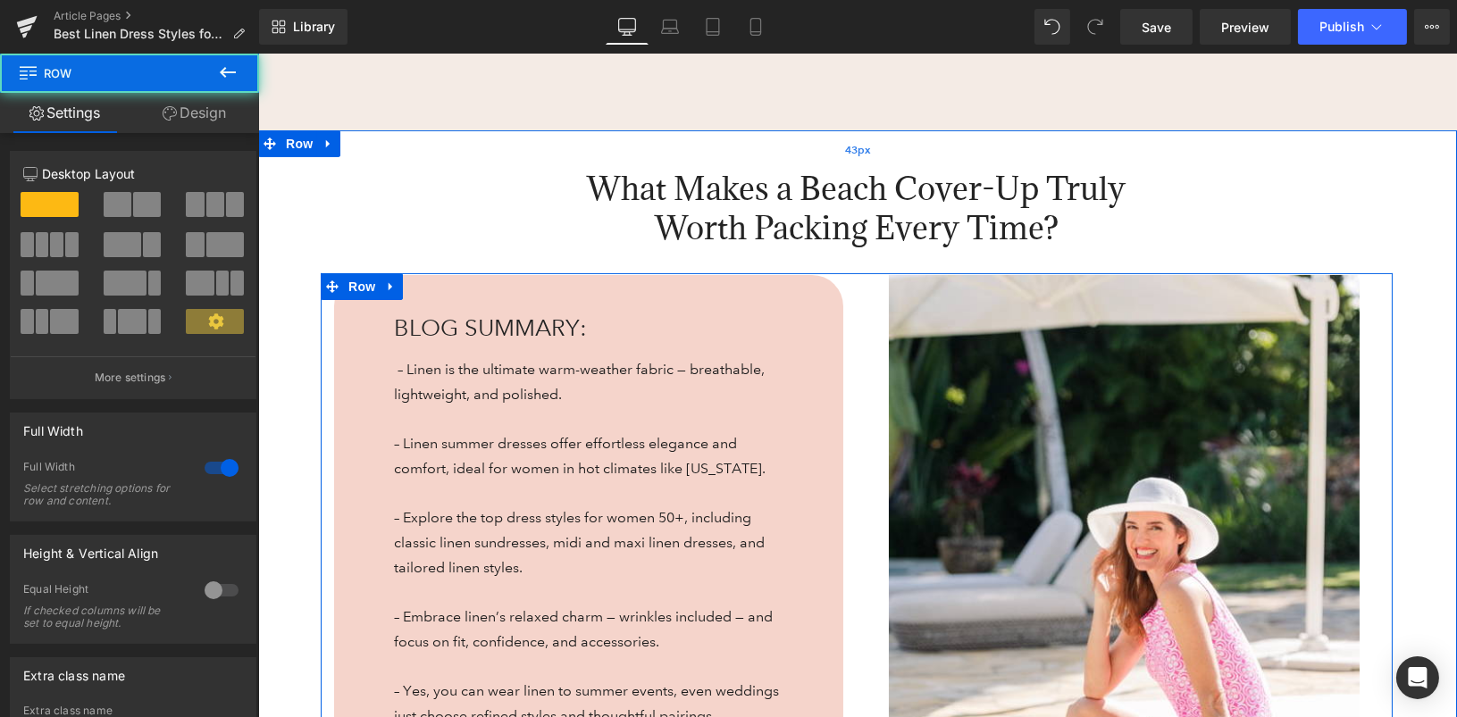
scroll to position [958, 0]
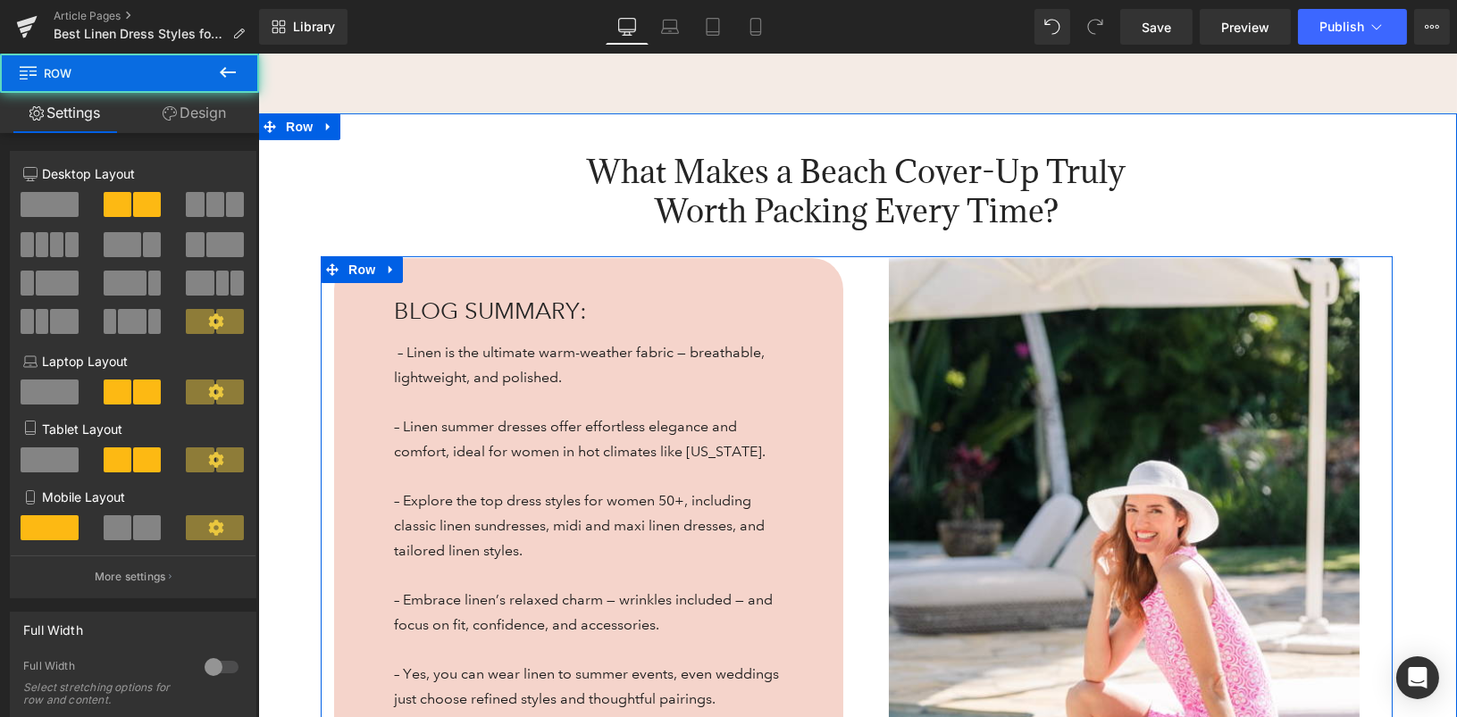
click at [863, 267] on div "Image" at bounding box center [1124, 611] width 536 height 707
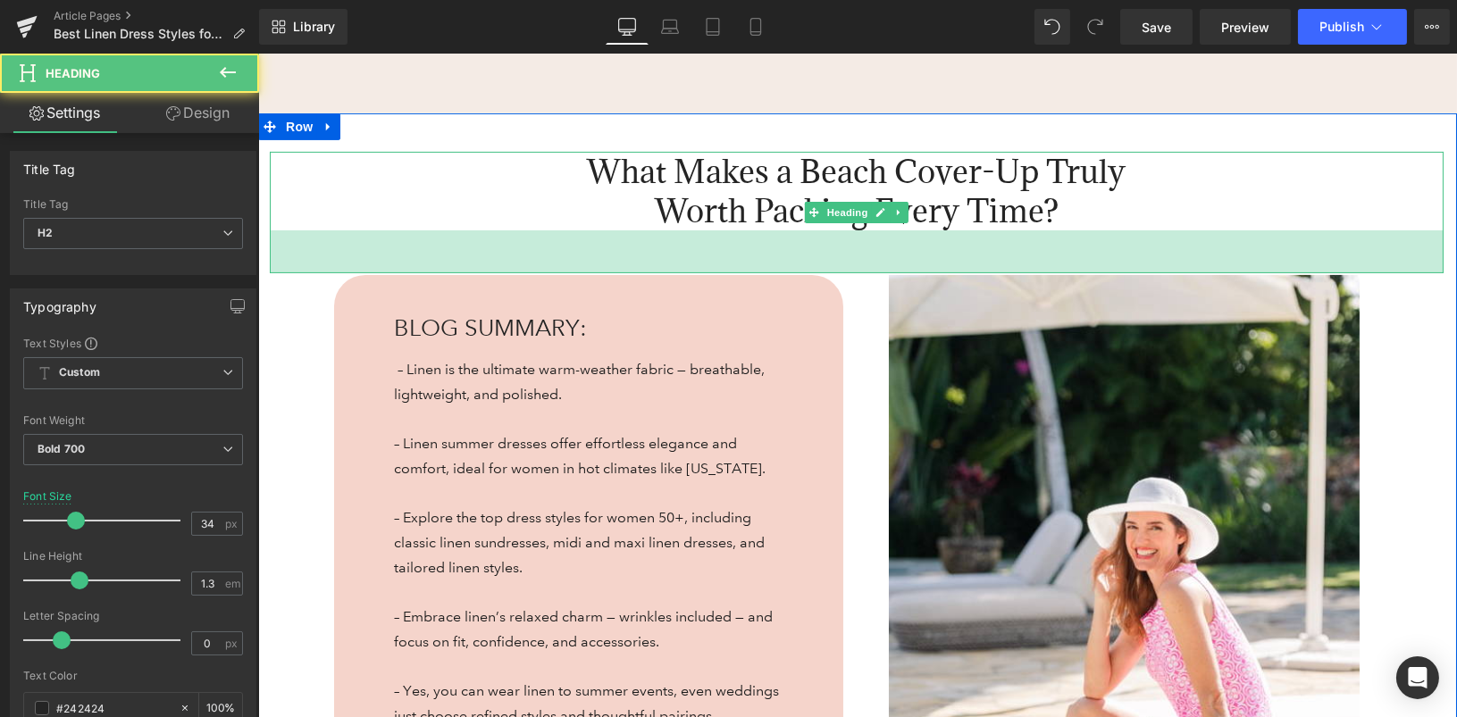
drag, startPoint x: 862, startPoint y: 251, endPoint x: 862, endPoint y: 272, distance: 21.4
click at [862, 272] on div "48px" at bounding box center [856, 251] width 1174 height 43
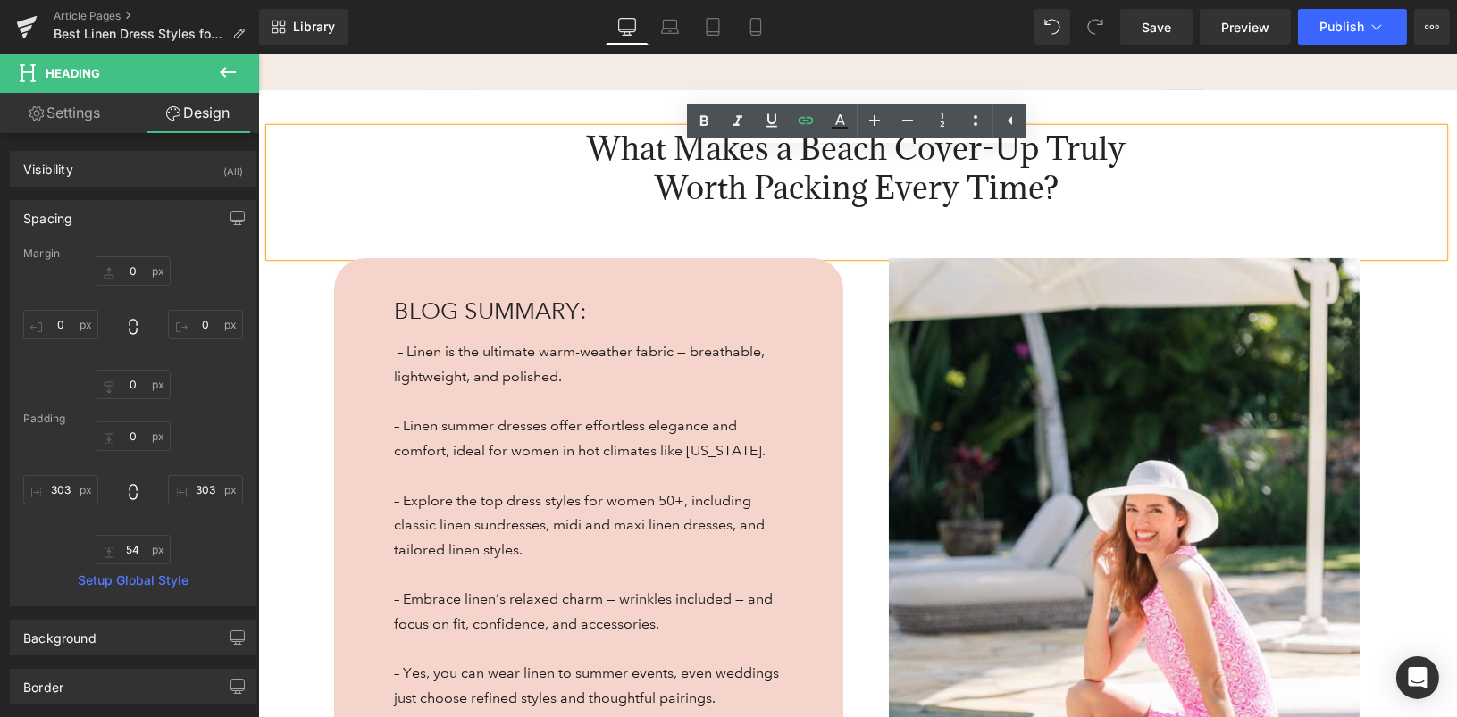
scroll to position [935, 0]
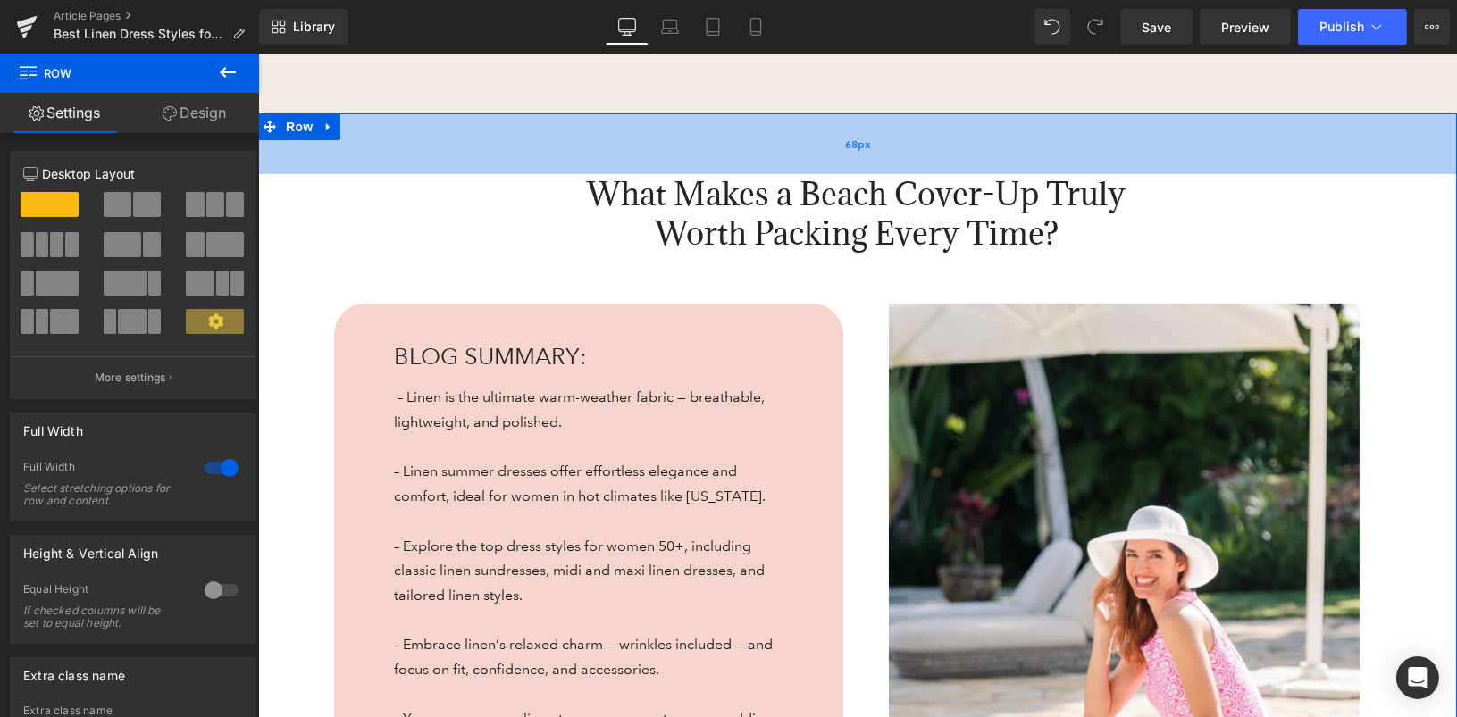
drag, startPoint x: 1079, startPoint y: 138, endPoint x: 1079, endPoint y: 161, distance: 23.2
click at [1079, 161] on div "68px" at bounding box center [856, 143] width 1199 height 61
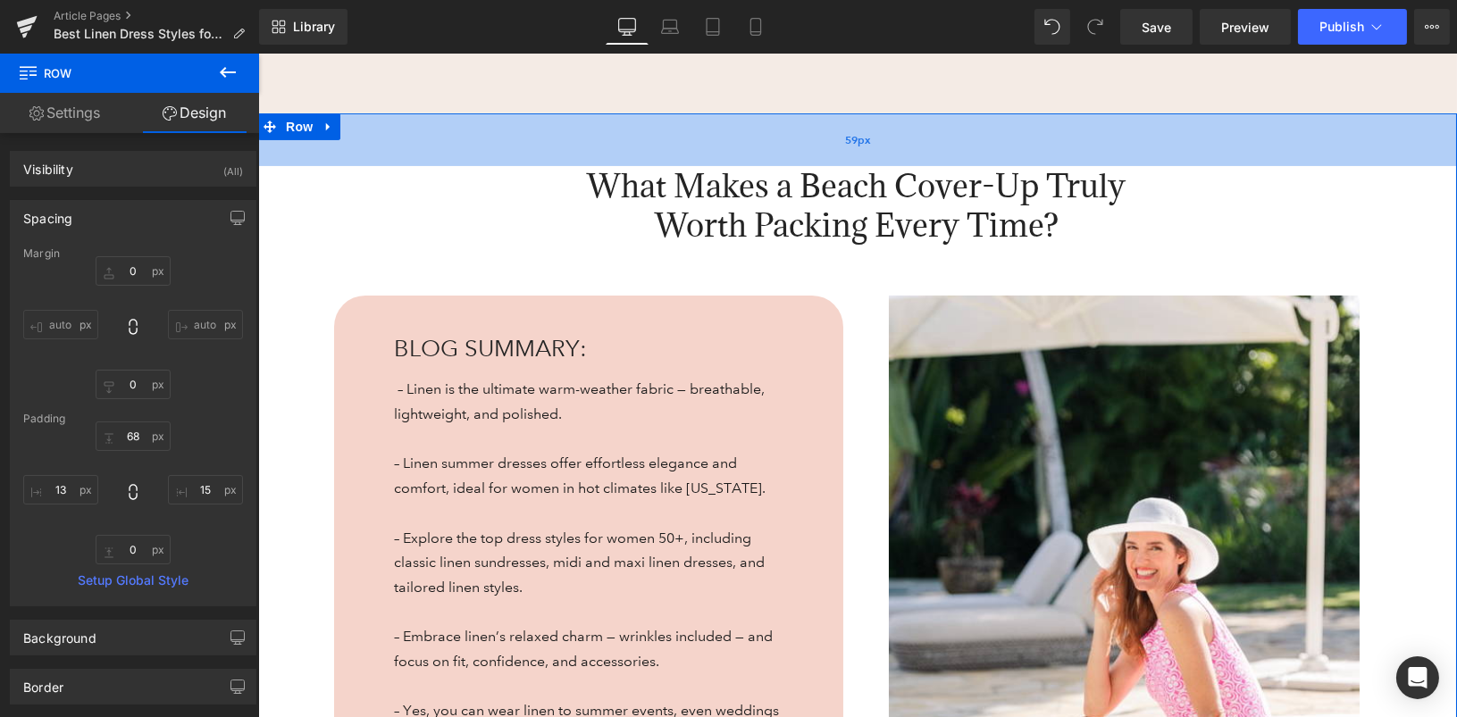
click at [1040, 147] on div "59px" at bounding box center [856, 139] width 1199 height 53
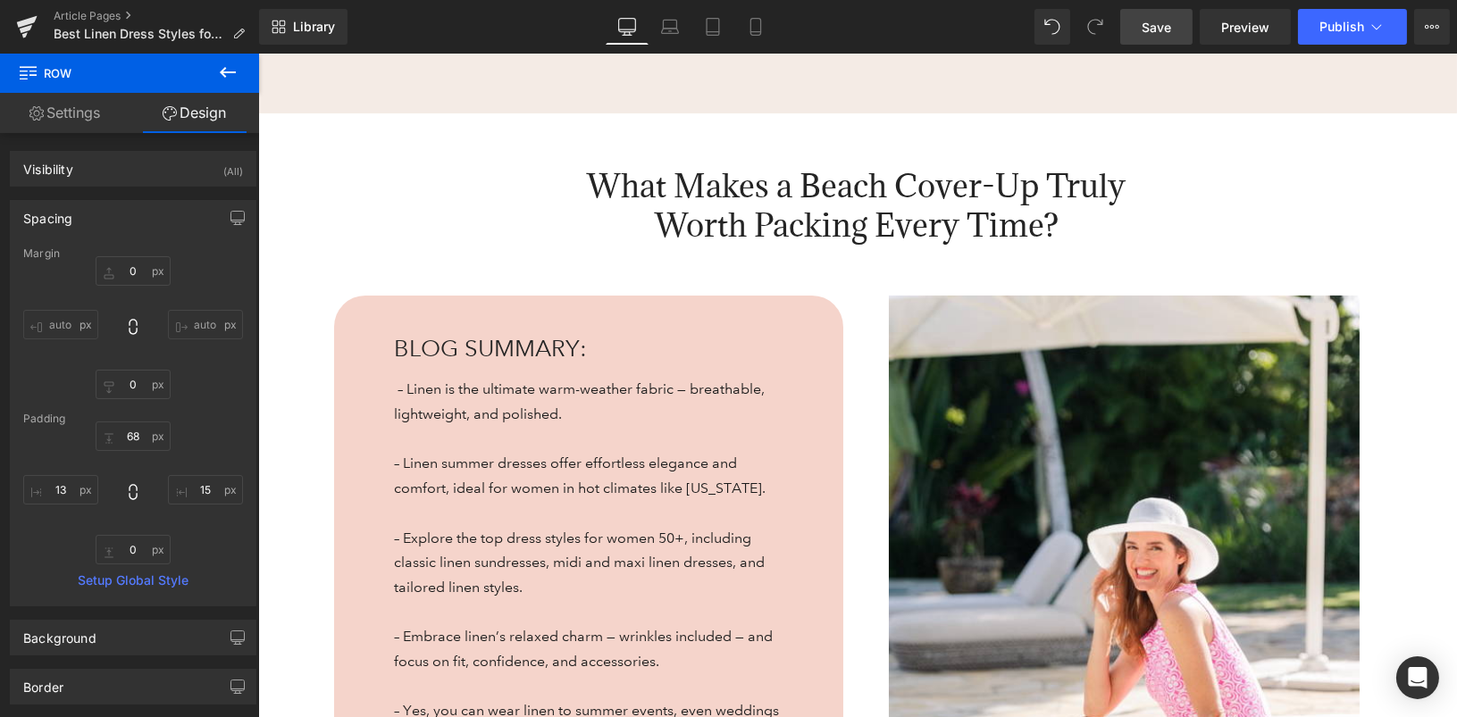
click at [1161, 35] on span "Save" at bounding box center [1156, 27] width 29 height 19
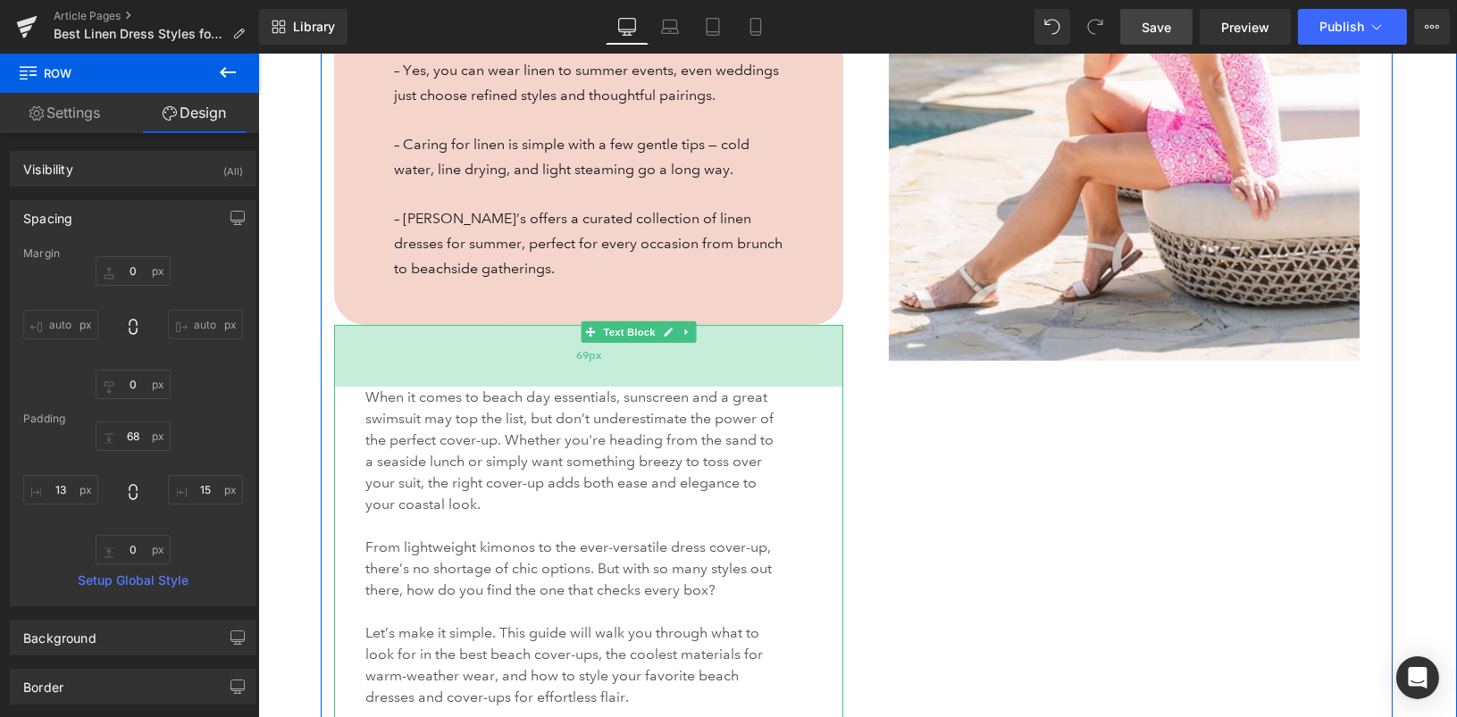
scroll to position [1599, 0]
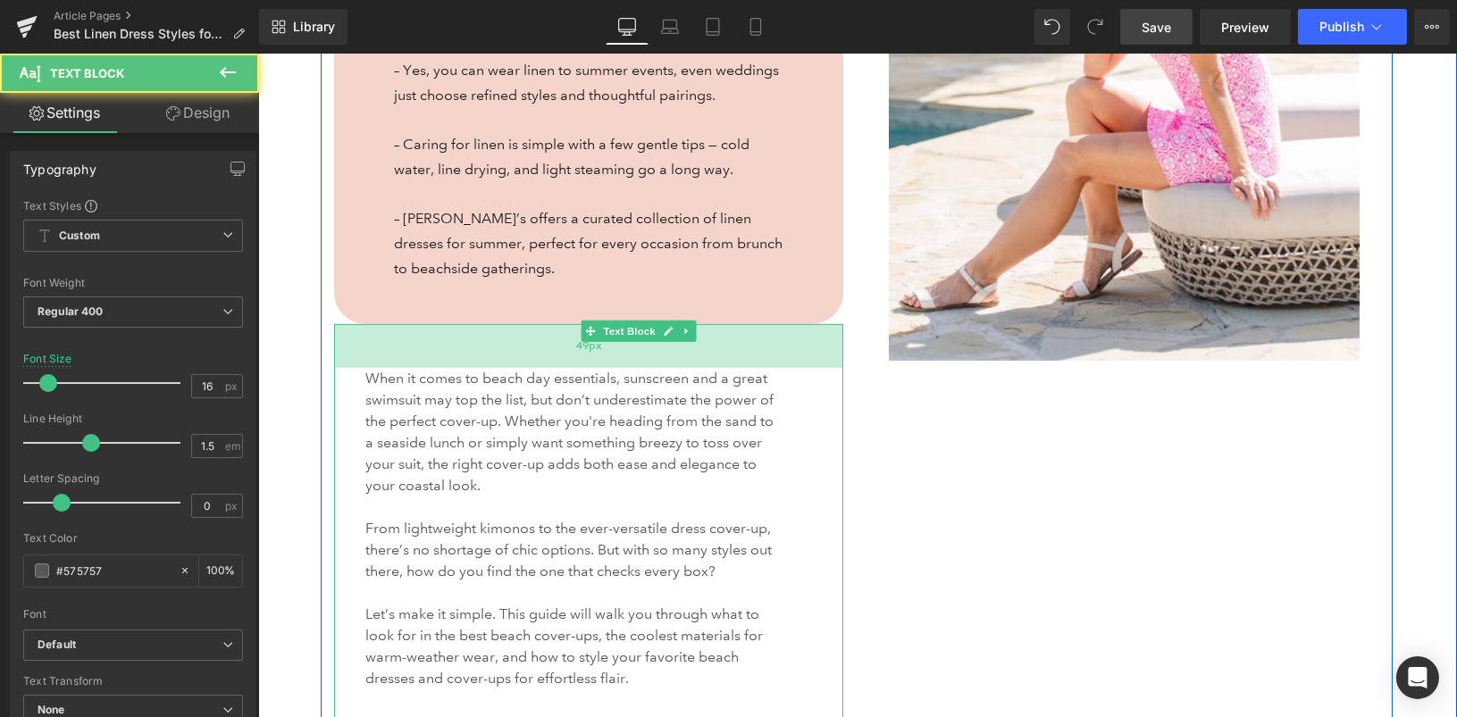
drag, startPoint x: 592, startPoint y: 376, endPoint x: 592, endPoint y: 357, distance: 18.8
click at [592, 357] on div "49px" at bounding box center [587, 346] width 509 height 44
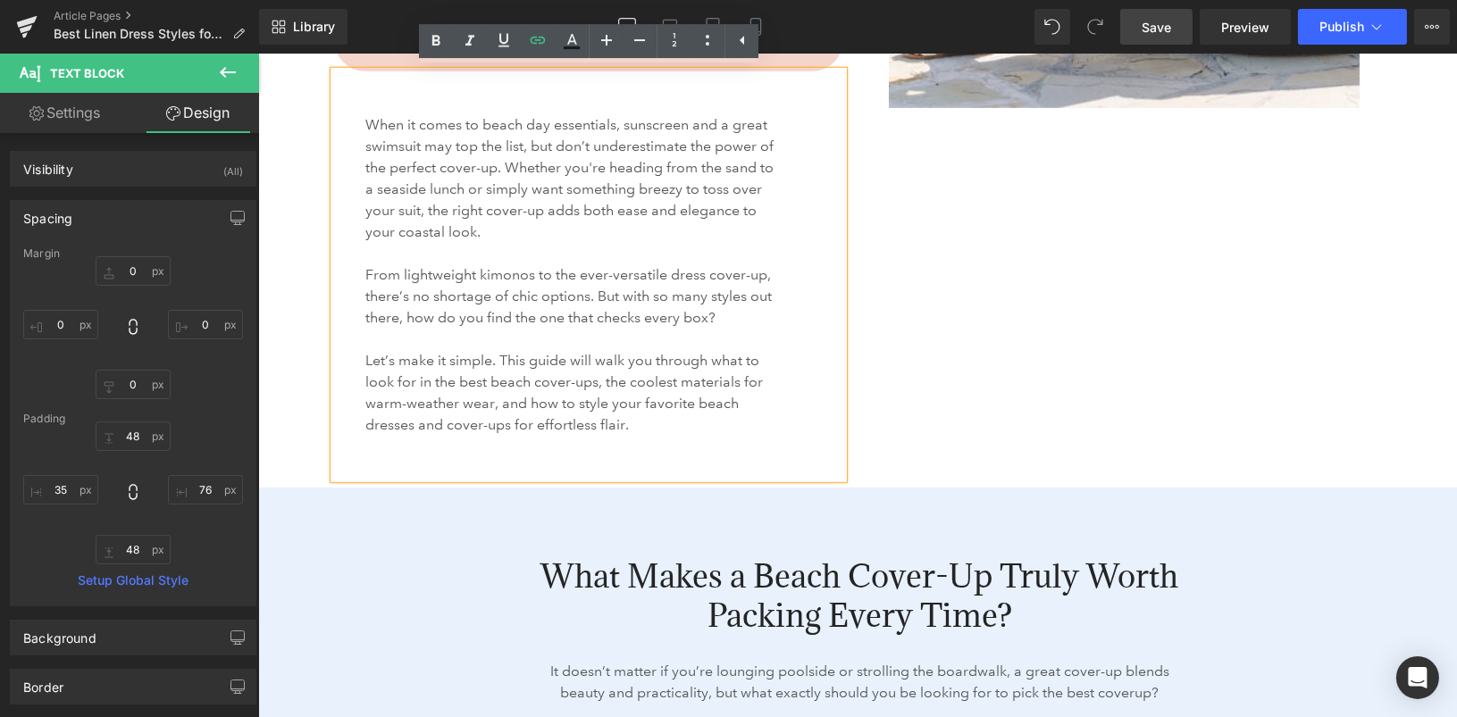
scroll to position [1791, 0]
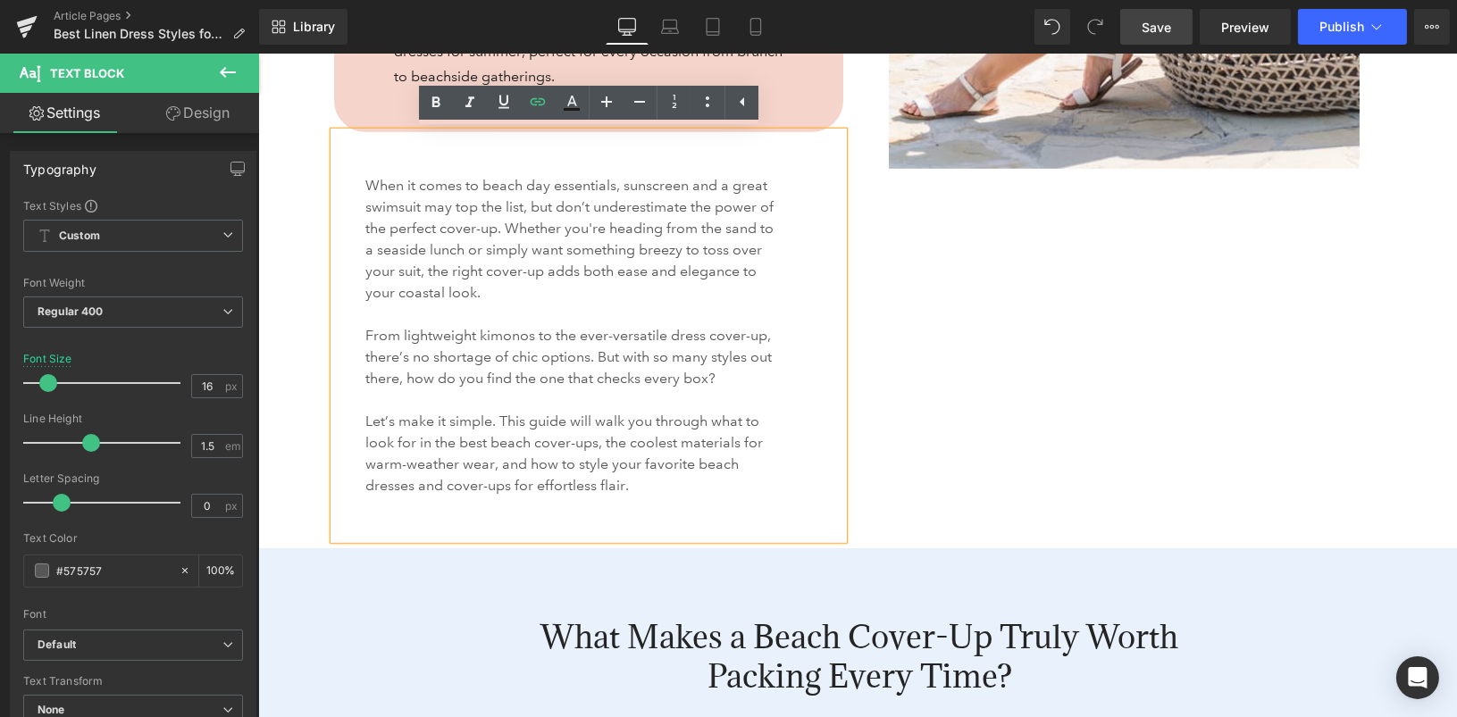
drag, startPoint x: 652, startPoint y: 485, endPoint x: 365, endPoint y: 189, distance: 411.9
click at [365, 189] on div "When it comes to beach day essentials, sunscreen and a great swimsuit may top t…" at bounding box center [587, 335] width 509 height 407
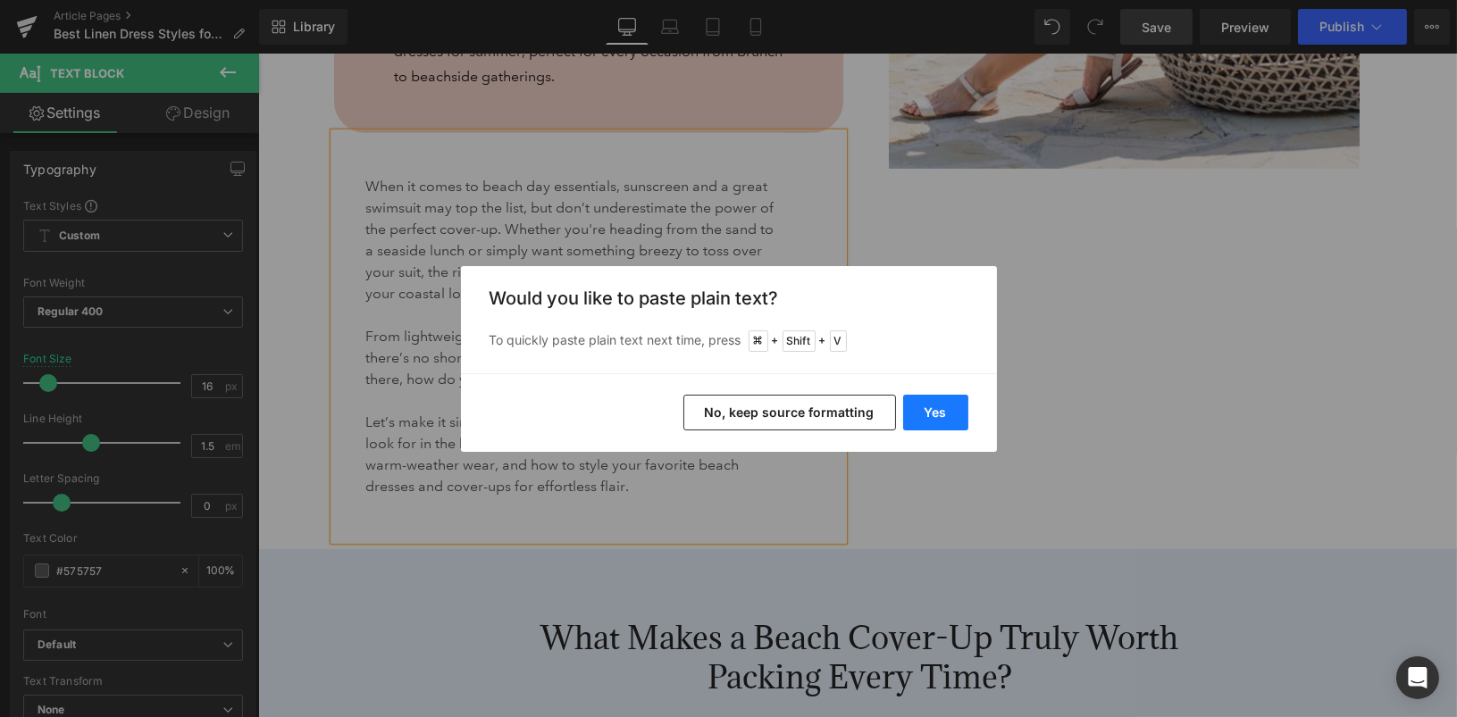
click at [933, 408] on button "Yes" at bounding box center [935, 413] width 65 height 36
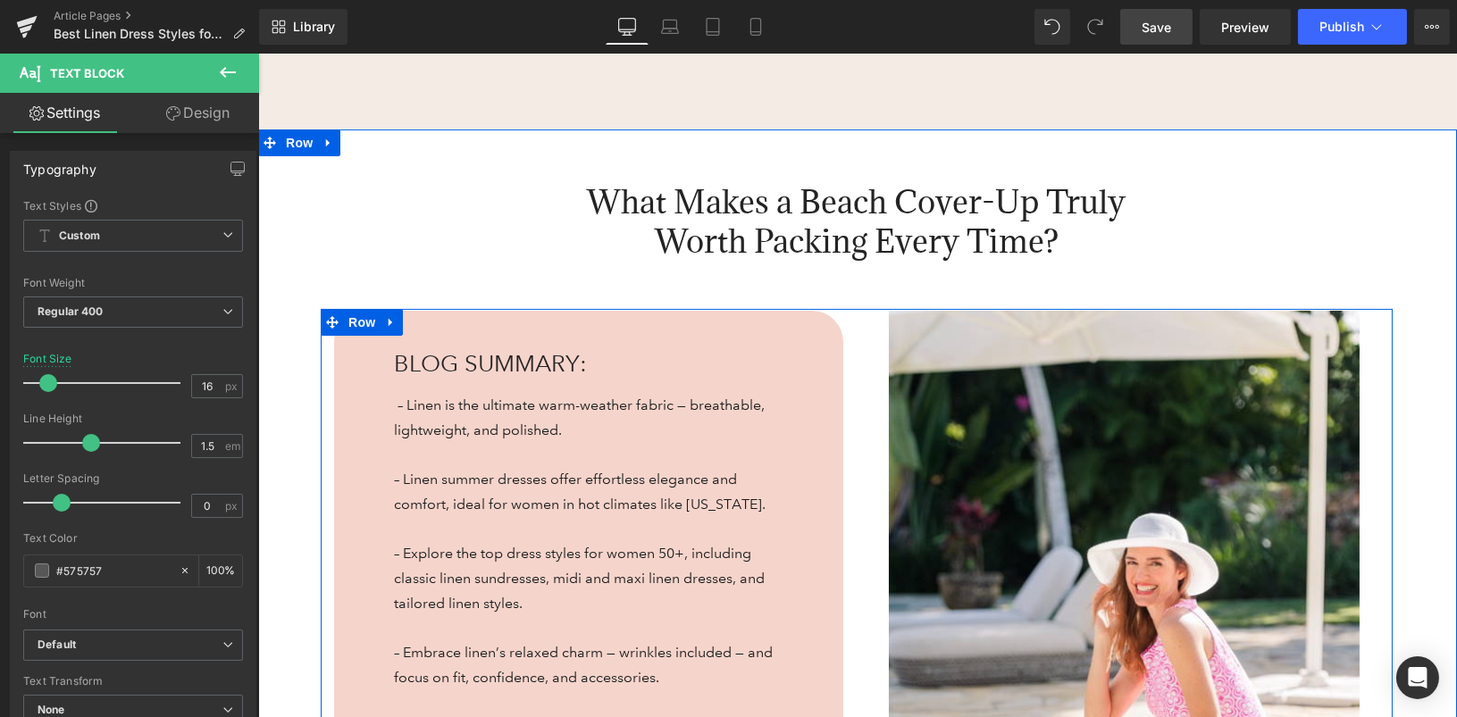
scroll to position [938, 0]
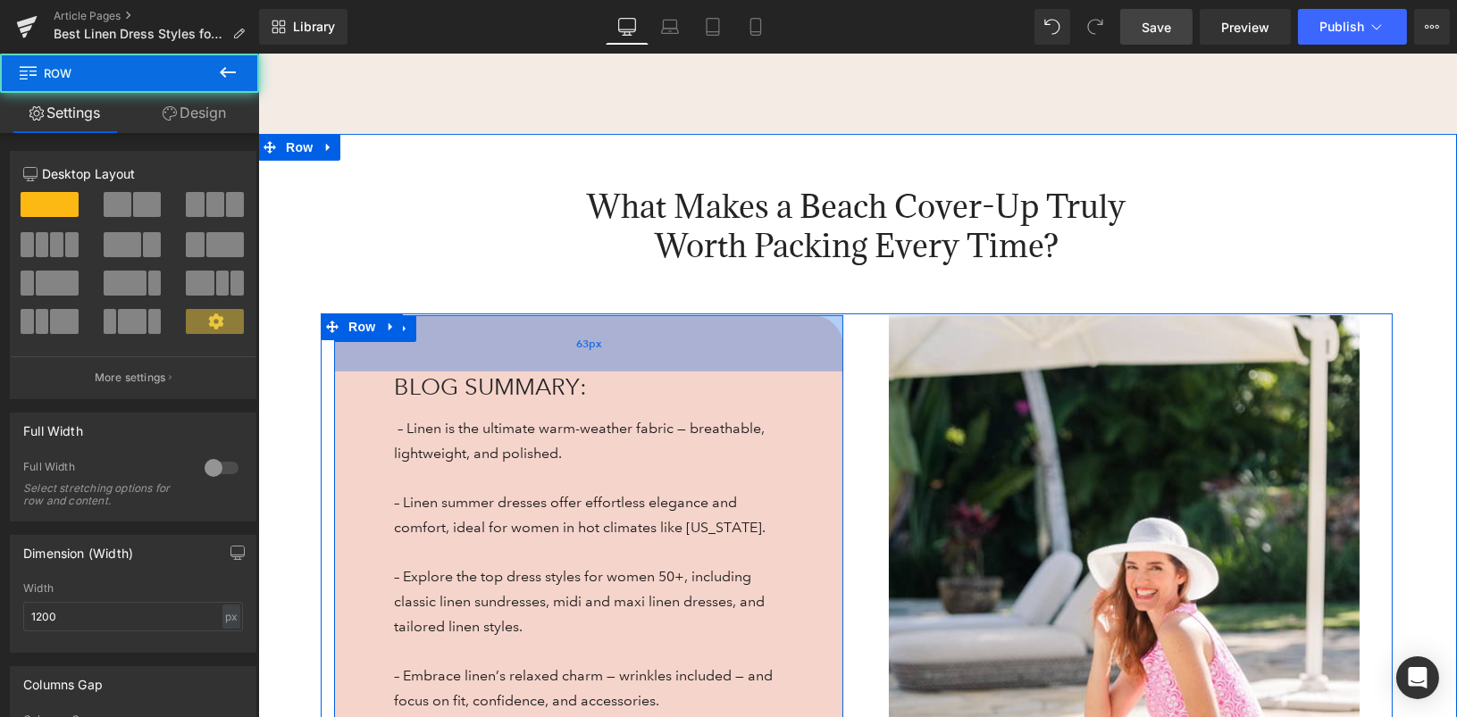
click at [444, 322] on div "63px" at bounding box center [587, 343] width 509 height 56
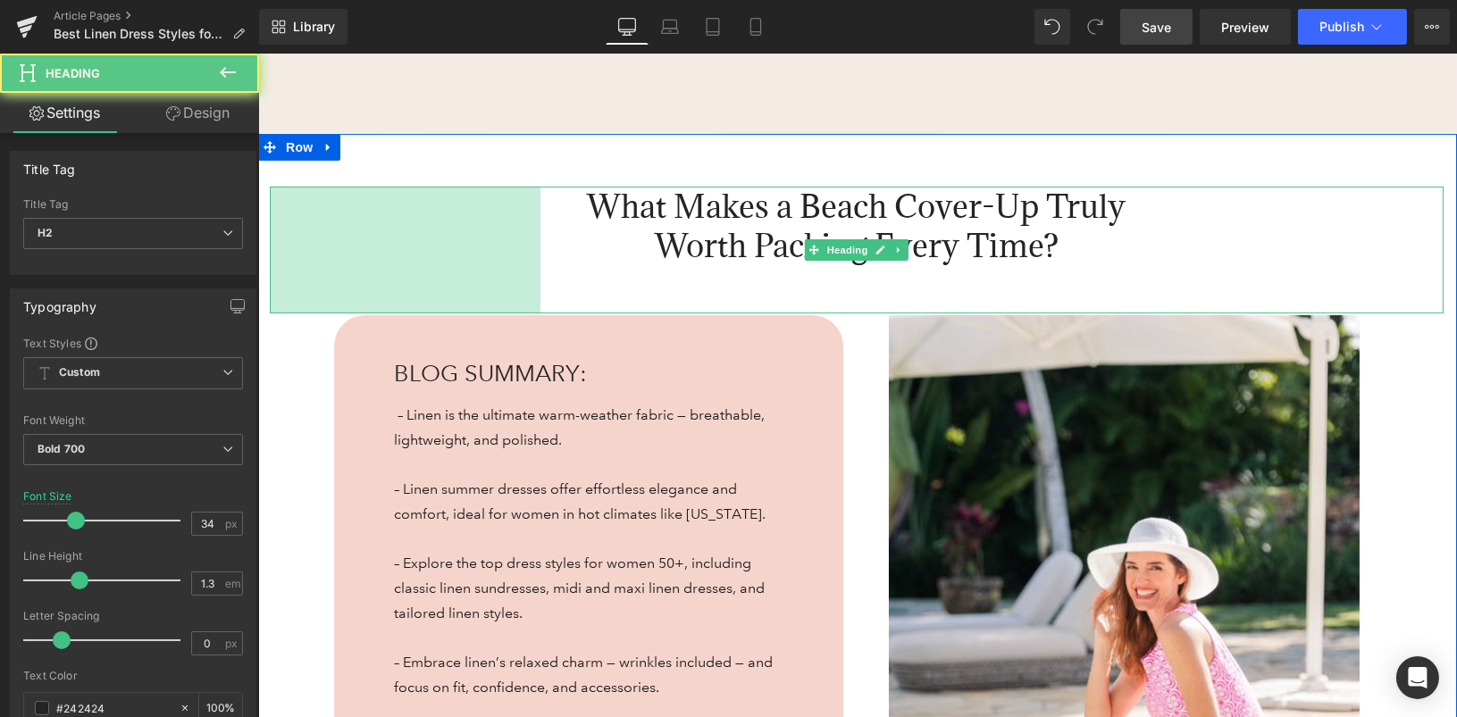
click at [447, 311] on div "303px" at bounding box center [404, 250] width 271 height 127
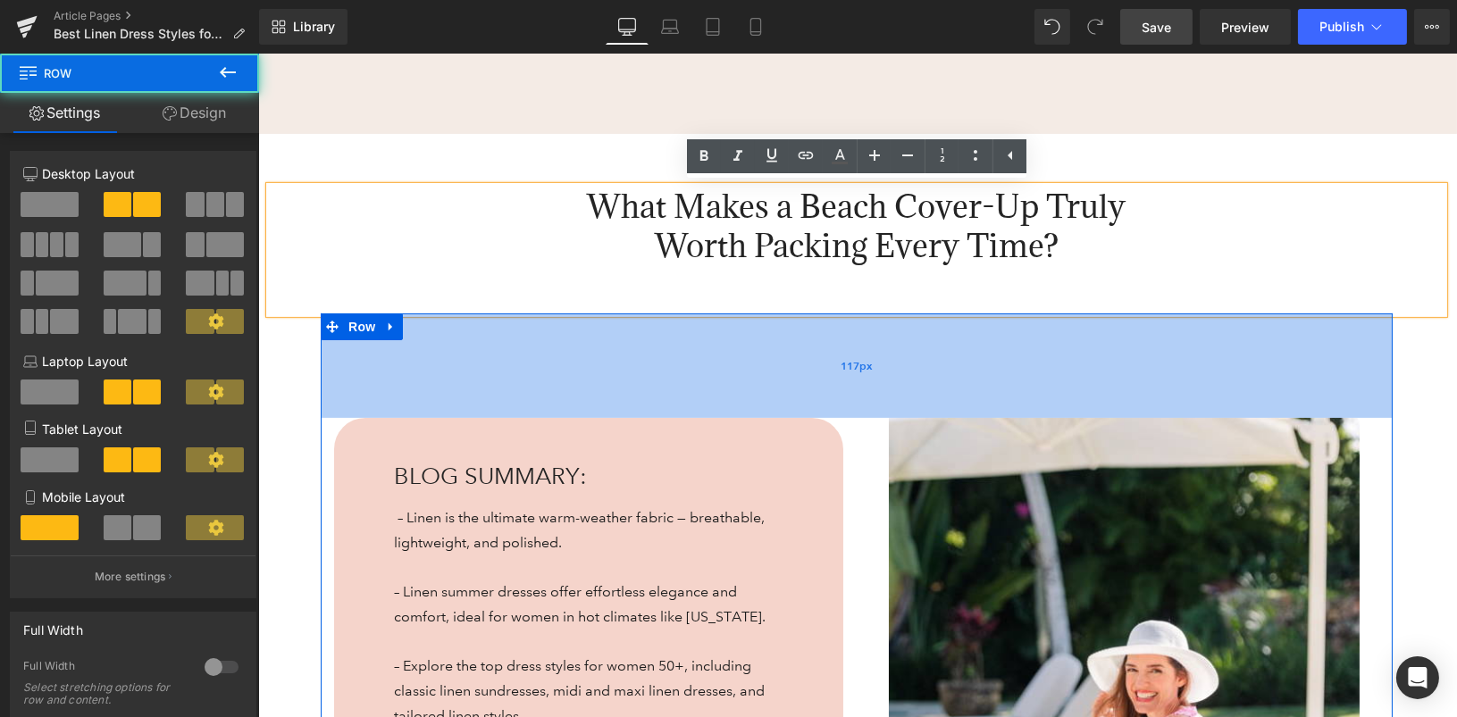
drag, startPoint x: 862, startPoint y: 314, endPoint x: 860, endPoint y: 415, distance: 101.9
click at [860, 415] on div "117px" at bounding box center [856, 366] width 1072 height 105
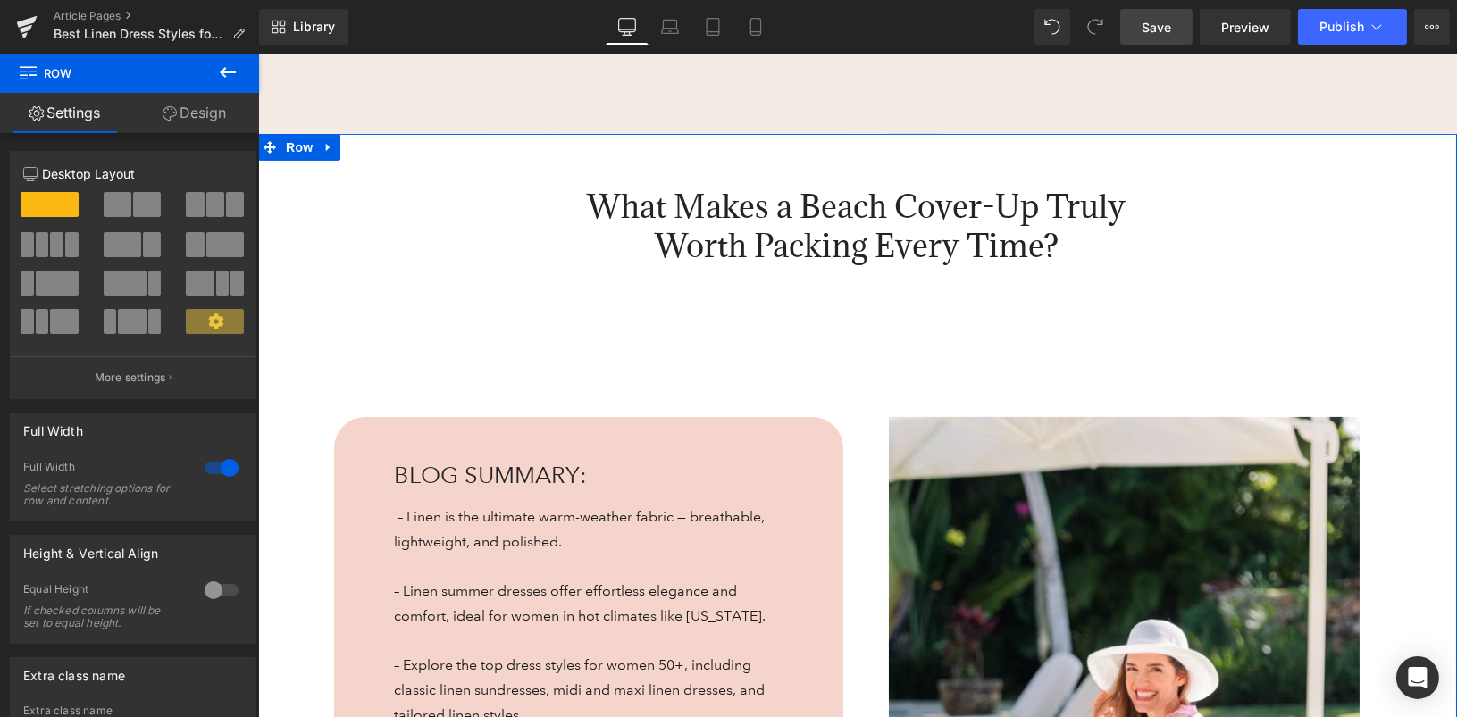
scroll to position [916, 0]
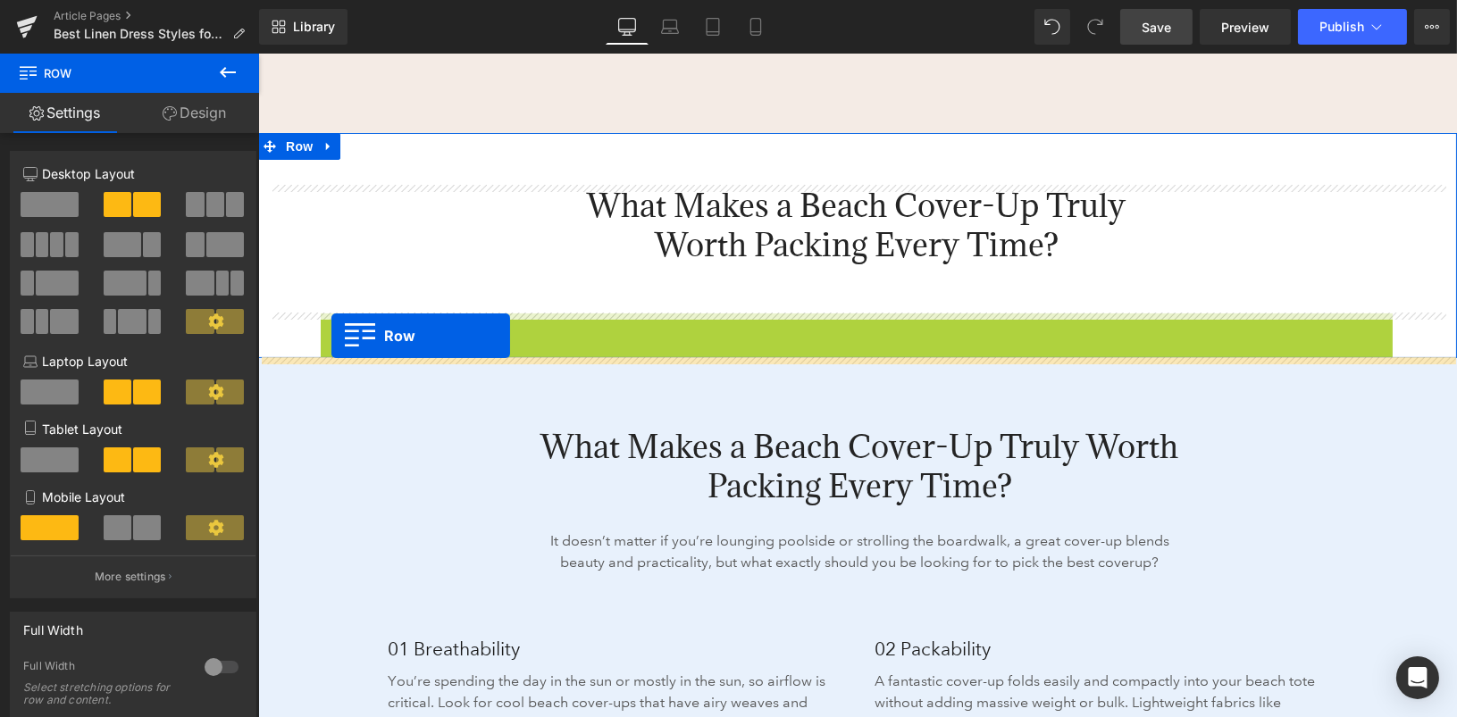
drag, startPoint x: 331, startPoint y: 325, endPoint x: 331, endPoint y: 336, distance: 10.8
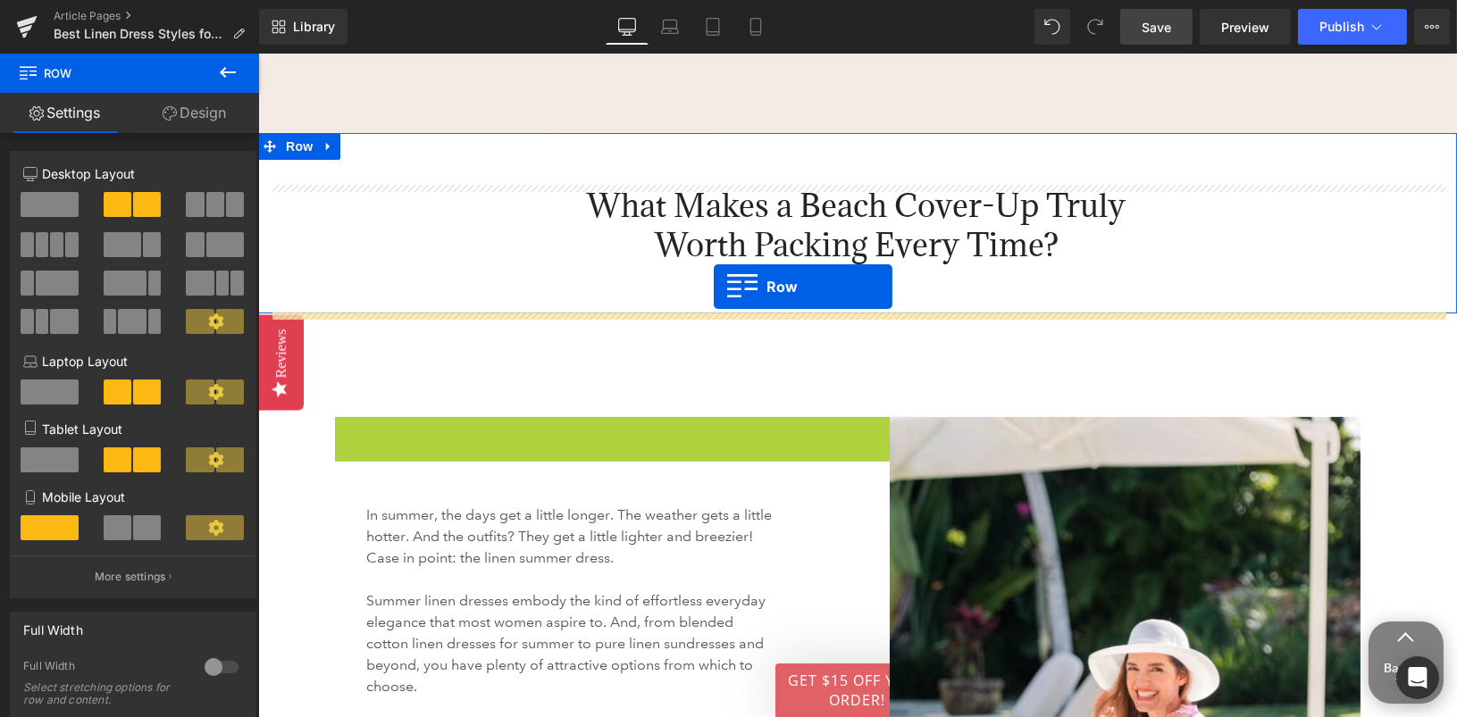
drag, startPoint x: 347, startPoint y: 432, endPoint x: 713, endPoint y: 293, distance: 391.9
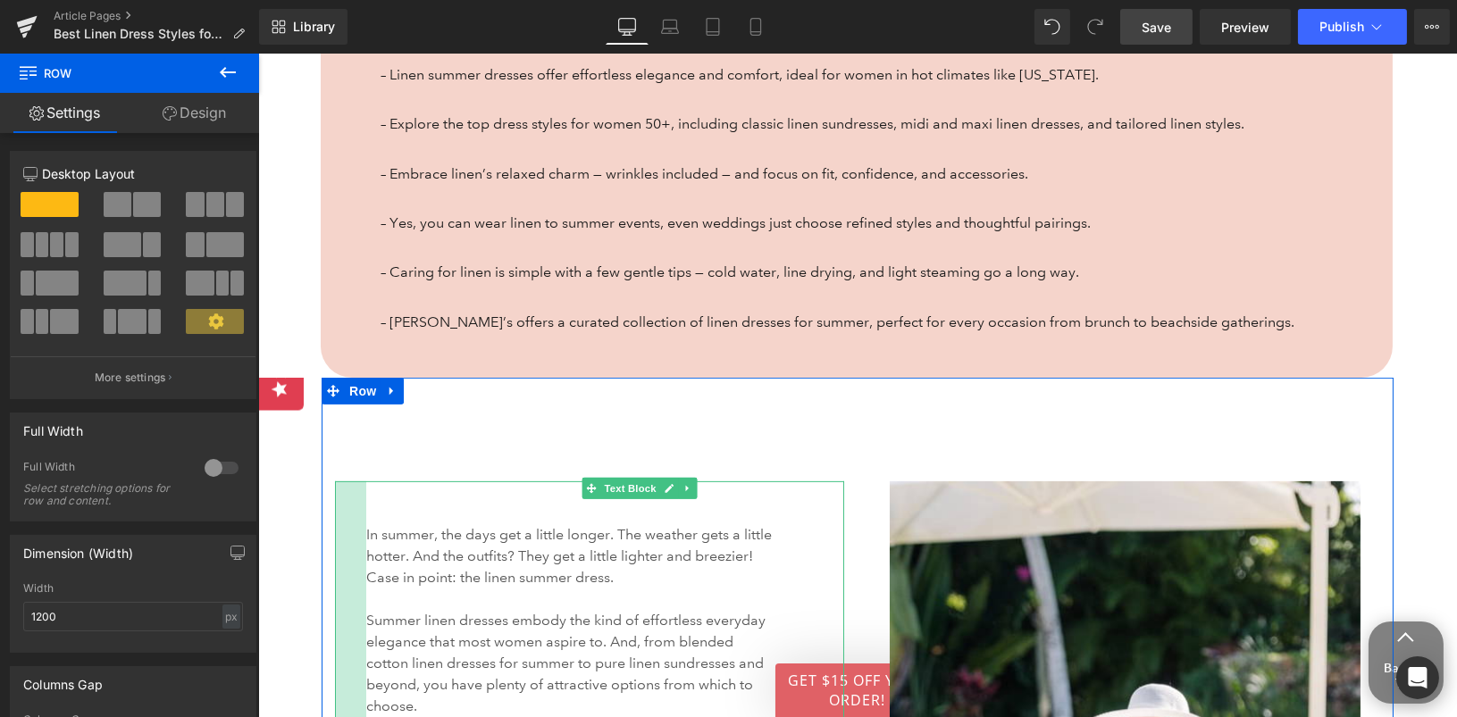
scroll to position [1327, 0]
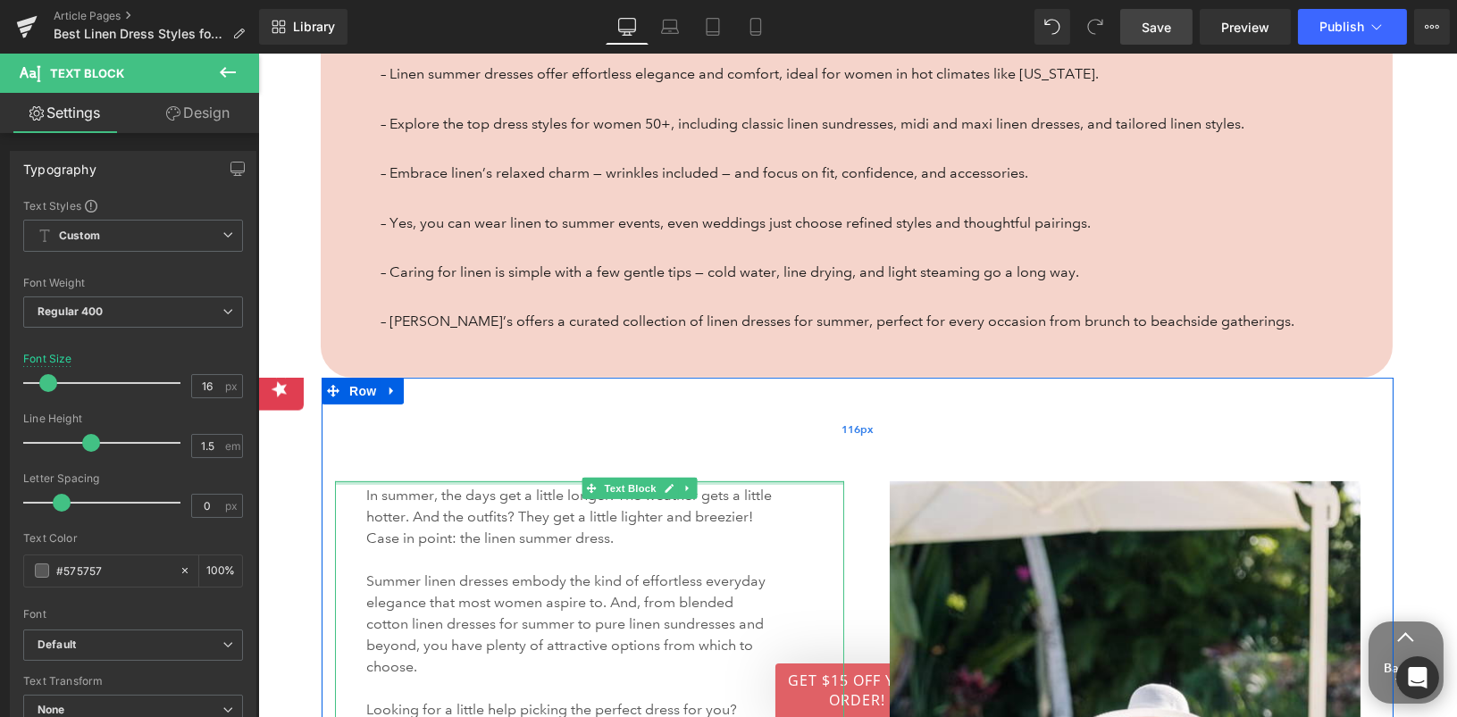
drag, startPoint x: 406, startPoint y: 515, endPoint x: 407, endPoint y: 476, distance: 39.3
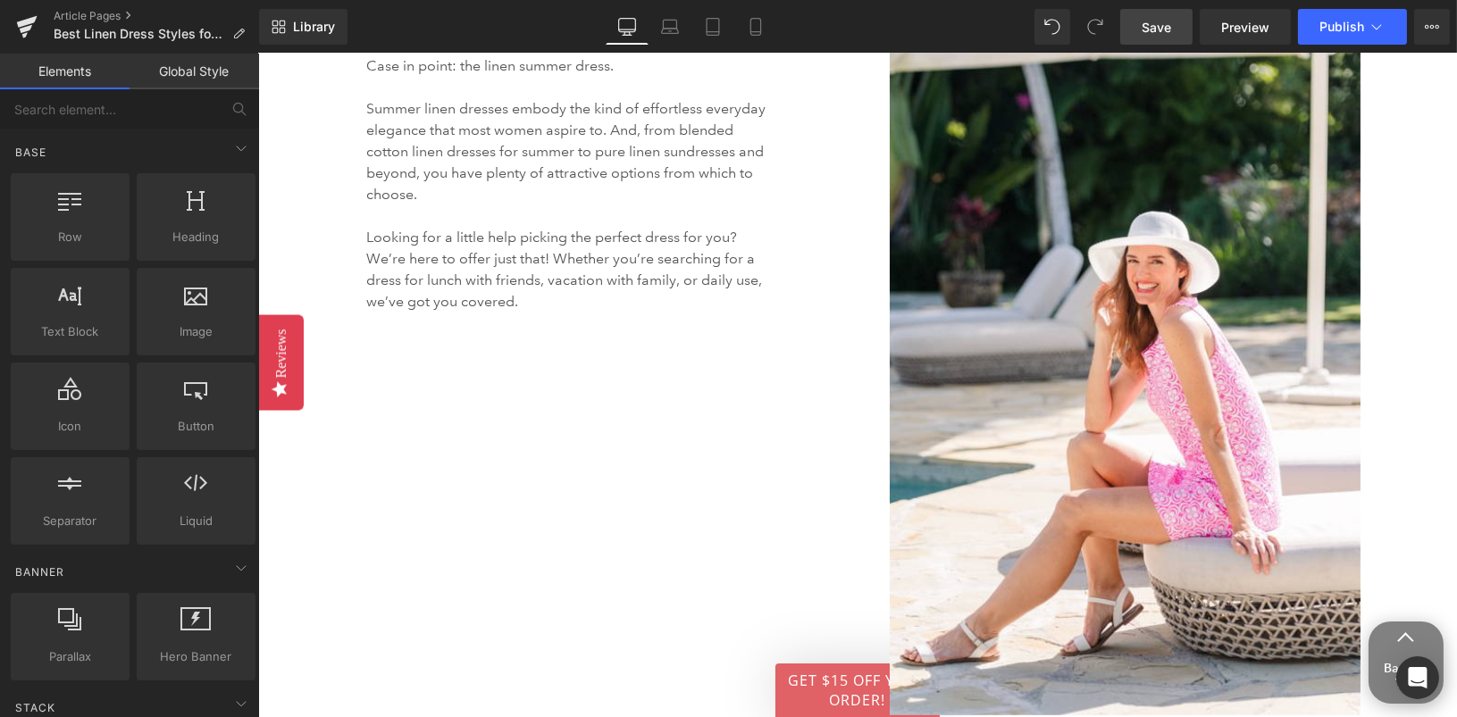
scroll to position [1855, 0]
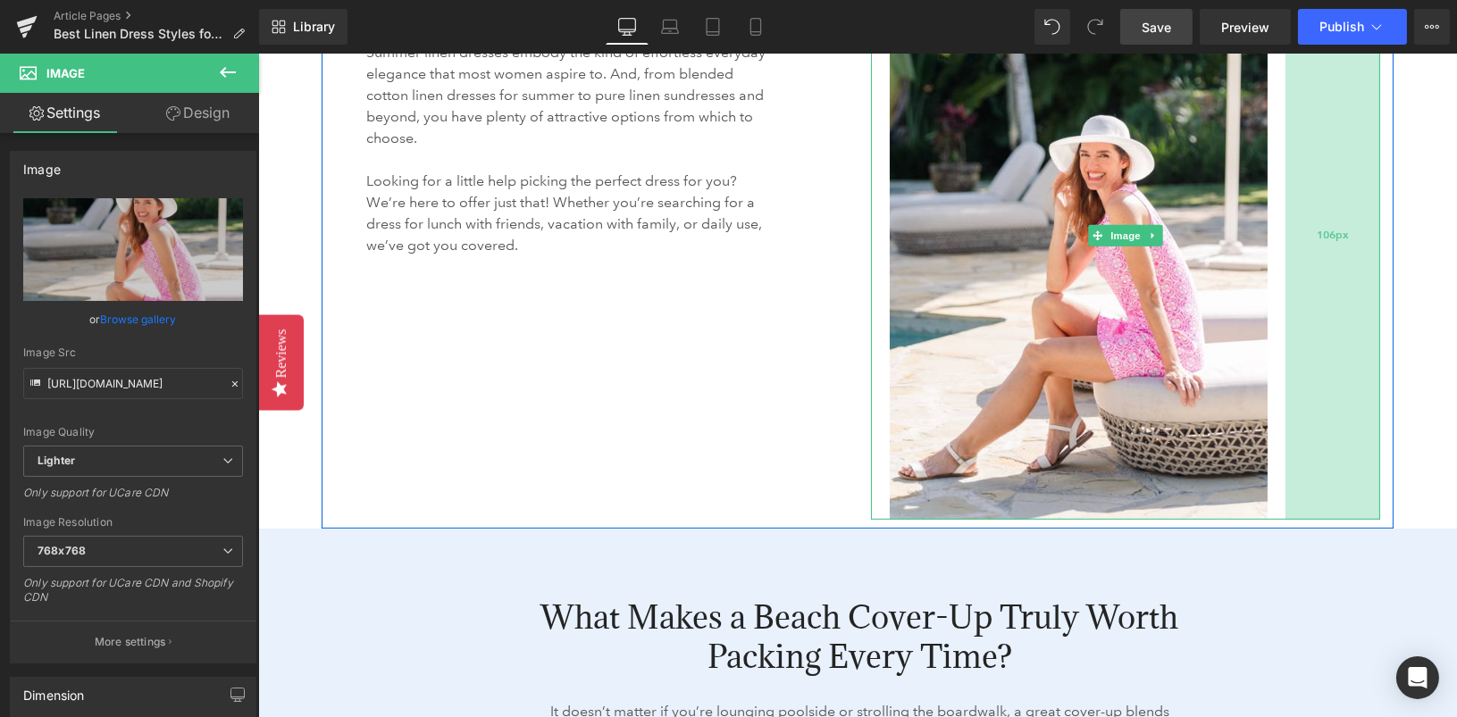
drag, startPoint x: 1378, startPoint y: 496, endPoint x: 1284, endPoint y: 475, distance: 96.9
click at [1285, 475] on div "106px" at bounding box center [1332, 236] width 95 height 567
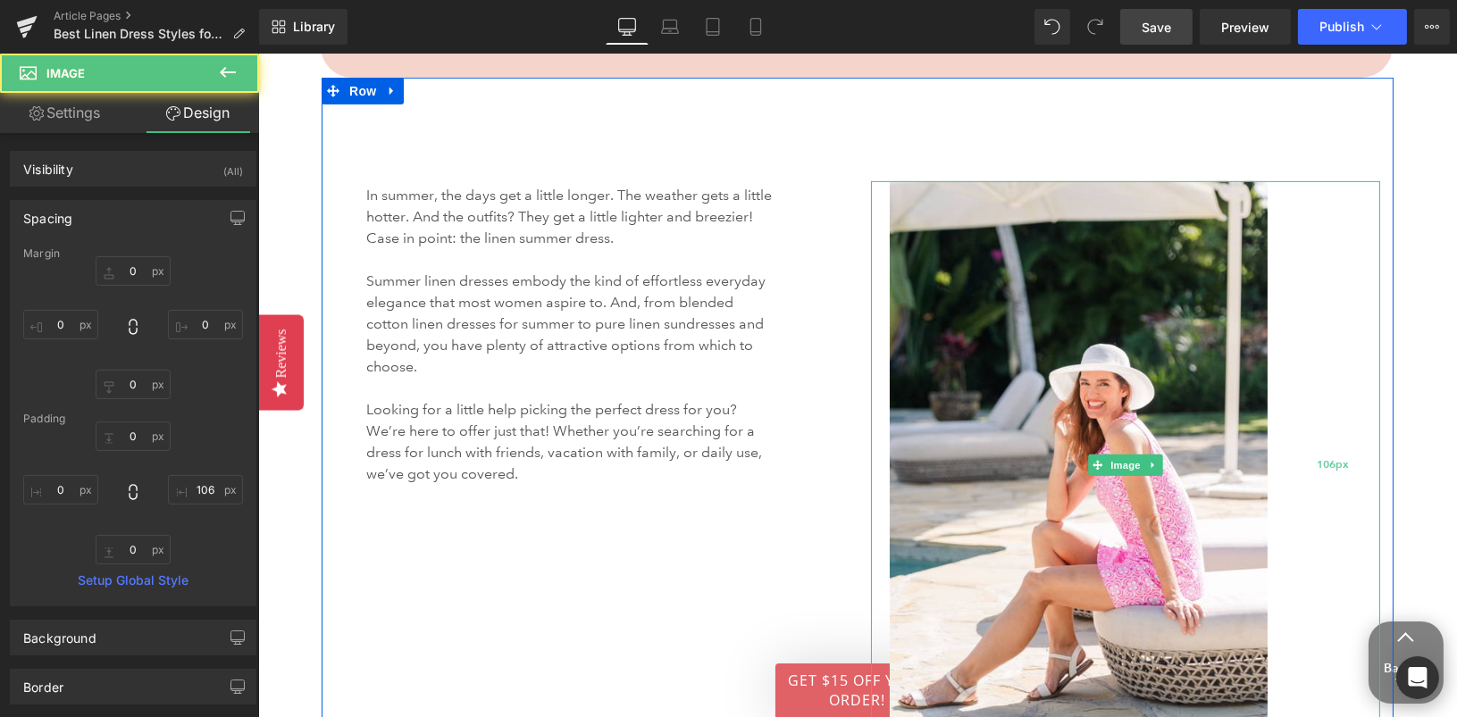
scroll to position [1564, 0]
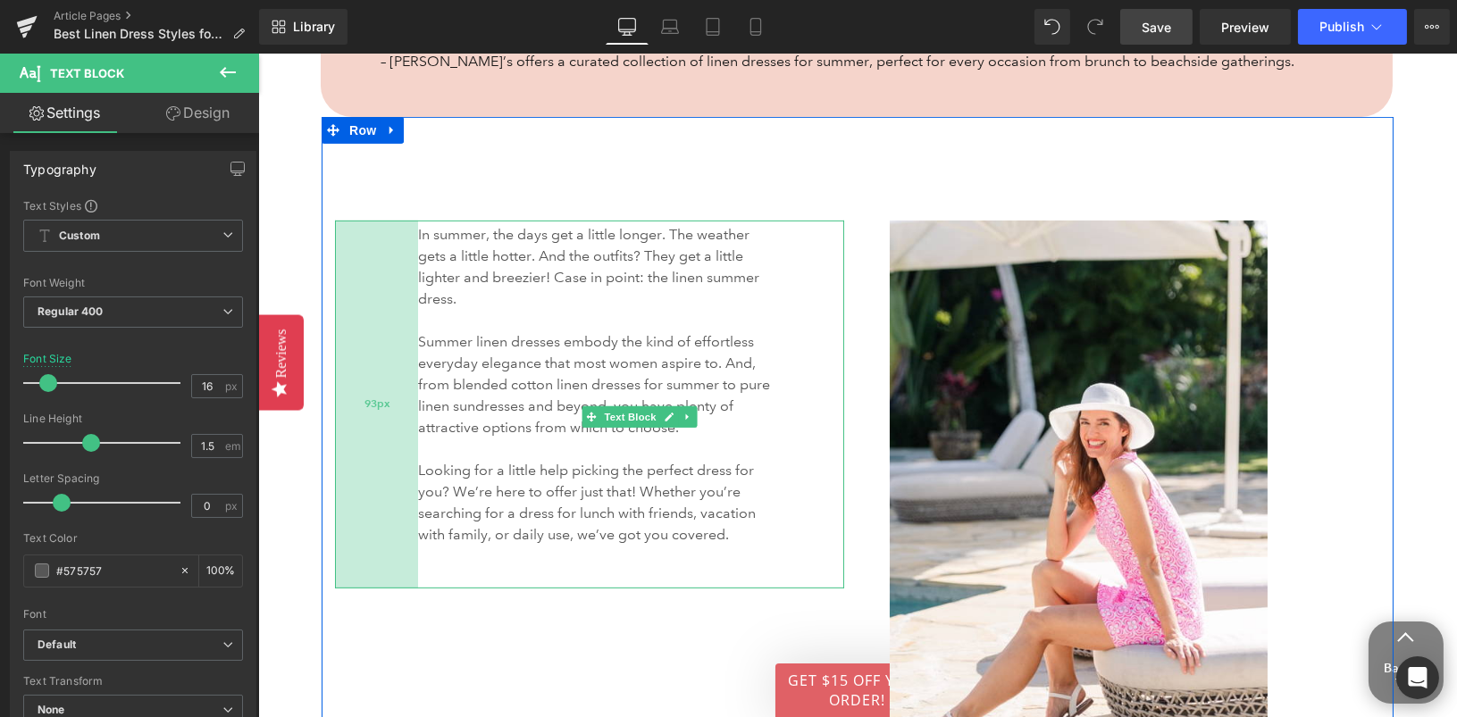
drag, startPoint x: 339, startPoint y: 359, endPoint x: 390, endPoint y: 359, distance: 51.8
click at [390, 359] on div "93px" at bounding box center [375, 405] width 83 height 368
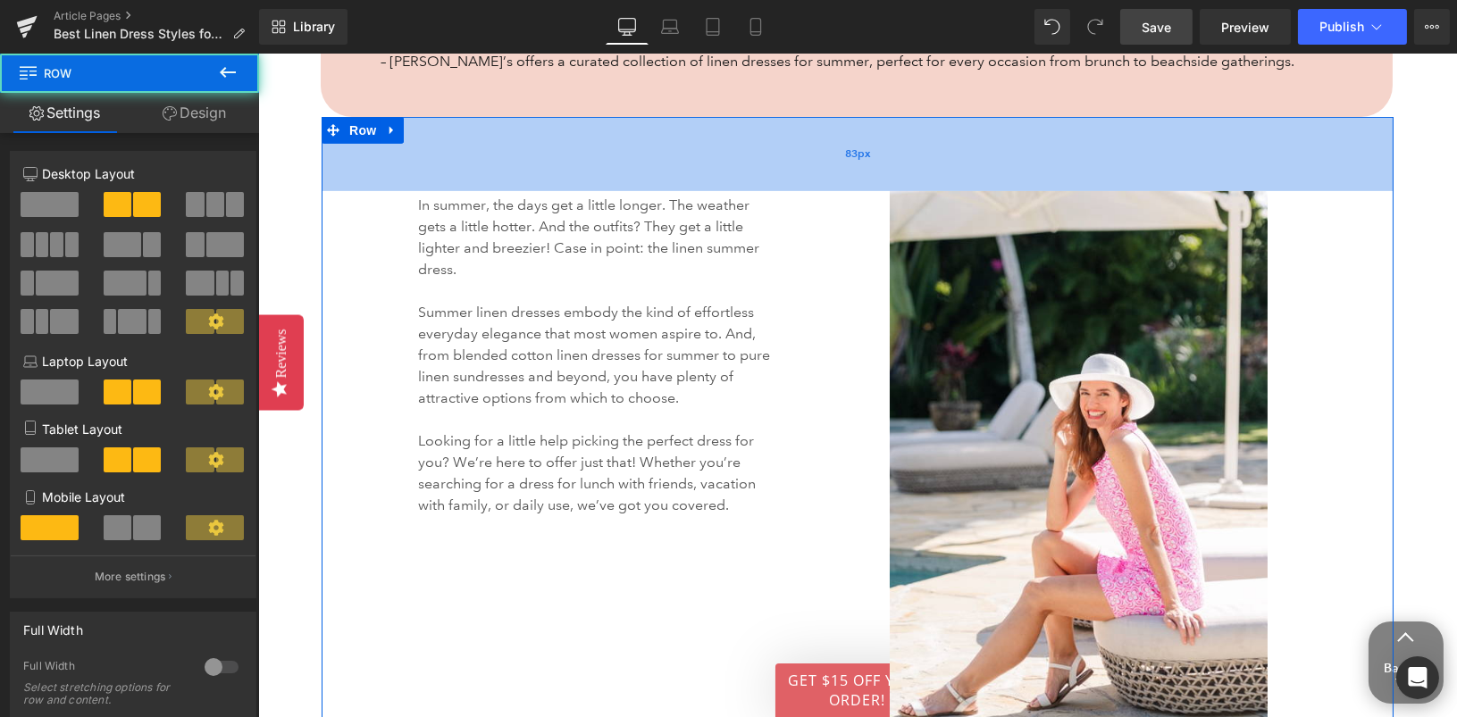
drag, startPoint x: 1051, startPoint y: 188, endPoint x: 1051, endPoint y: 158, distance: 30.4
click at [1051, 158] on div "83px" at bounding box center [857, 154] width 1072 height 74
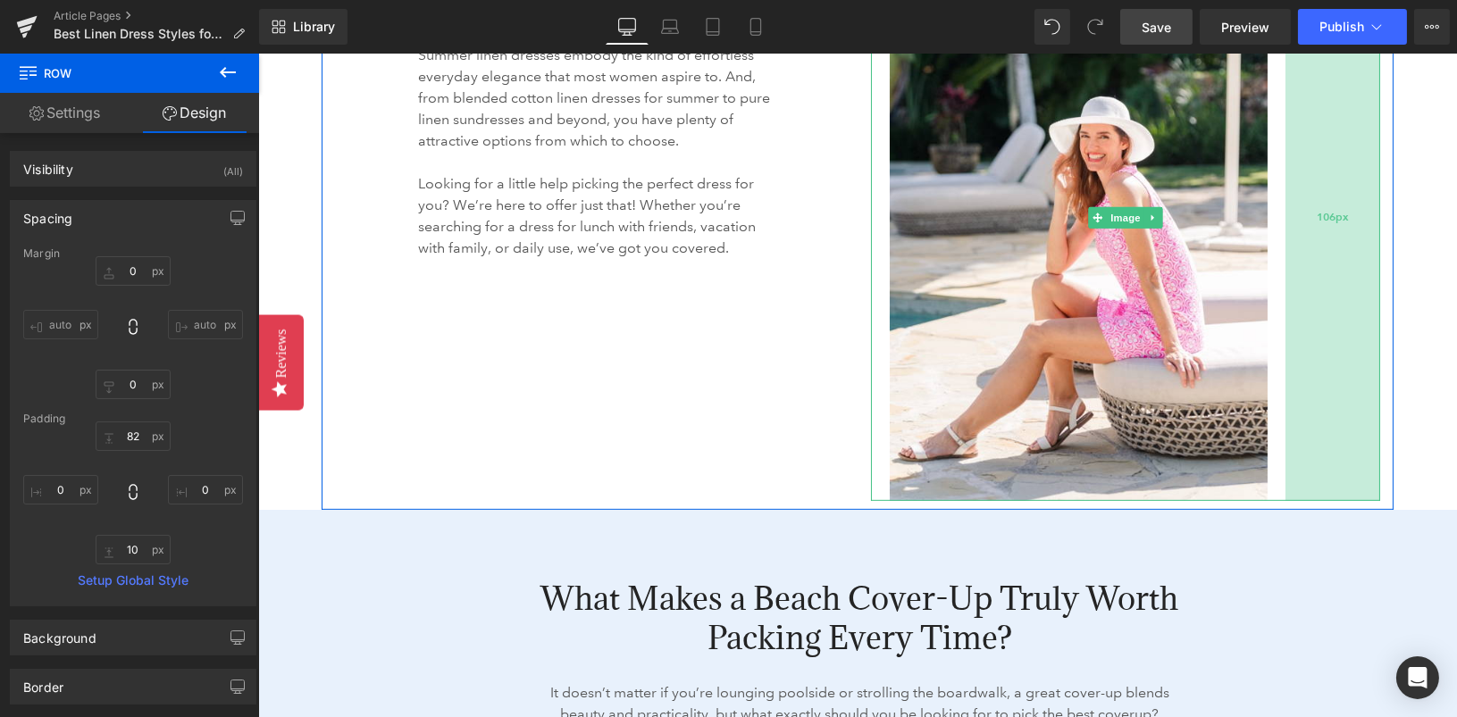
scroll to position [1864, 0]
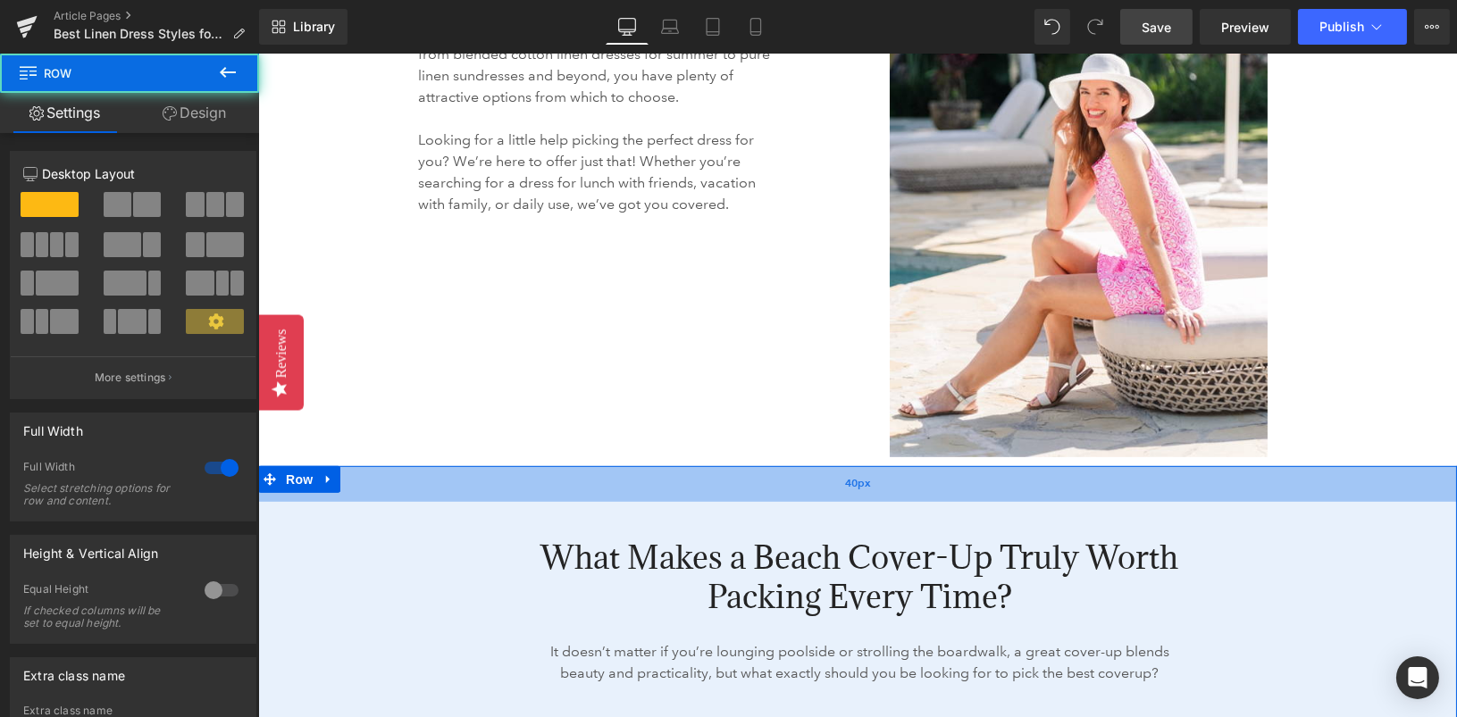
click at [1299, 467] on div "40px" at bounding box center [856, 484] width 1199 height 36
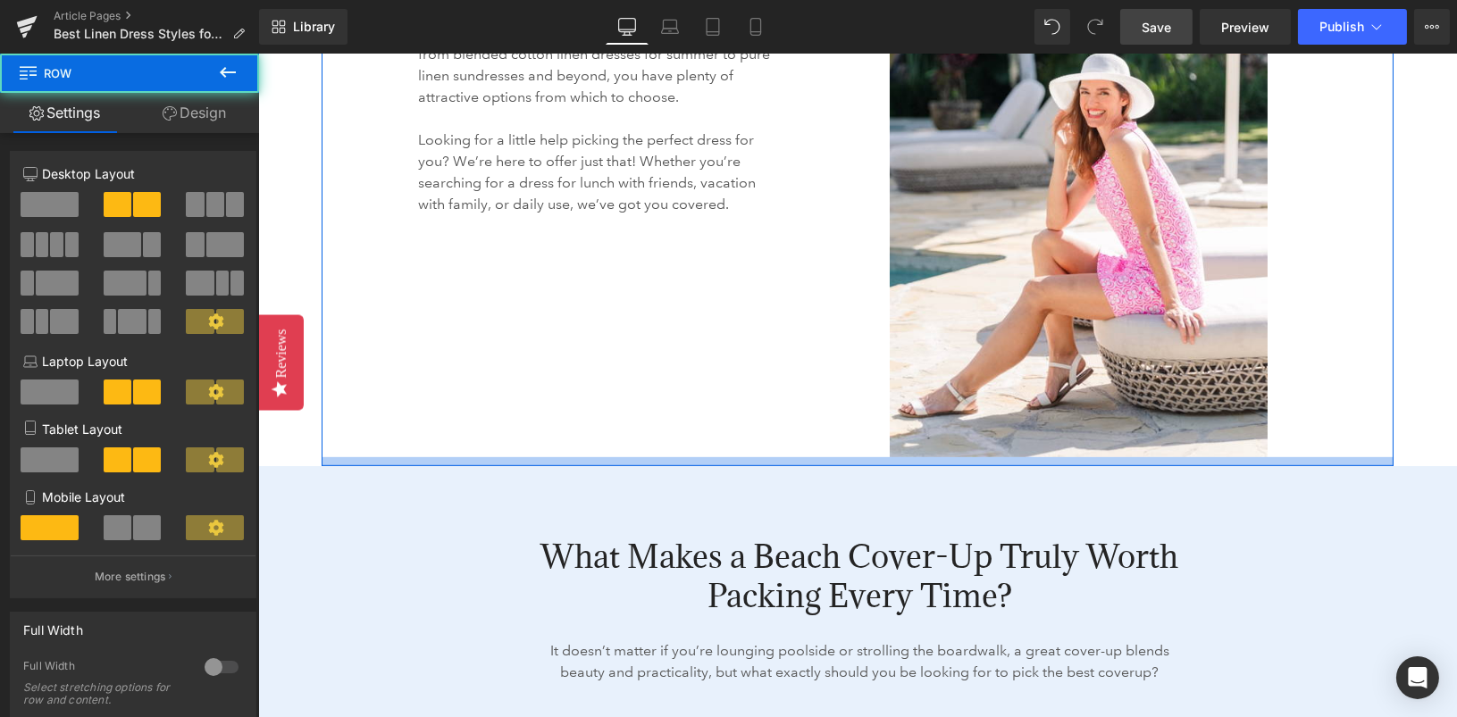
scroll to position [1888, 0]
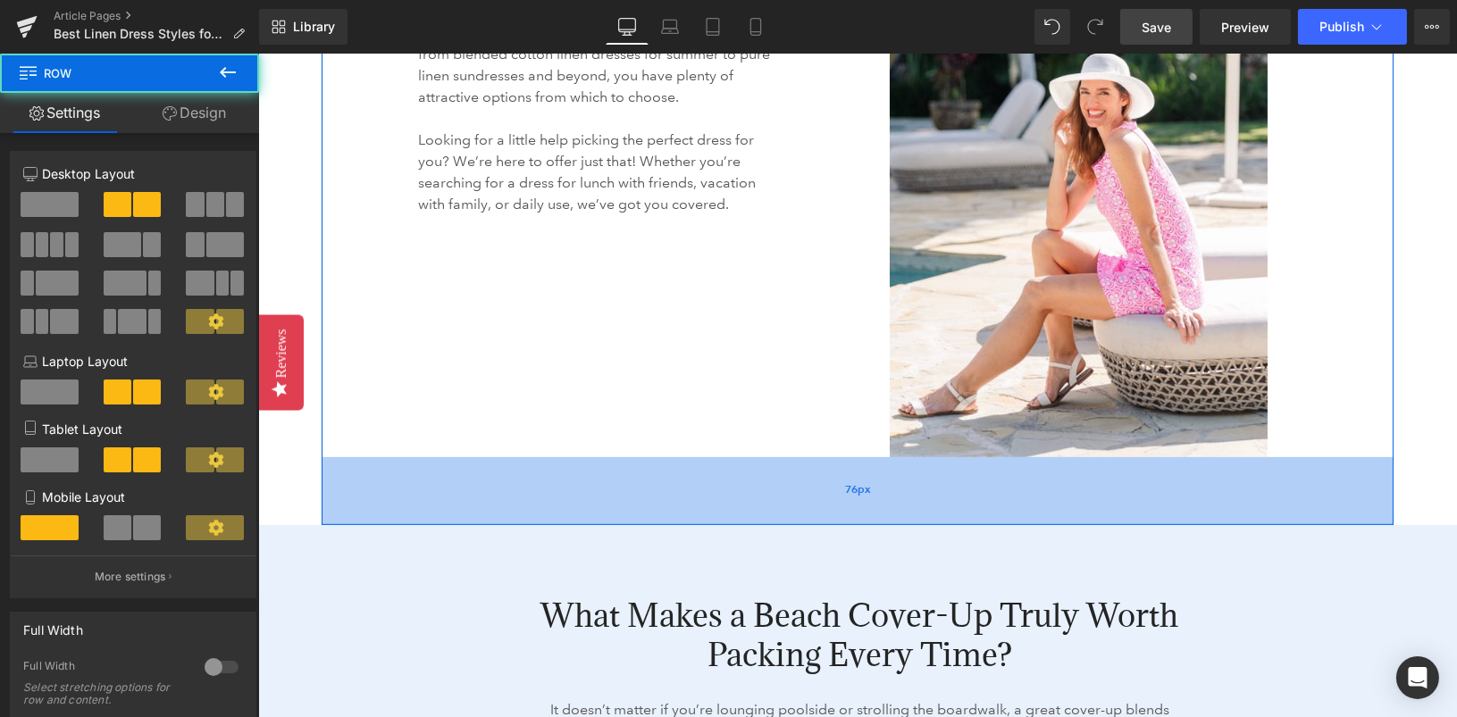
drag, startPoint x: 808, startPoint y: 461, endPoint x: 808, endPoint y: 497, distance: 35.7
click at [808, 497] on div "76px" at bounding box center [857, 491] width 1072 height 68
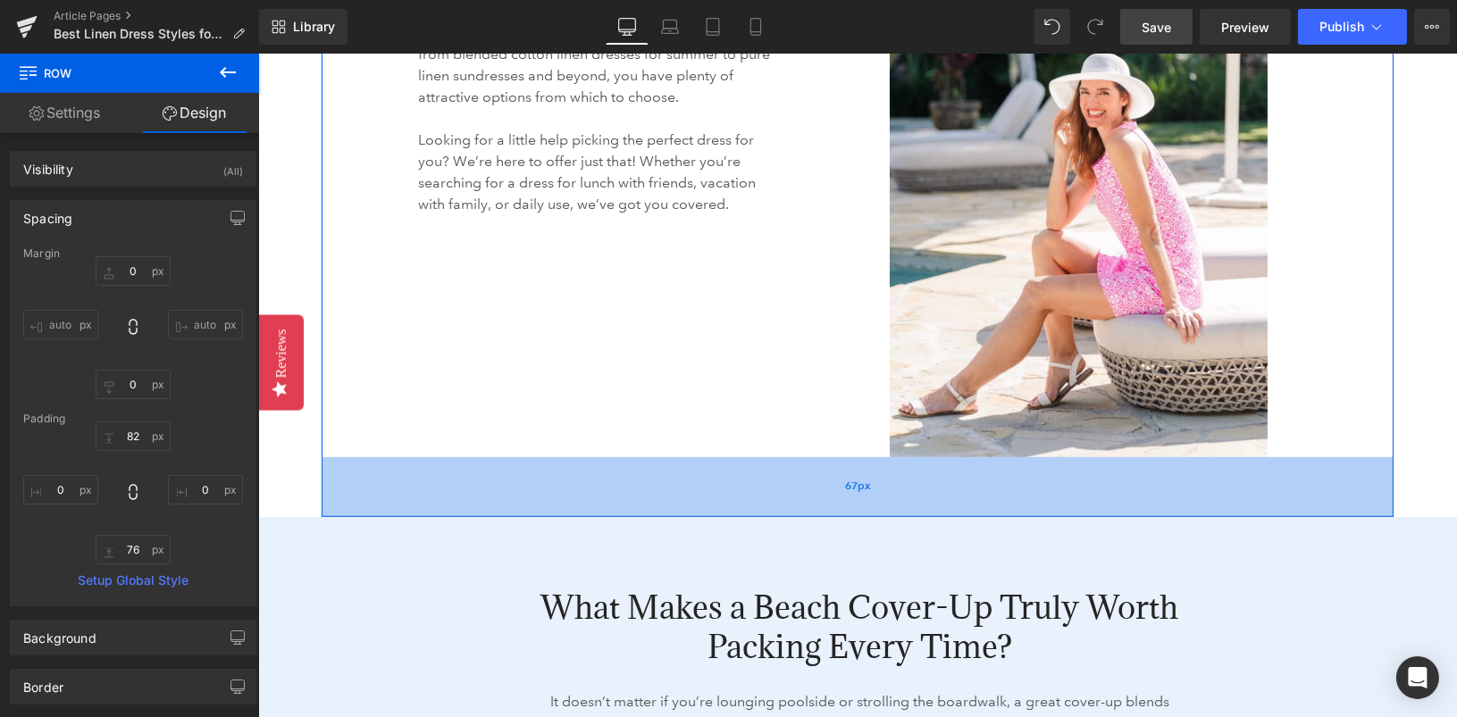
click at [808, 495] on div "67px" at bounding box center [857, 487] width 1072 height 60
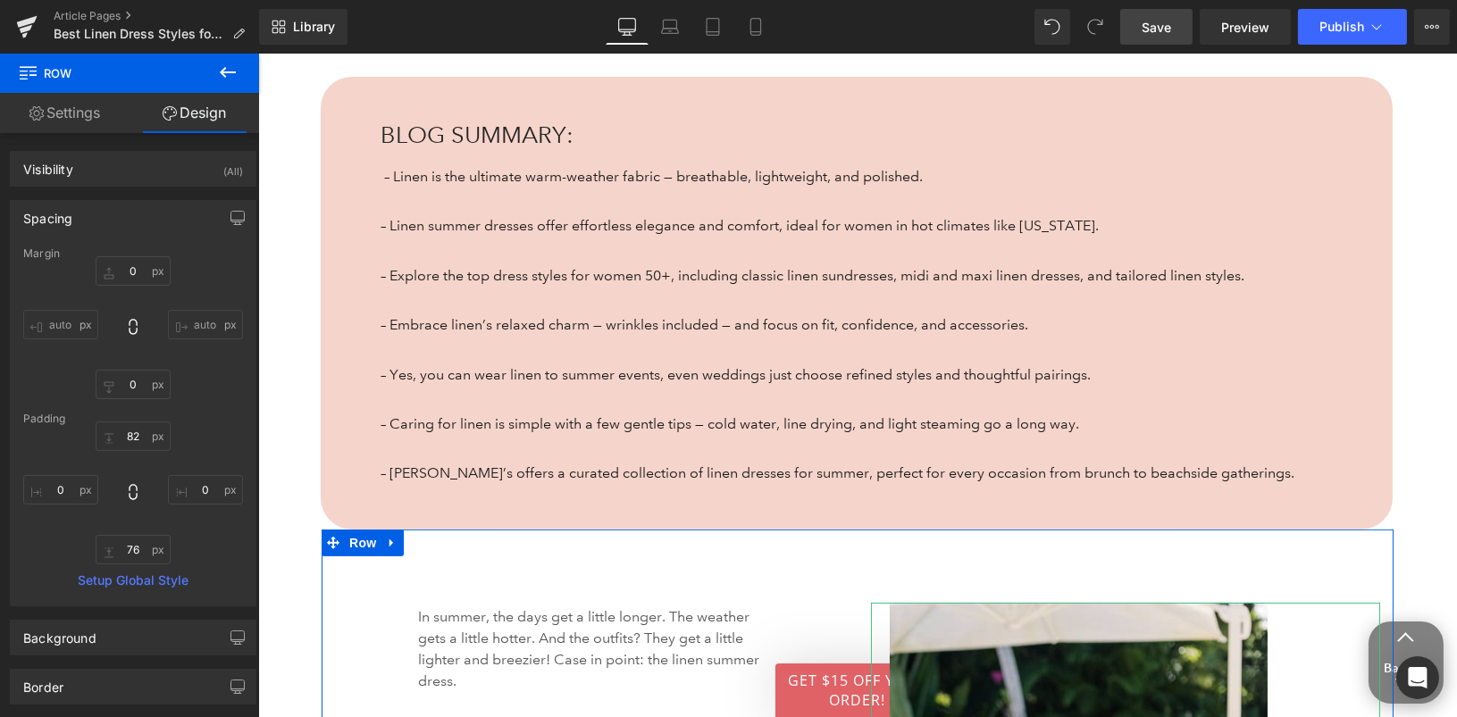
scroll to position [1168, 0]
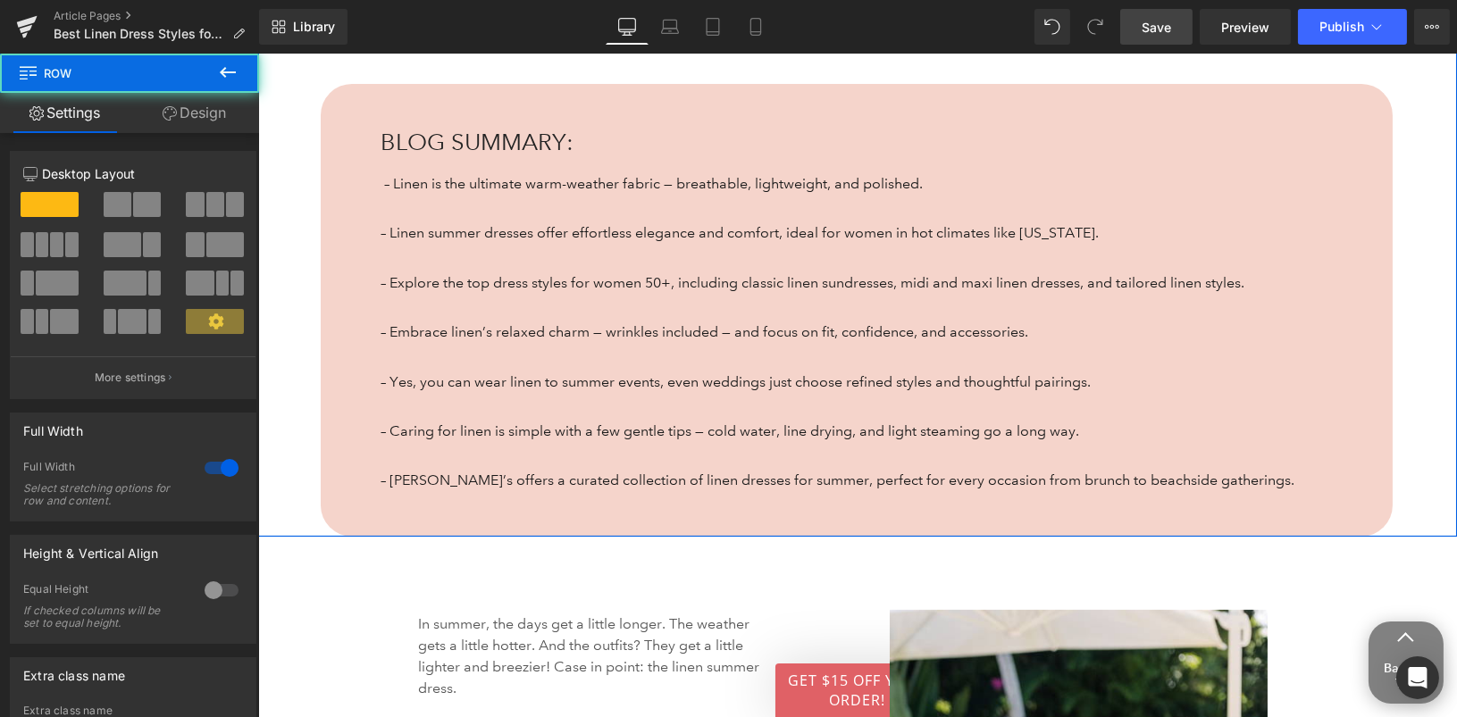
click at [1437, 338] on div "What Makes a Beach Cover-Up Truly Worth Packing Every Time? Heading 54px 303px …" at bounding box center [856, 247] width 1174 height 580
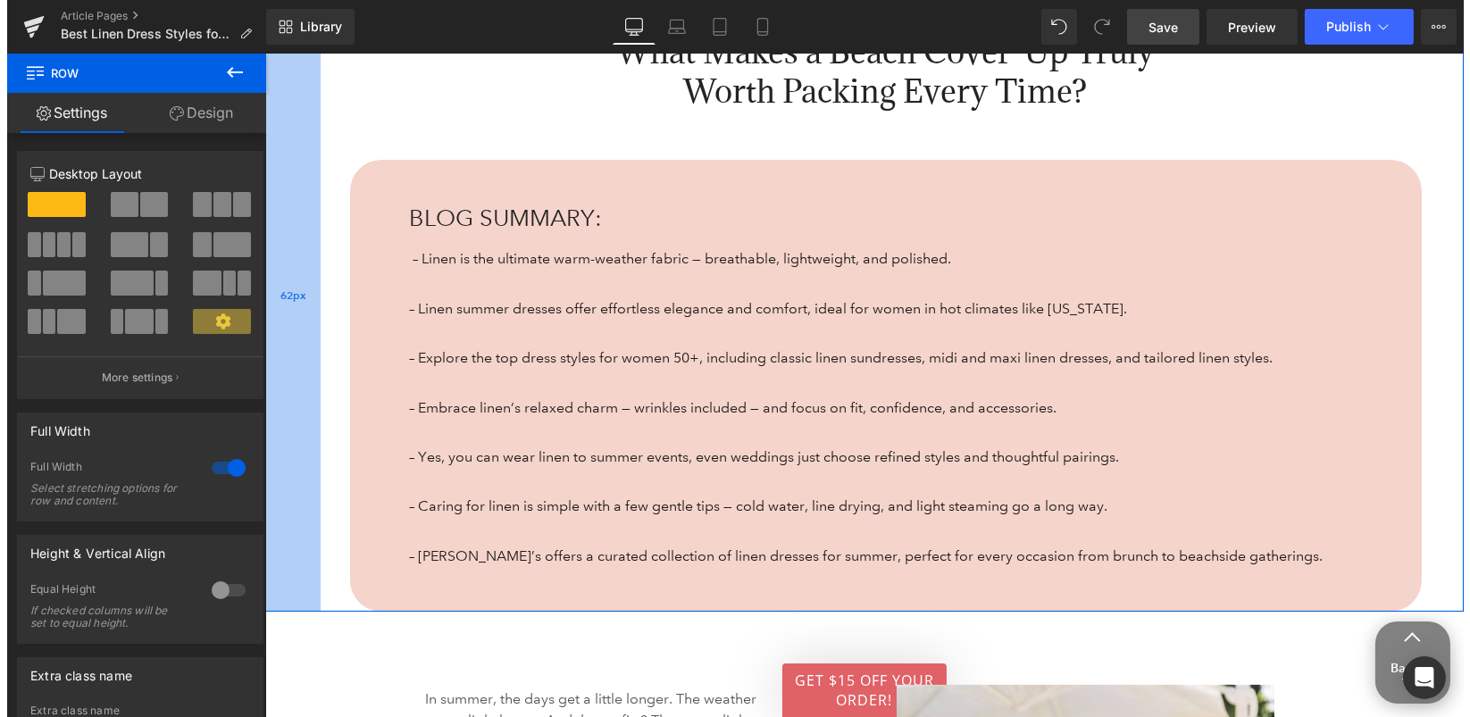
scroll to position [1046, 0]
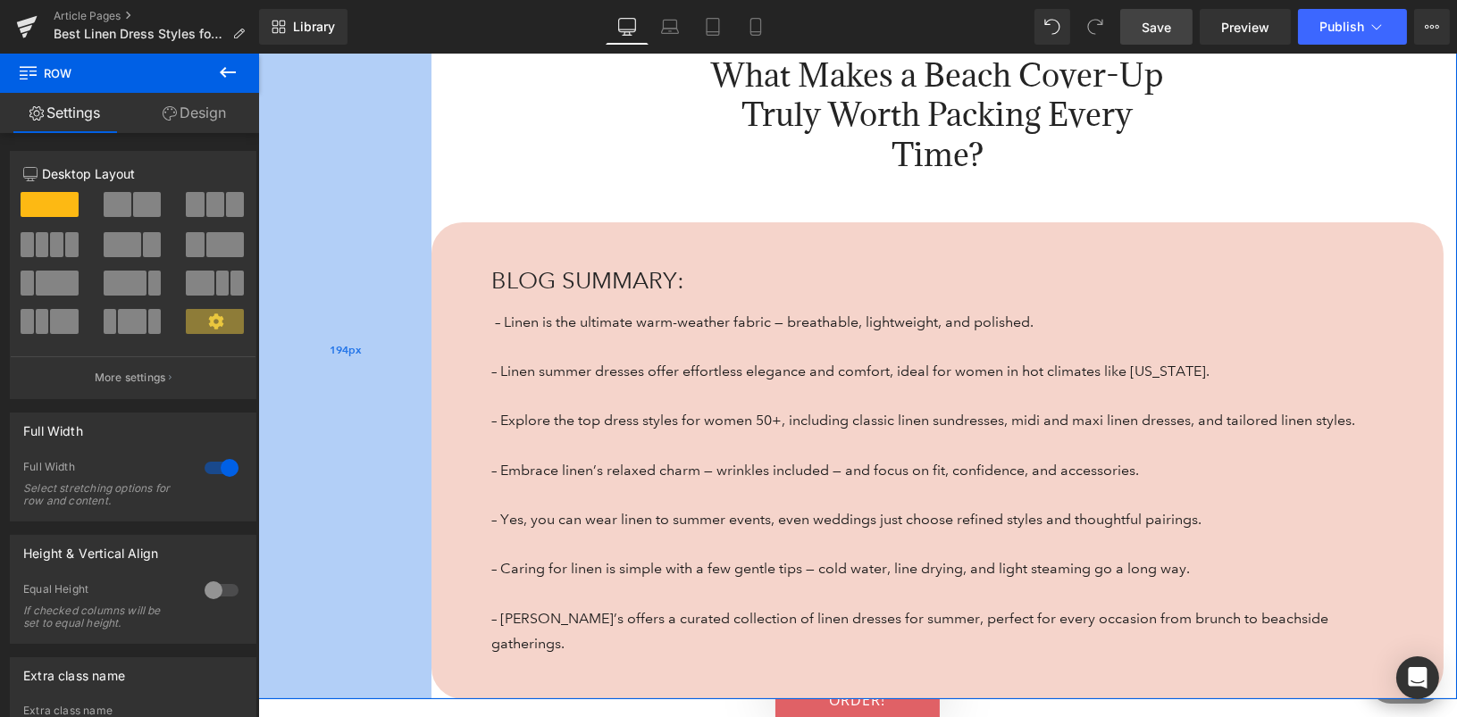
drag, startPoint x: 262, startPoint y: 295, endPoint x: 423, endPoint y: 296, distance: 161.7
click at [423, 296] on div "194px" at bounding box center [343, 351] width 173 height 697
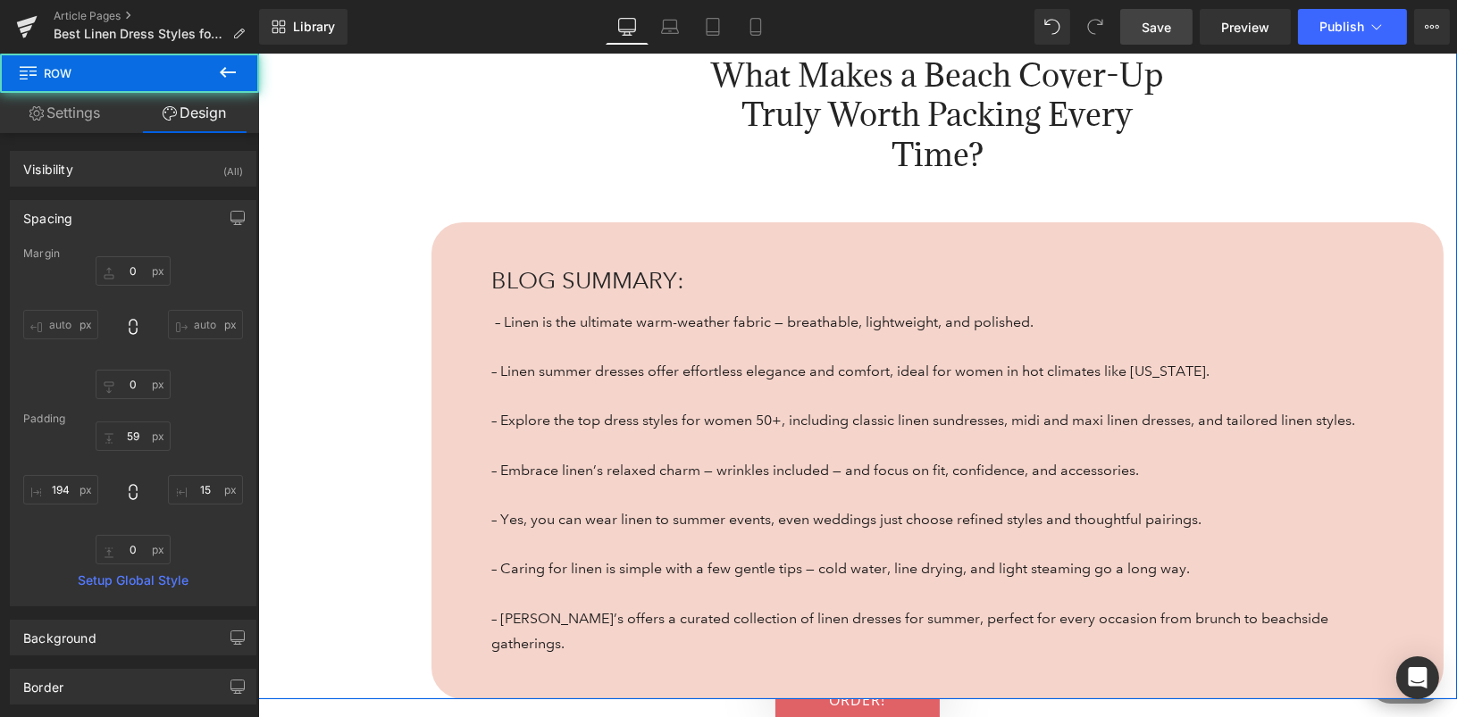
click at [257, 54] on div "303px" at bounding box center [257, 54] width 0 height 0
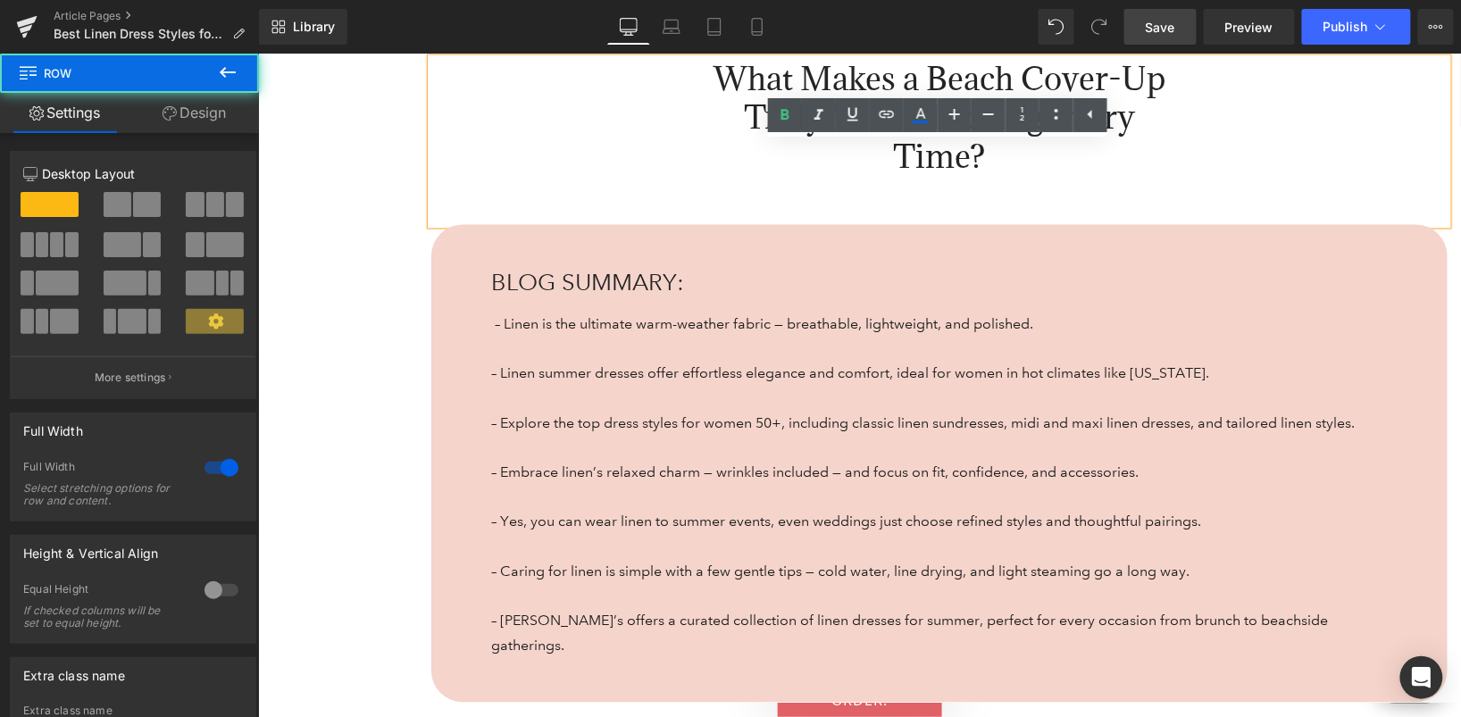
click at [1451, 381] on div "What Makes a Beach Cover-Up Truly Worth Packing Every Time? Heading 54px 303px …" at bounding box center [858, 353] width 1203 height 697
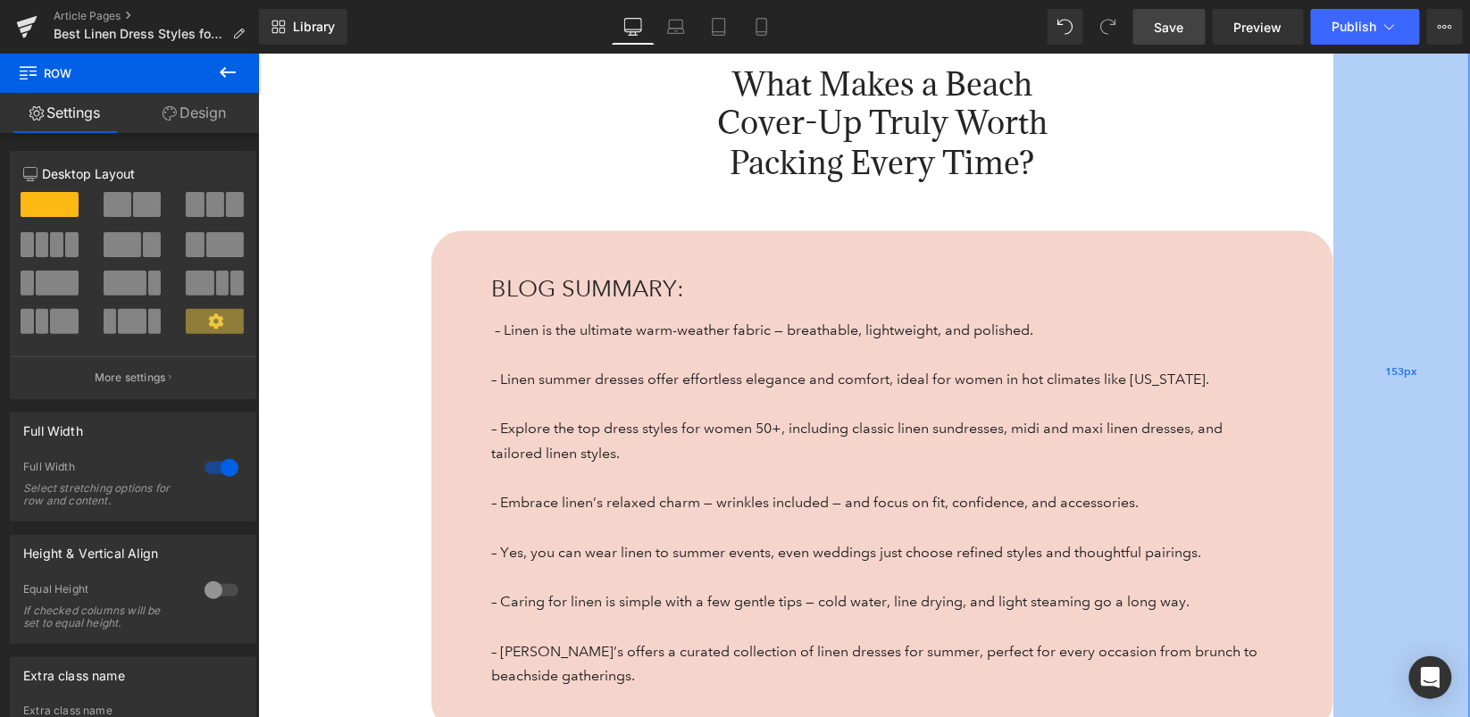
scroll to position [1069, 0]
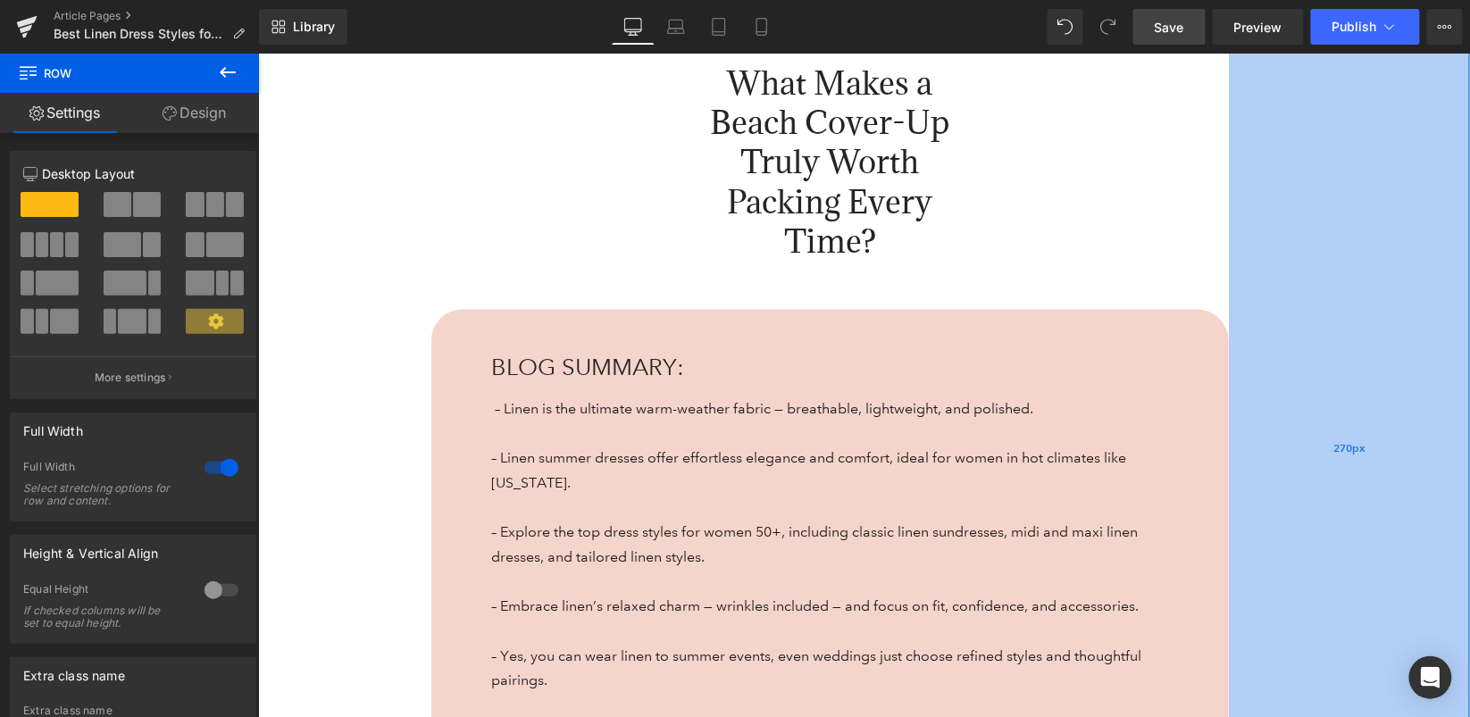
drag, startPoint x: 1460, startPoint y: 392, endPoint x: 1232, endPoint y: 400, distance: 227.9
click at [1232, 400] on div "270px" at bounding box center [1348, 448] width 241 height 875
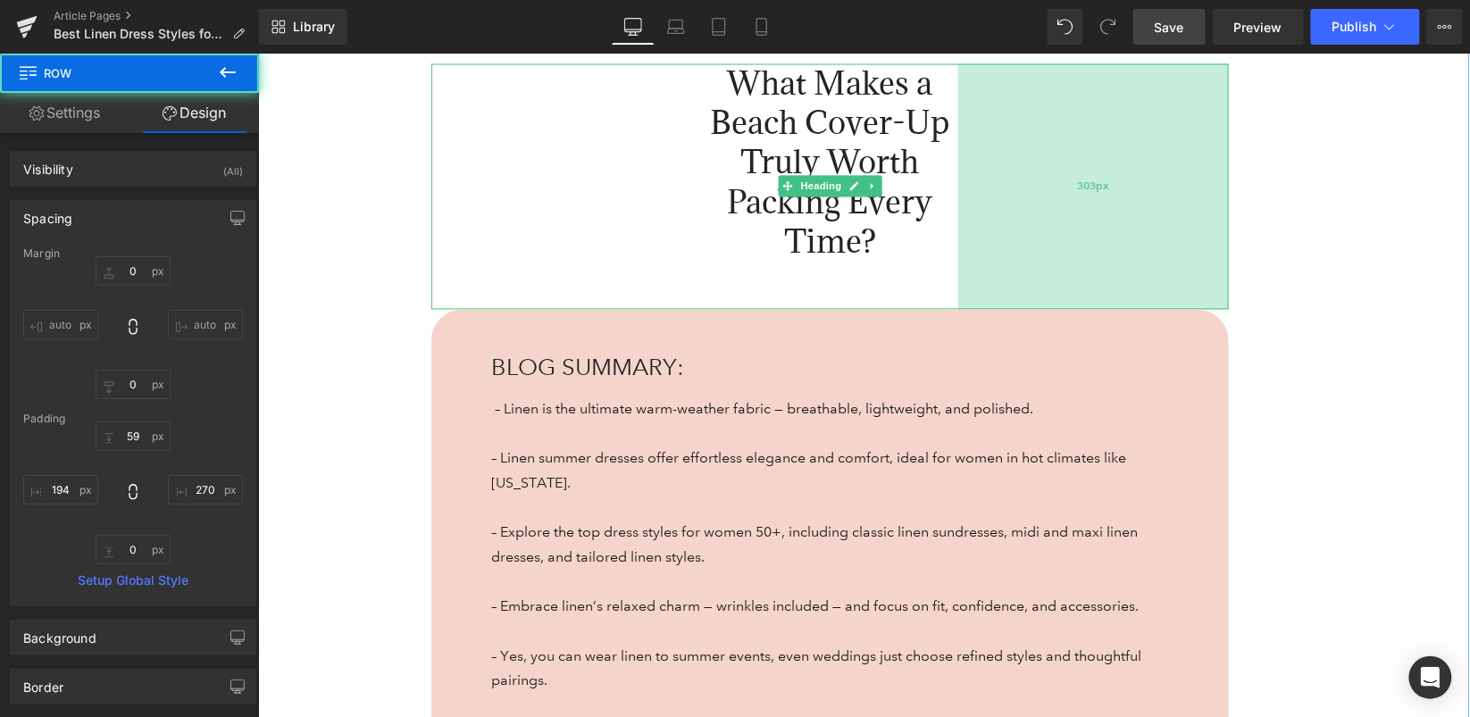
click at [1147, 168] on div "303px" at bounding box center [1093, 186] width 271 height 246
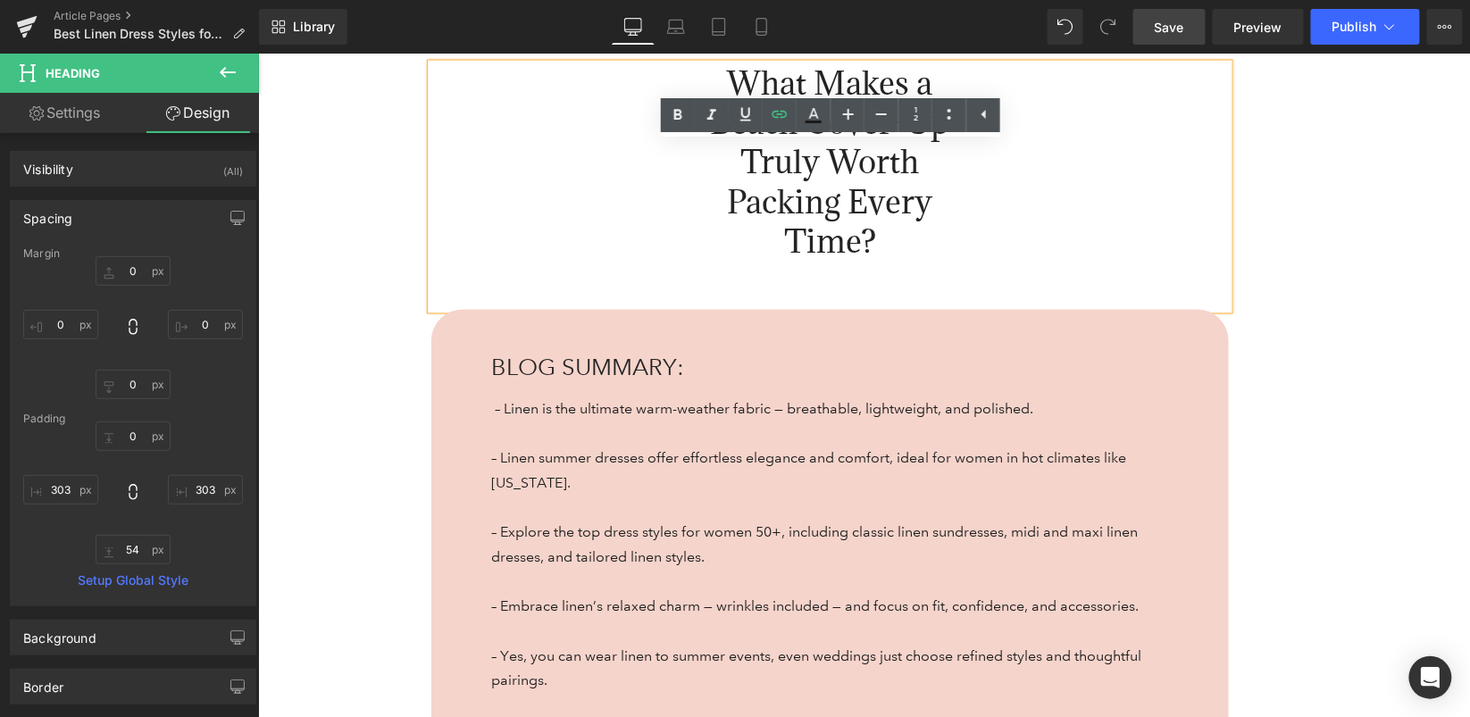
click at [417, 428] on div "What Makes a Beach Cover-Up Truly Worth Packing Every Time? Heading 54px 303px …" at bounding box center [863, 448] width 1212 height 875
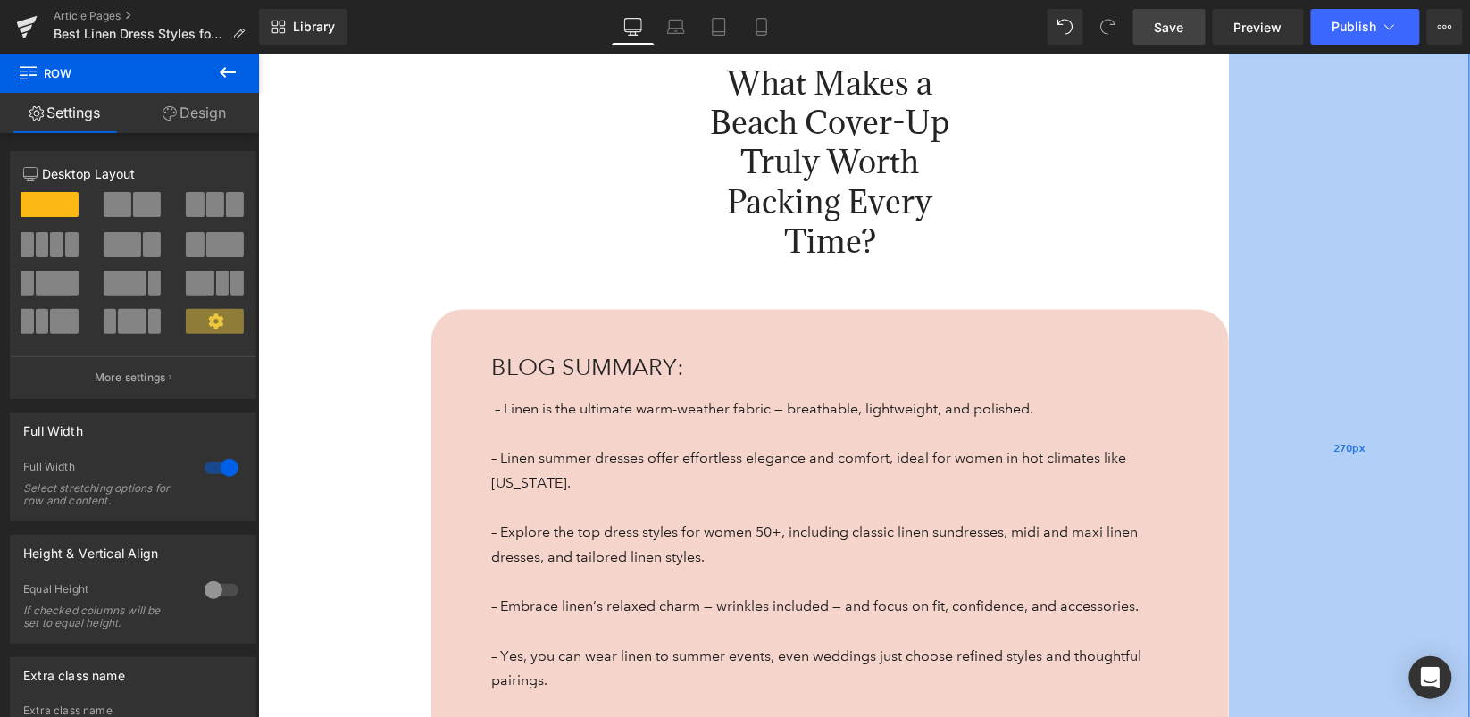
click at [1325, 194] on div "270px" at bounding box center [1348, 448] width 241 height 875
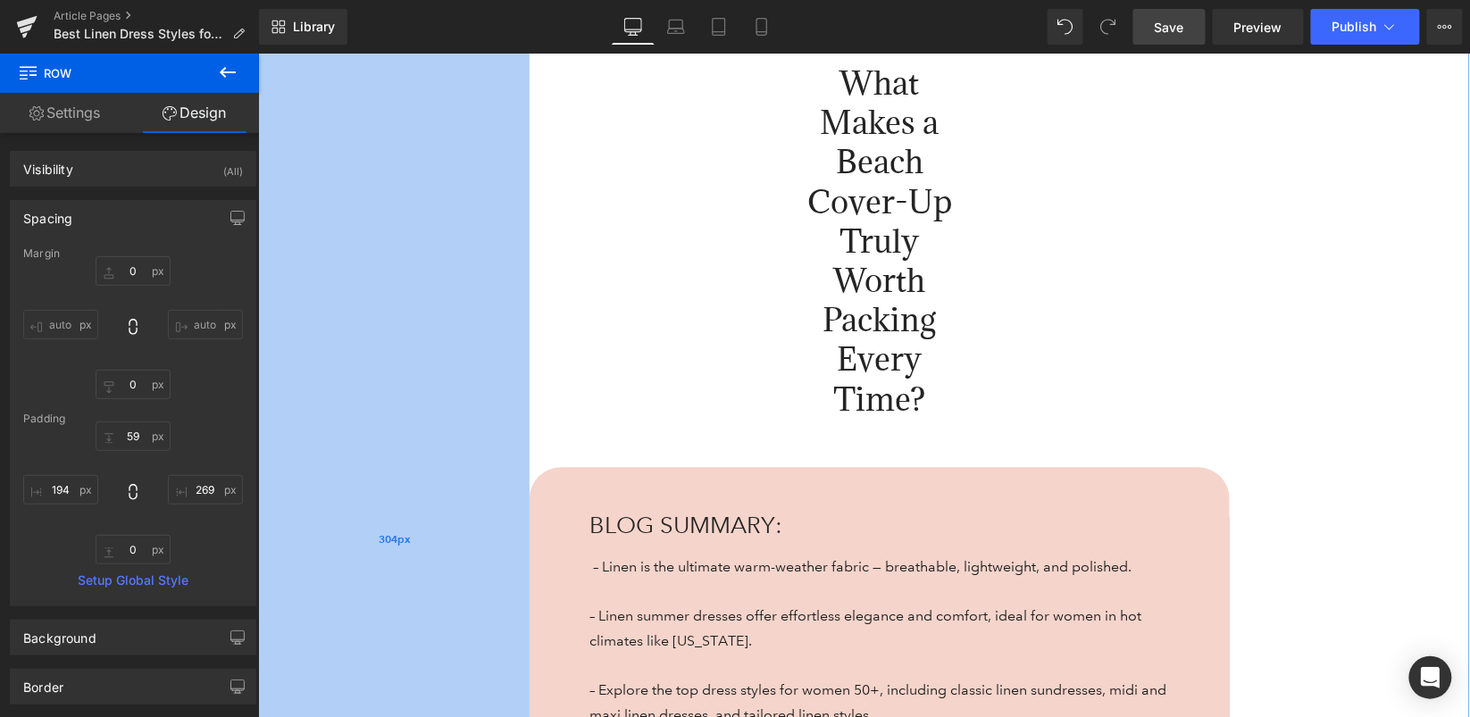
drag, startPoint x: 381, startPoint y: 443, endPoint x: 479, endPoint y: 444, distance: 98.3
click at [479, 444] on div "304px" at bounding box center [393, 540] width 272 height 1058
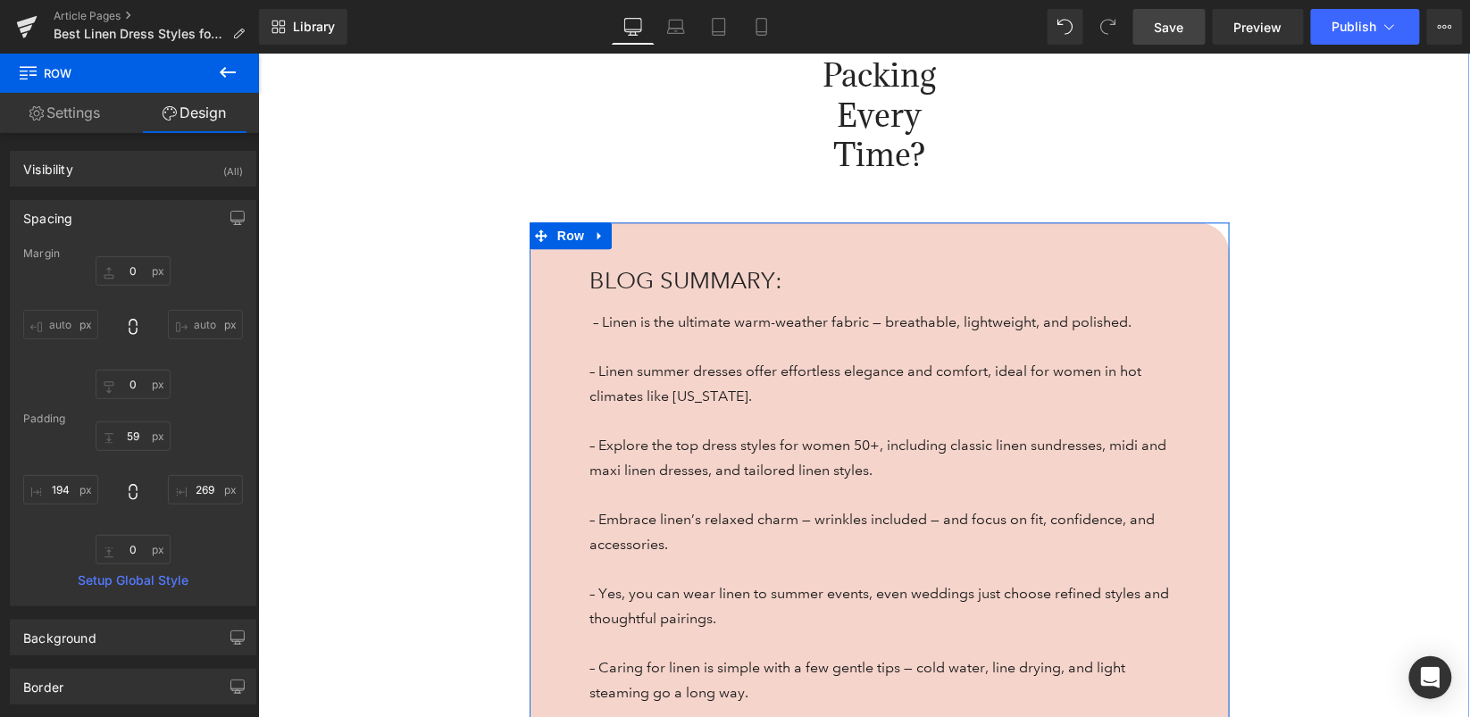
scroll to position [1283, 0]
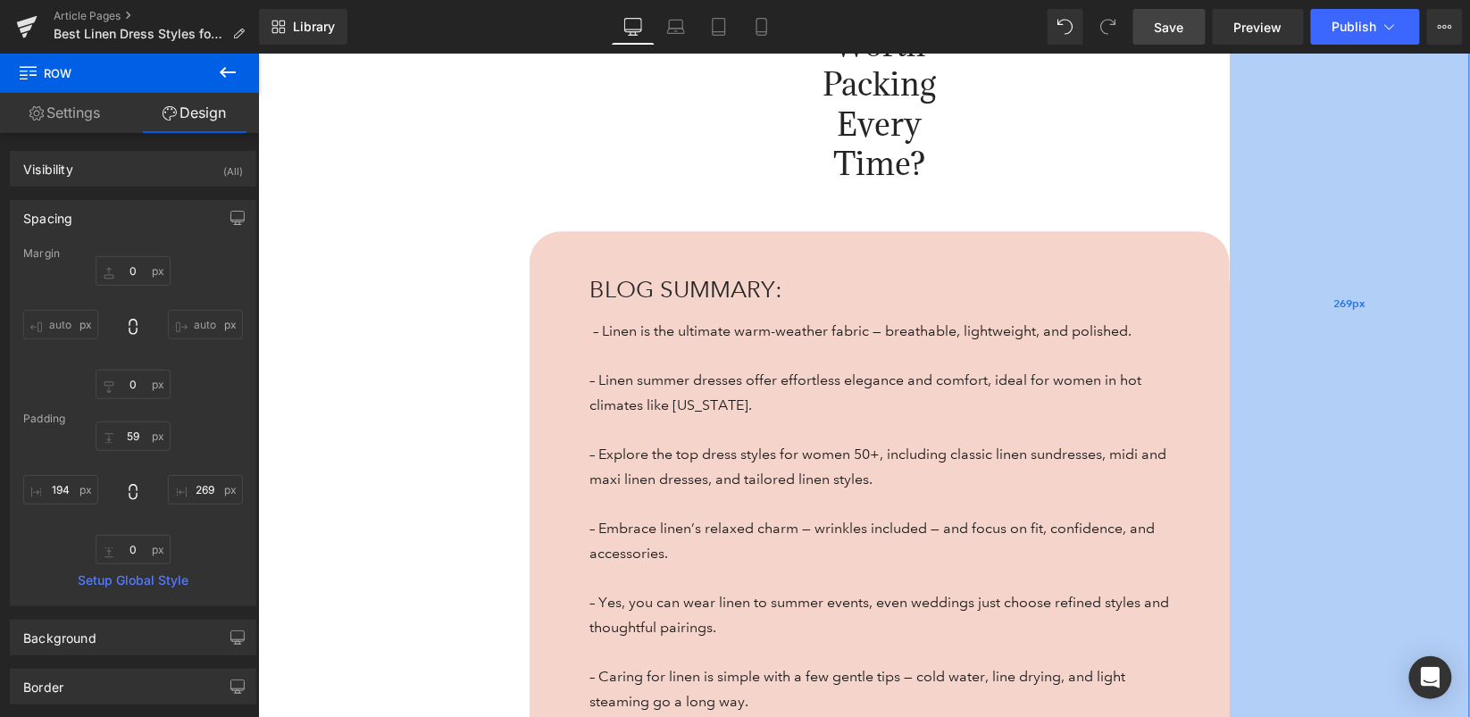
click at [1262, 342] on div "269px" at bounding box center [1349, 303] width 240 height 1058
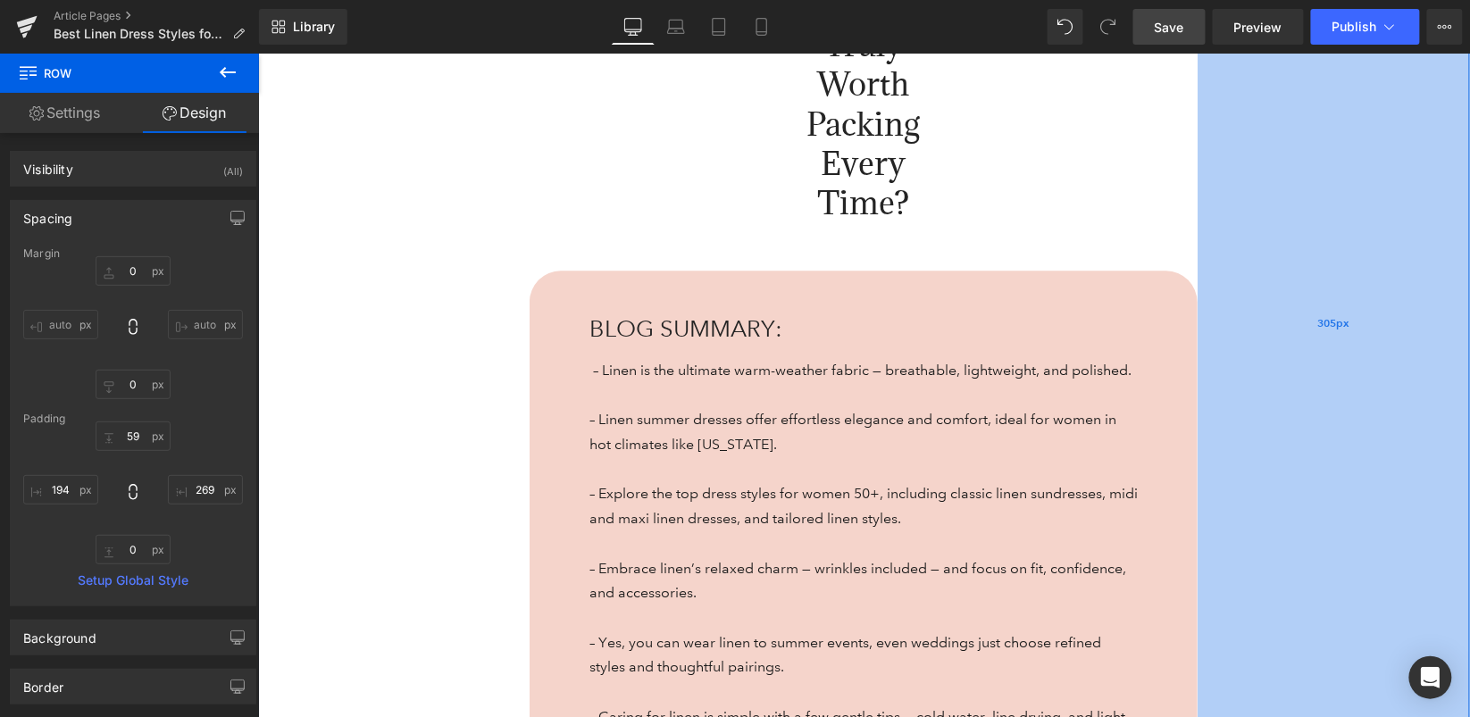
drag, startPoint x: 1382, startPoint y: 364, endPoint x: 1350, endPoint y: 370, distance: 32.6
click at [1350, 370] on div "305px" at bounding box center [1333, 322] width 272 height 1097
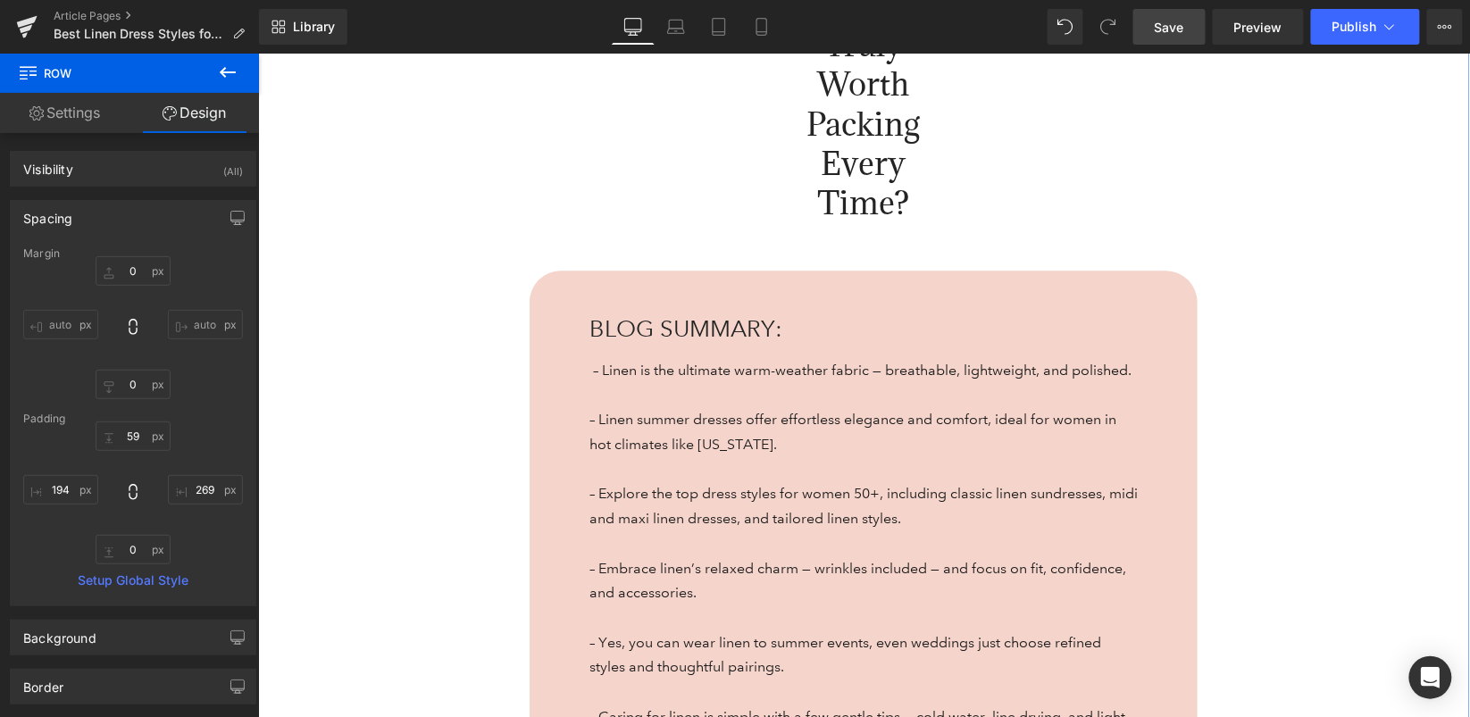
click at [257, 53] on div "303px" at bounding box center [257, 53] width 0 height 0
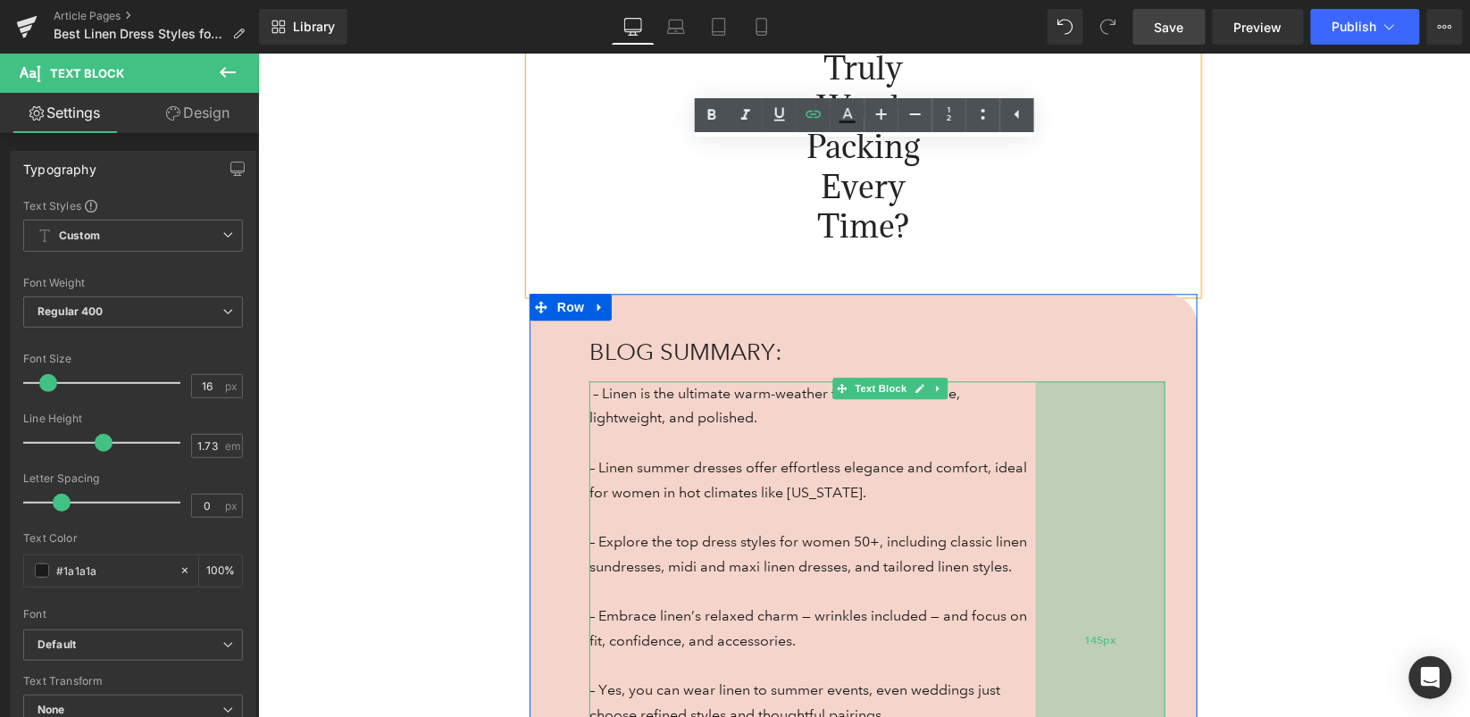
scroll to position [1306, 0]
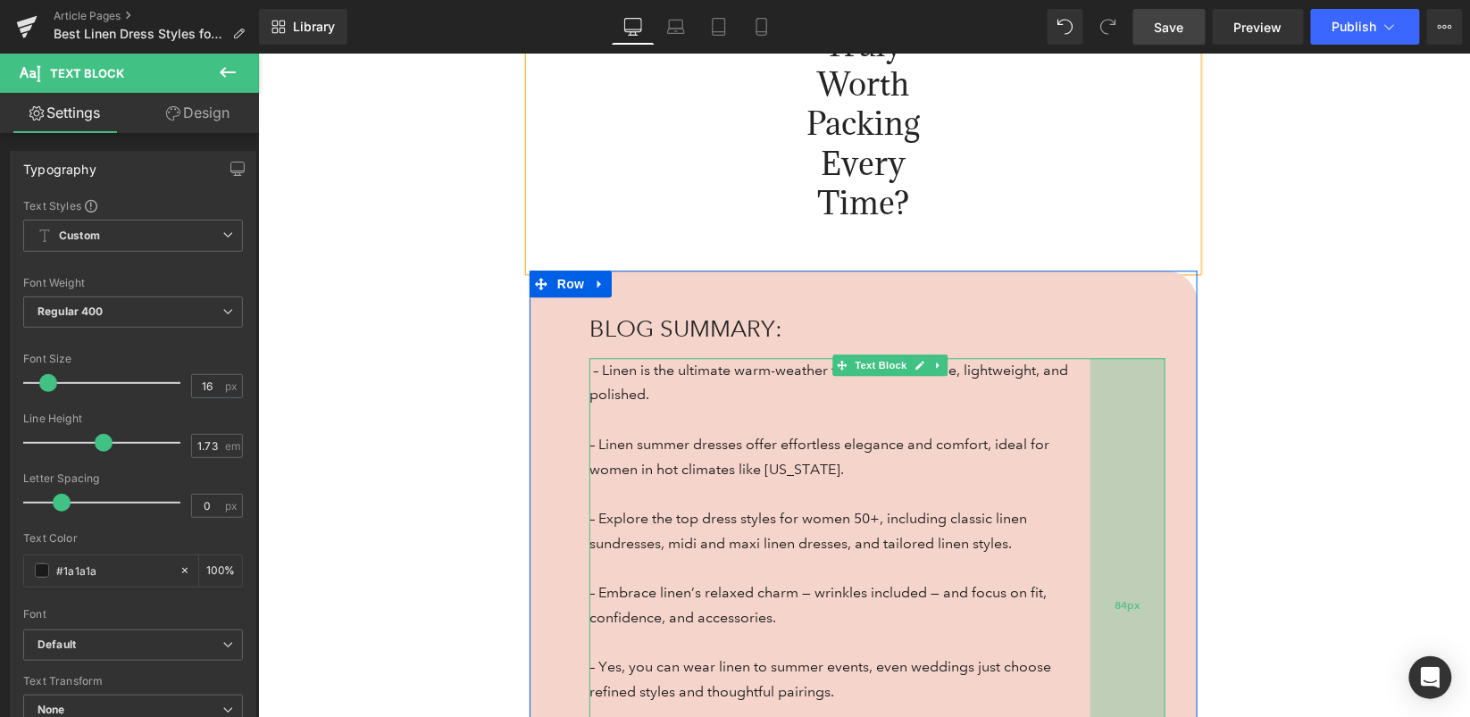
drag, startPoint x: 1162, startPoint y: 434, endPoint x: 1113, endPoint y: 439, distance: 49.3
click at [1113, 439] on div "84px" at bounding box center [1127, 604] width 75 height 495
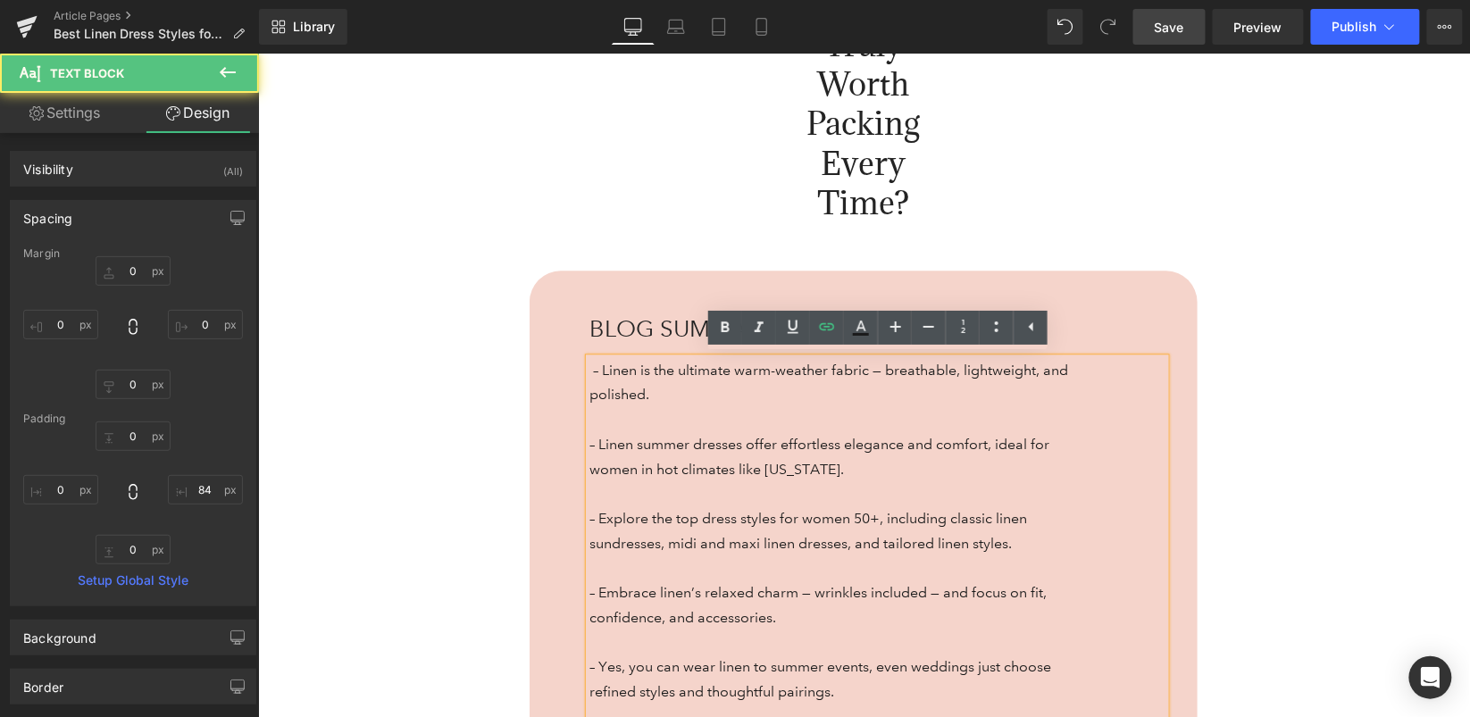
click at [458, 418] on div "What Makes a Beach Cover-Up Truly Worth Packing Every Time? Heading 54px 303px …" at bounding box center [863, 335] width 1212 height 1122
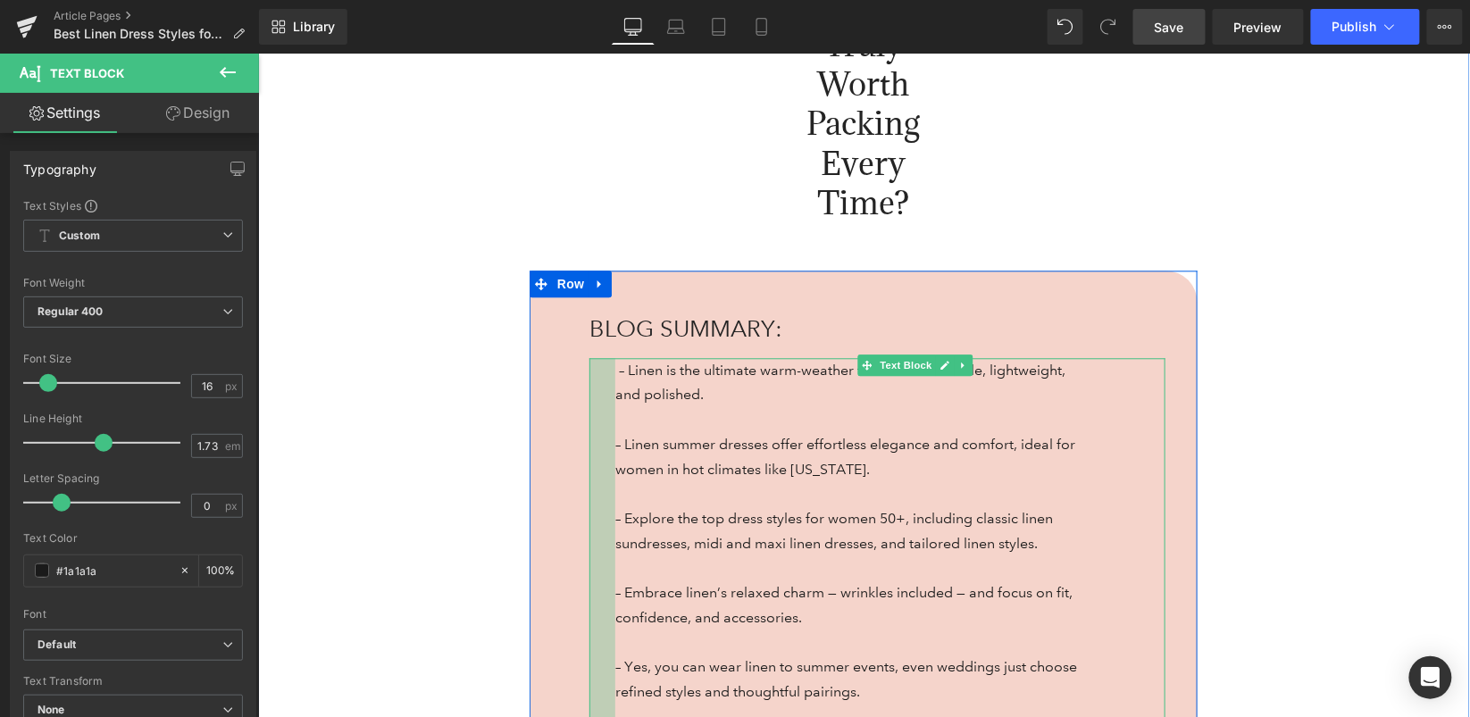
drag, startPoint x: 590, startPoint y: 453, endPoint x: 615, endPoint y: 453, distance: 25.9
click at [615, 453] on div "– Linen is the ultimate warm-weather fabric — breathable, lightweight, and poli…" at bounding box center [877, 616] width 576 height 519
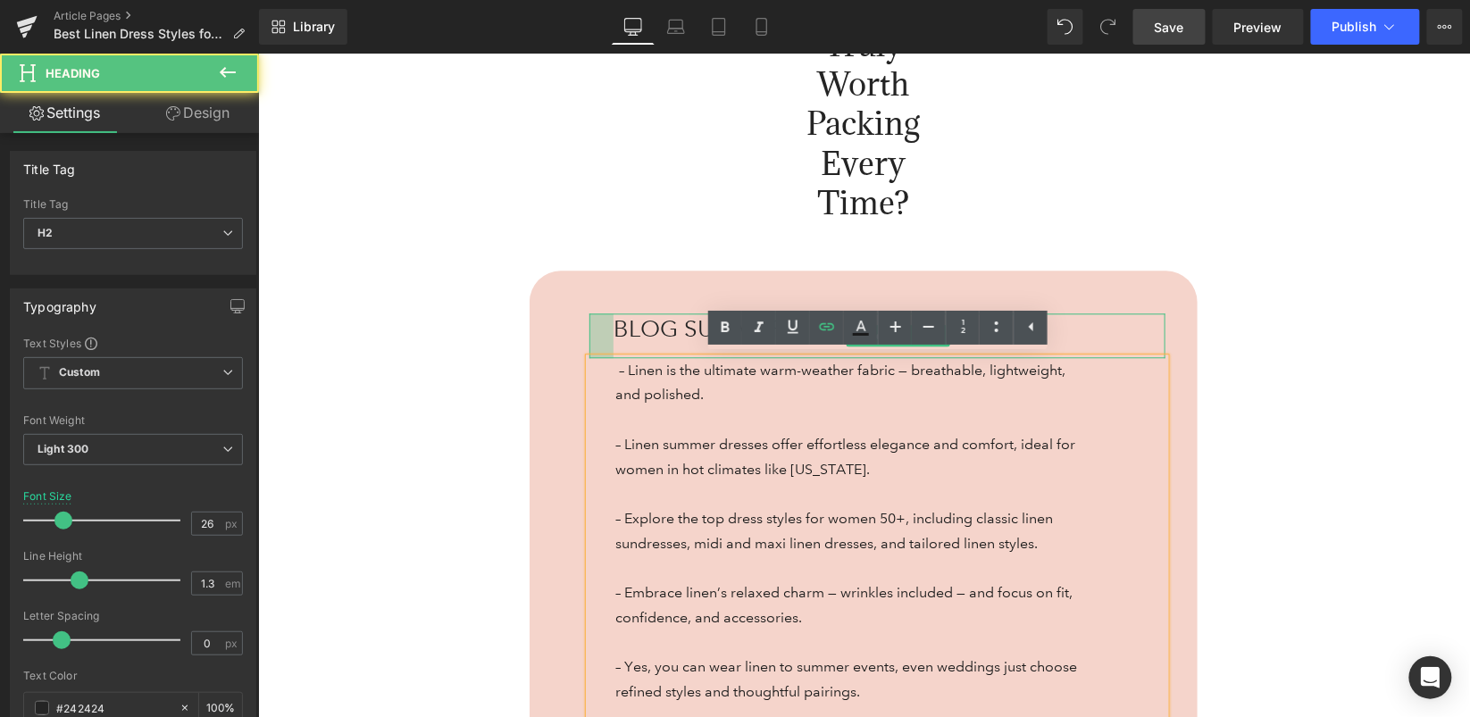
drag, startPoint x: 590, startPoint y: 332, endPoint x: 615, endPoint y: 332, distance: 24.1
click at [615, 332] on div "BLOG SUMMARY: Heading" at bounding box center [877, 335] width 576 height 45
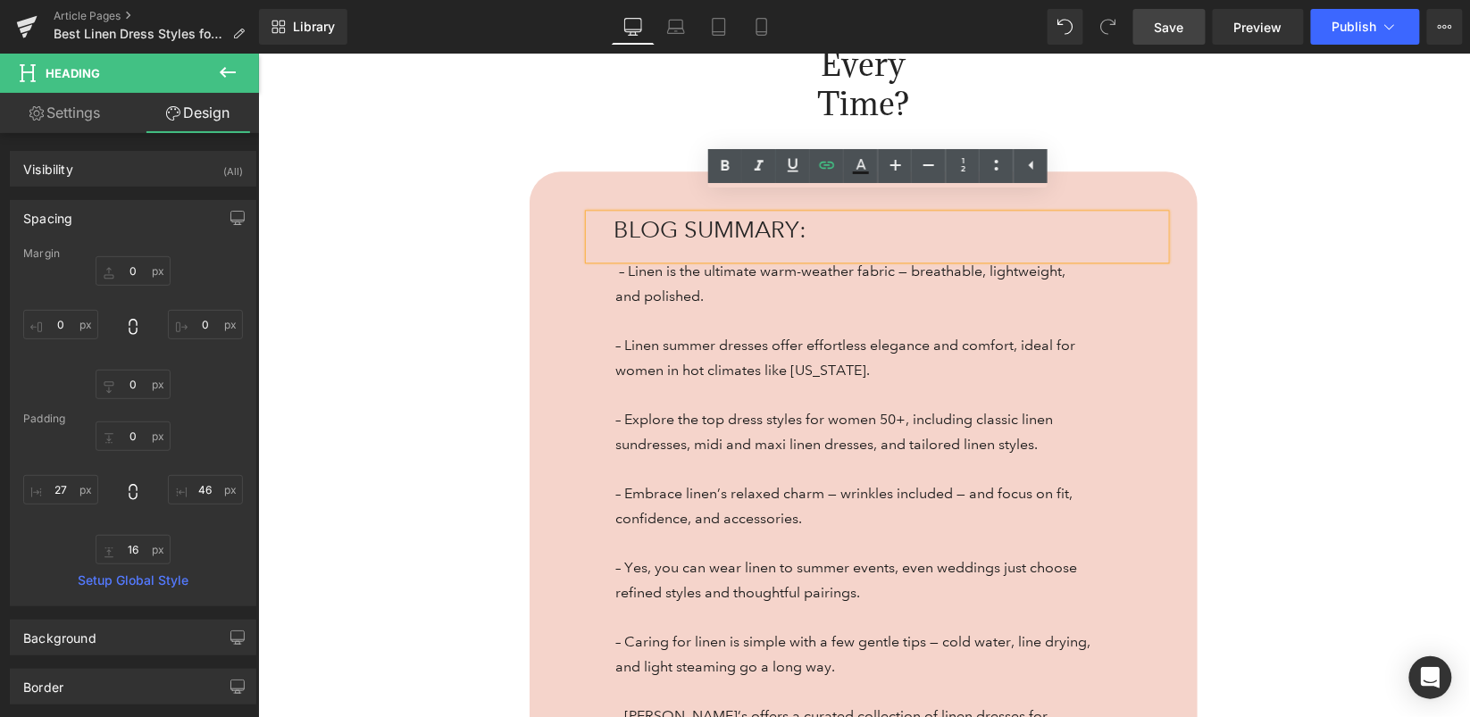
scroll to position [1367, 0]
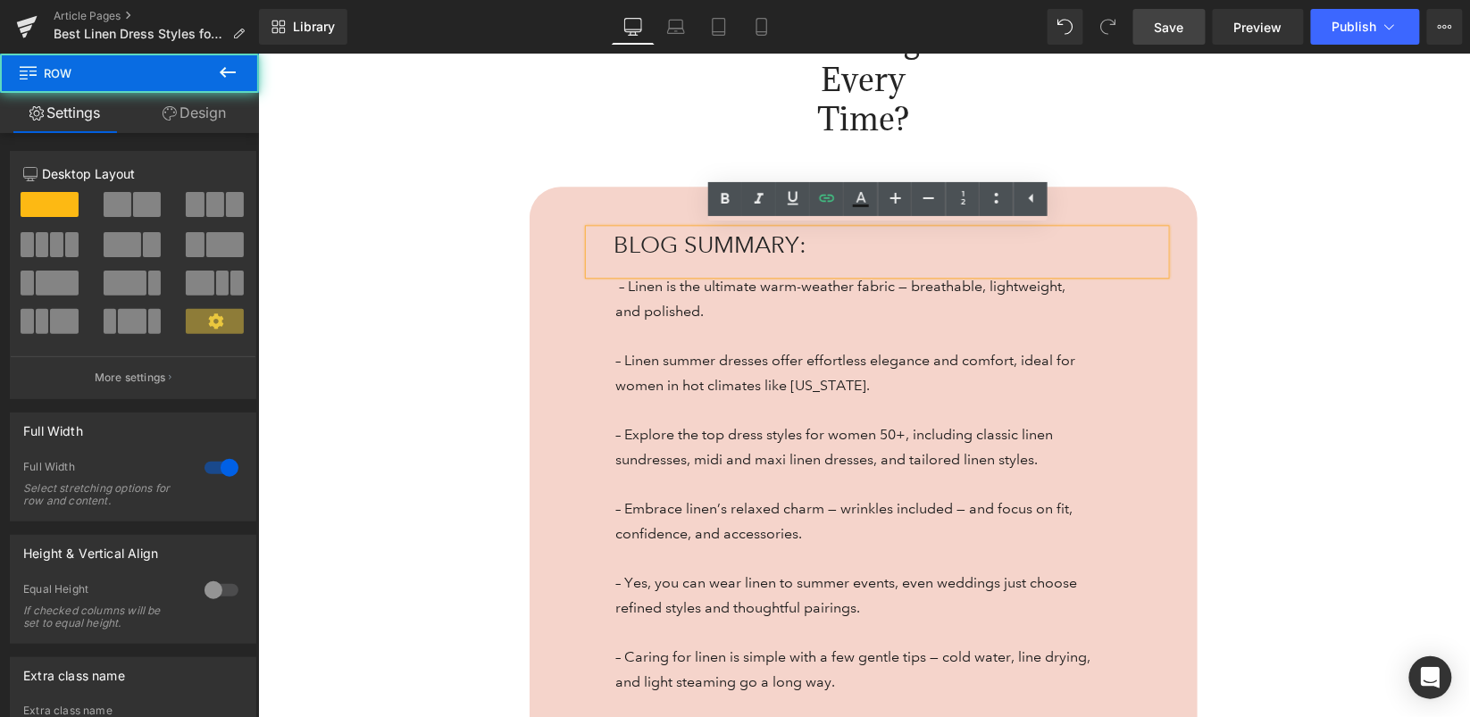
click at [1269, 382] on div "What Makes a Beach Cover-Up Truly Worth Packing Every Time? Heading 54px 303px …" at bounding box center [863, 263] width 1212 height 1146
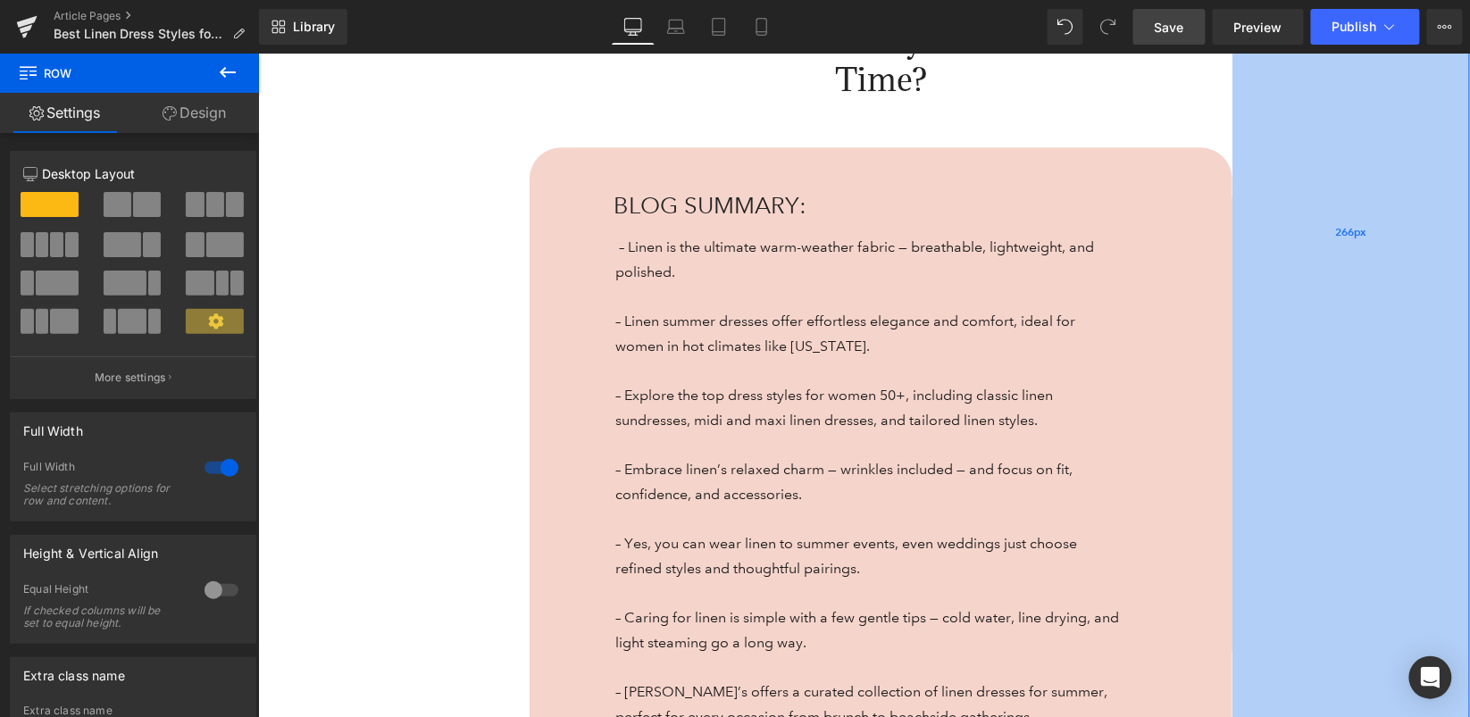
drag, startPoint x: 1204, startPoint y: 383, endPoint x: 1239, endPoint y: 384, distance: 34.8
click at [1239, 384] on div "266px" at bounding box center [1351, 231] width 238 height 1082
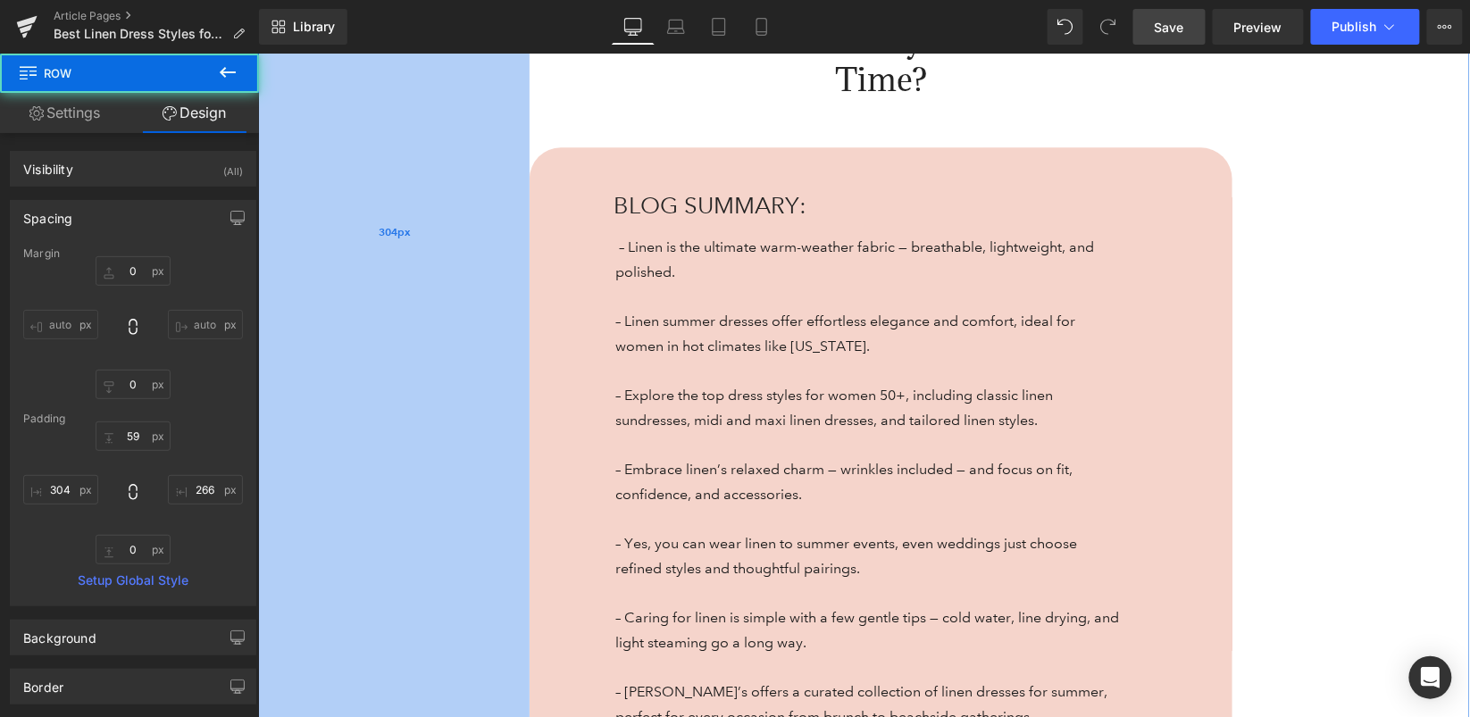
click at [426, 211] on div "304px" at bounding box center [393, 231] width 272 height 1082
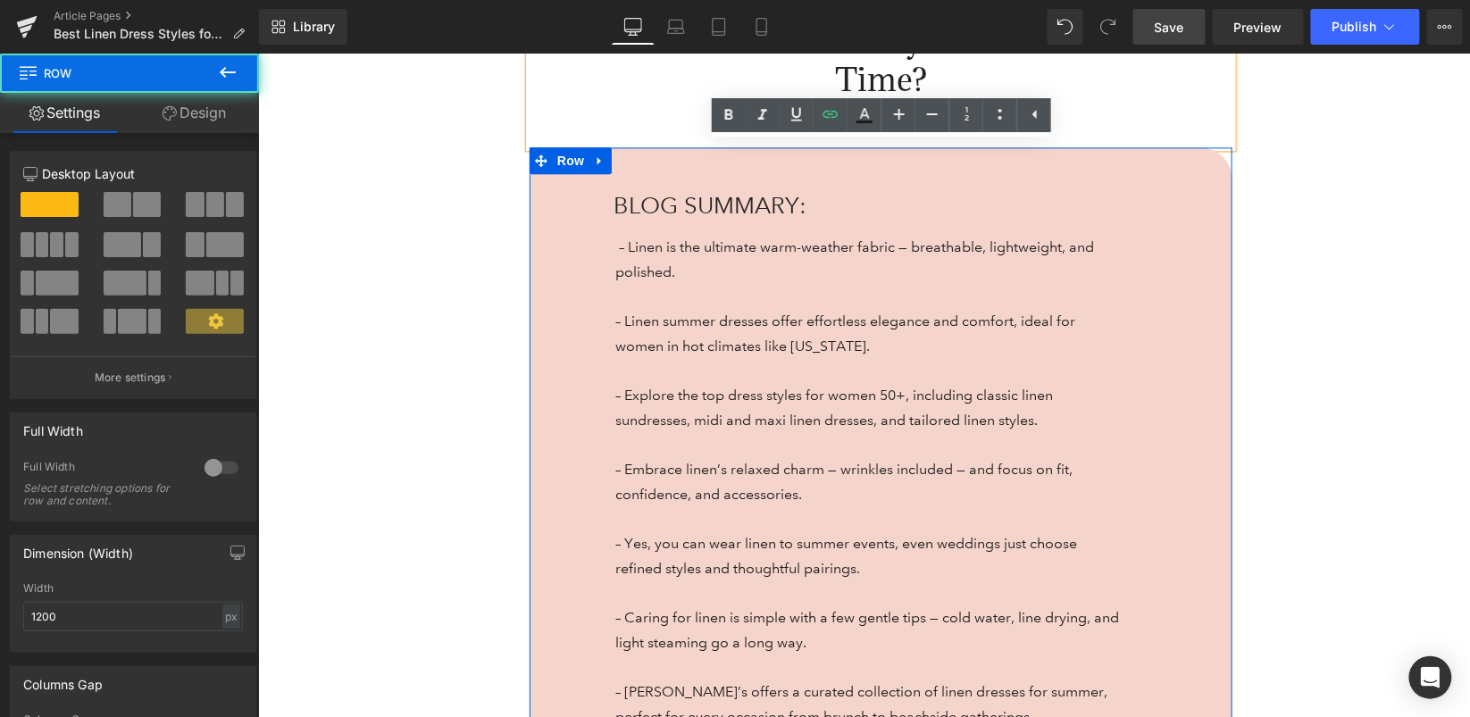
click at [576, 288] on div "BLOG SUMMARY: Heading – Linen is the ultimate warm-weather fabric — breathable,…" at bounding box center [894, 459] width 638 height 540
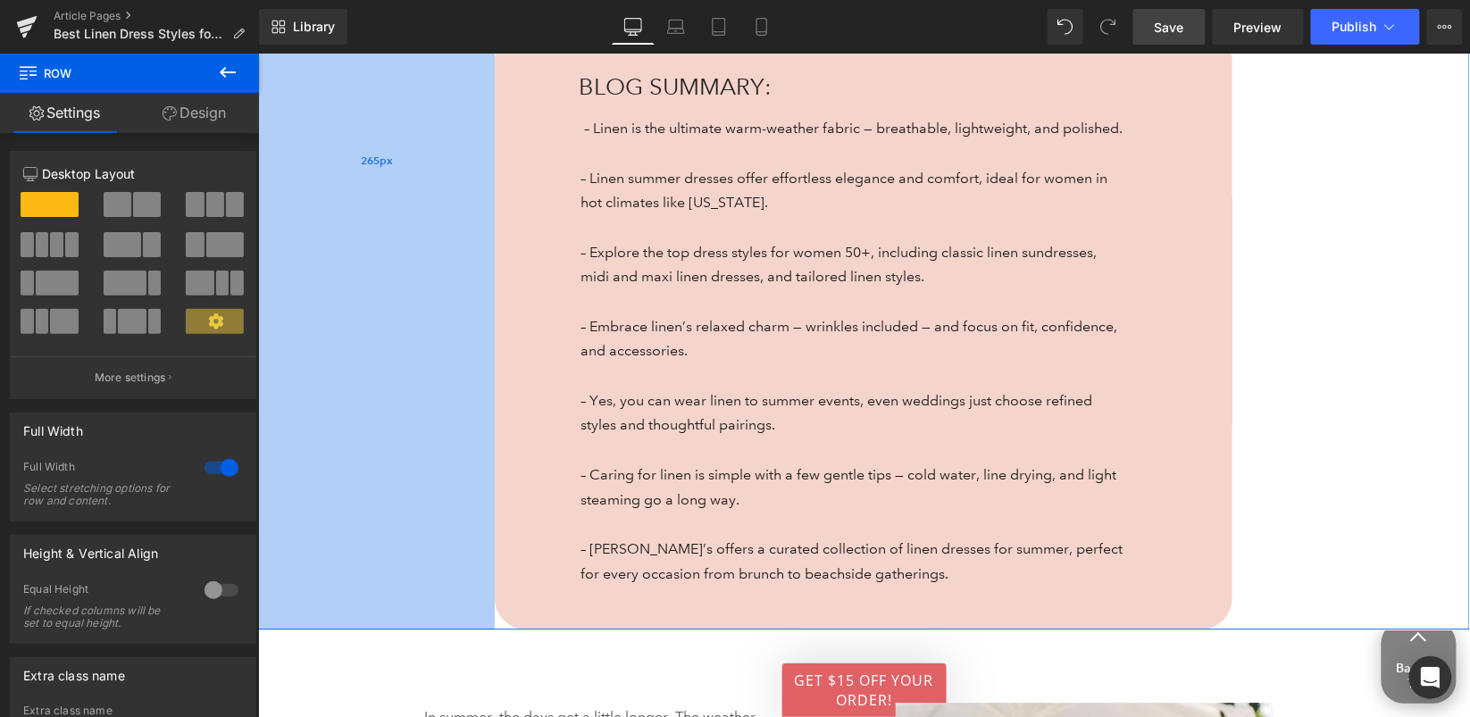
drag, startPoint x: 506, startPoint y: 317, endPoint x: 472, endPoint y: 319, distance: 34.9
click at [472, 319] on div "265px" at bounding box center [375, 159] width 237 height 939
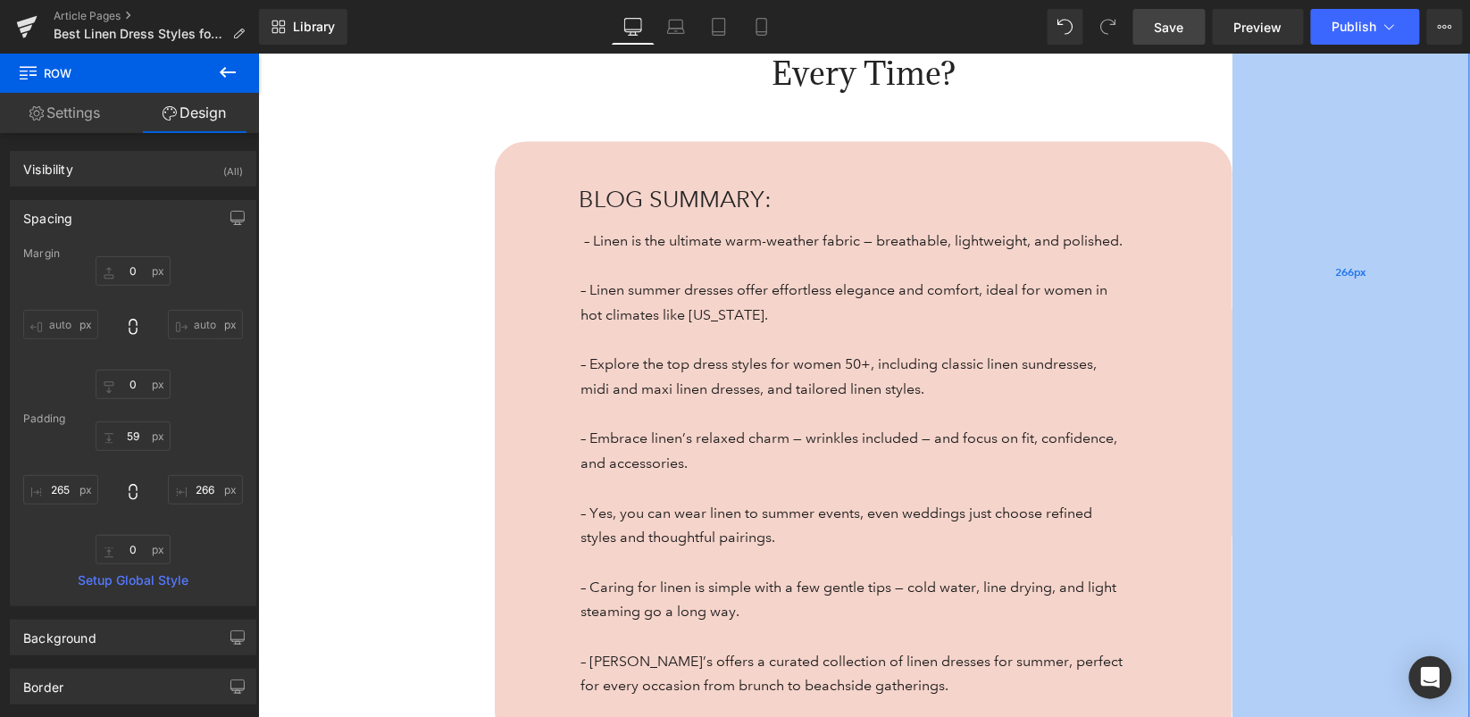
scroll to position [1301, 0]
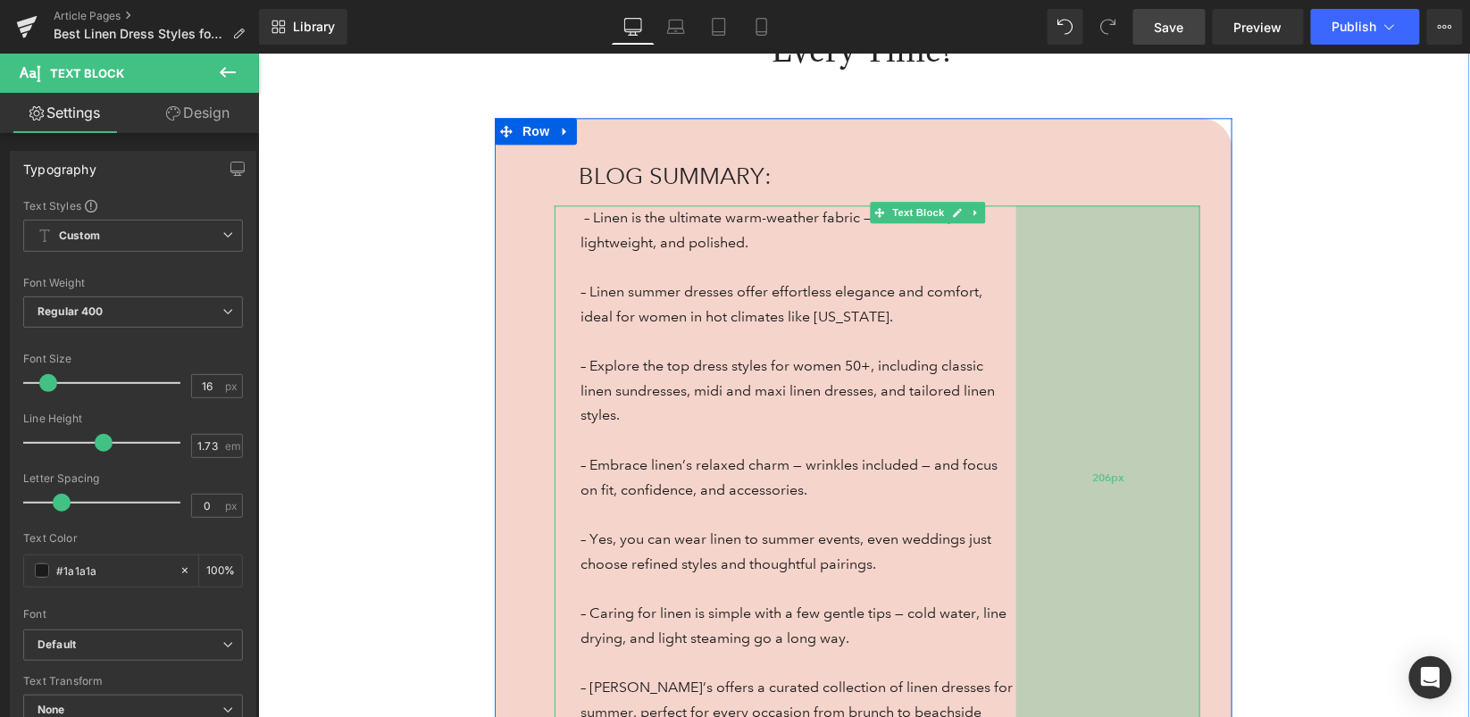
drag, startPoint x: 1137, startPoint y: 396, endPoint x: 1028, endPoint y: 403, distance: 109.2
click at [1028, 403] on div "206px" at bounding box center [1108, 477] width 184 height 544
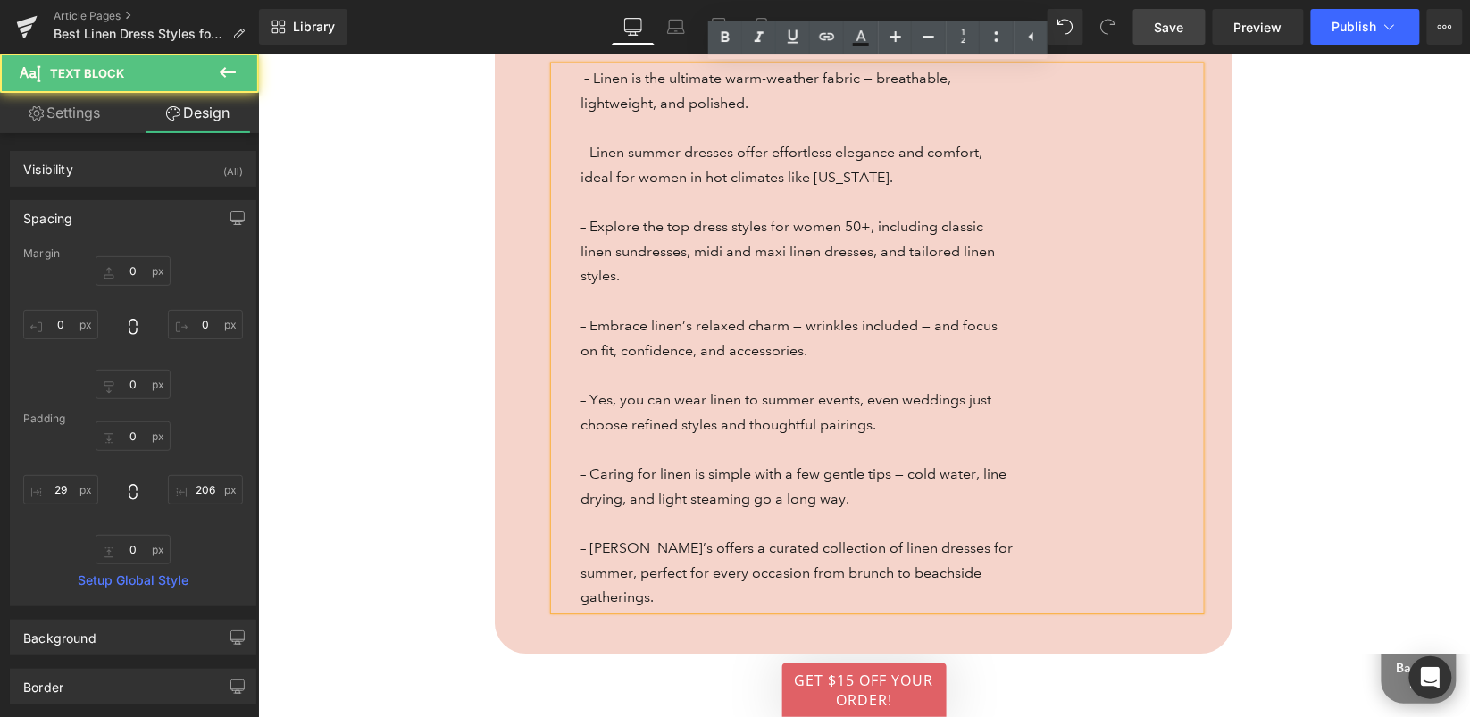
scroll to position [1442, 0]
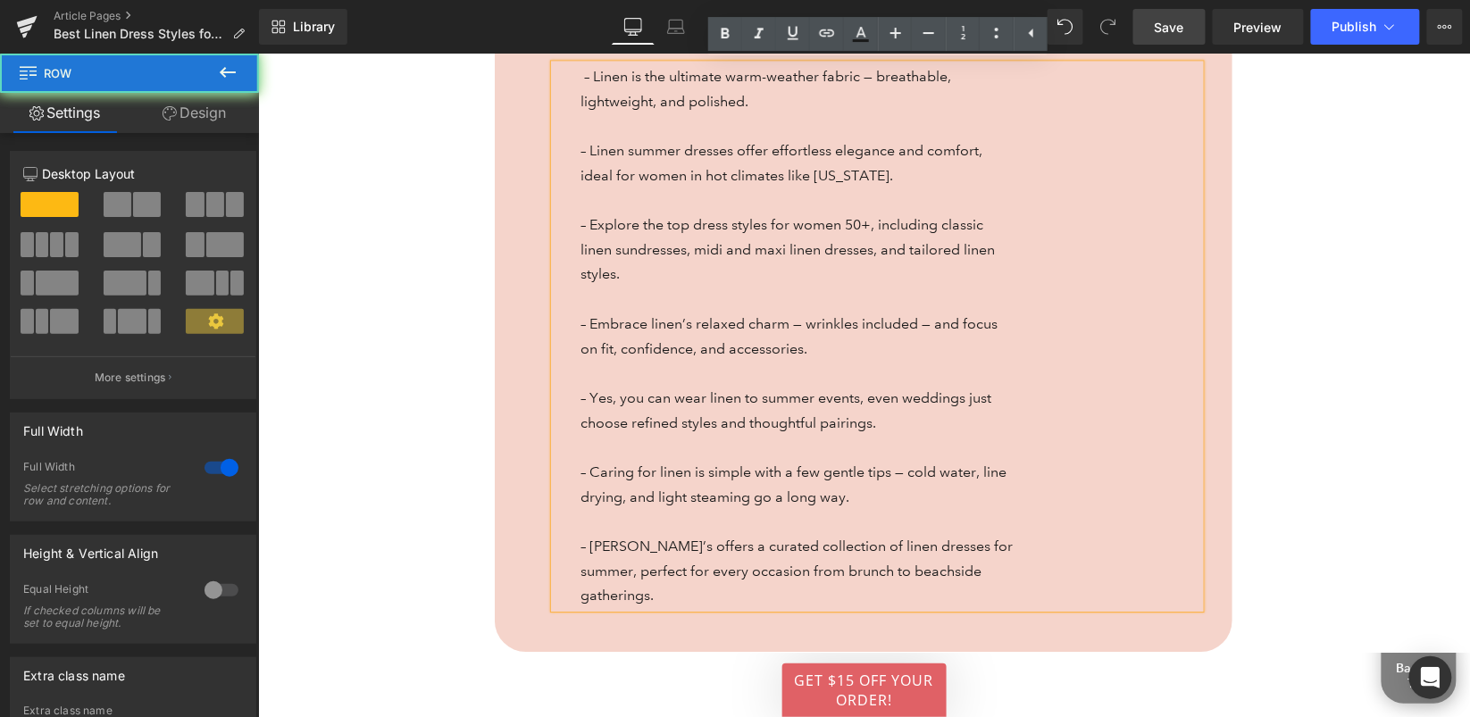
click at [1362, 423] on div "What Makes a Beach Cover-Up Truly Worth Packing Every Time? Heading 54px 304px …" at bounding box center [863, 144] width 1212 height 1013
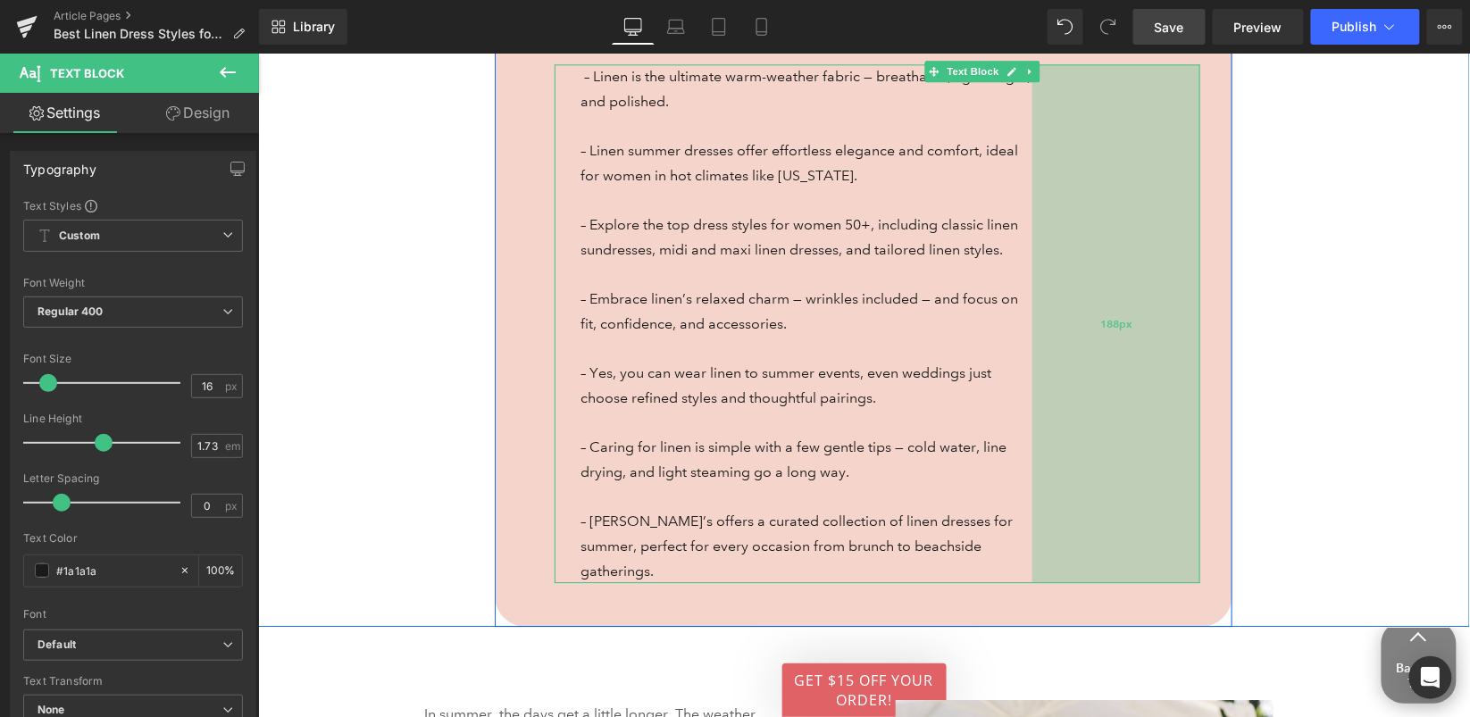
drag, startPoint x: 1047, startPoint y: 394, endPoint x: 1063, endPoint y: 396, distance: 16.2
click at [1063, 396] on div "188px" at bounding box center [1116, 322] width 168 height 519
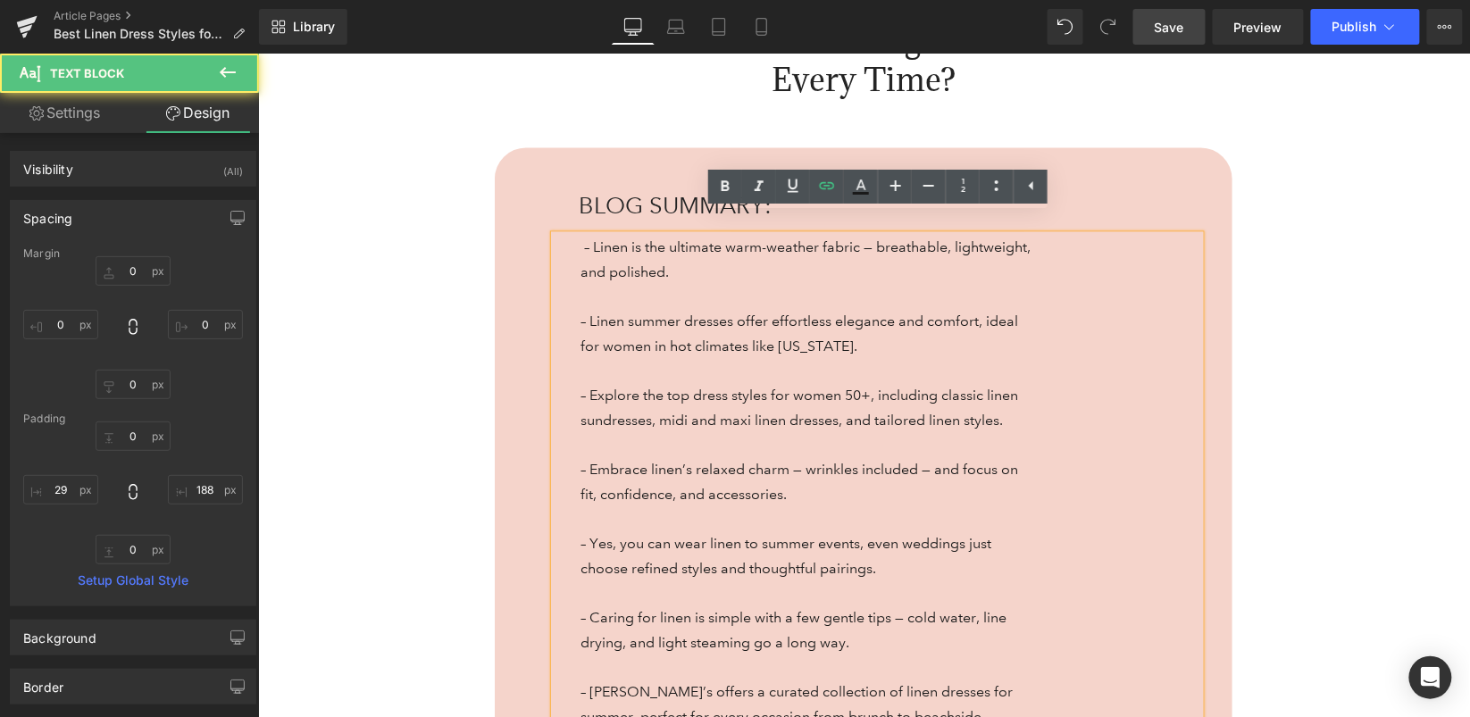
scroll to position [1267, 0]
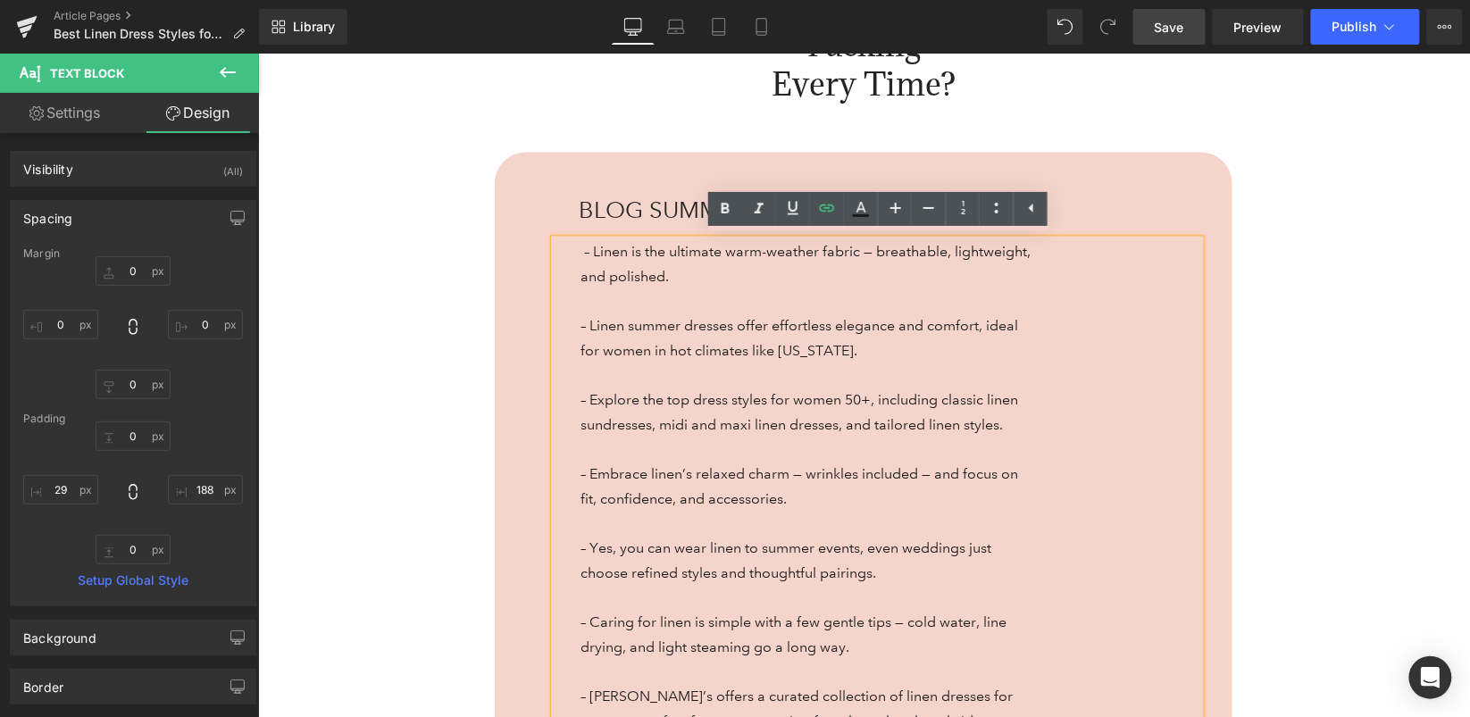
click at [1335, 413] on div "What Makes a Beach Cover-Up Truly Worth Packing Every Time? Heading 54px 304px …" at bounding box center [863, 307] width 1212 height 988
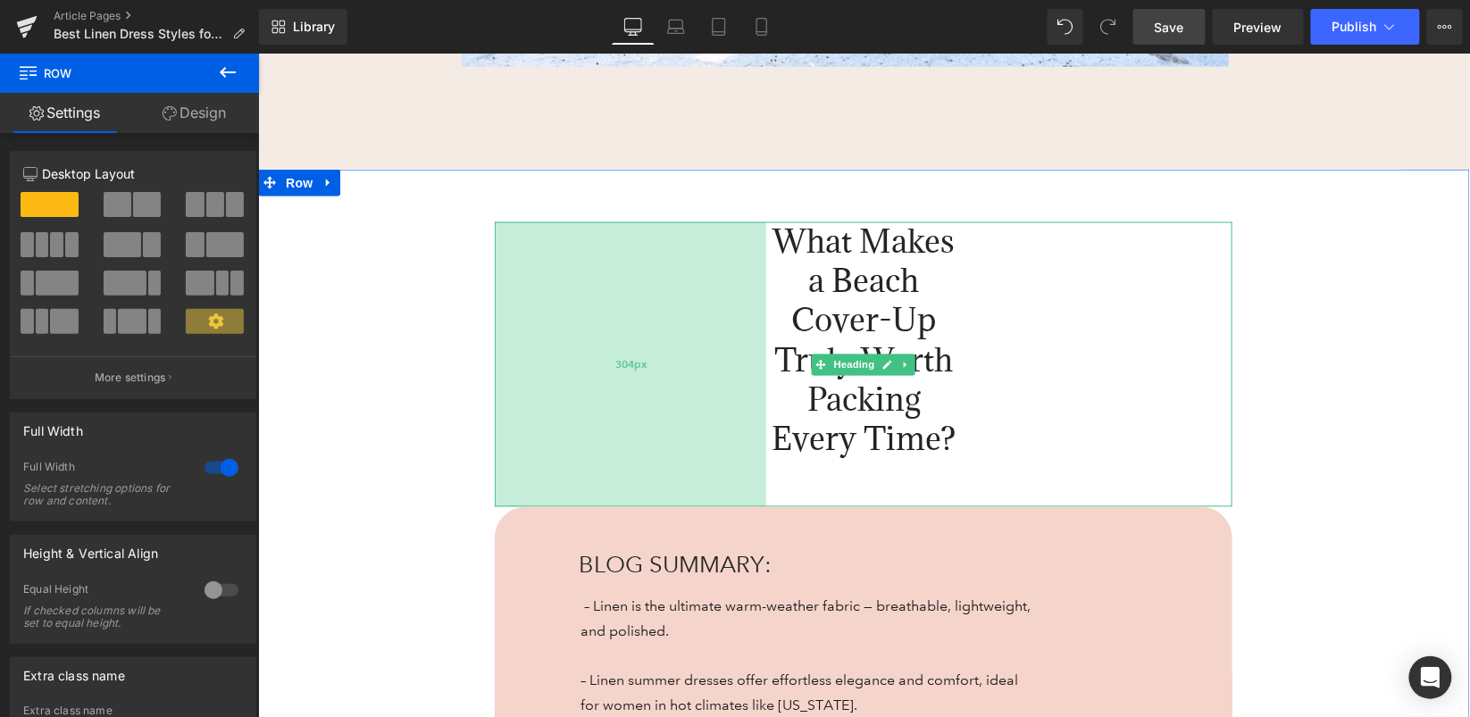
scroll to position [888, 0]
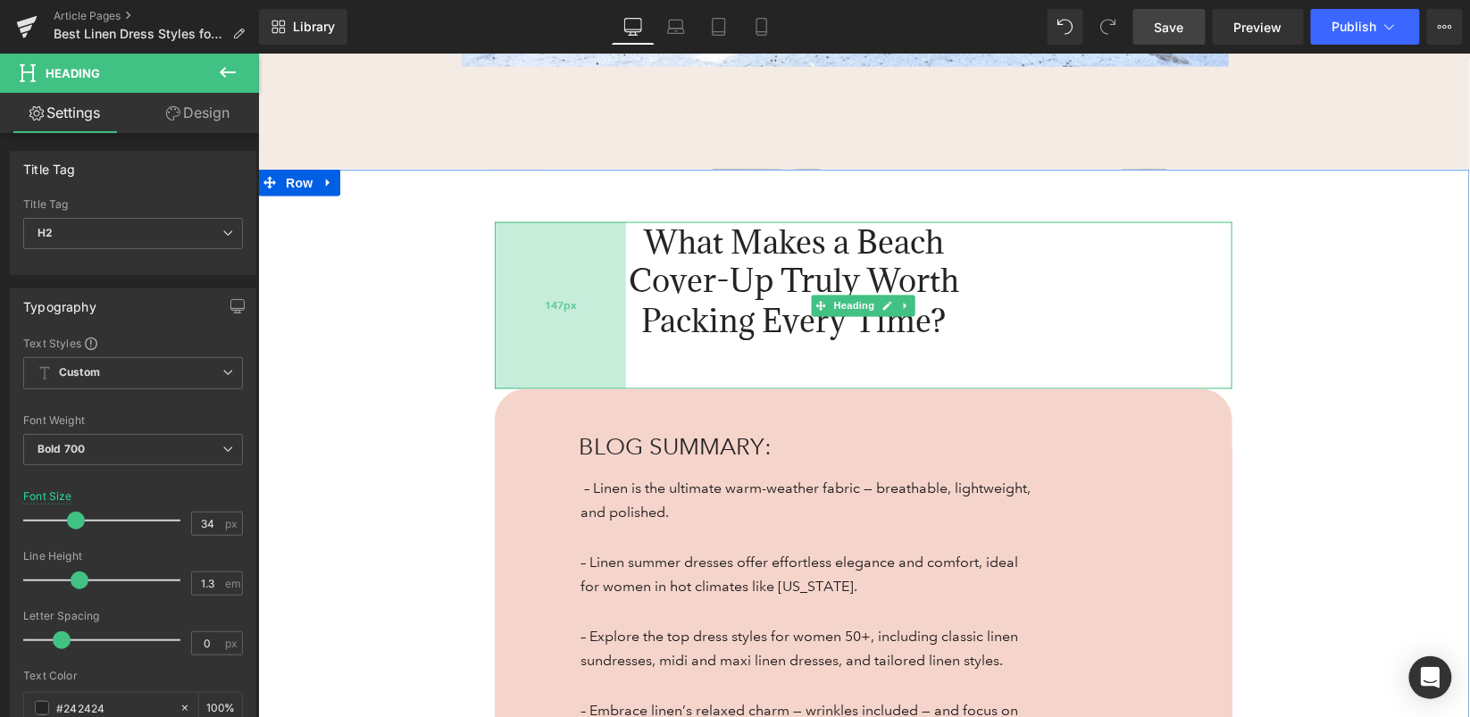
drag, startPoint x: 739, startPoint y: 319, endPoint x: 599, endPoint y: 319, distance: 140.2
click at [599, 319] on div "147px" at bounding box center [559, 305] width 131 height 167
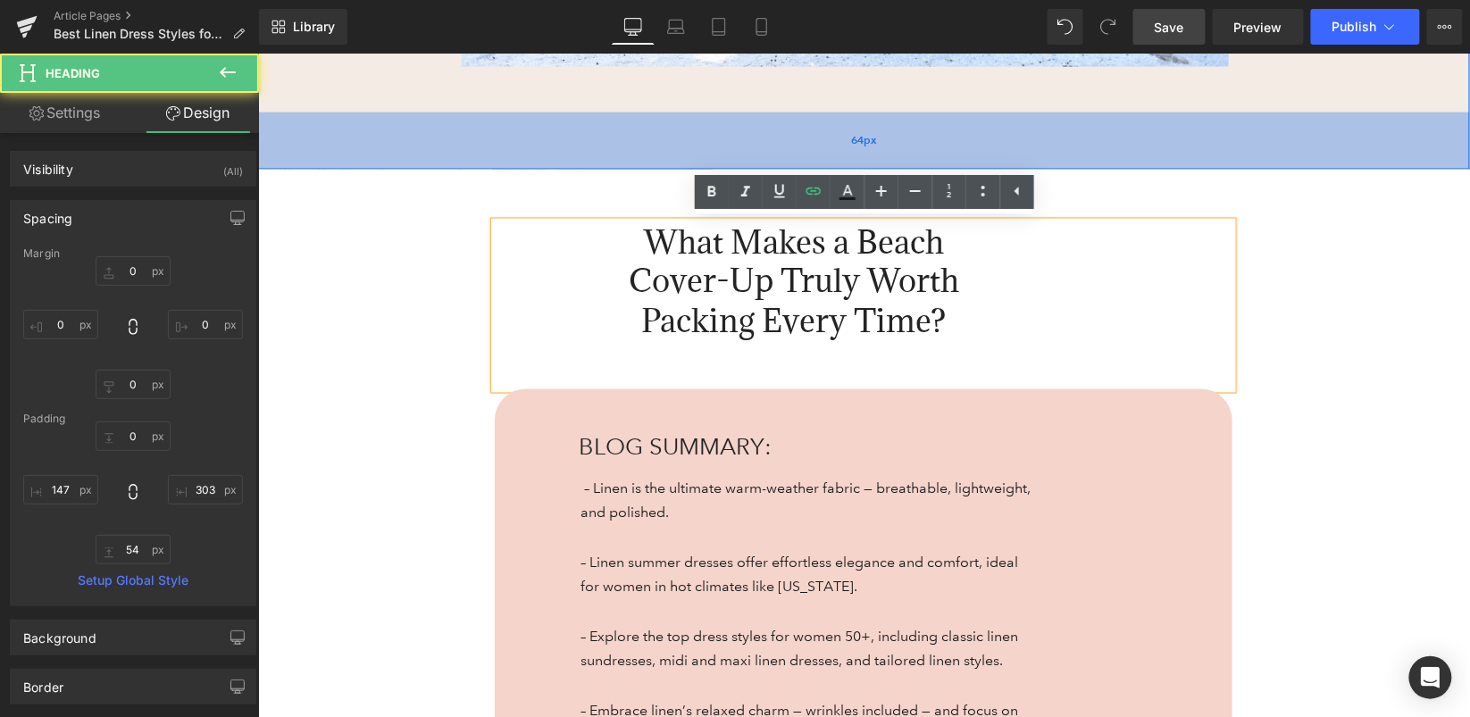
click at [1264, 148] on div "64px" at bounding box center [863, 140] width 1212 height 57
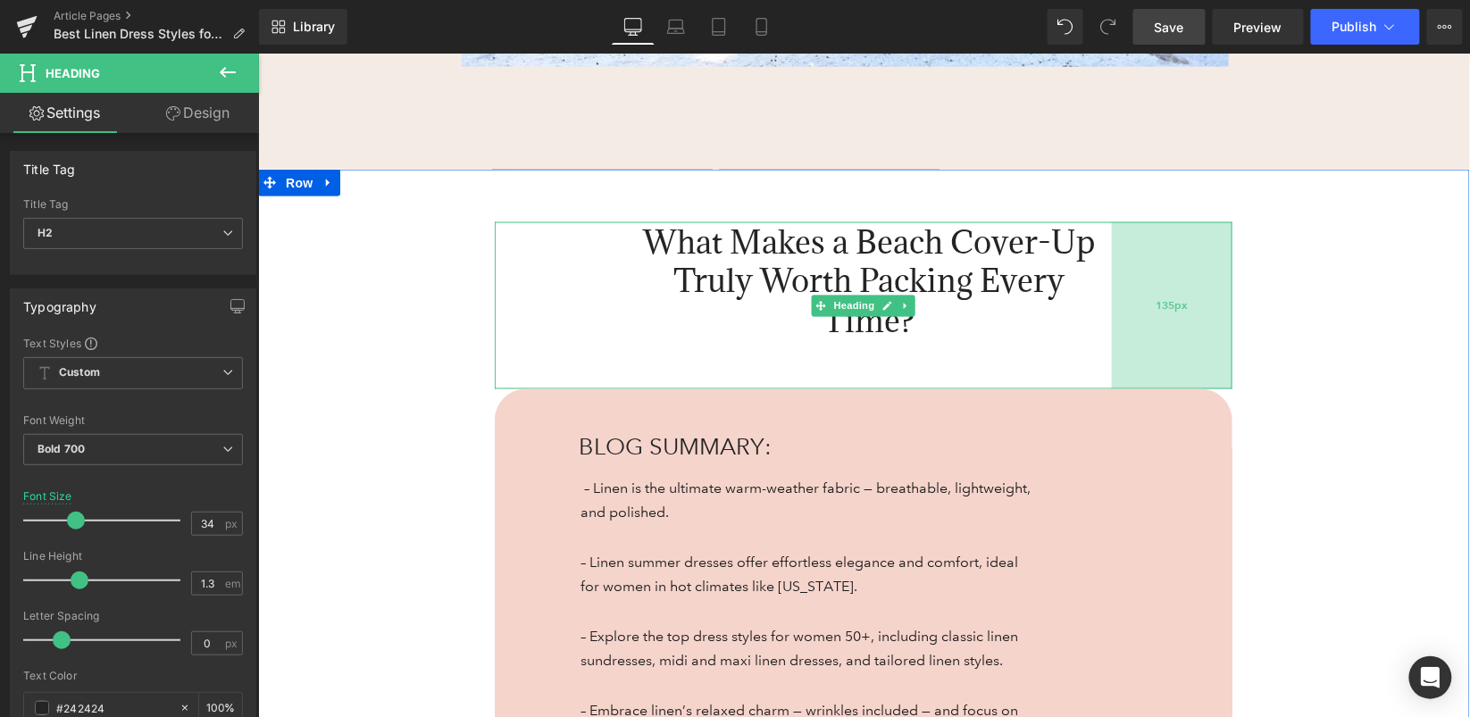
drag, startPoint x: 1022, startPoint y: 311, endPoint x: 1172, endPoint y: 331, distance: 151.4
click at [1172, 331] on div "135px" at bounding box center [1171, 305] width 121 height 167
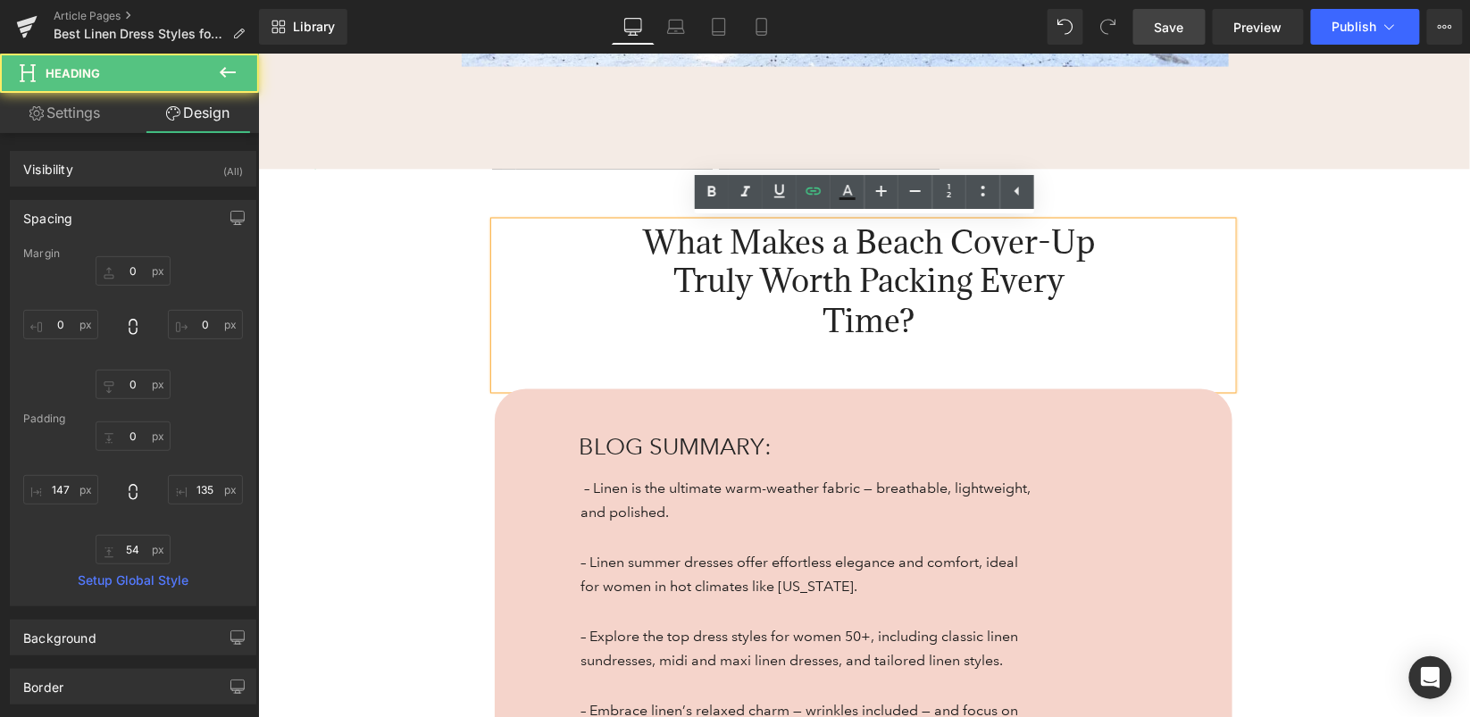
click at [1273, 171] on div "What Makes a Beach Cover-Up Truly Worth Packing Every Time? Heading 54px 147px …" at bounding box center [863, 604] width 1212 height 870
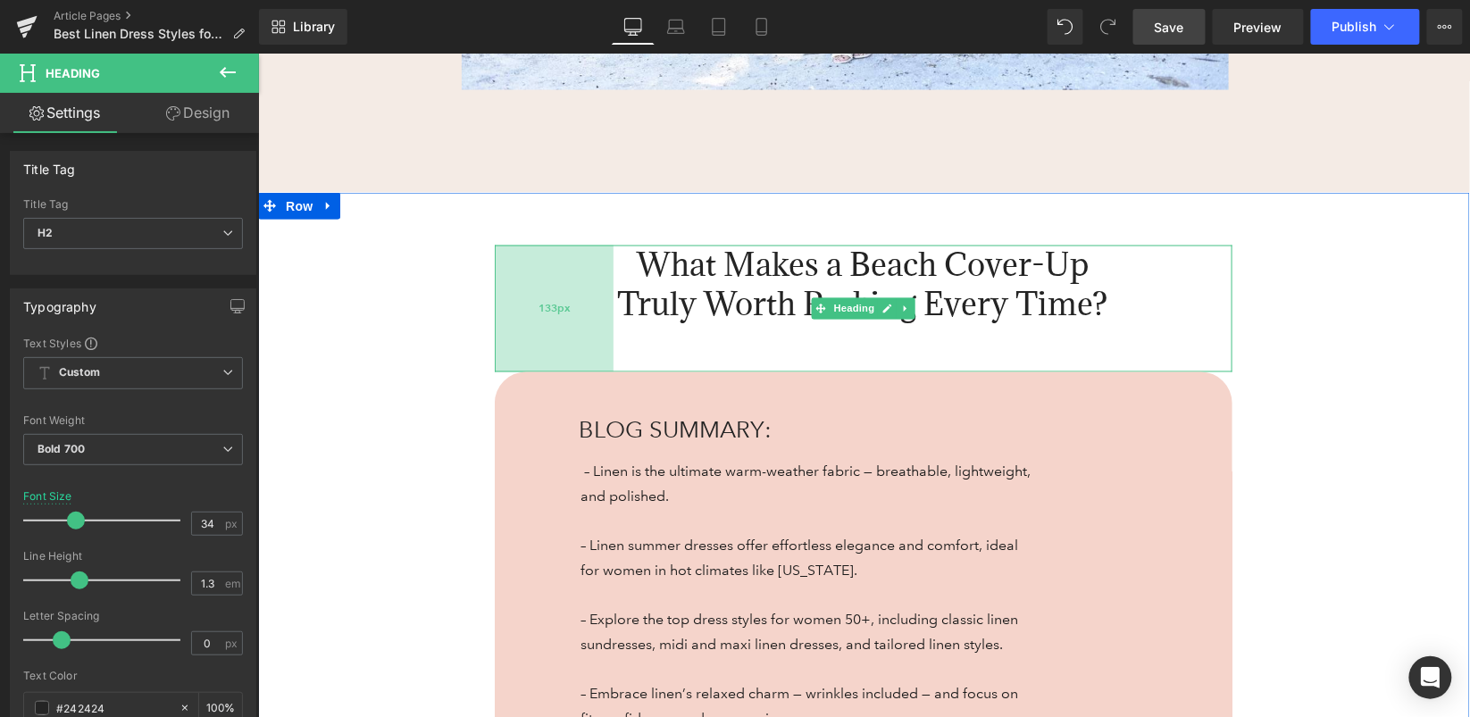
scroll to position [911, 0]
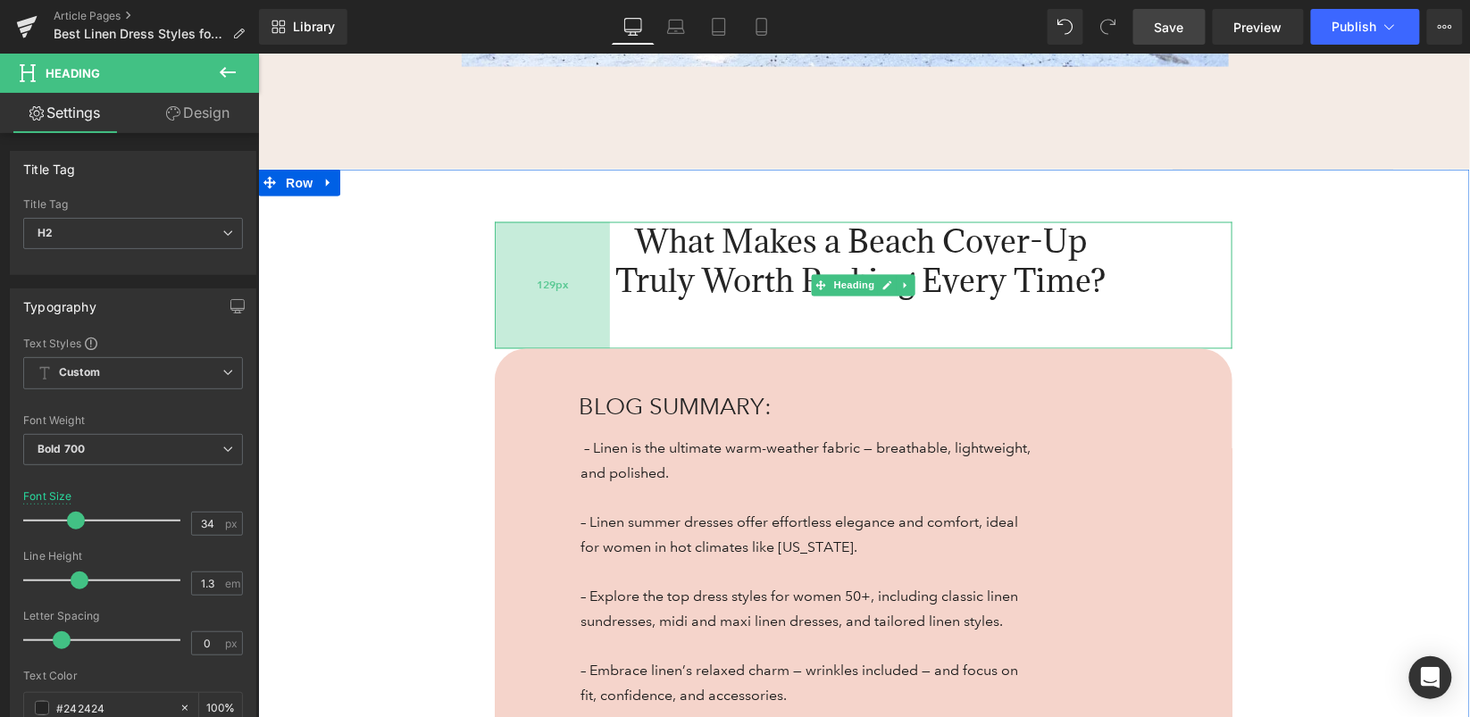
drag, startPoint x: 609, startPoint y: 319, endPoint x: 593, endPoint y: 329, distance: 18.8
click at [593, 329] on div "129px" at bounding box center [551, 285] width 115 height 127
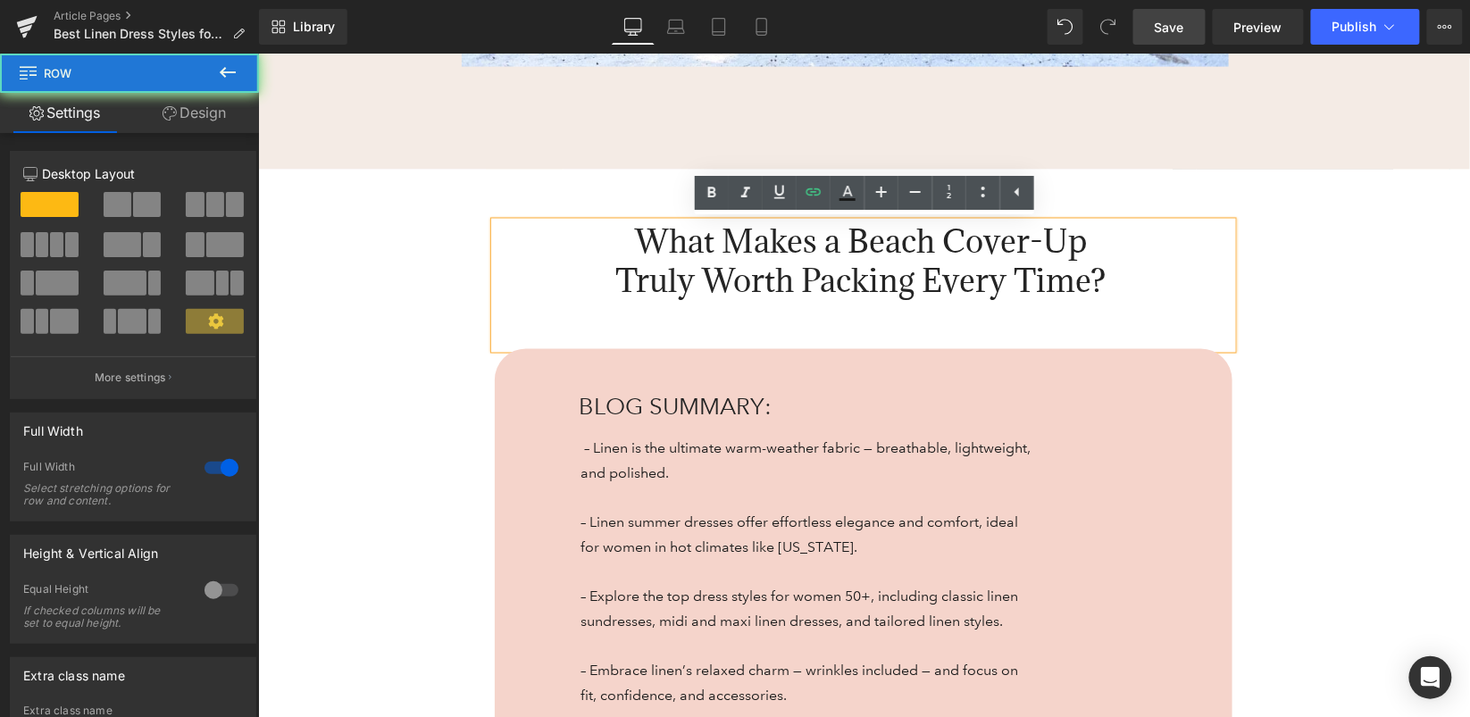
click at [1296, 303] on div "What Makes a Beach Cover-Up Truly Worth Packing Every Time? Heading 54px 129px …" at bounding box center [863, 584] width 1212 height 831
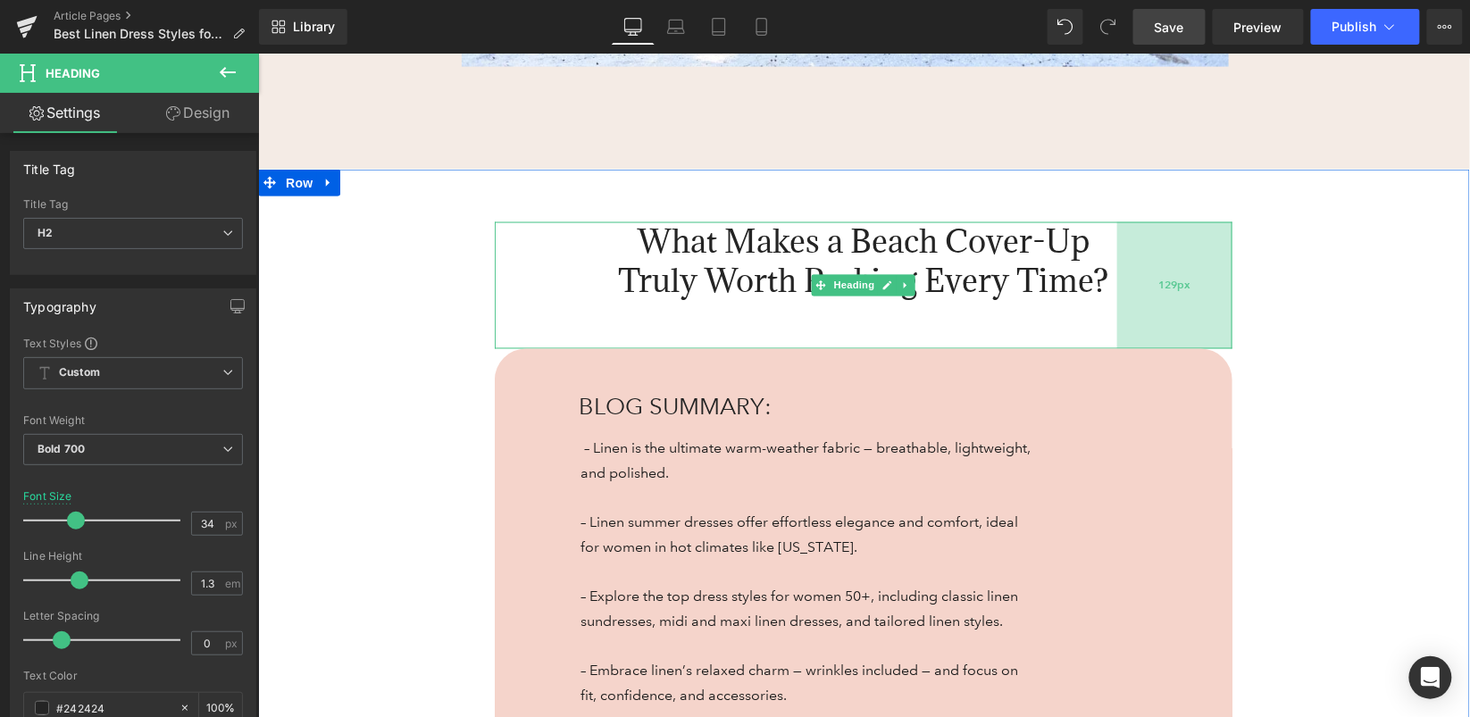
click at [1166, 300] on div "129px" at bounding box center [1174, 285] width 115 height 127
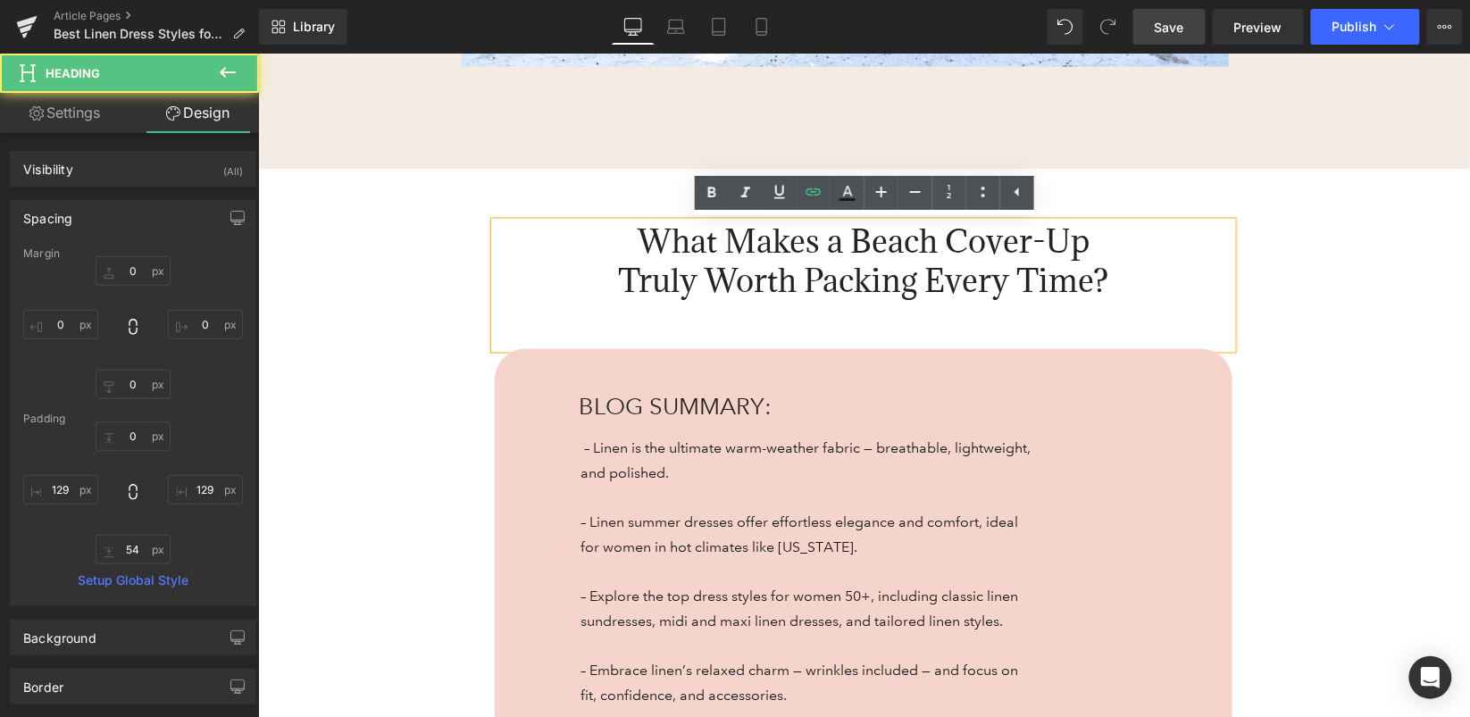
click at [1312, 296] on div "What Makes a Beach Cover-Up Truly Worth Packing Every Time? Heading 54px 129px …" at bounding box center [863, 584] width 1212 height 831
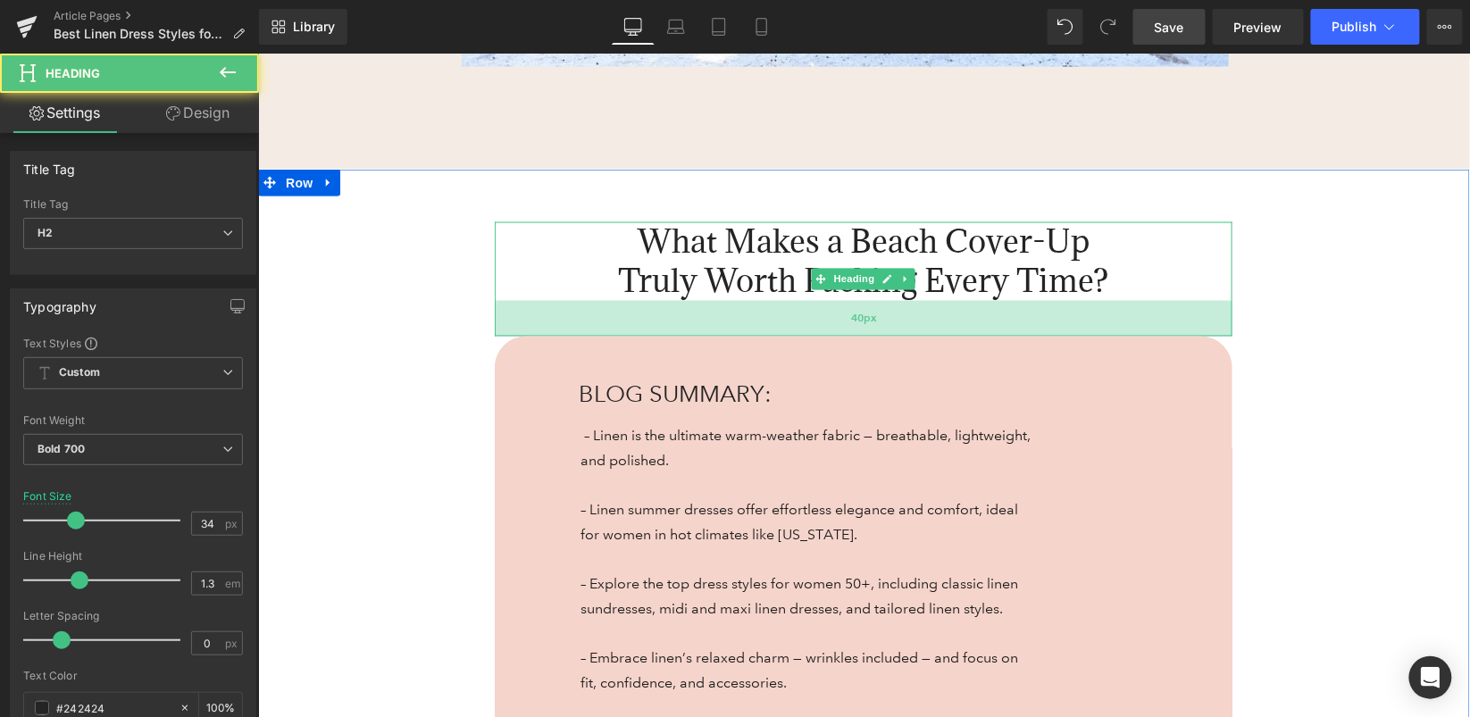
drag, startPoint x: 1077, startPoint y: 334, endPoint x: 1076, endPoint y: 321, distance: 13.4
click at [1076, 321] on div "40px" at bounding box center [863, 318] width 738 height 36
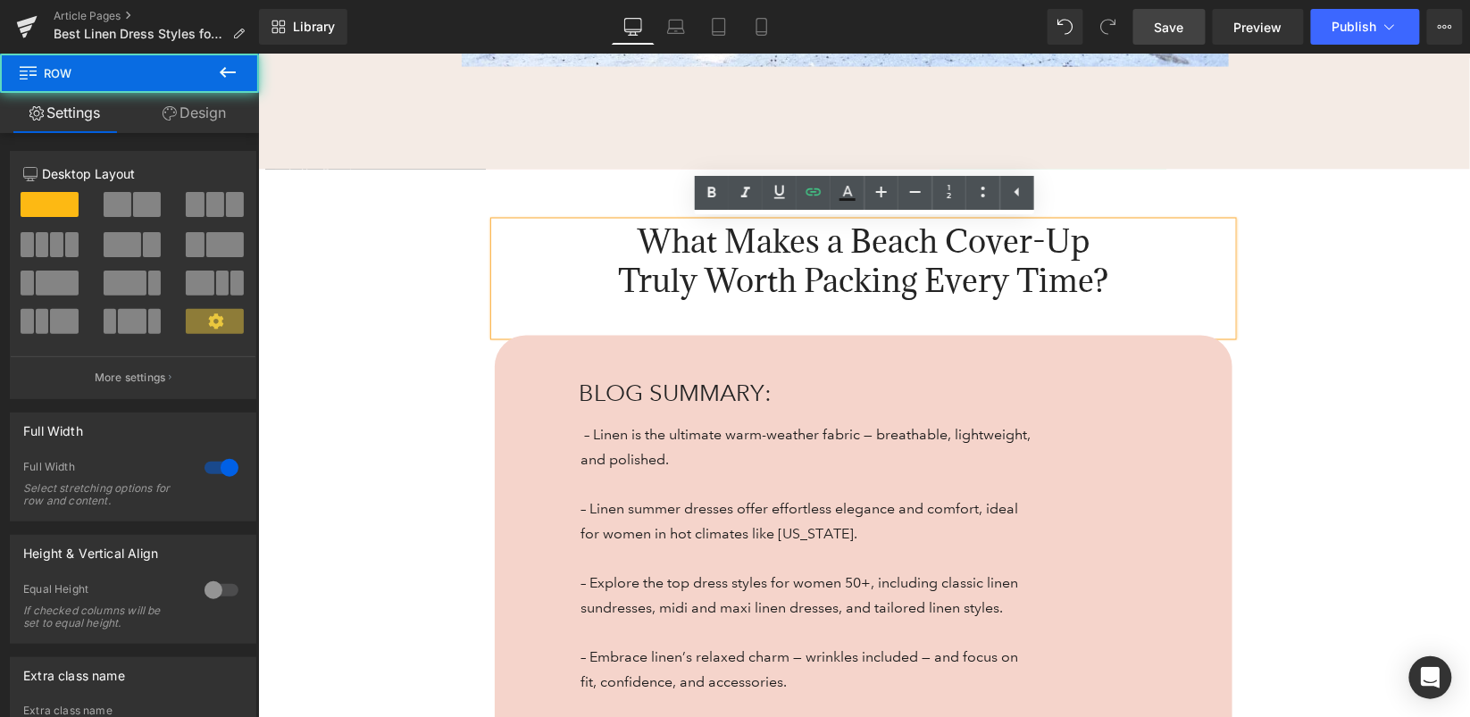
click at [1310, 366] on div "What Makes a Beach Cover-Up Truly Worth Packing Every Time? Heading 39px 129px …" at bounding box center [863, 577] width 1212 height 817
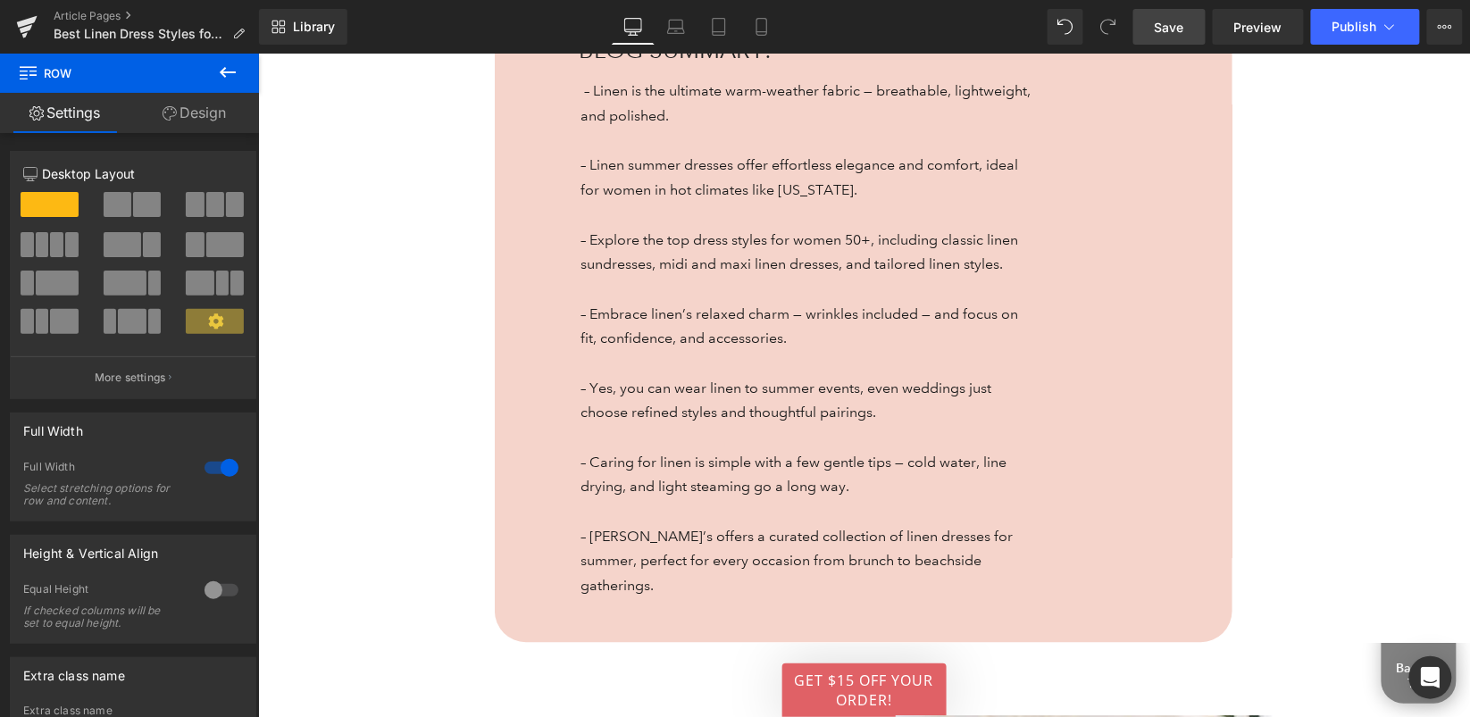
scroll to position [1025, 0]
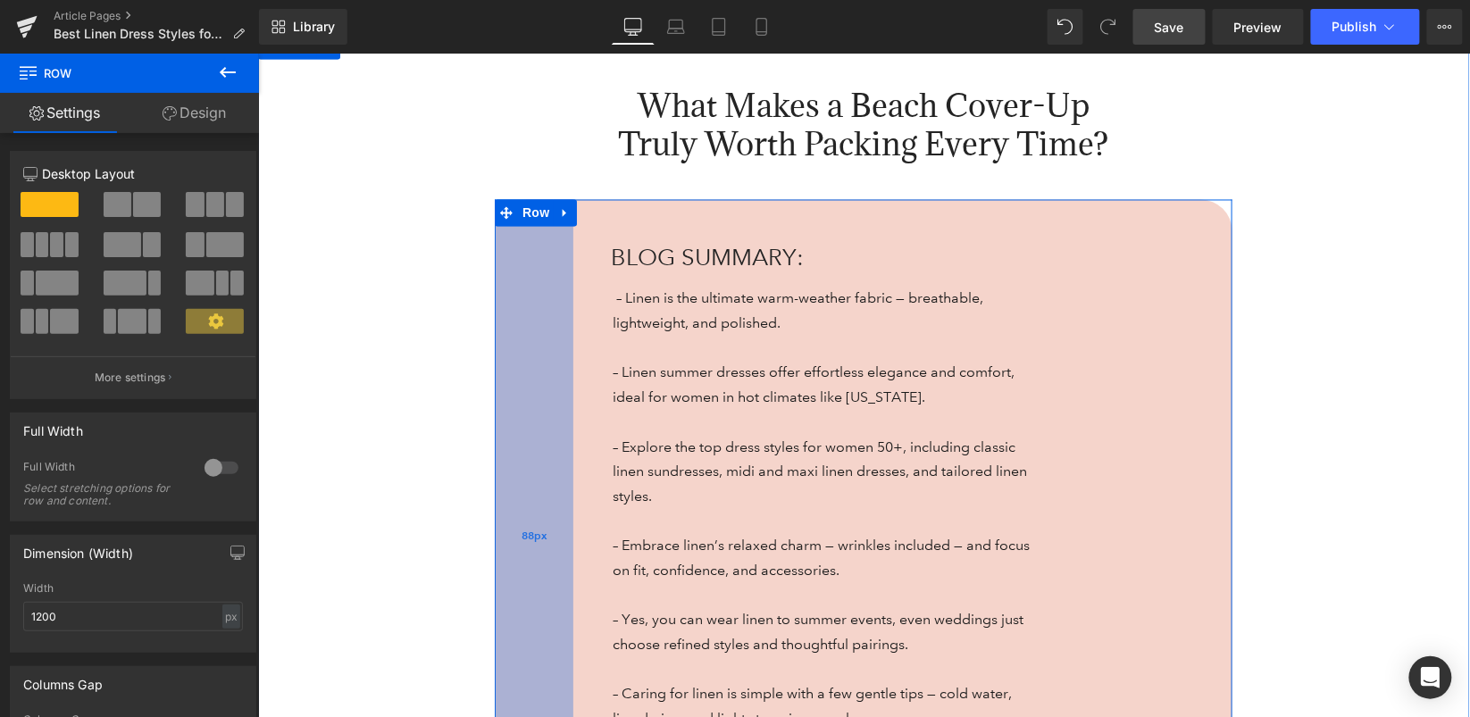
drag, startPoint x: 533, startPoint y: 391, endPoint x: 565, endPoint y: 389, distance: 32.2
click at [565, 389] on div "88px" at bounding box center [533, 536] width 79 height 675
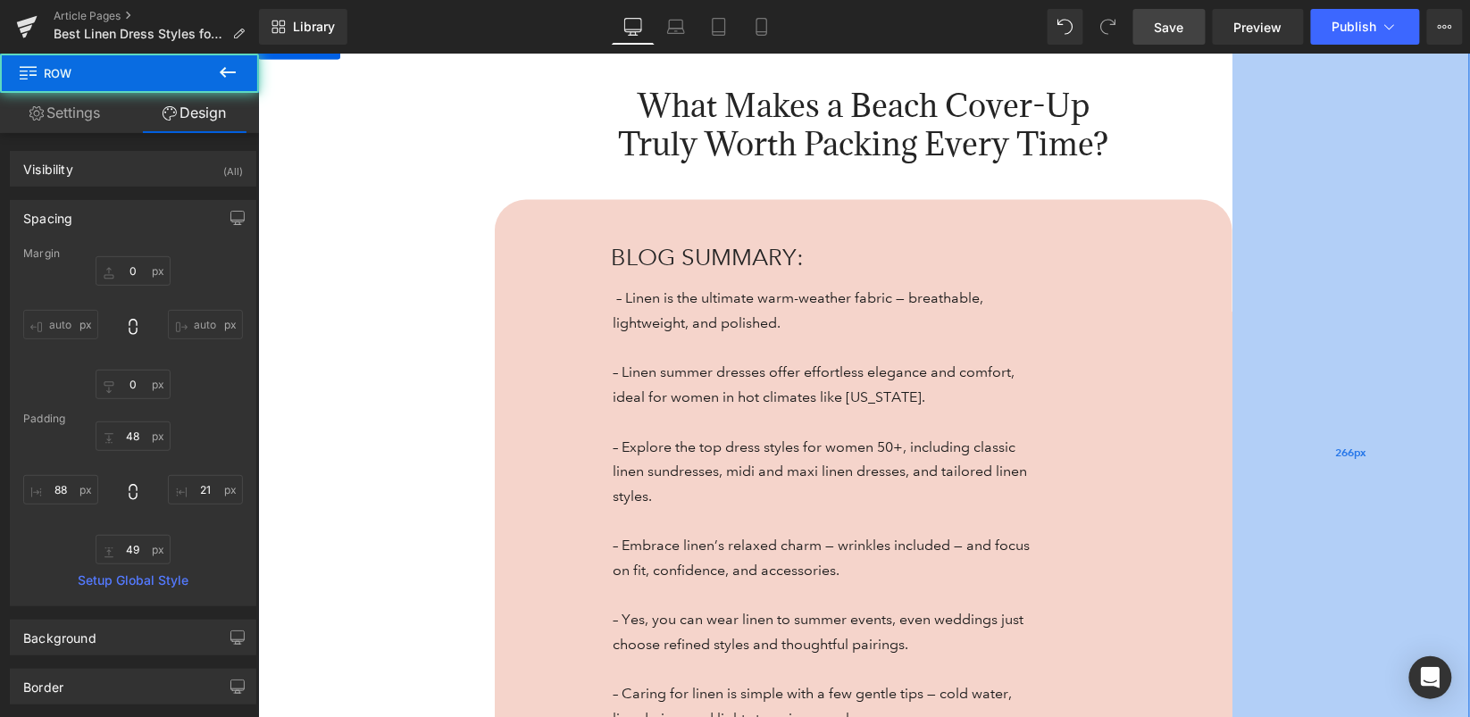
click at [1276, 414] on div "266px" at bounding box center [1351, 452] width 238 height 841
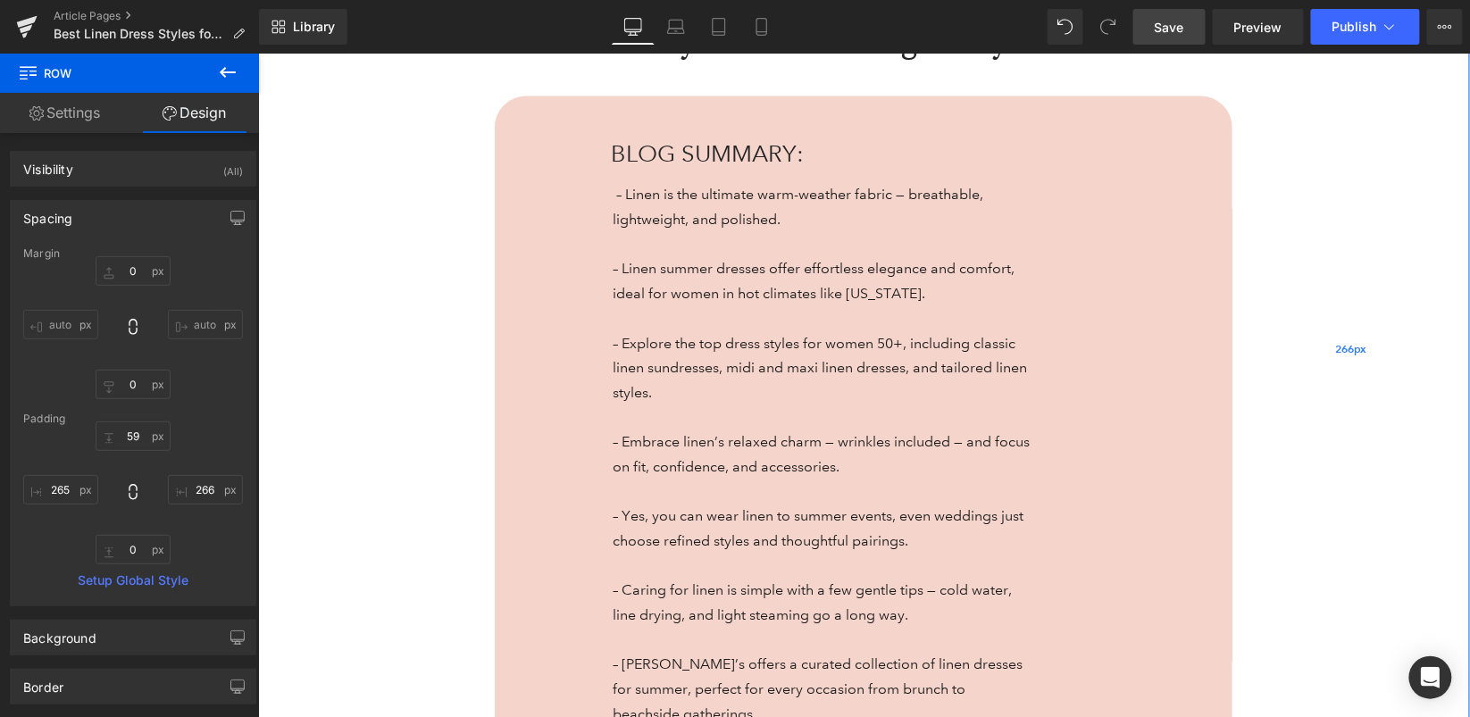
scroll to position [1158, 0]
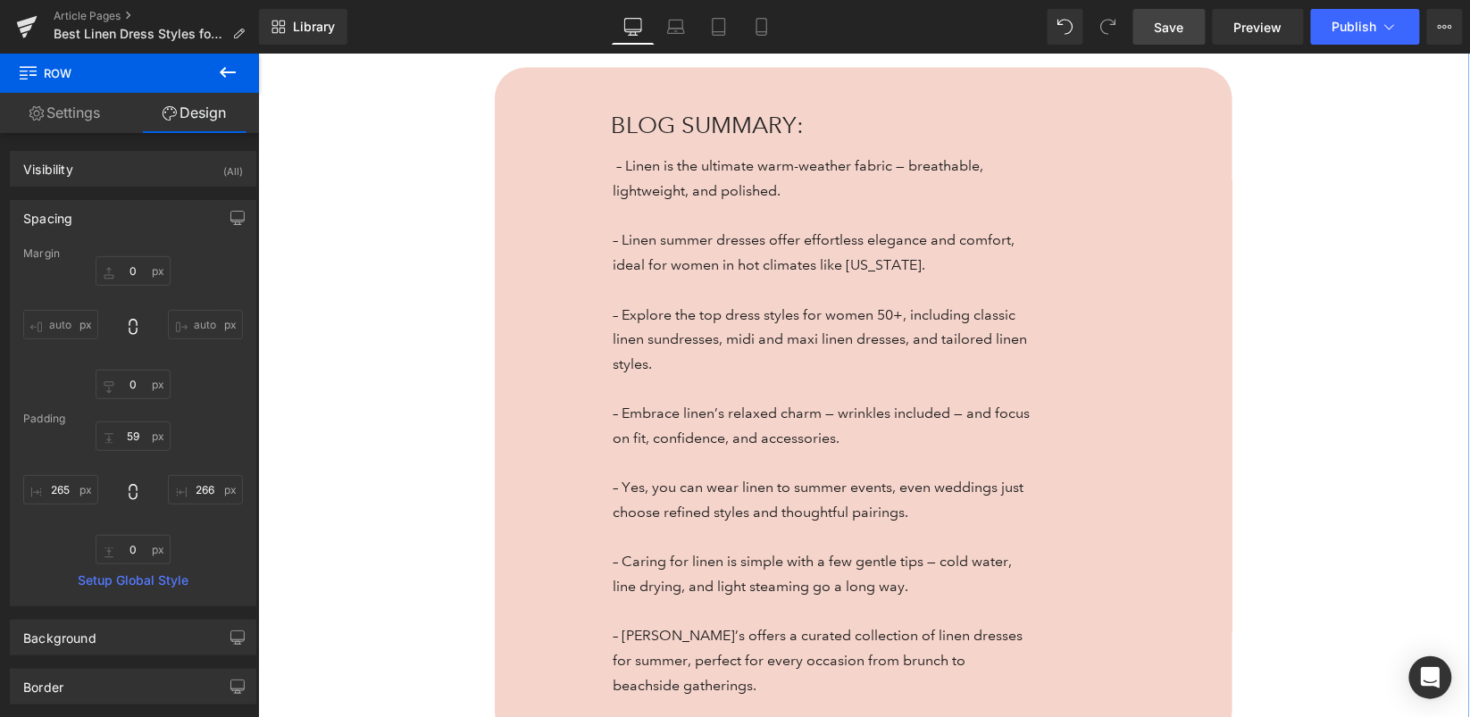
click at [1050, 350] on div "– Linen is the ultimate warm-weather fabric — breathable, lightweight, and poli…" at bounding box center [893, 425] width 614 height 544
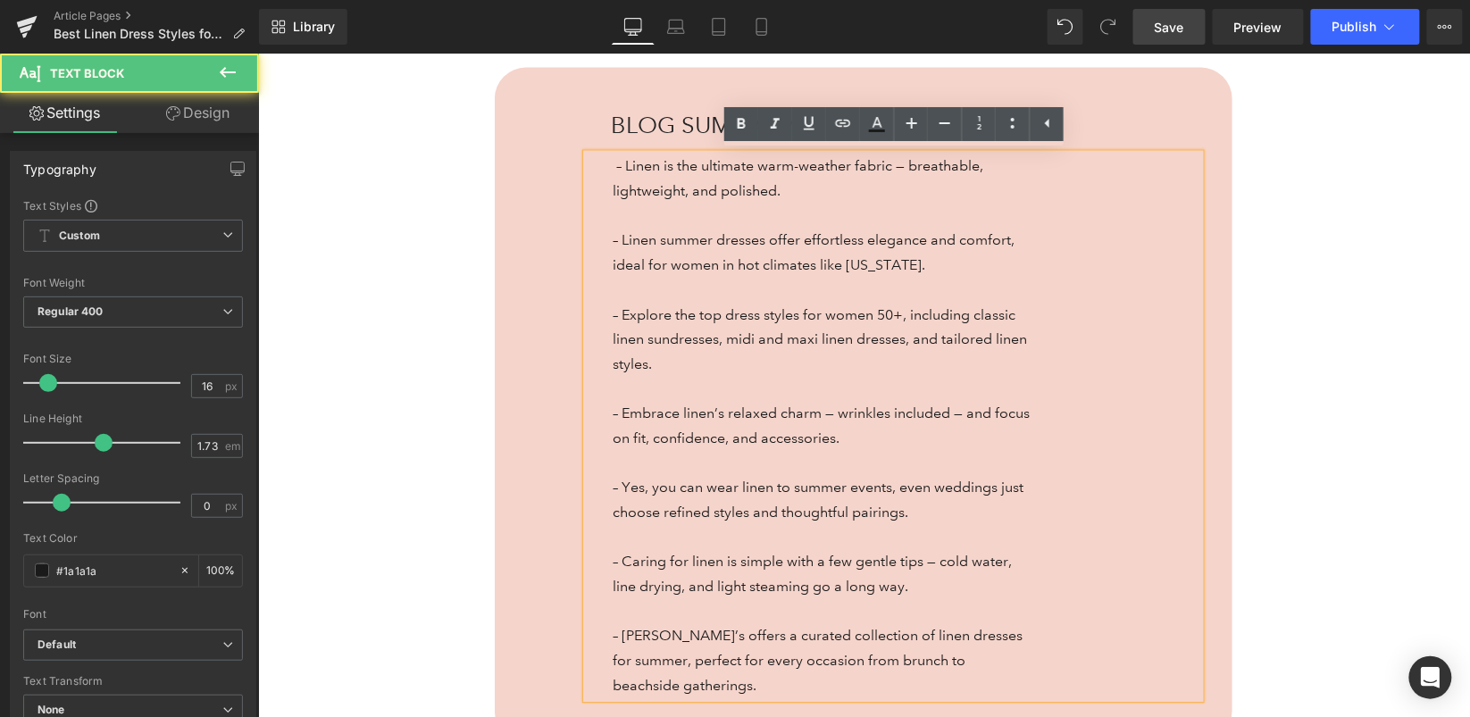
click at [452, 362] on div "What Makes a Beach Cover-Up Truly Worth Packing Every Time? Heading 39px 129px …" at bounding box center [863, 319] width 1212 height 841
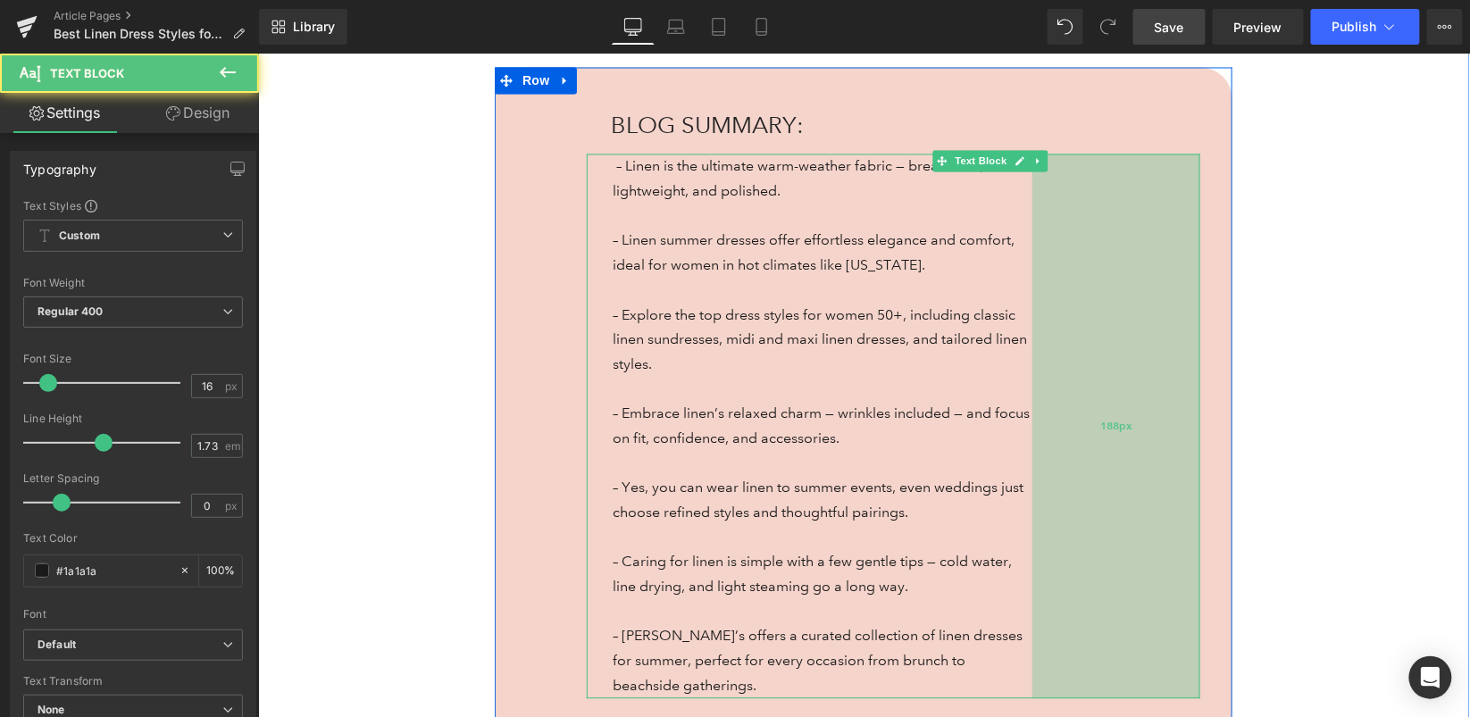
scroll to position [1181, 0]
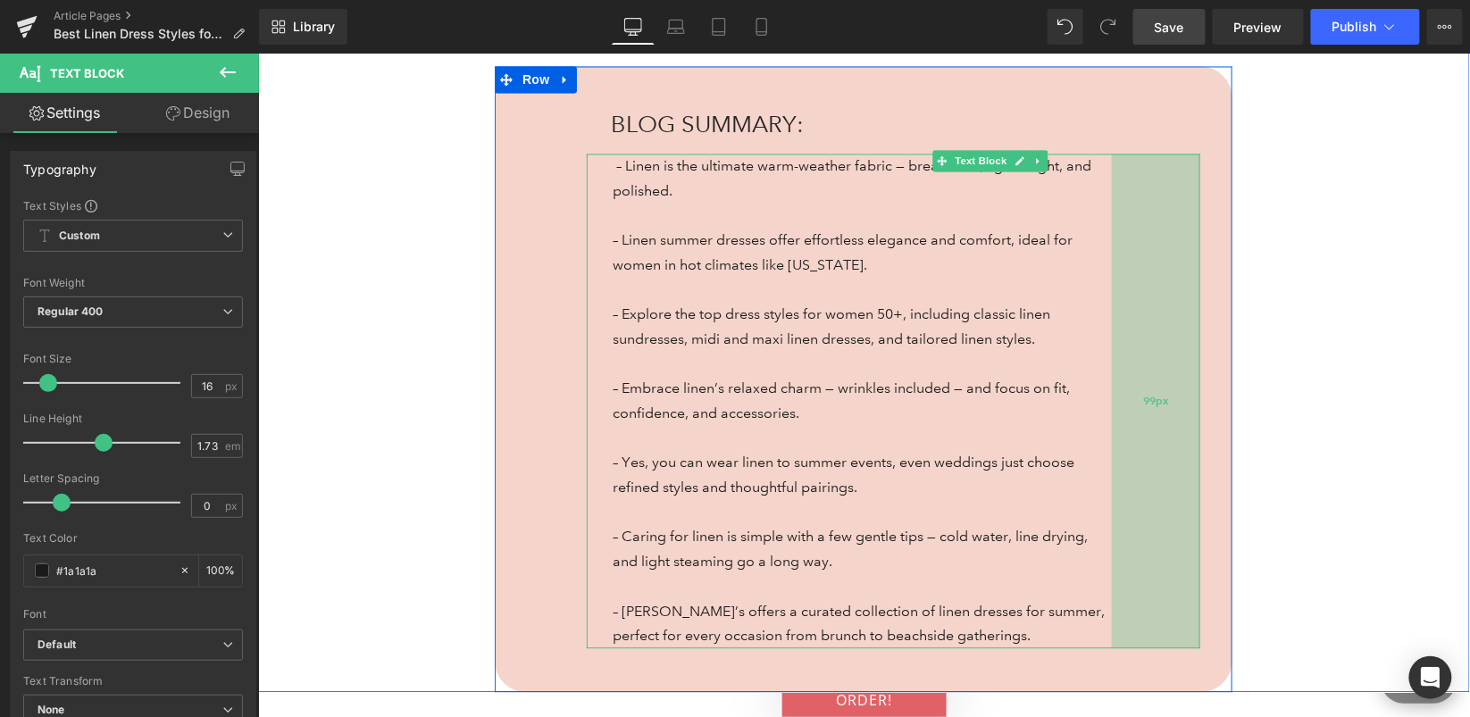
drag, startPoint x: 1063, startPoint y: 397, endPoint x: 1143, endPoint y: 395, distance: 79.5
click at [1143, 395] on div "99px" at bounding box center [1155, 400] width 88 height 495
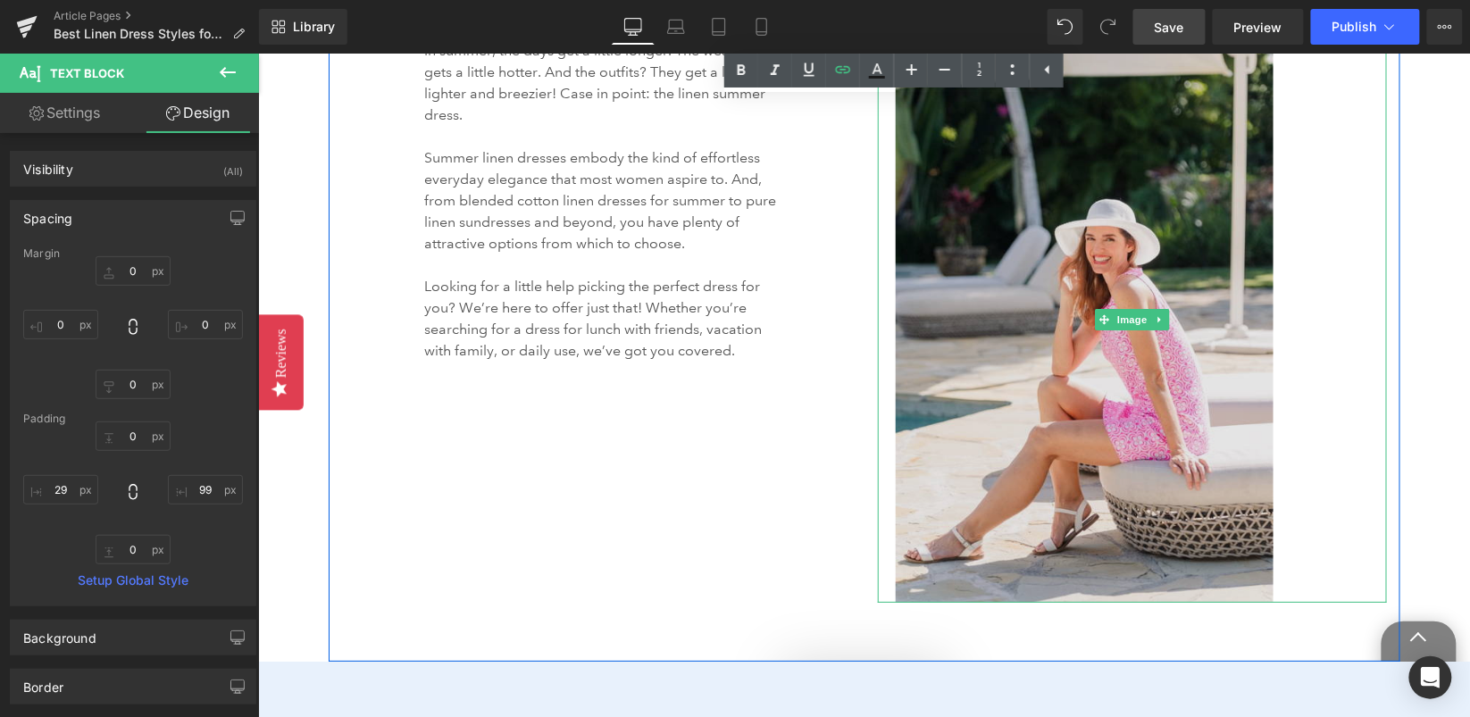
scroll to position [2184, 0]
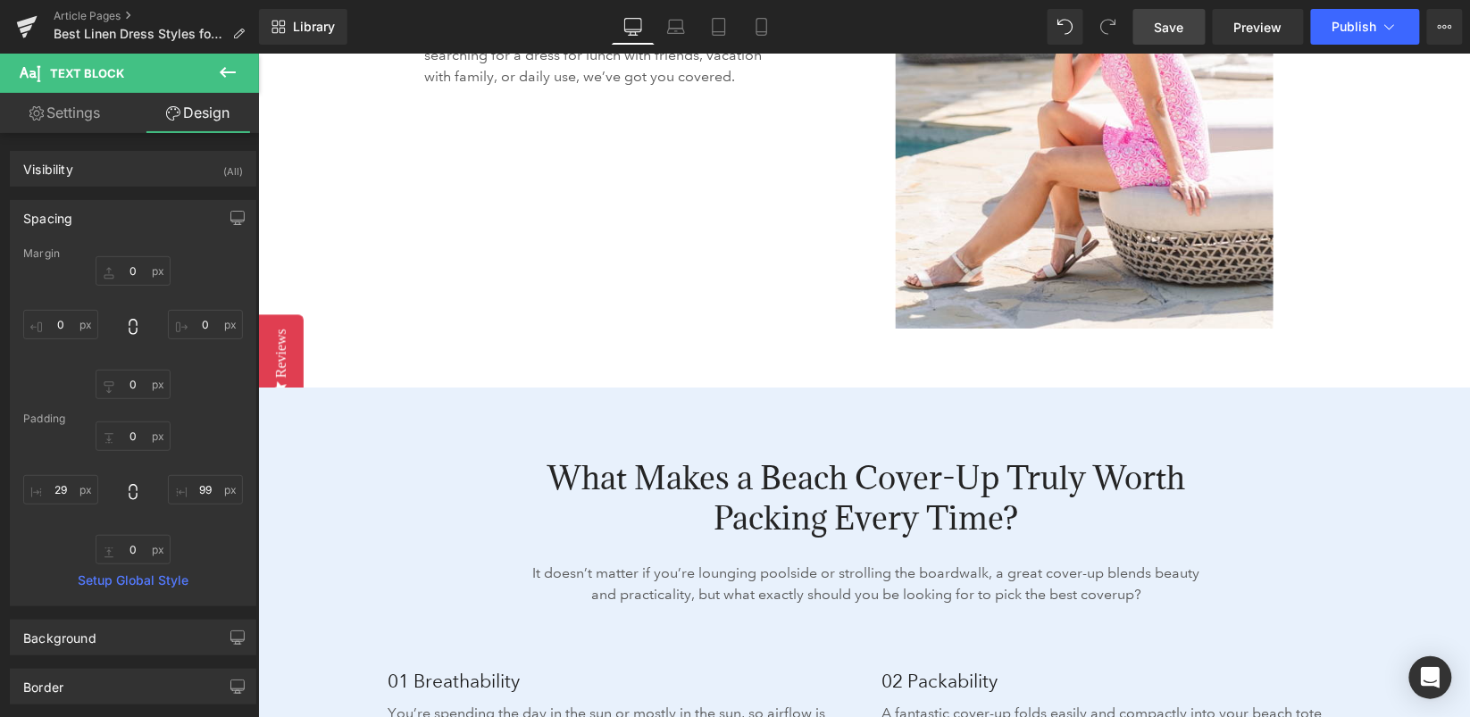
click at [1174, 29] on span "Save" at bounding box center [1169, 27] width 29 height 19
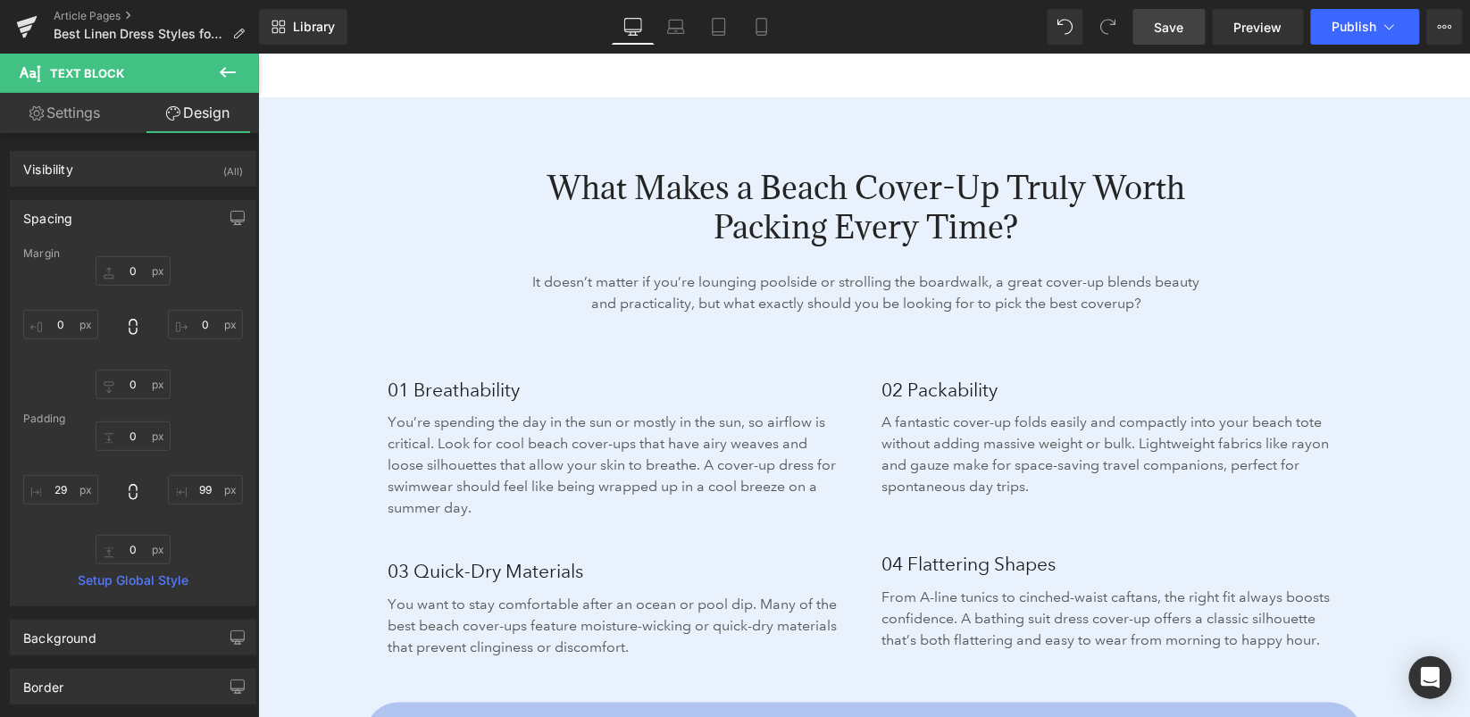
scroll to position [2463, 0]
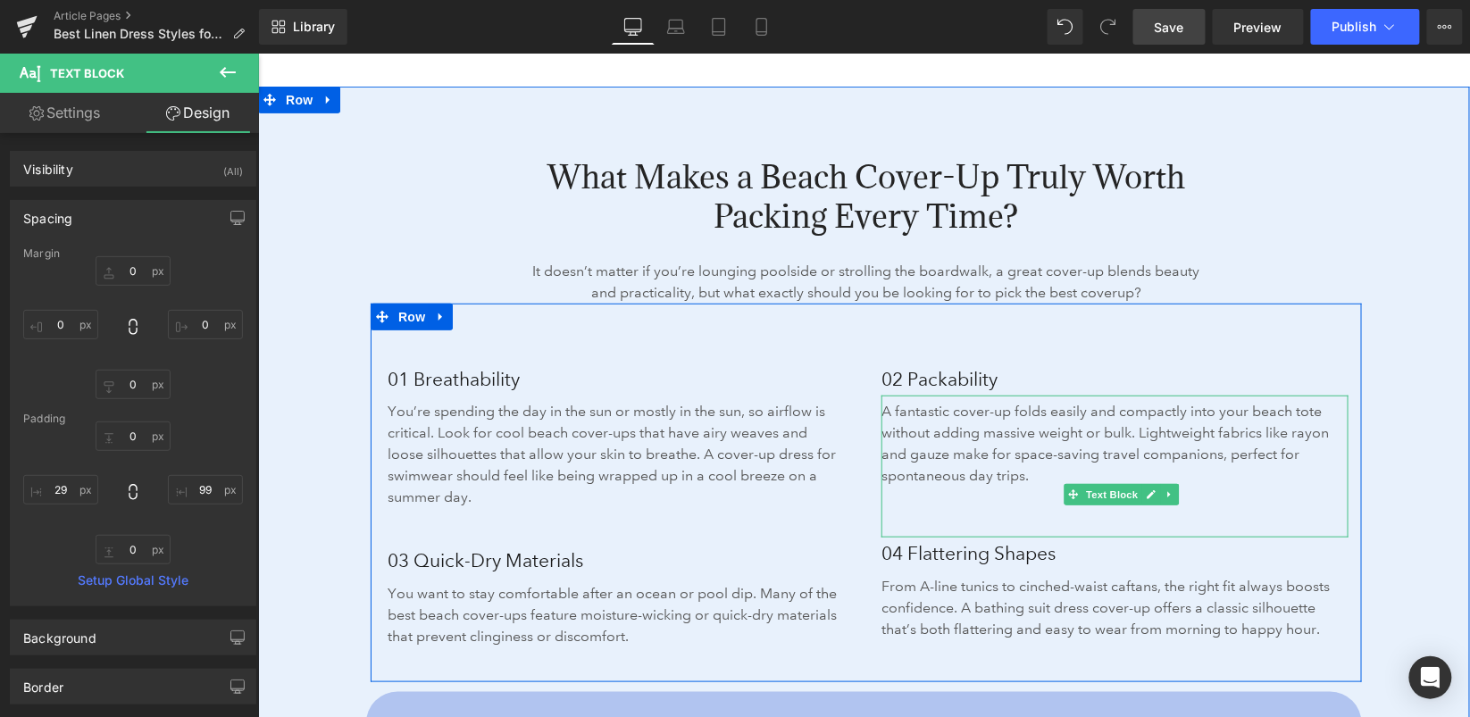
click at [943, 422] on p "A fantastic cover-up folds easily and compactly into your beach tote without ad…" at bounding box center [1108, 443] width 454 height 86
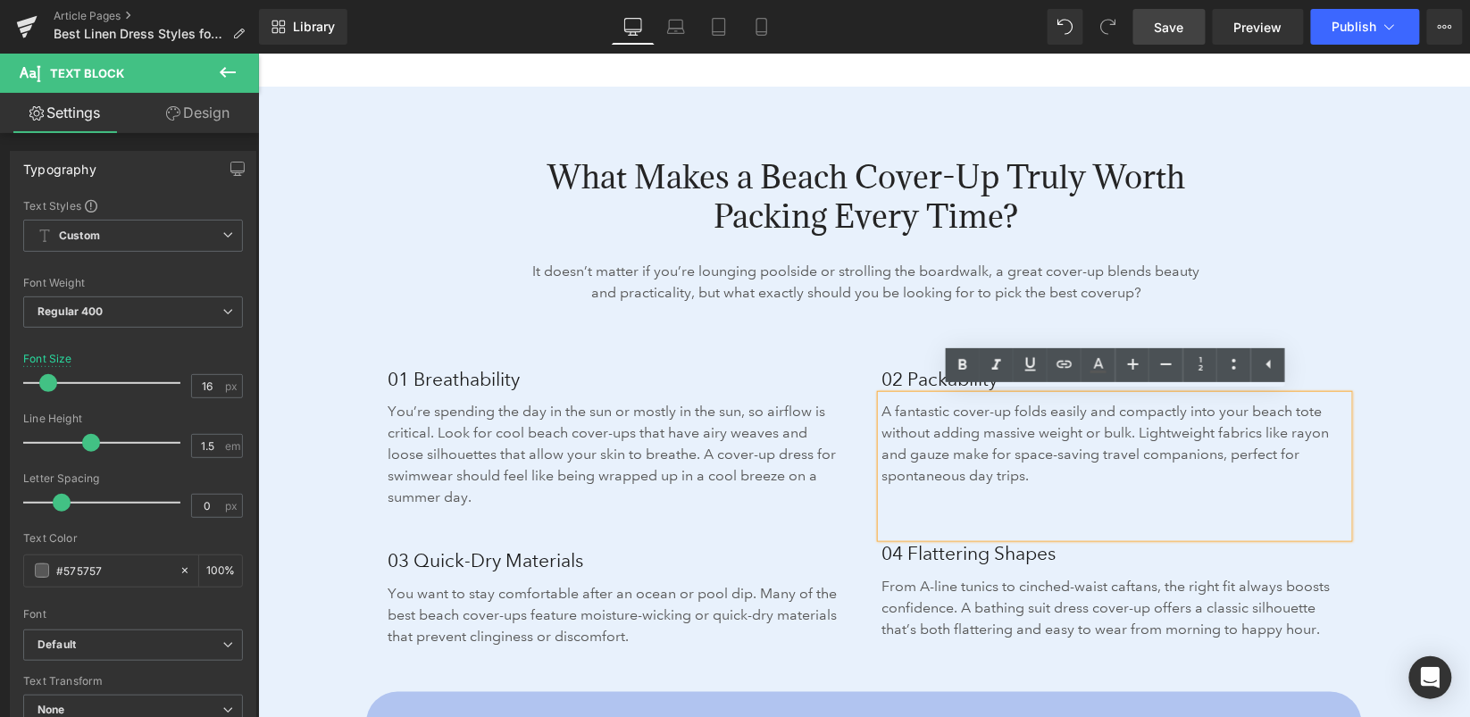
click at [902, 339] on div "01 Breathability Heading You’re spending the day in the sun or mostly in the su…" at bounding box center [866, 492] width 992 height 379
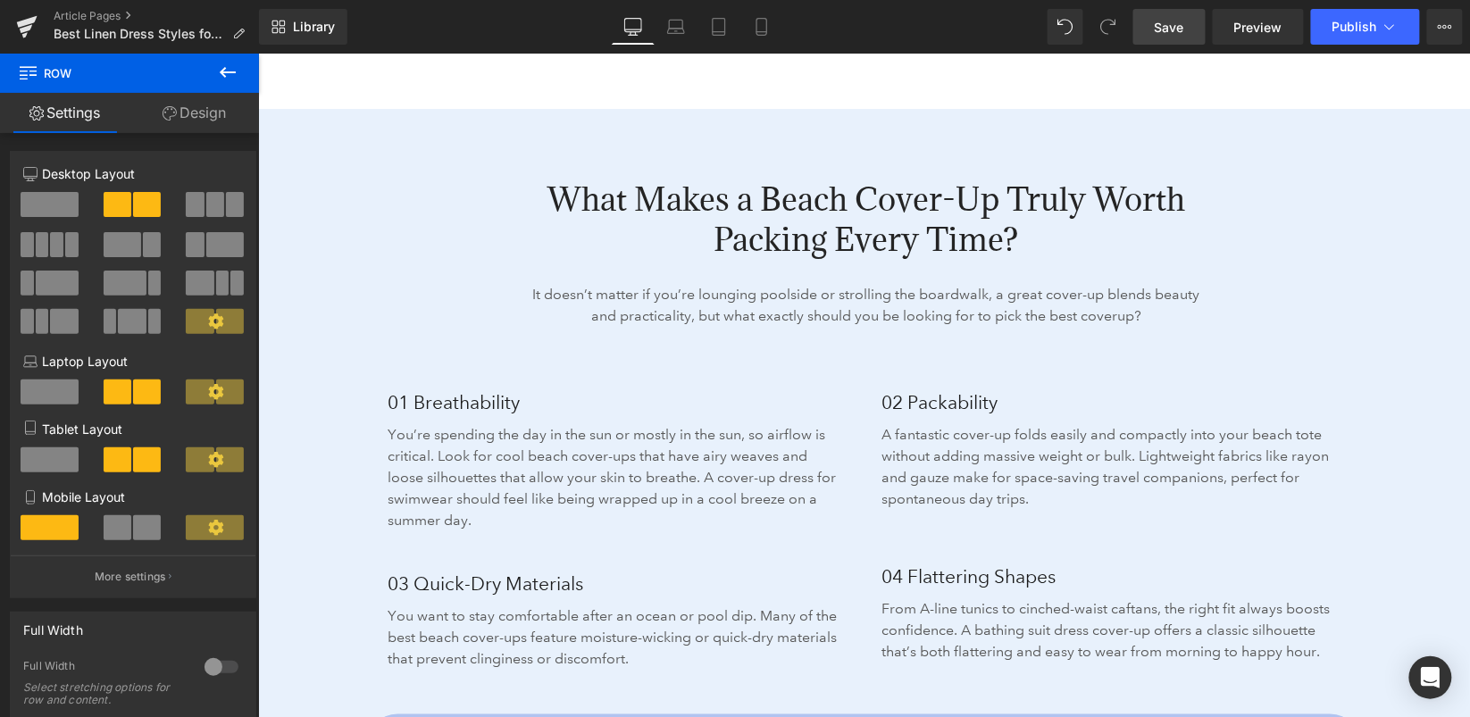
scroll to position [2486, 0]
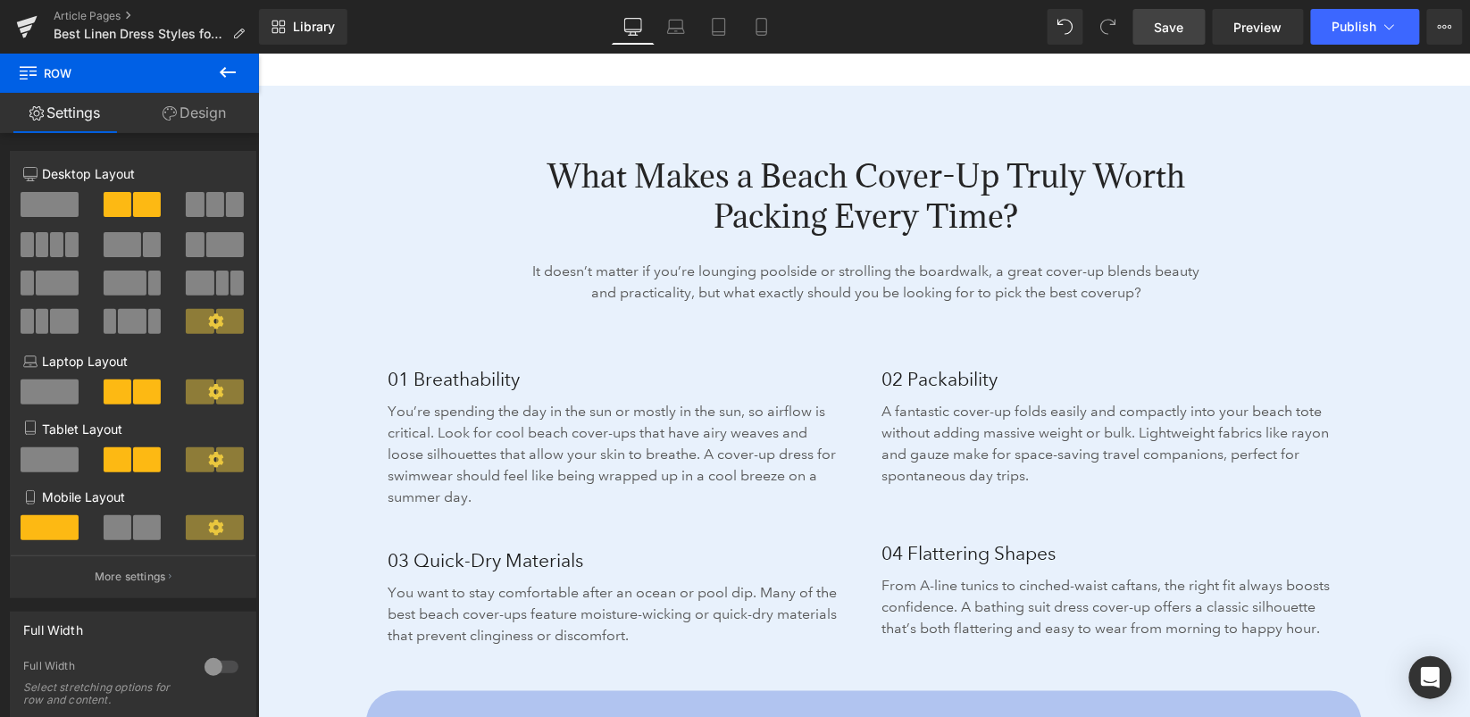
click at [1180, 28] on span "Save" at bounding box center [1169, 27] width 29 height 19
